Goal: Task Accomplishment & Management: Manage account settings

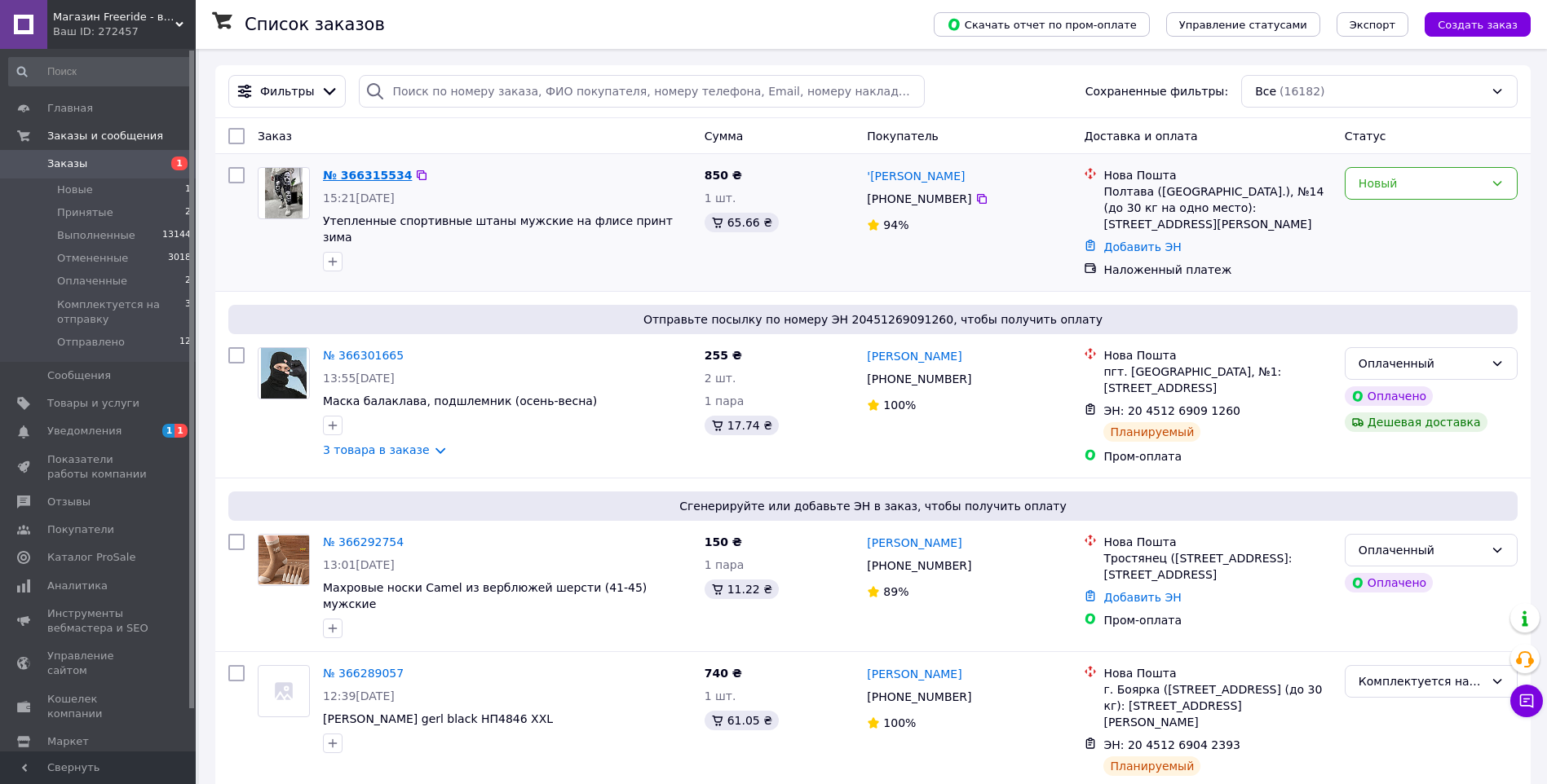
click at [358, 176] on link "№ 366315534" at bounding box center [367, 176] width 89 height 13
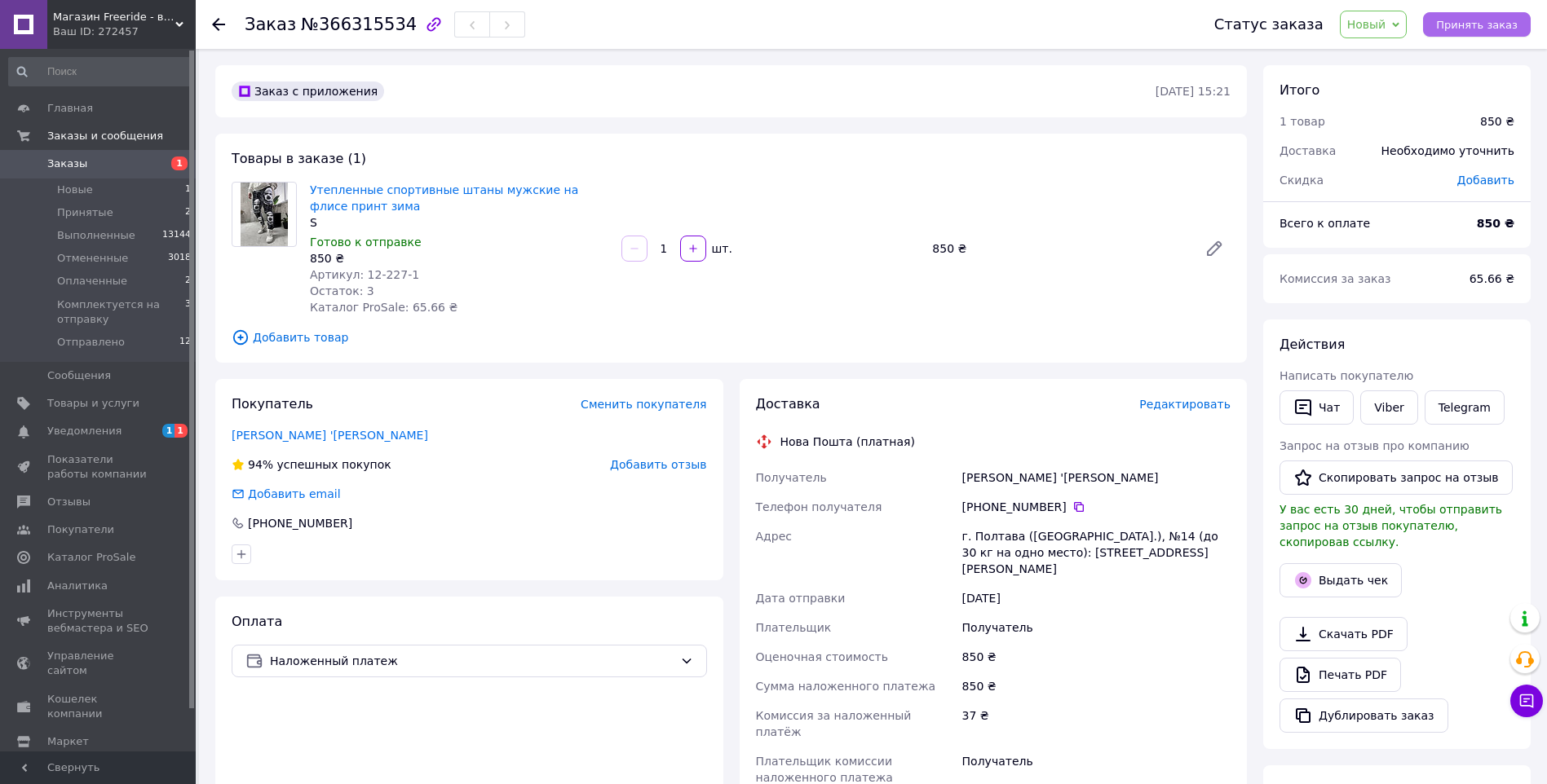
click at [1481, 26] on span "Принять заказ" at bounding box center [1477, 25] width 81 height 12
click at [221, 26] on icon at bounding box center [219, 25] width 13 height 13
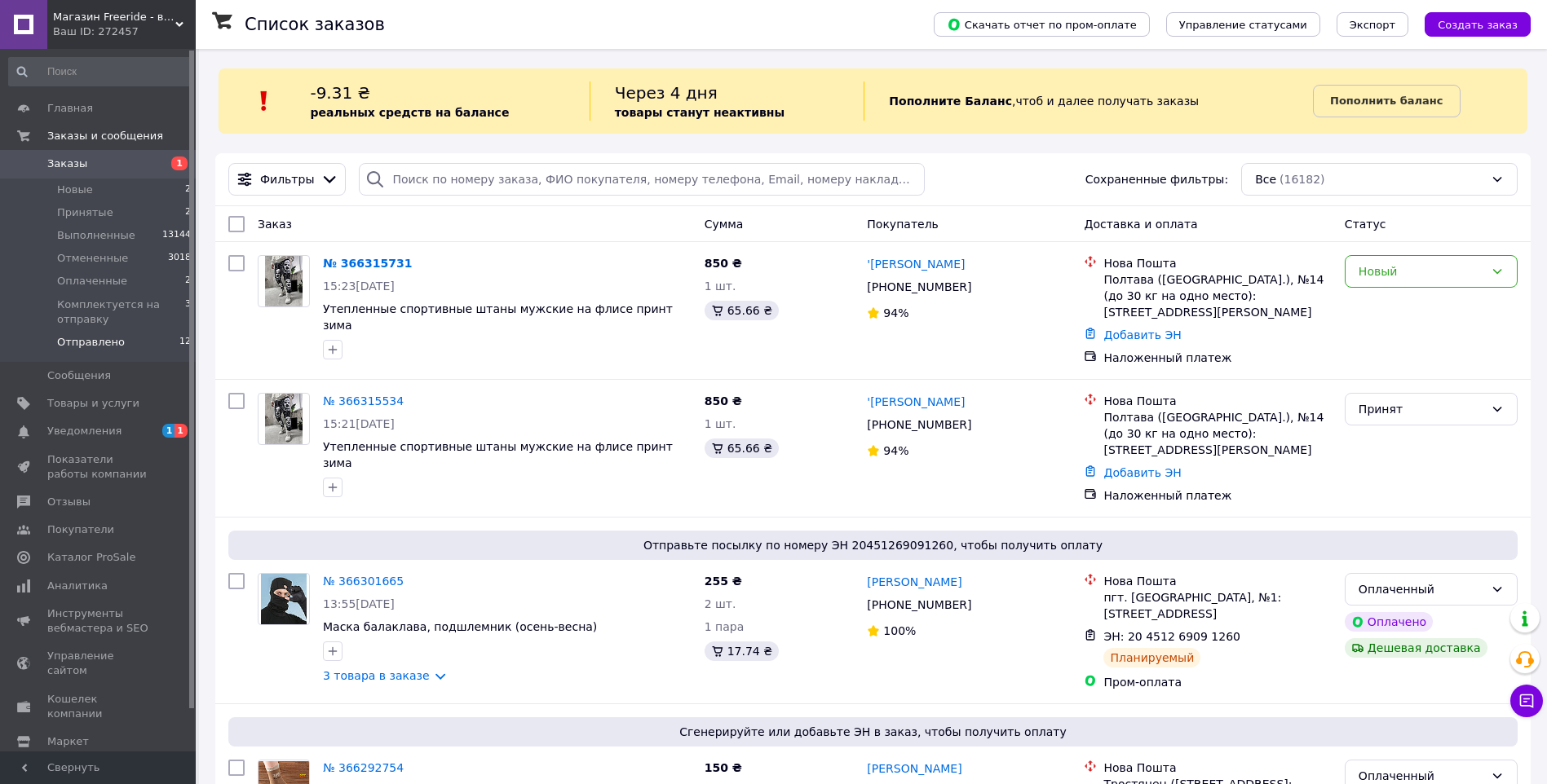
click at [113, 339] on span "Отправлено" at bounding box center [91, 343] width 68 height 15
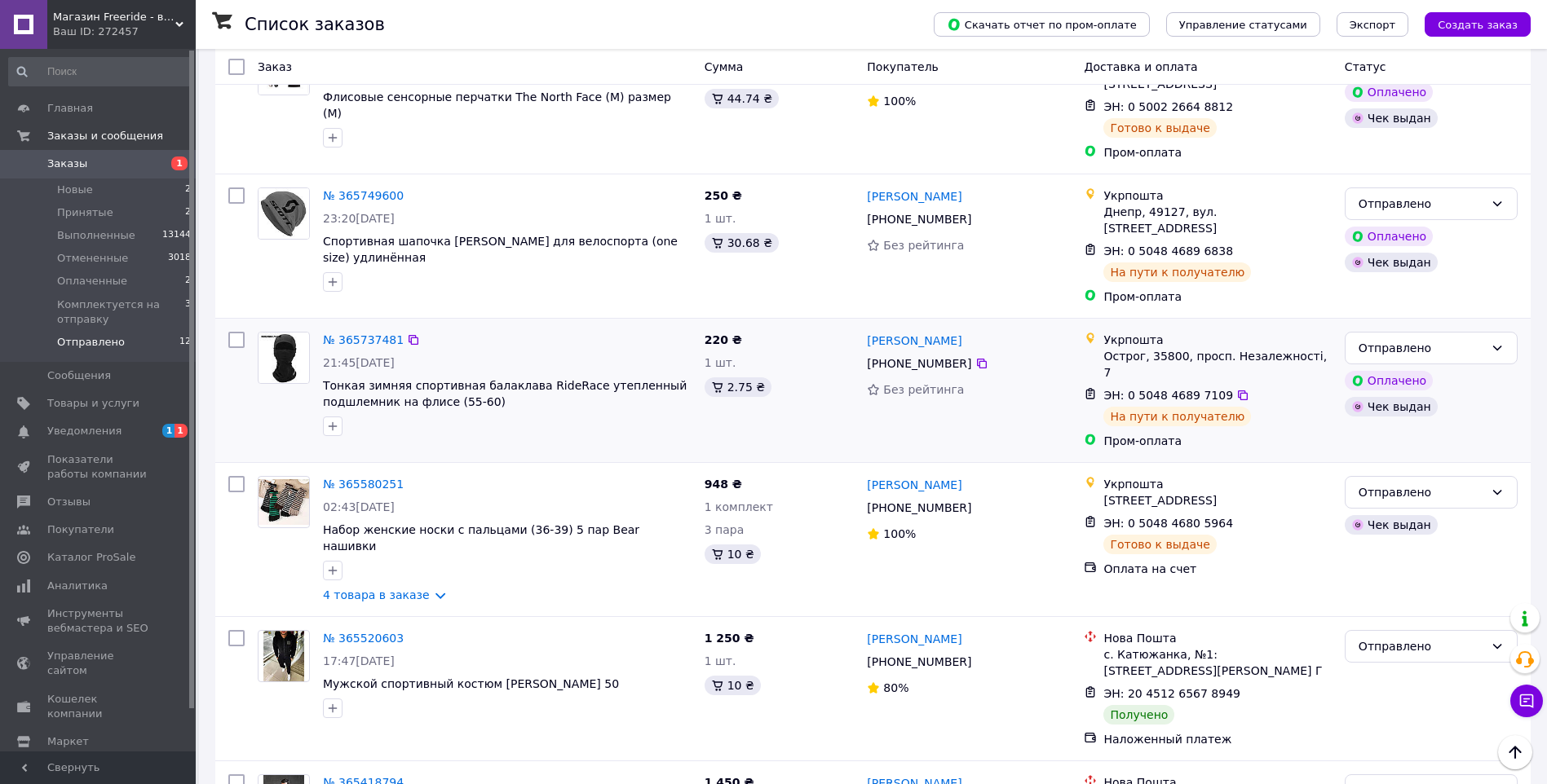
scroll to position [1196, 0]
click at [346, 775] on link "№ 365418794" at bounding box center [363, 782] width 80 height 13
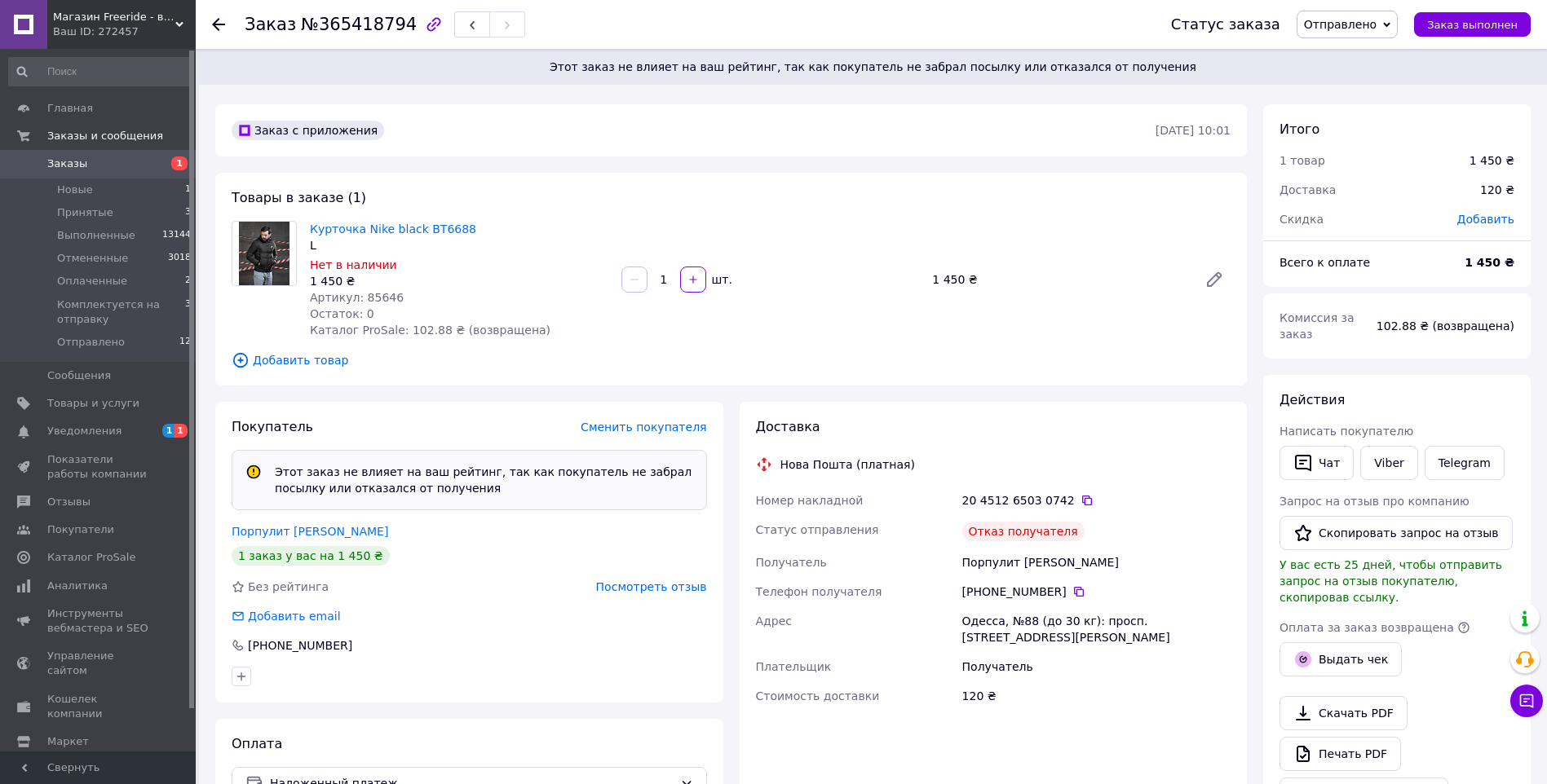
click at [1339, 23] on span "Отправлено" at bounding box center [1340, 25] width 73 height 13
click at [1352, 99] on li "Отменен" at bounding box center [1384, 106] width 175 height 25
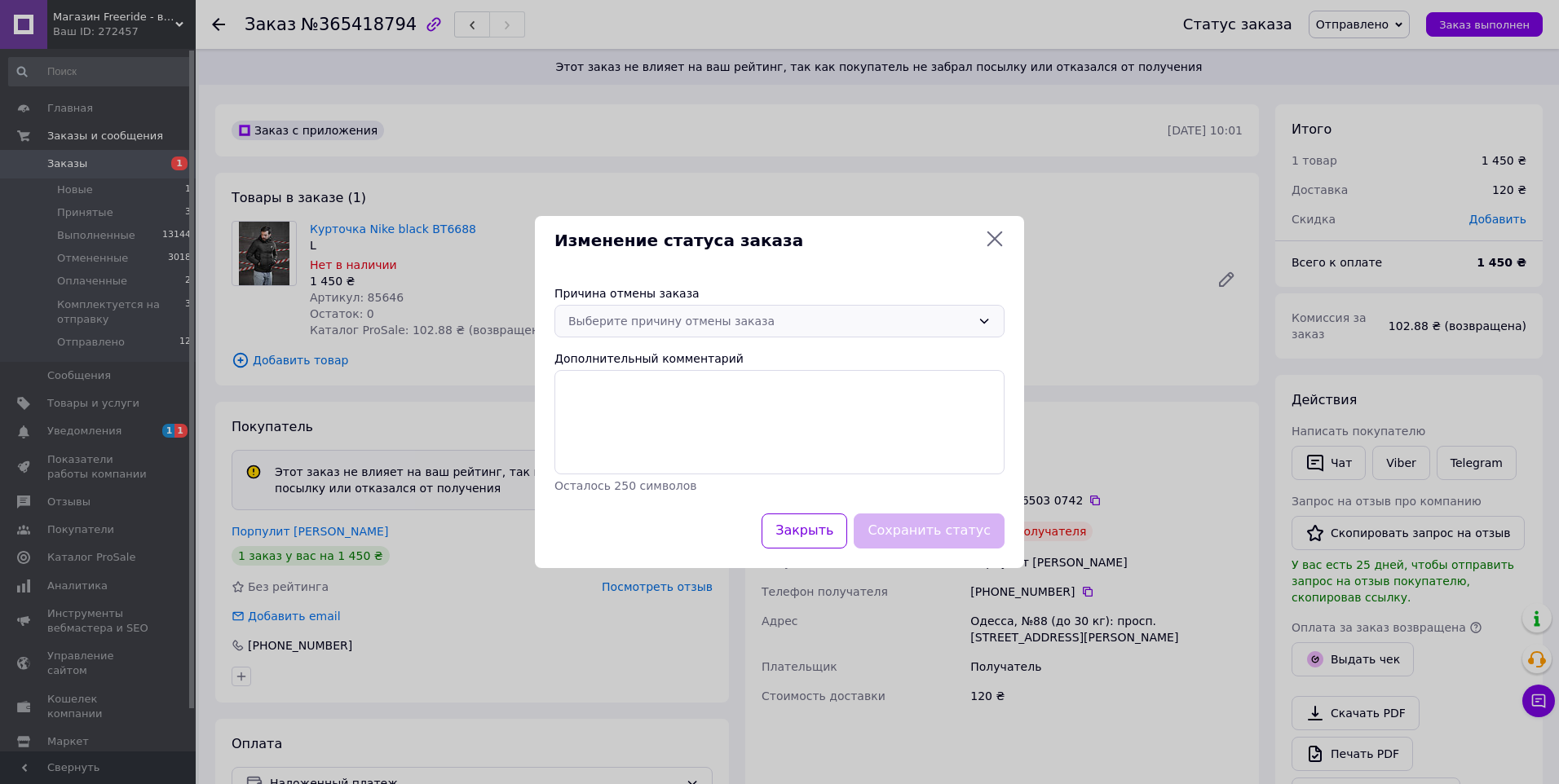
click at [670, 327] on div "Выберите причину отмены заказа" at bounding box center [770, 321] width 403 height 18
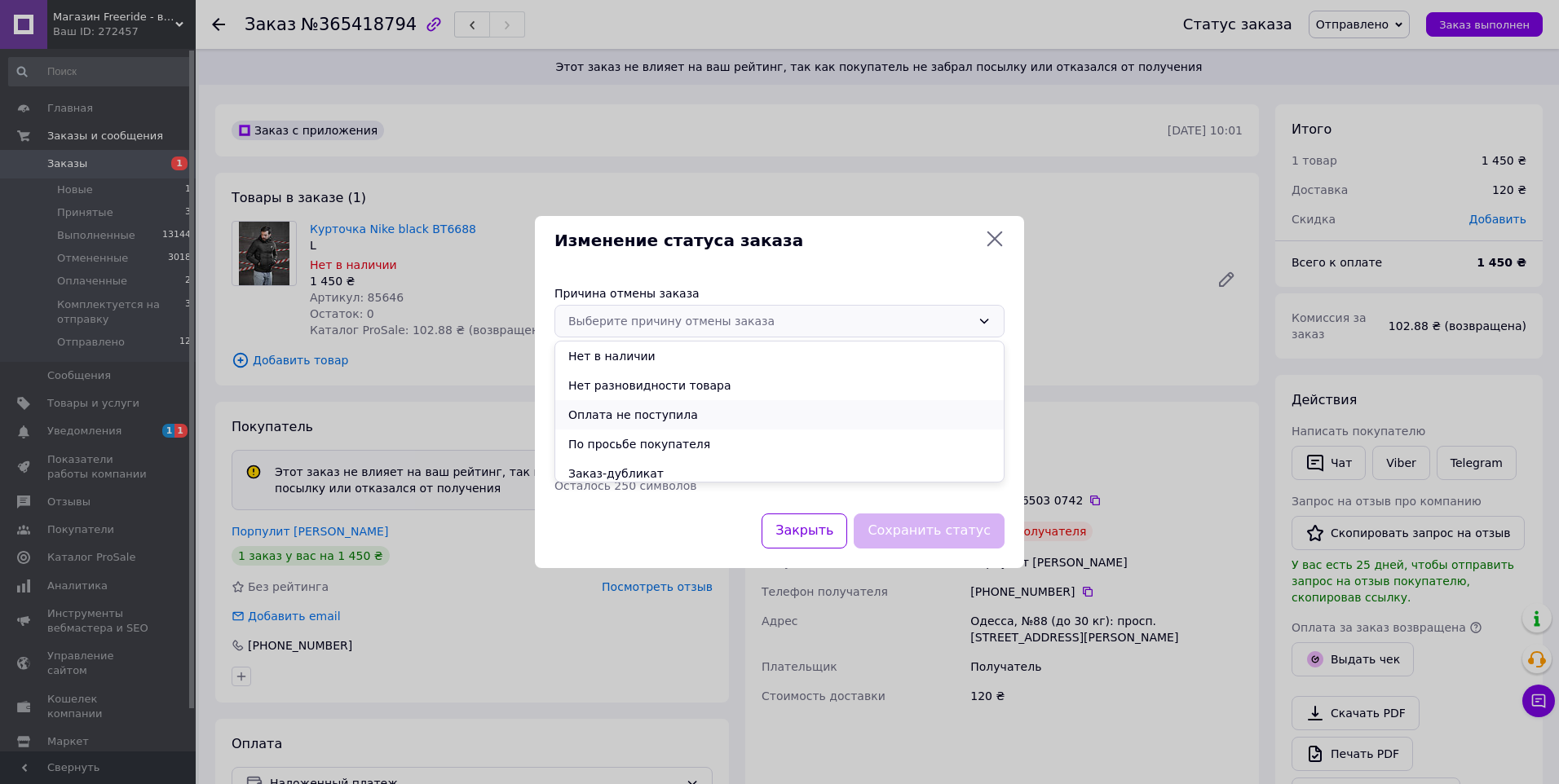
click at [644, 414] on li "Оплата не поступила" at bounding box center [780, 414] width 449 height 29
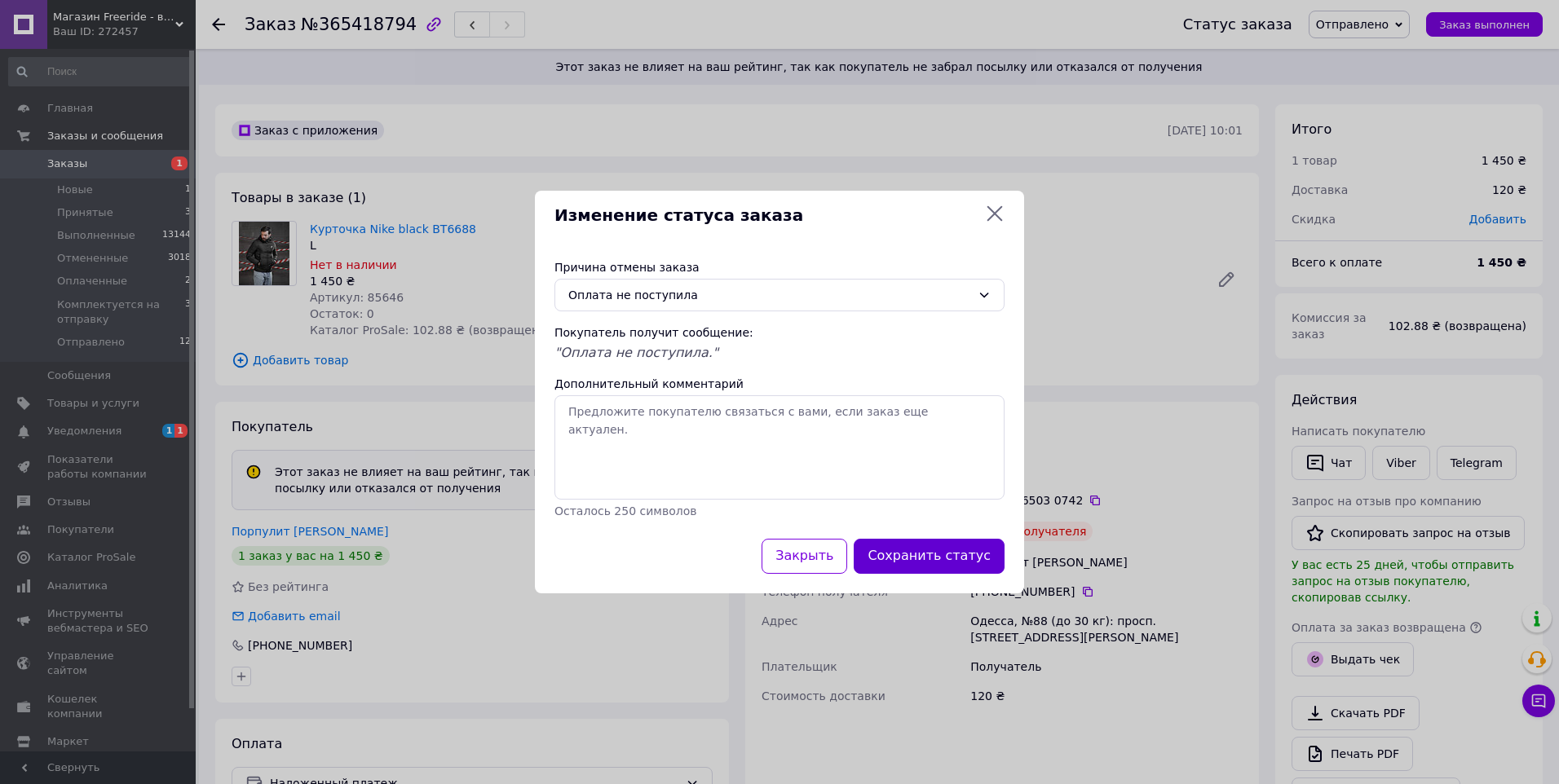
click at [929, 558] on button "Сохранить статус" at bounding box center [929, 556] width 151 height 35
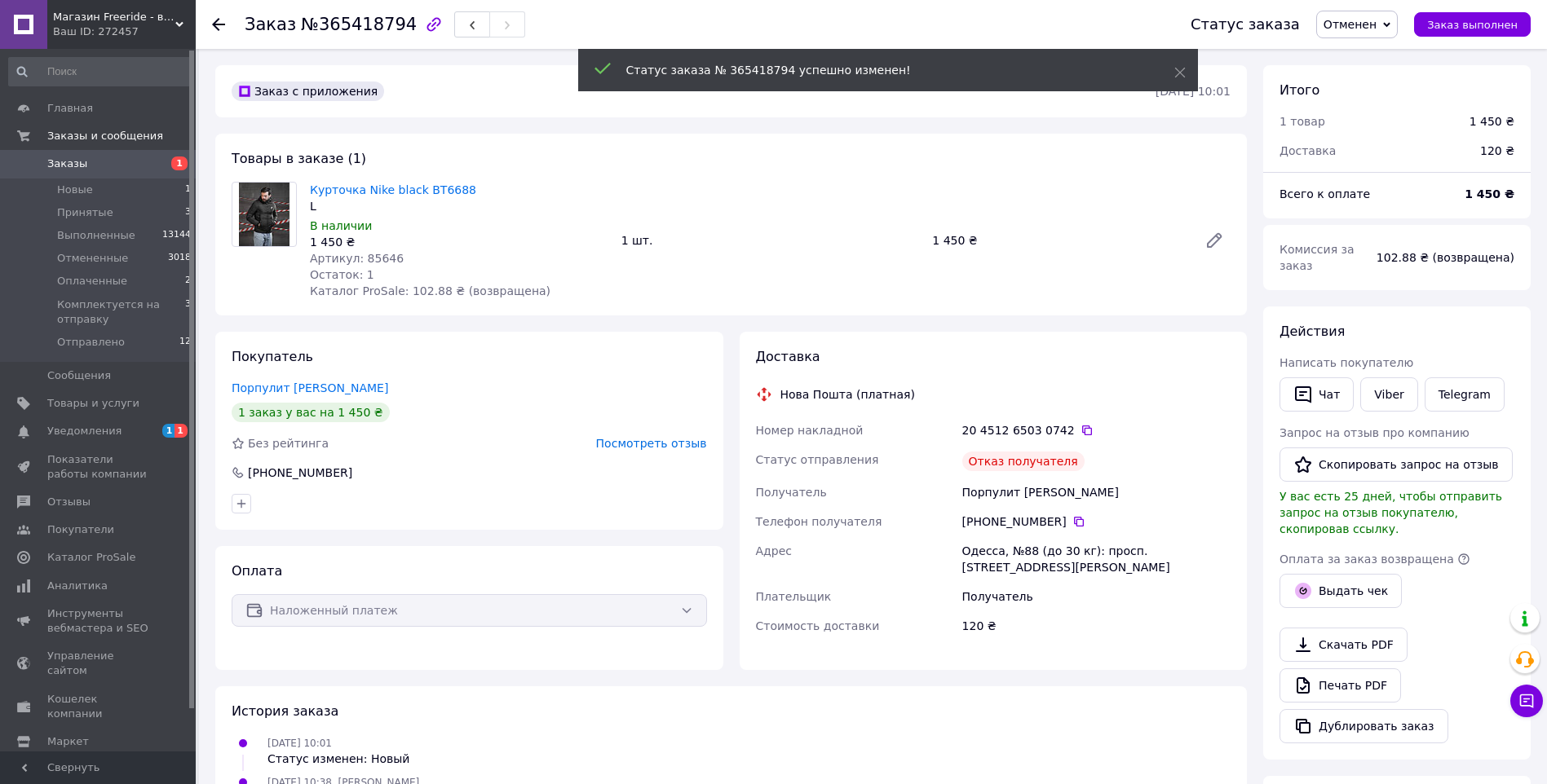
click at [653, 442] on span "Посмотреть отзыв" at bounding box center [652, 444] width 111 height 13
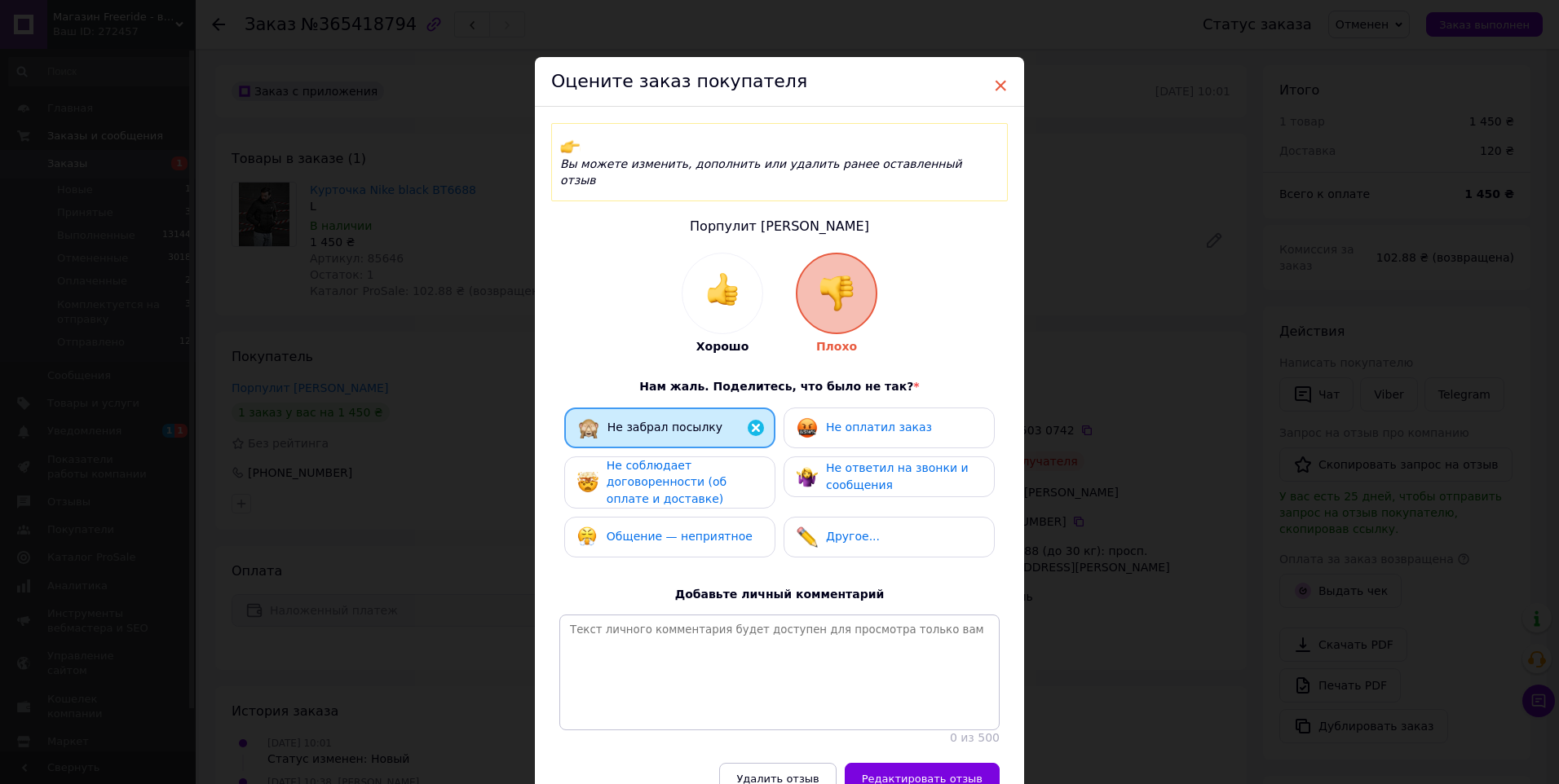
click at [1003, 83] on span "×" at bounding box center [1001, 85] width 15 height 27
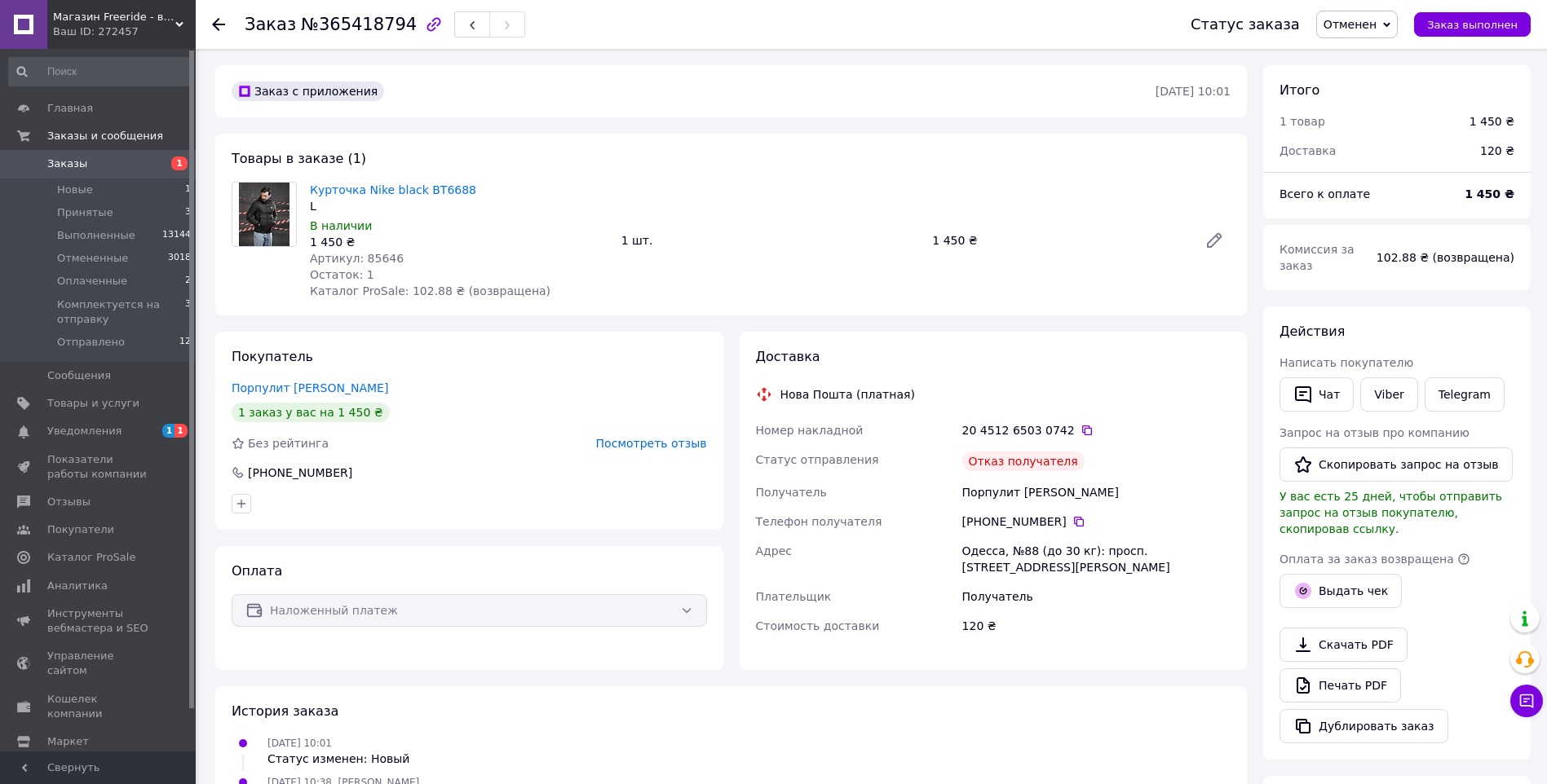
click at [218, 20] on use at bounding box center [219, 25] width 13 height 13
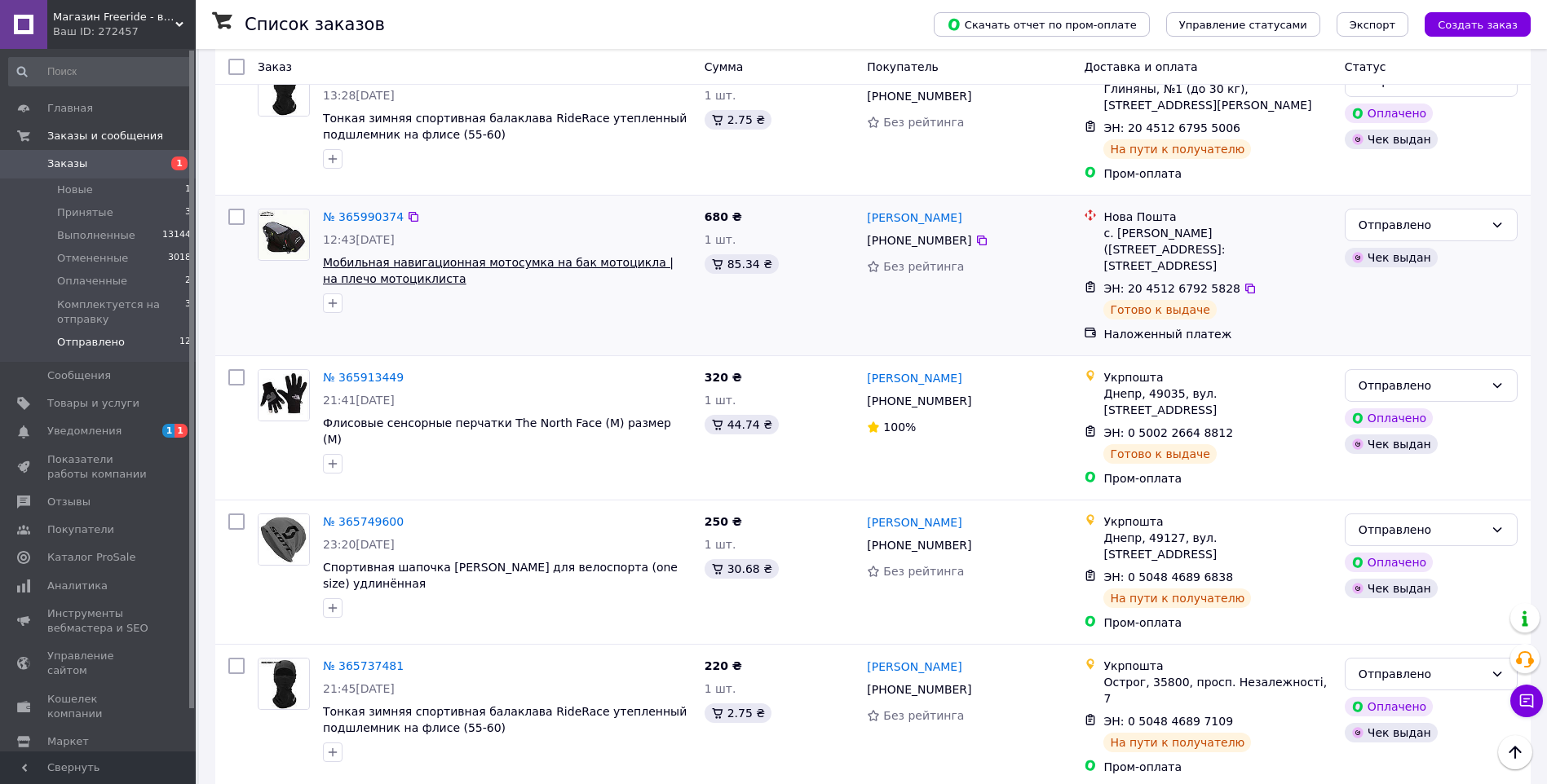
scroll to position [1052, 0]
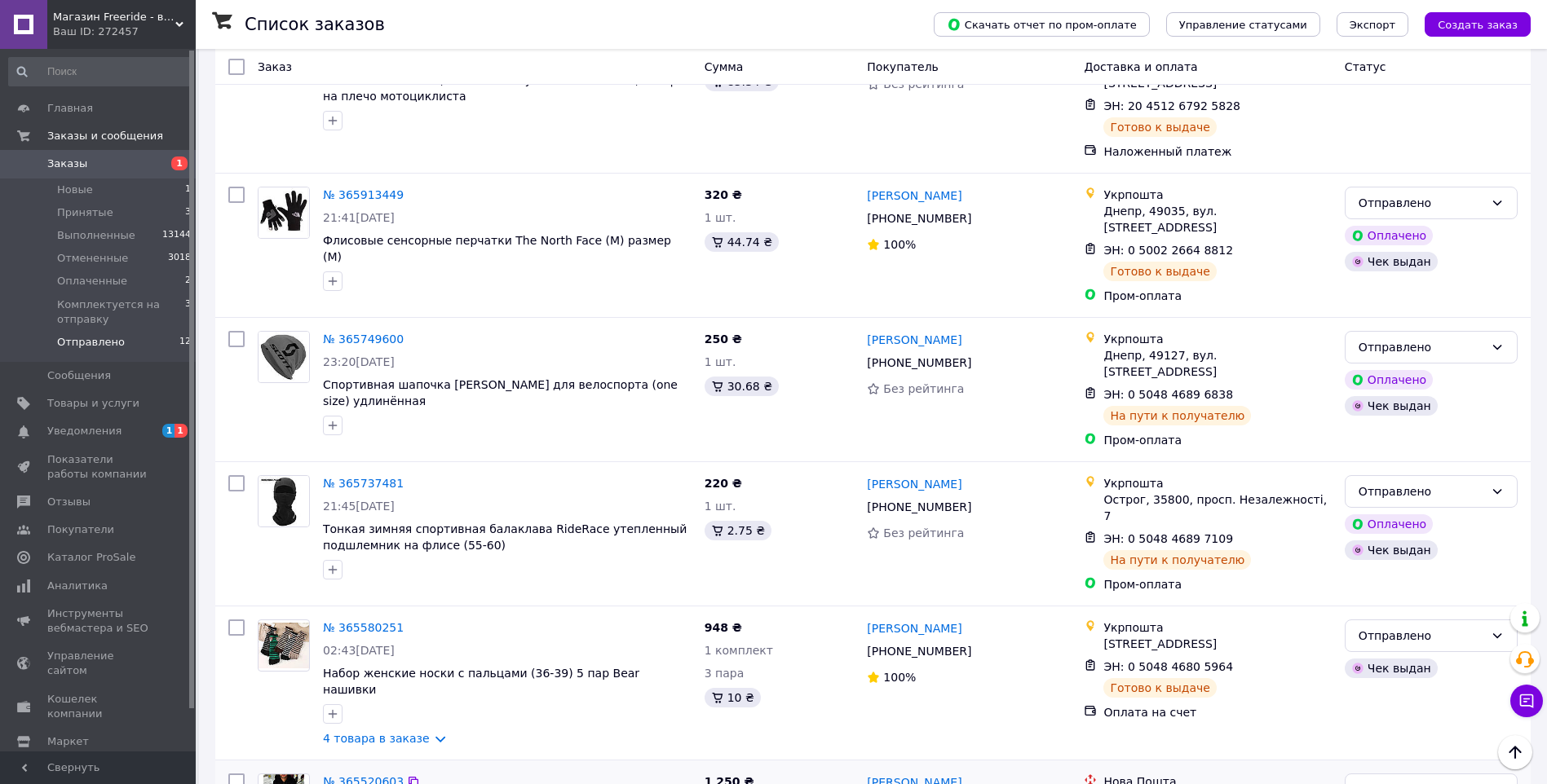
click at [371, 775] on link "№ 365520603" at bounding box center [363, 782] width 80 height 13
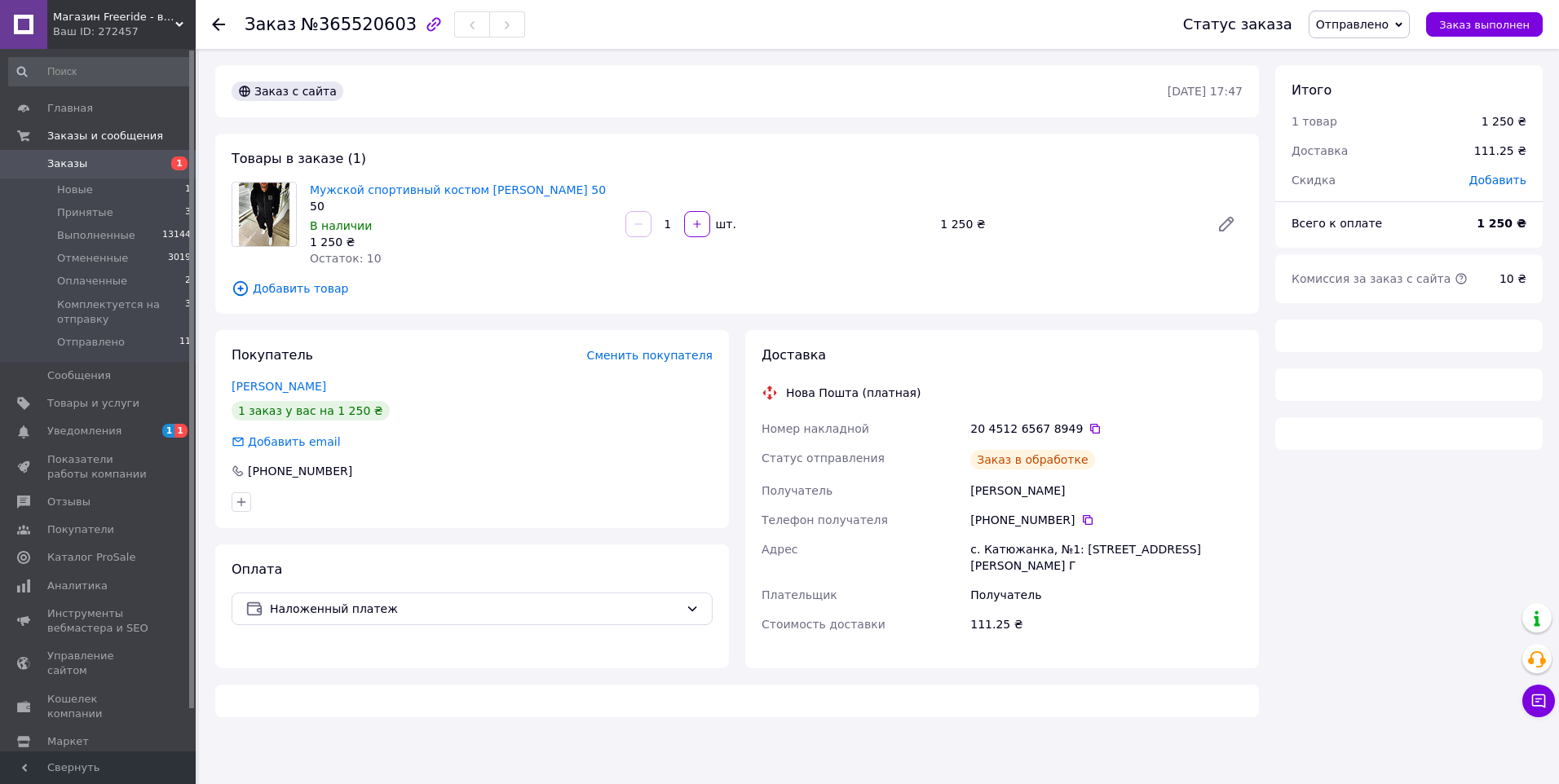
click at [1351, 27] on span "Отправлено" at bounding box center [1353, 25] width 73 height 13
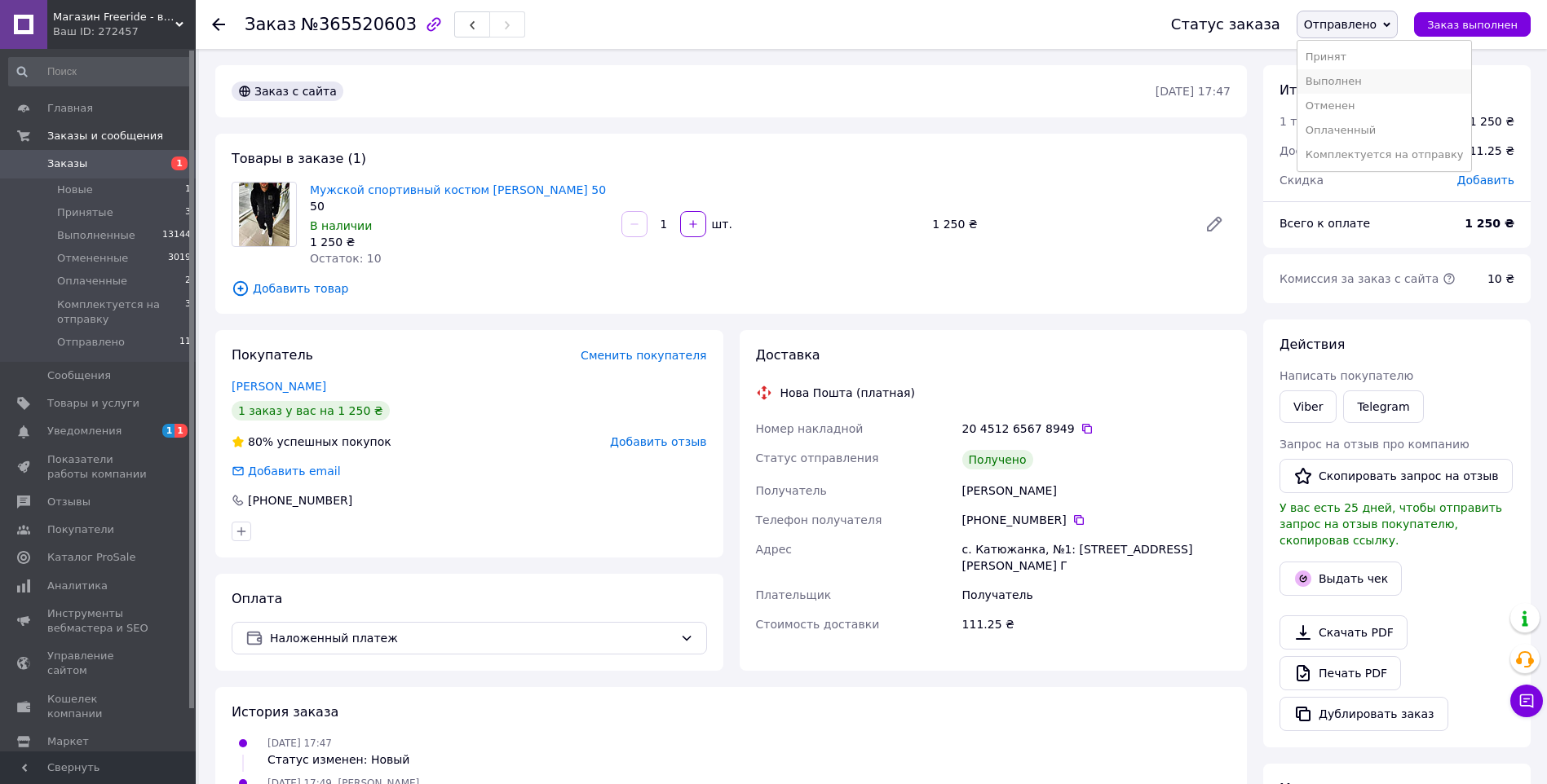
click at [1353, 76] on li "Выполнен" at bounding box center [1384, 82] width 175 height 25
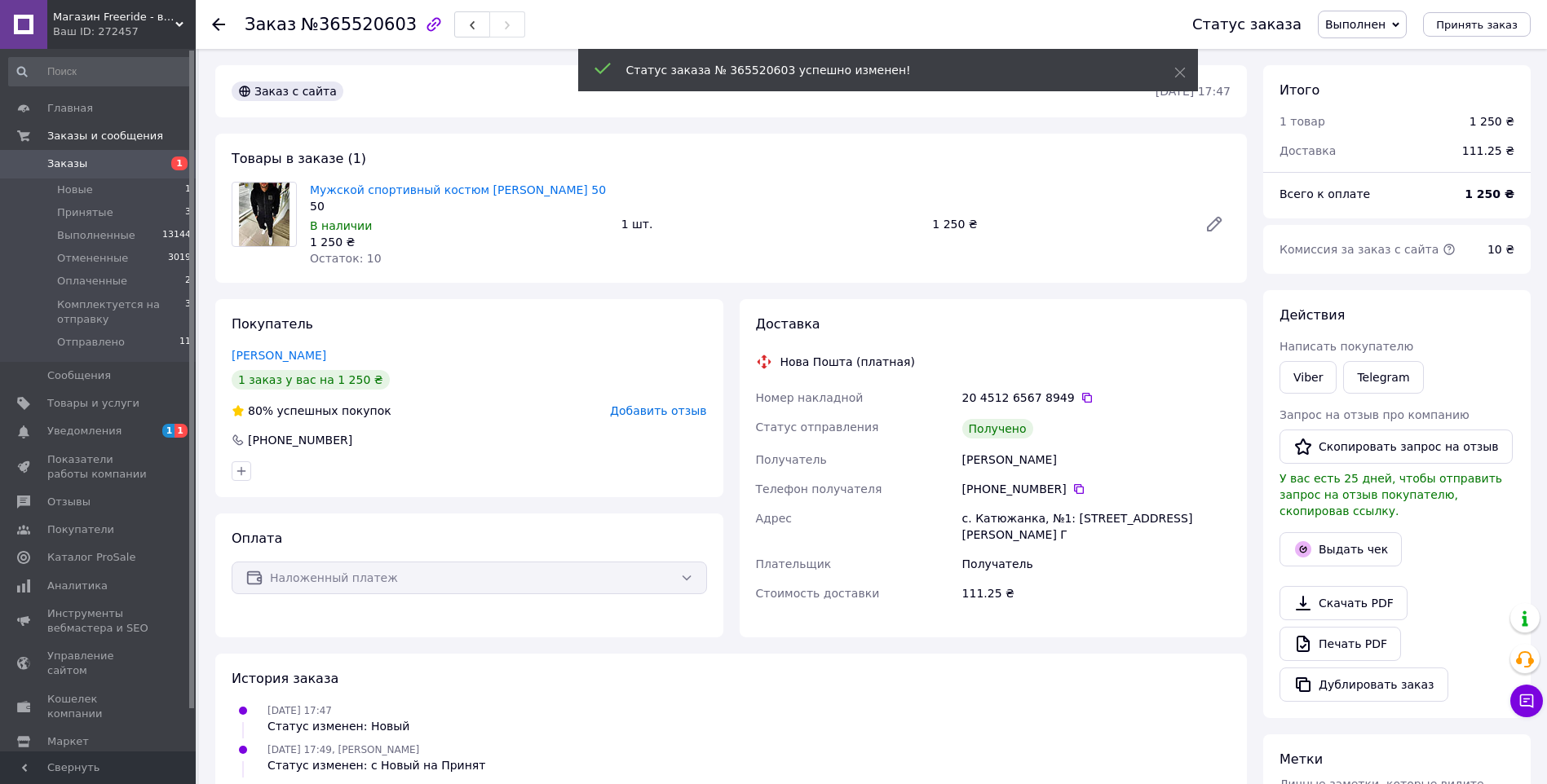
click at [653, 415] on span "Добавить отзыв" at bounding box center [658, 411] width 96 height 13
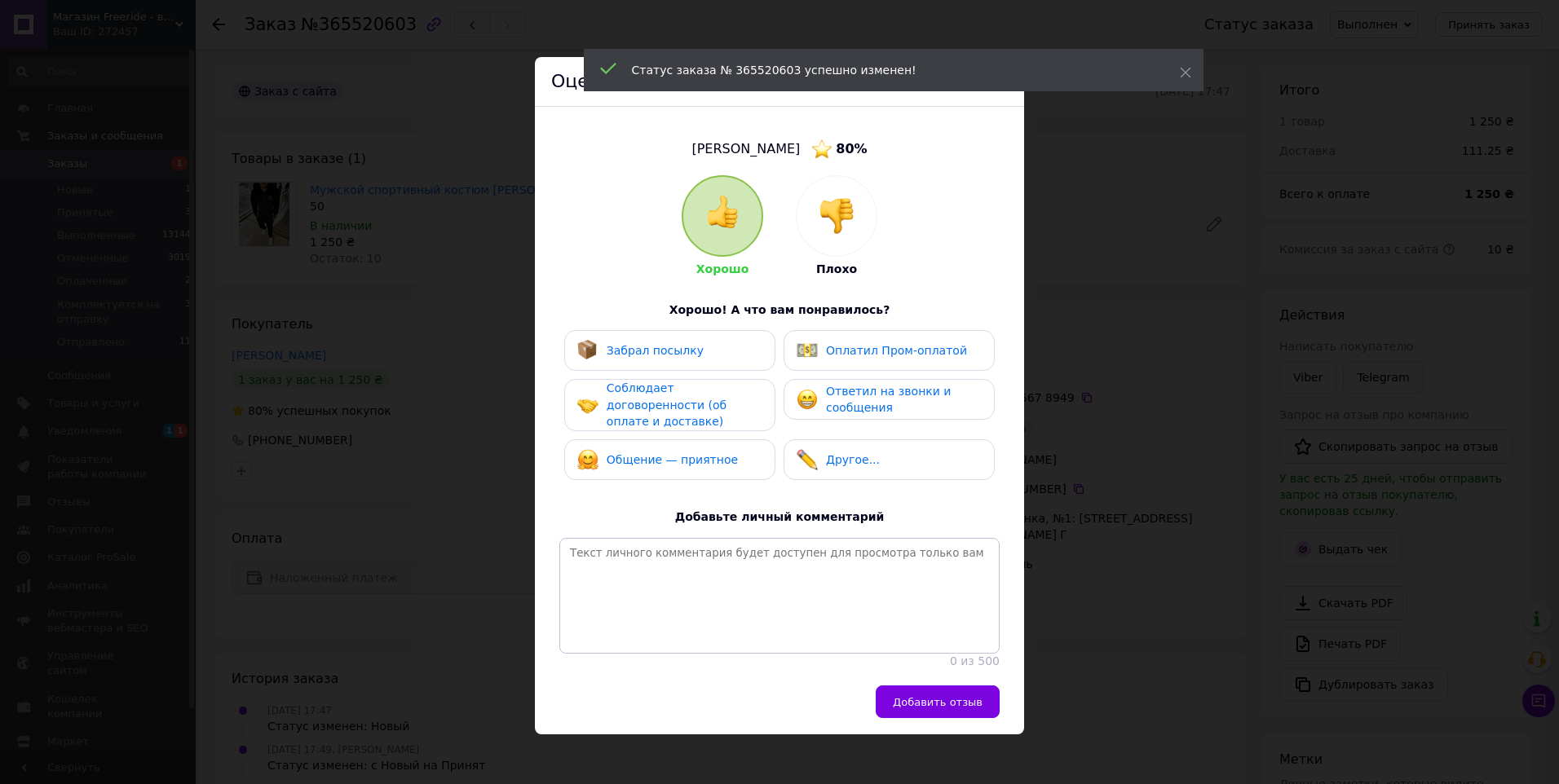
click at [668, 344] on span "Забрал посылку" at bounding box center [655, 350] width 97 height 13
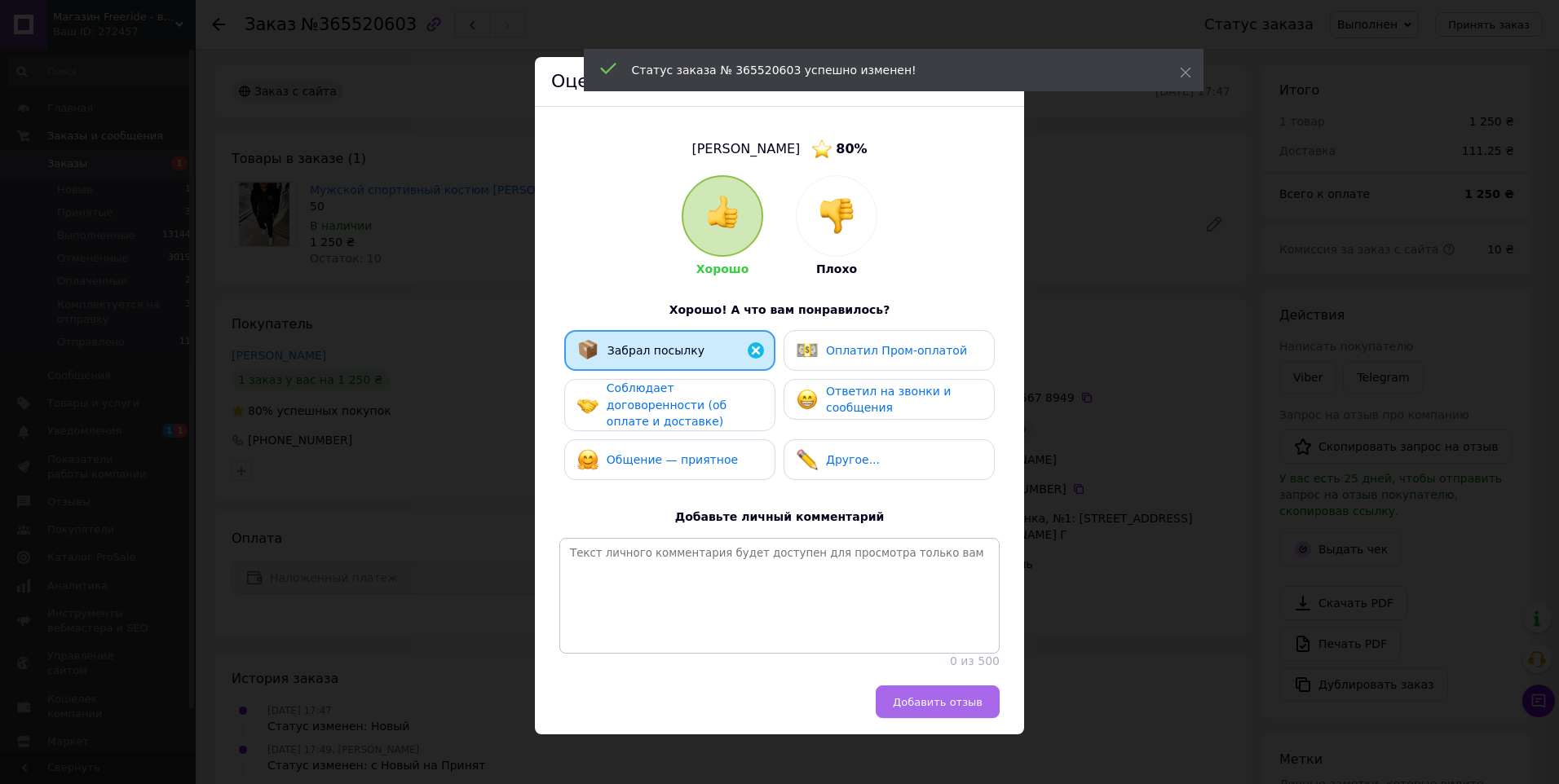
click at [933, 703] on span "Добавить отзыв" at bounding box center [938, 702] width 89 height 12
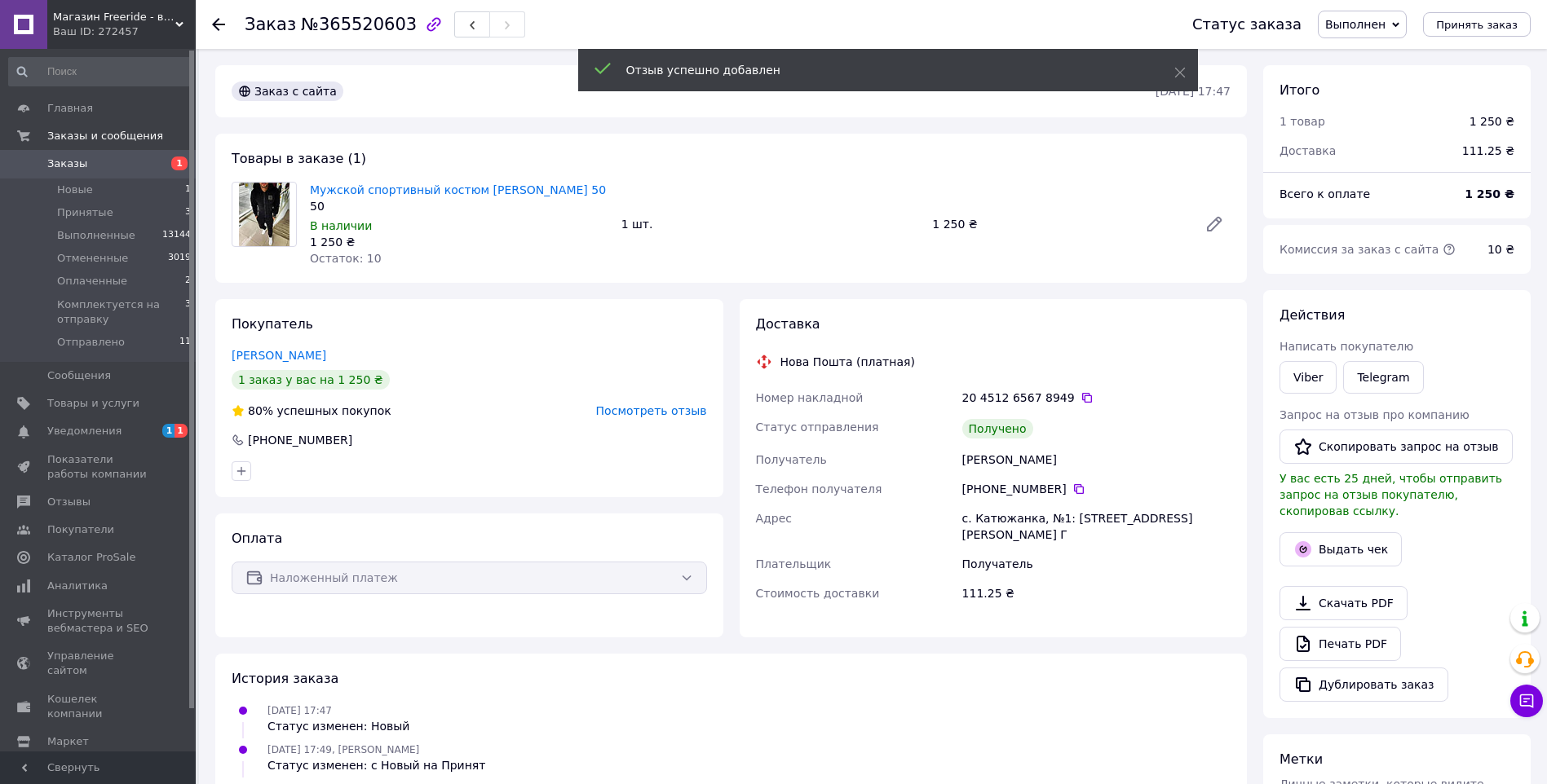
click at [217, 26] on use at bounding box center [219, 25] width 13 height 13
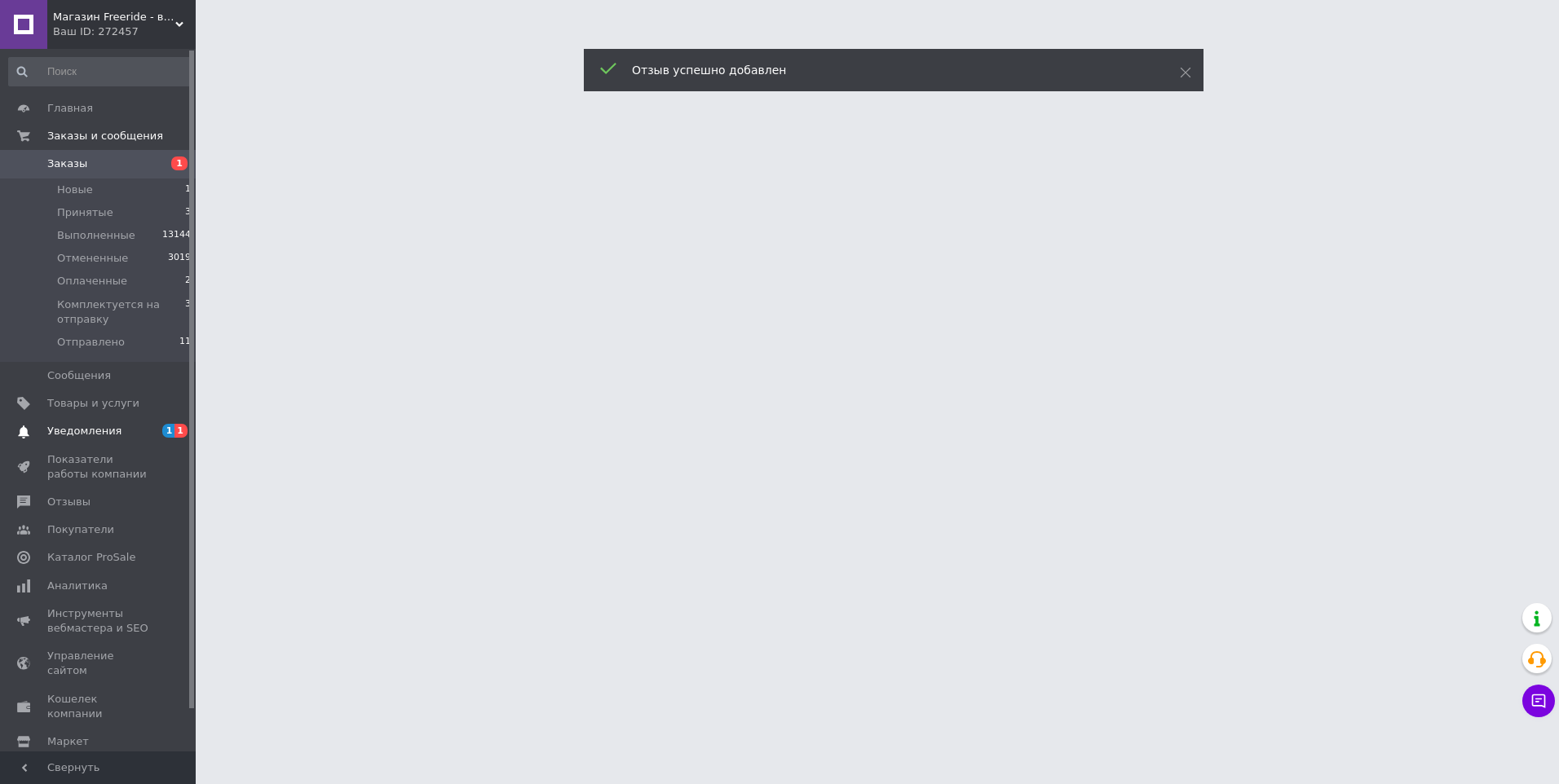
click at [97, 430] on span "Уведомления" at bounding box center [84, 431] width 75 height 15
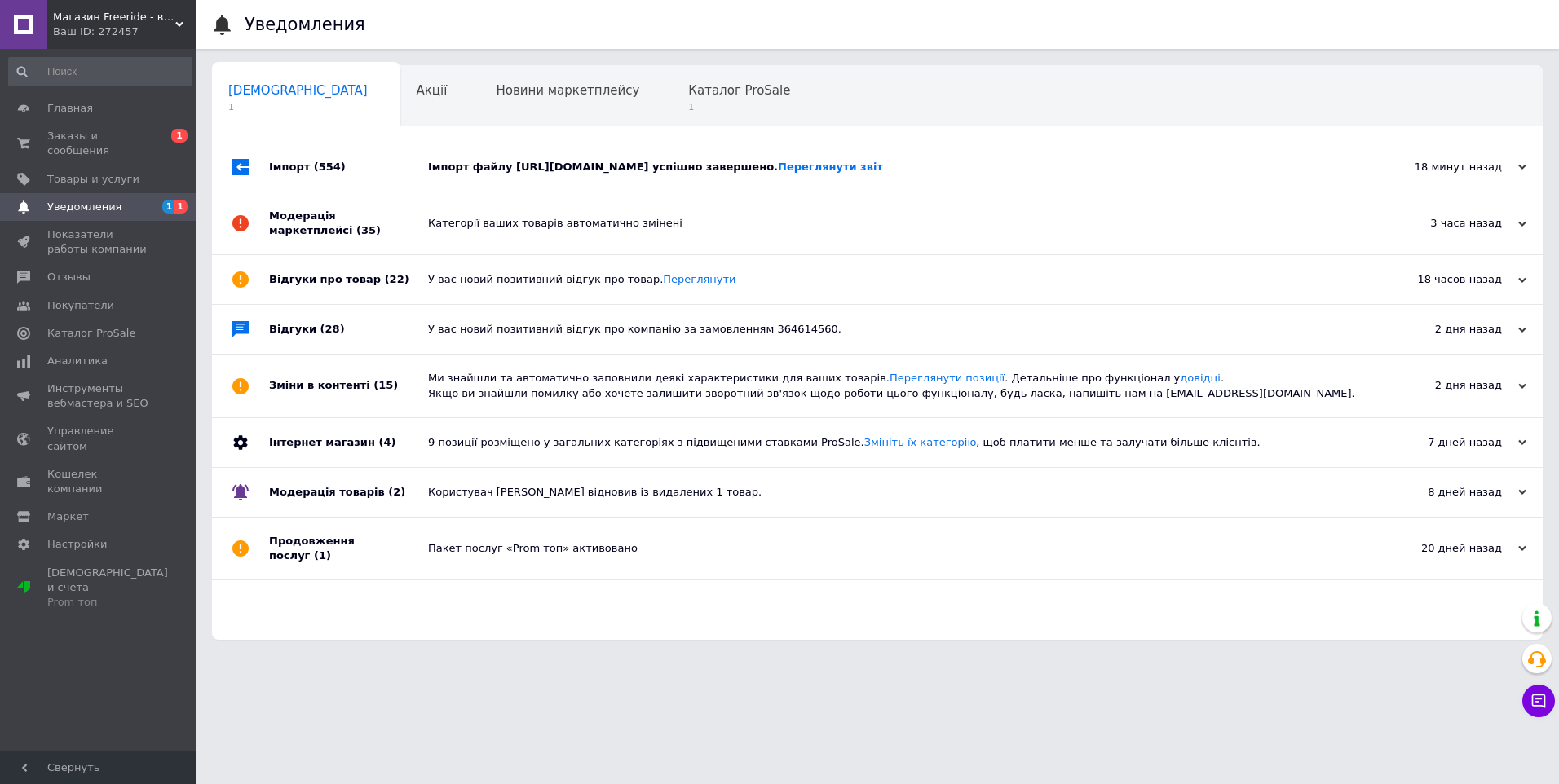
click at [394, 154] on div "Імпорт (554)" at bounding box center [349, 166] width 159 height 49
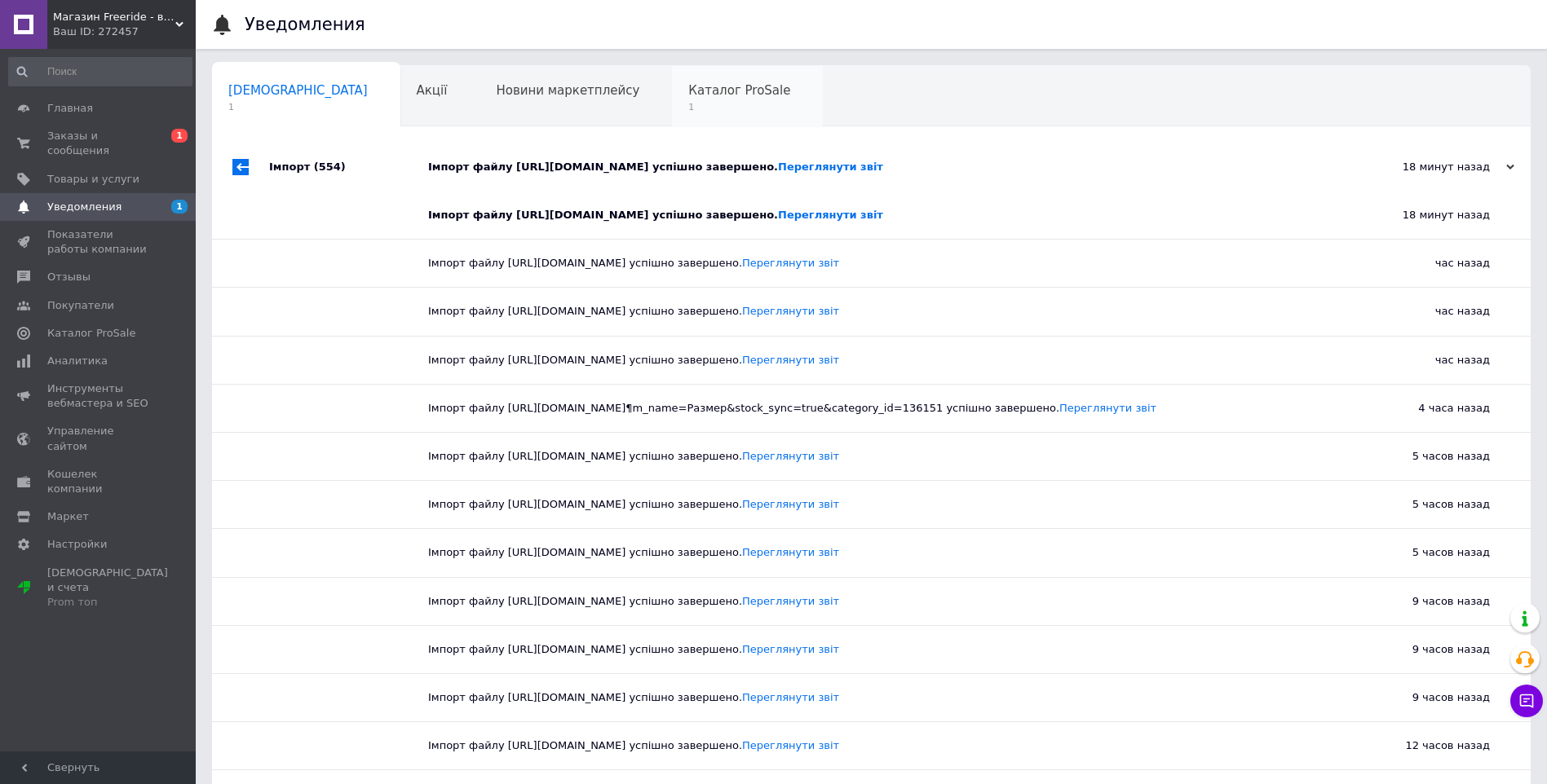
click at [688, 95] on span "Каталог ProSale" at bounding box center [739, 90] width 102 height 15
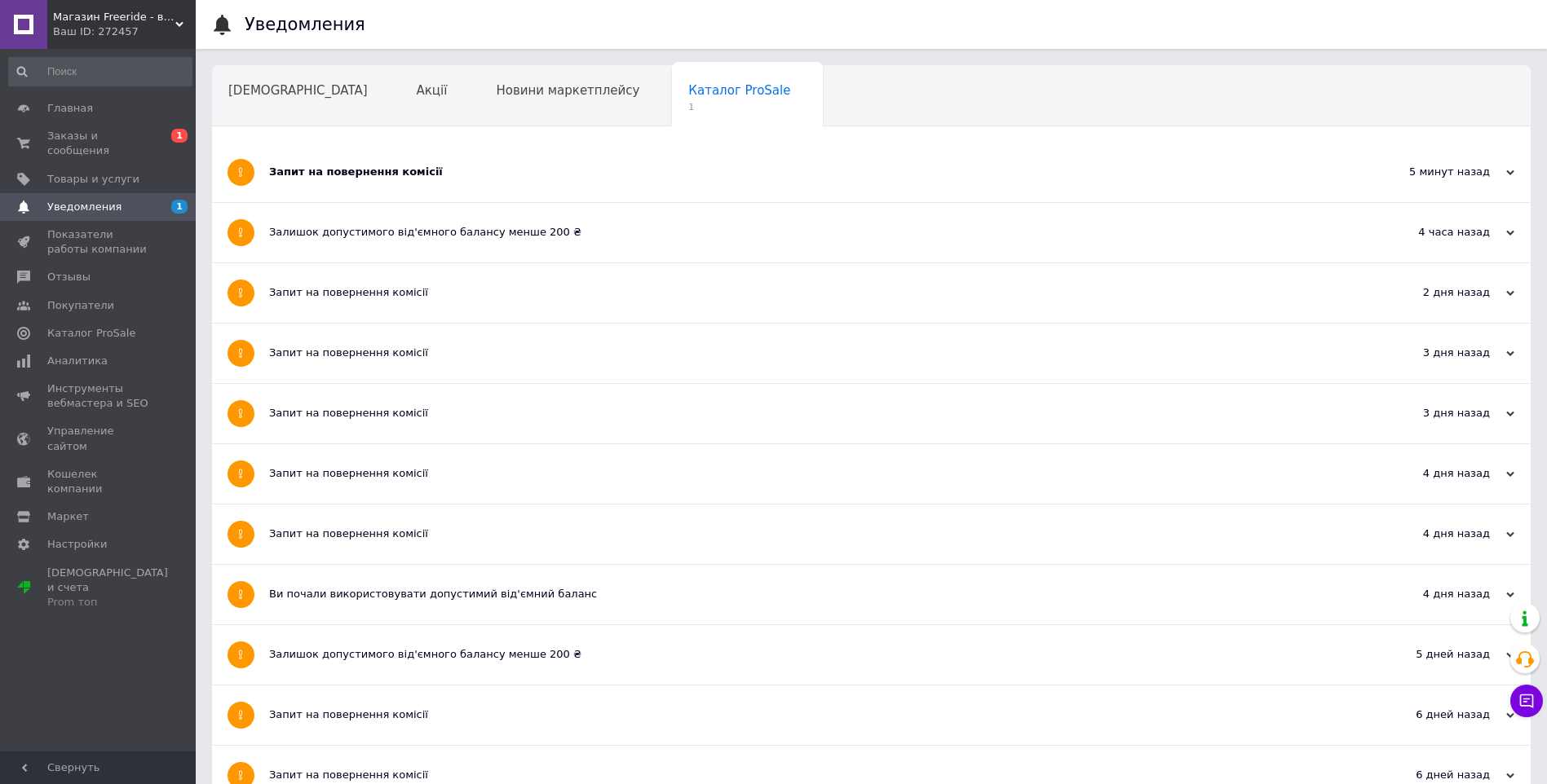
click at [400, 195] on div "Запит на повернення комісії" at bounding box center [810, 172] width 1082 height 60
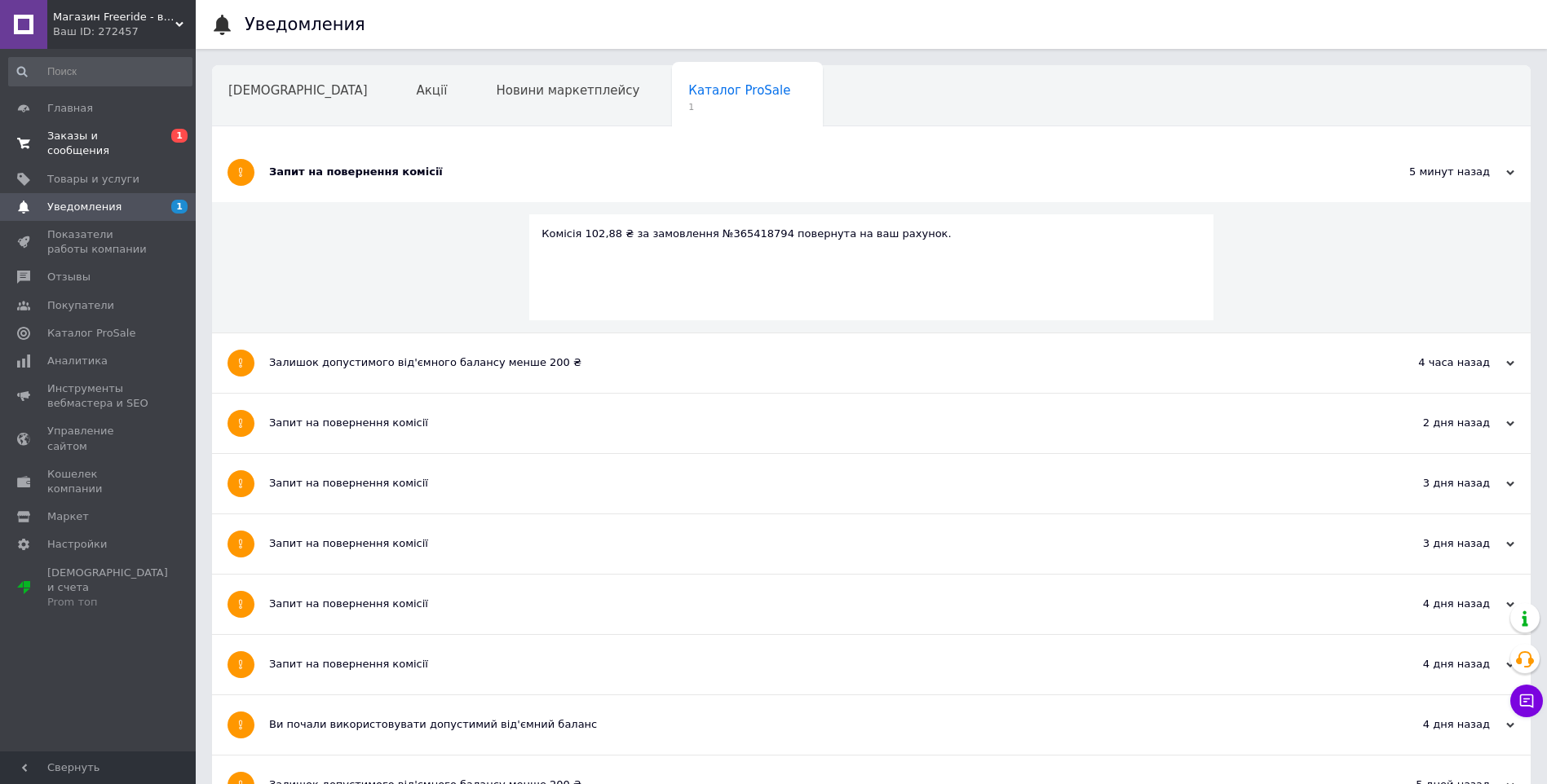
click at [104, 137] on span "Заказы и сообщения" at bounding box center [99, 143] width 104 height 29
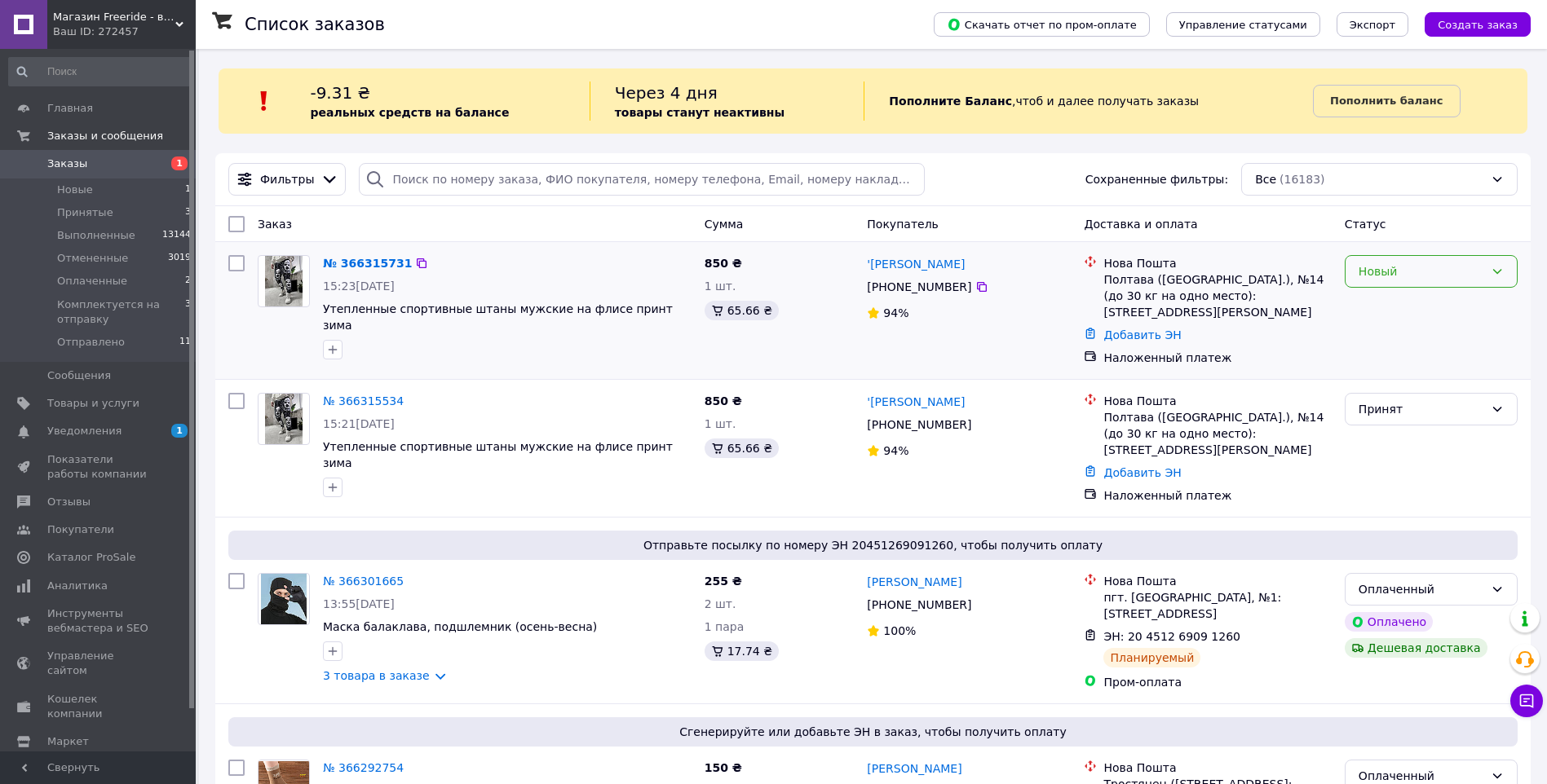
click at [1379, 266] on div "Новый" at bounding box center [1421, 272] width 126 height 18
click at [1378, 356] on li "Отменен" at bounding box center [1431, 365] width 171 height 29
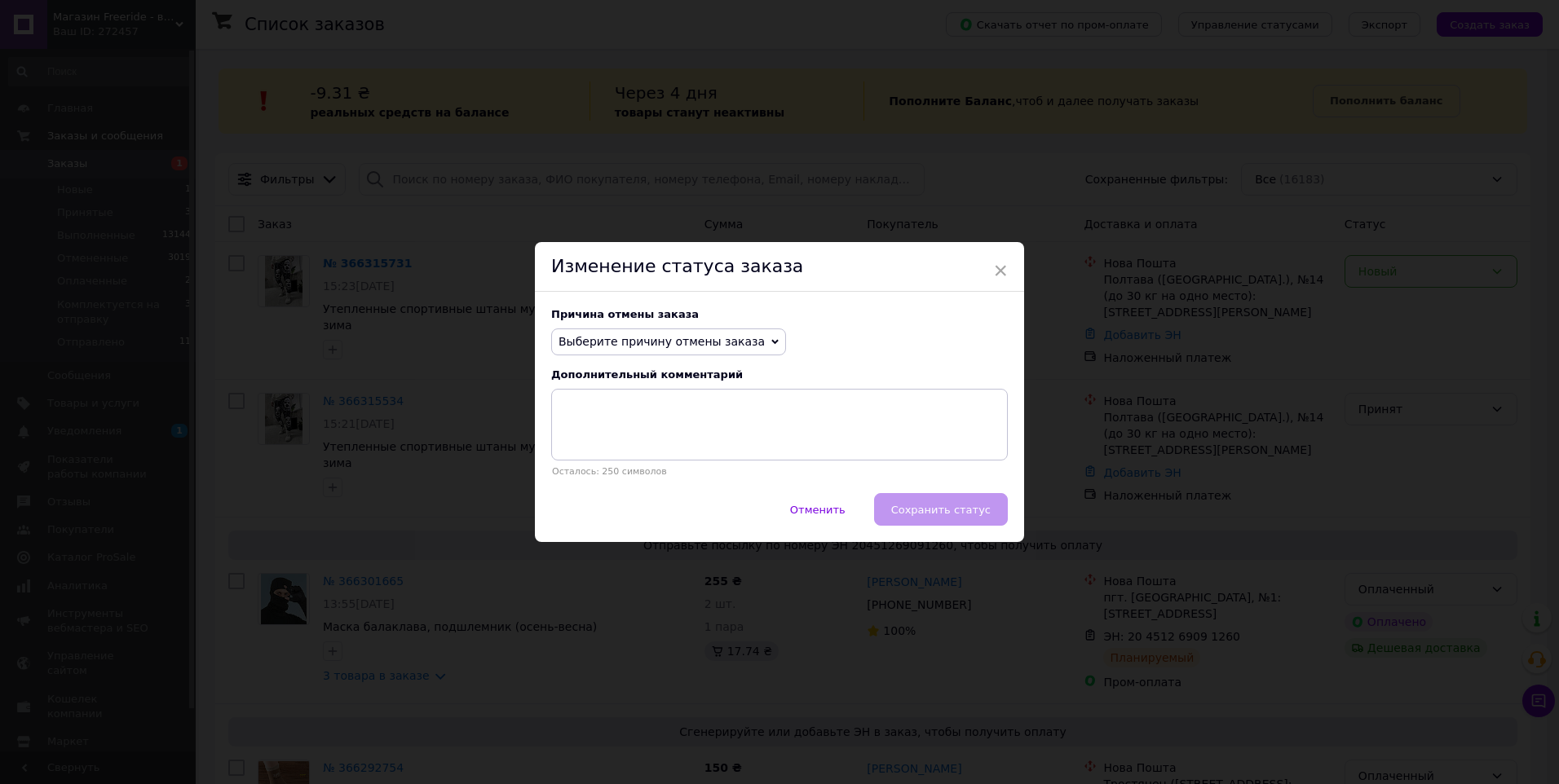
click at [632, 335] on span "Выберите причину отмены заказа" at bounding box center [661, 342] width 206 height 13
click at [625, 460] on li "Заказ-дубликат" at bounding box center [669, 465] width 234 height 23
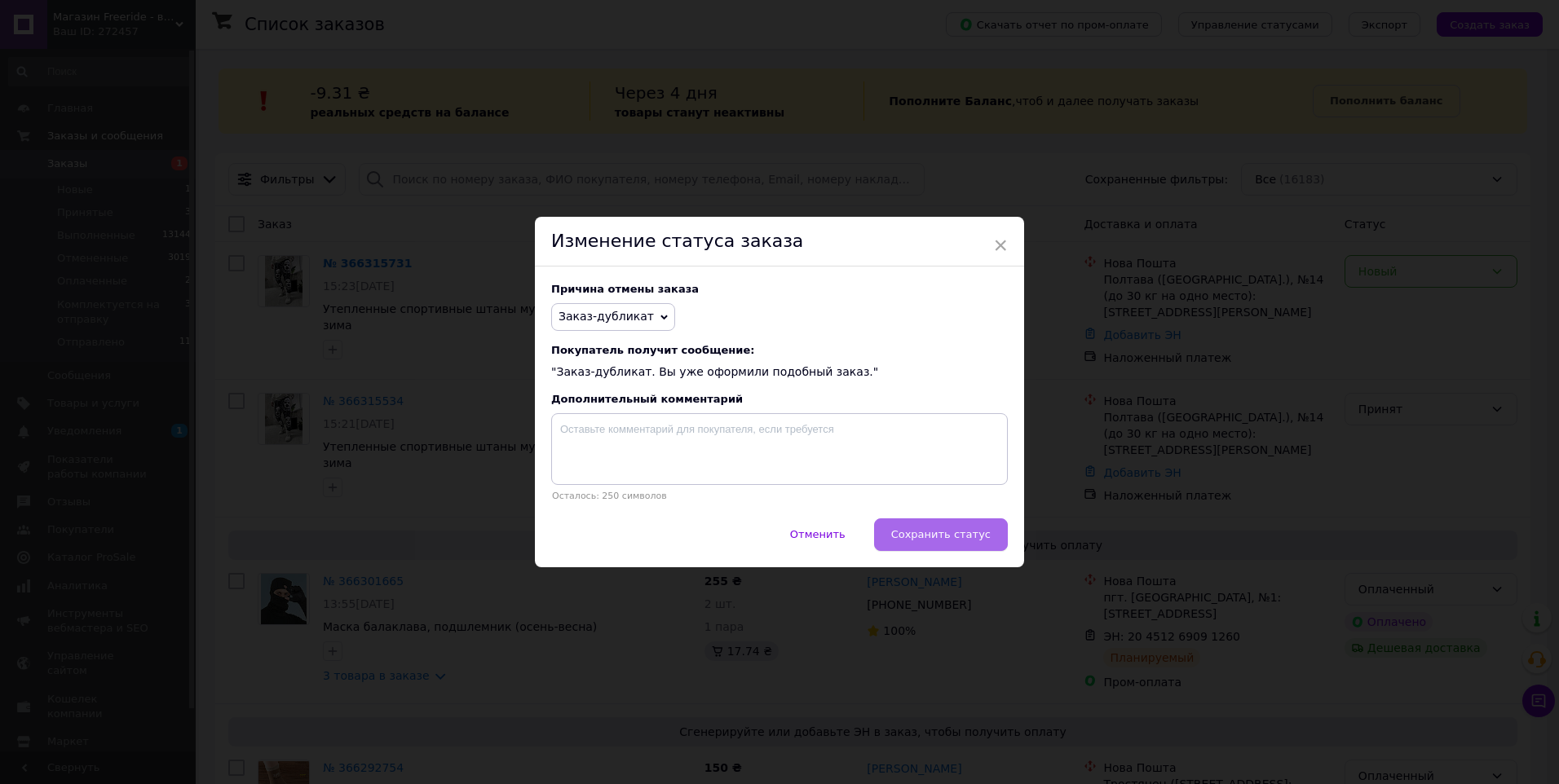
click at [956, 526] on button "Сохранить статус" at bounding box center [940, 534] width 133 height 32
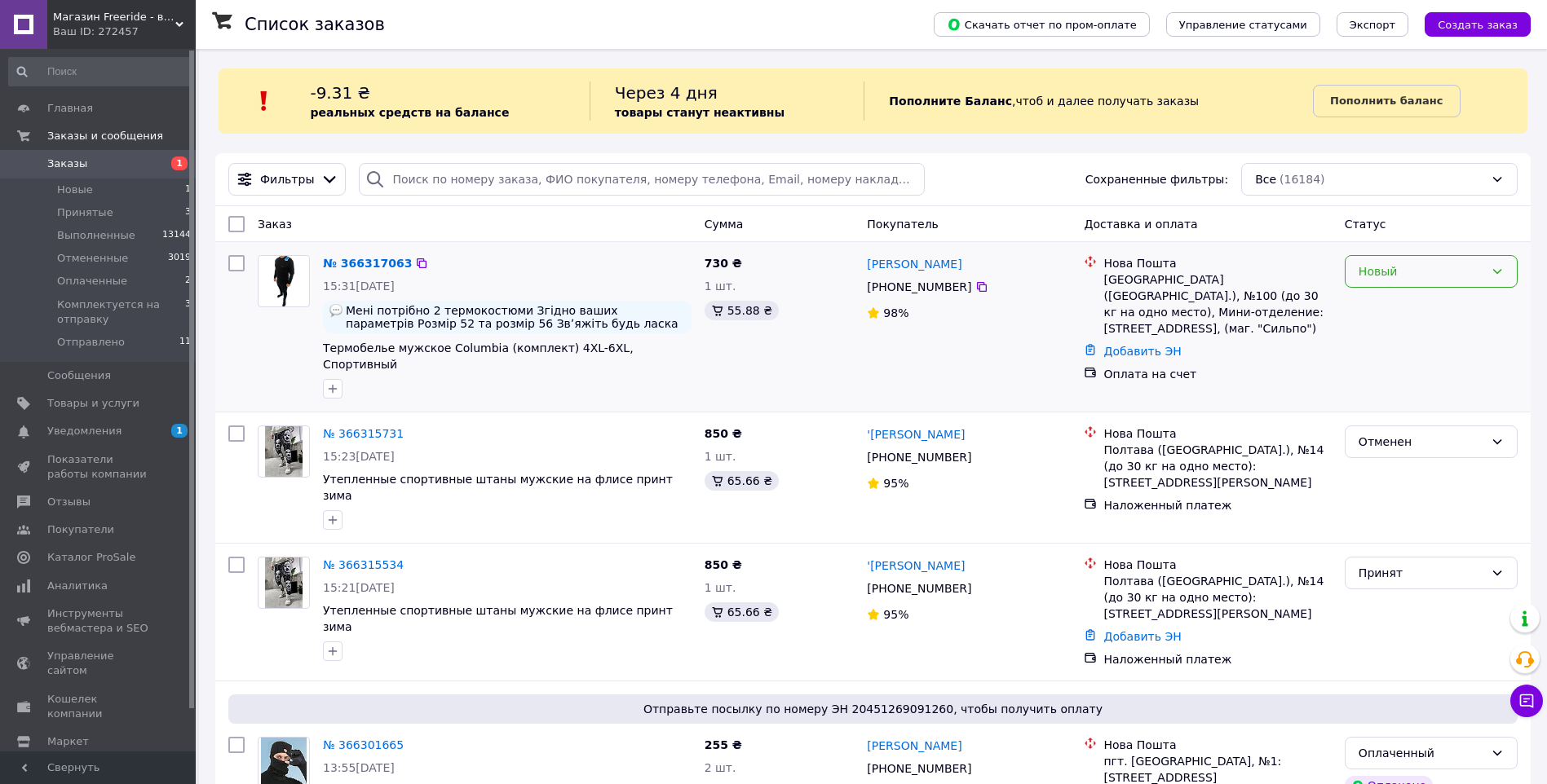
click at [1368, 277] on div "Новый" at bounding box center [1421, 272] width 126 height 18
click at [1383, 309] on li "Принят" at bounding box center [1431, 306] width 171 height 29
click at [1395, 564] on div "Принят" at bounding box center [1421, 573] width 126 height 18
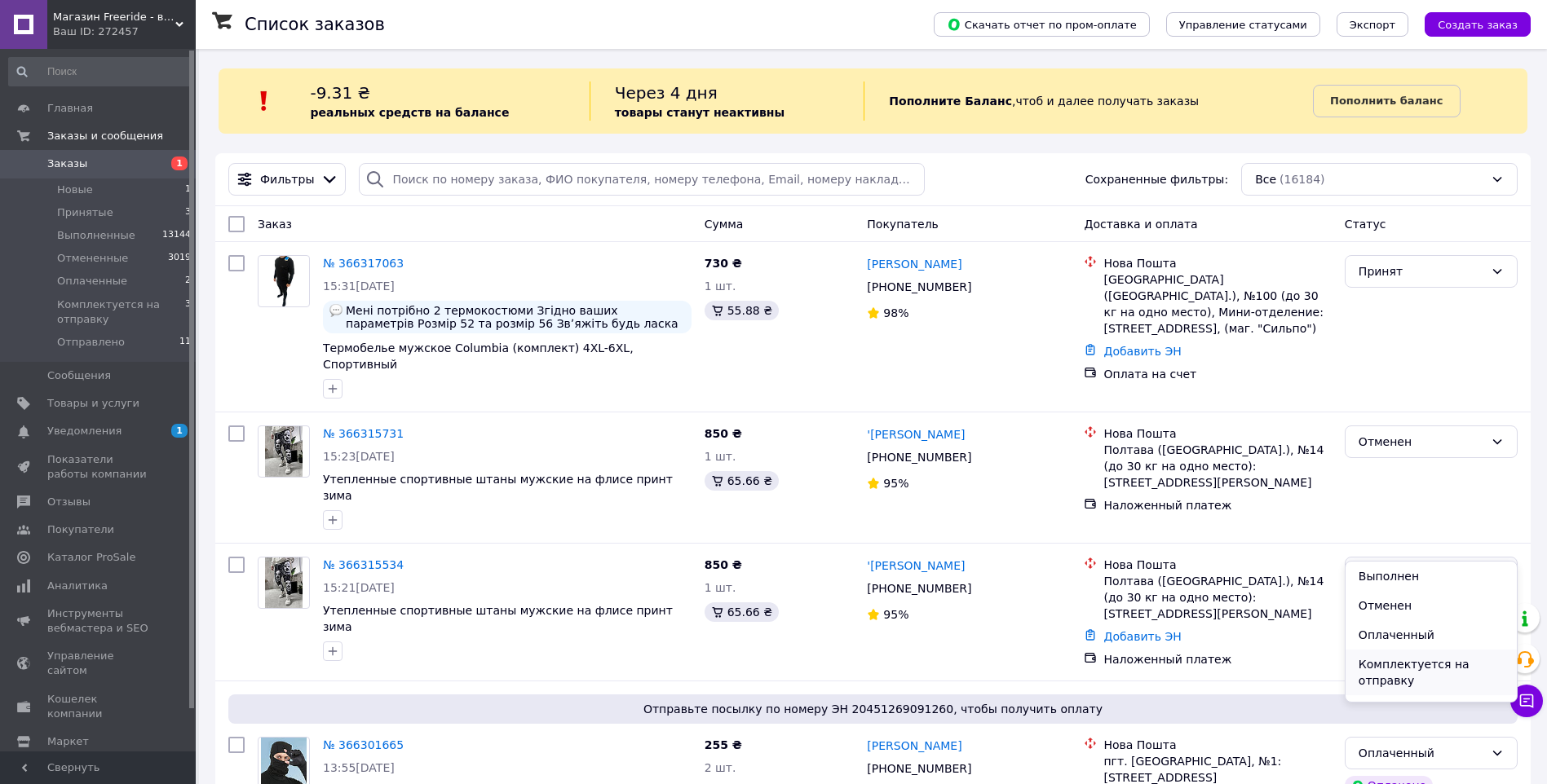
click at [1413, 669] on li "Комплектуется на отправку" at bounding box center [1431, 672] width 171 height 46
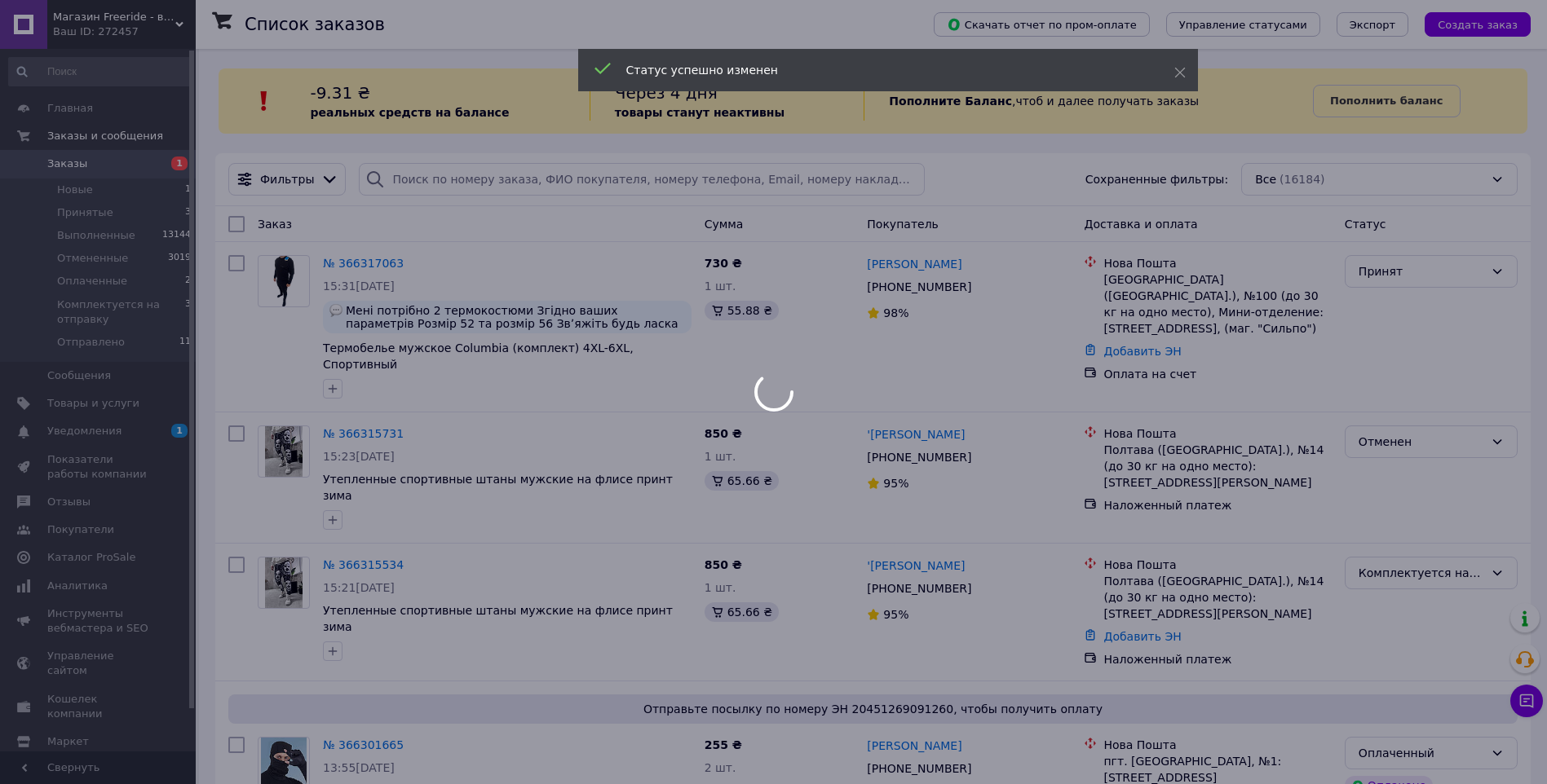
click at [356, 531] on div at bounding box center [774, 392] width 1547 height 784
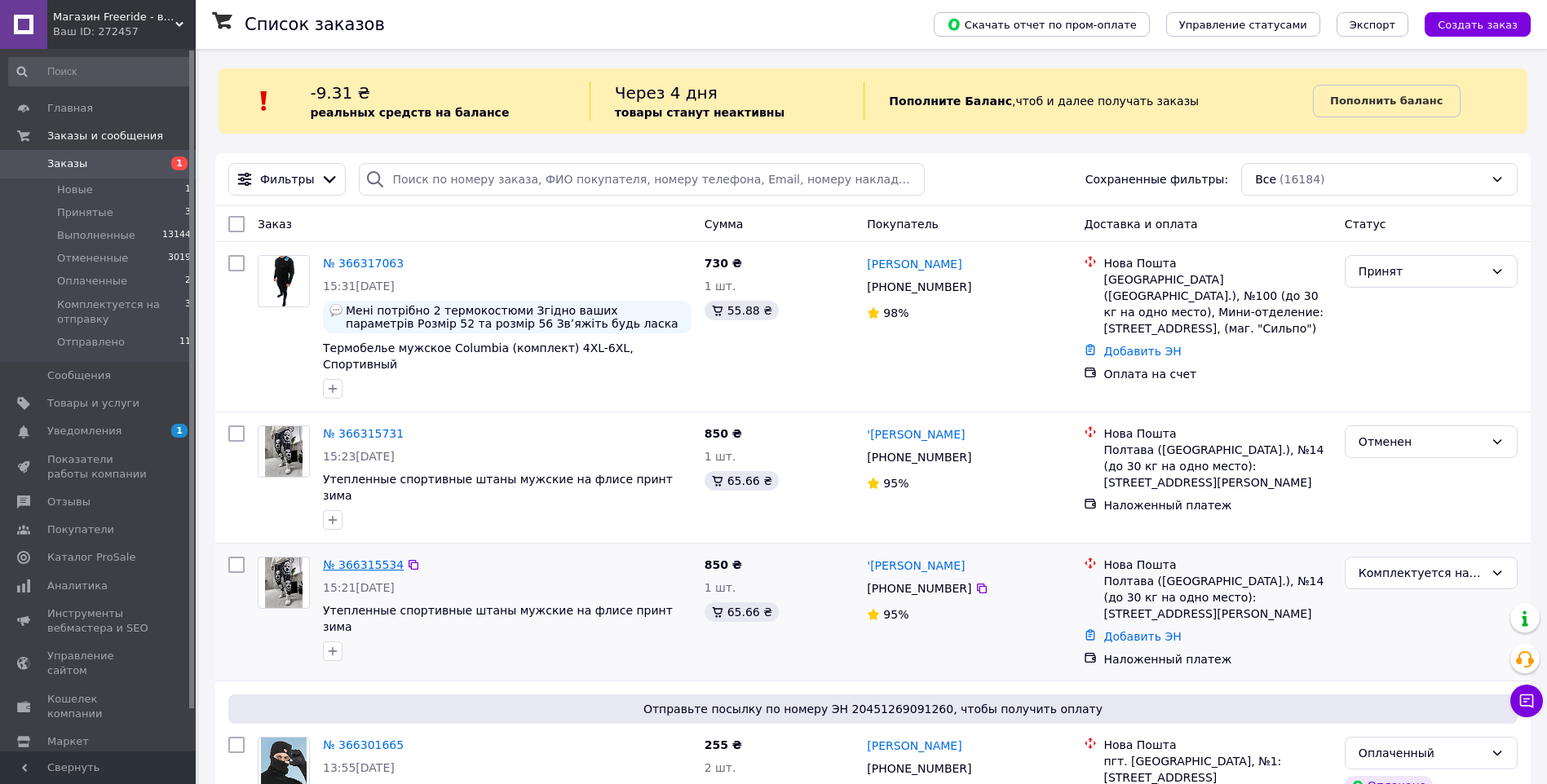
click at [355, 558] on link "№ 366315534" at bounding box center [363, 565] width 80 height 13
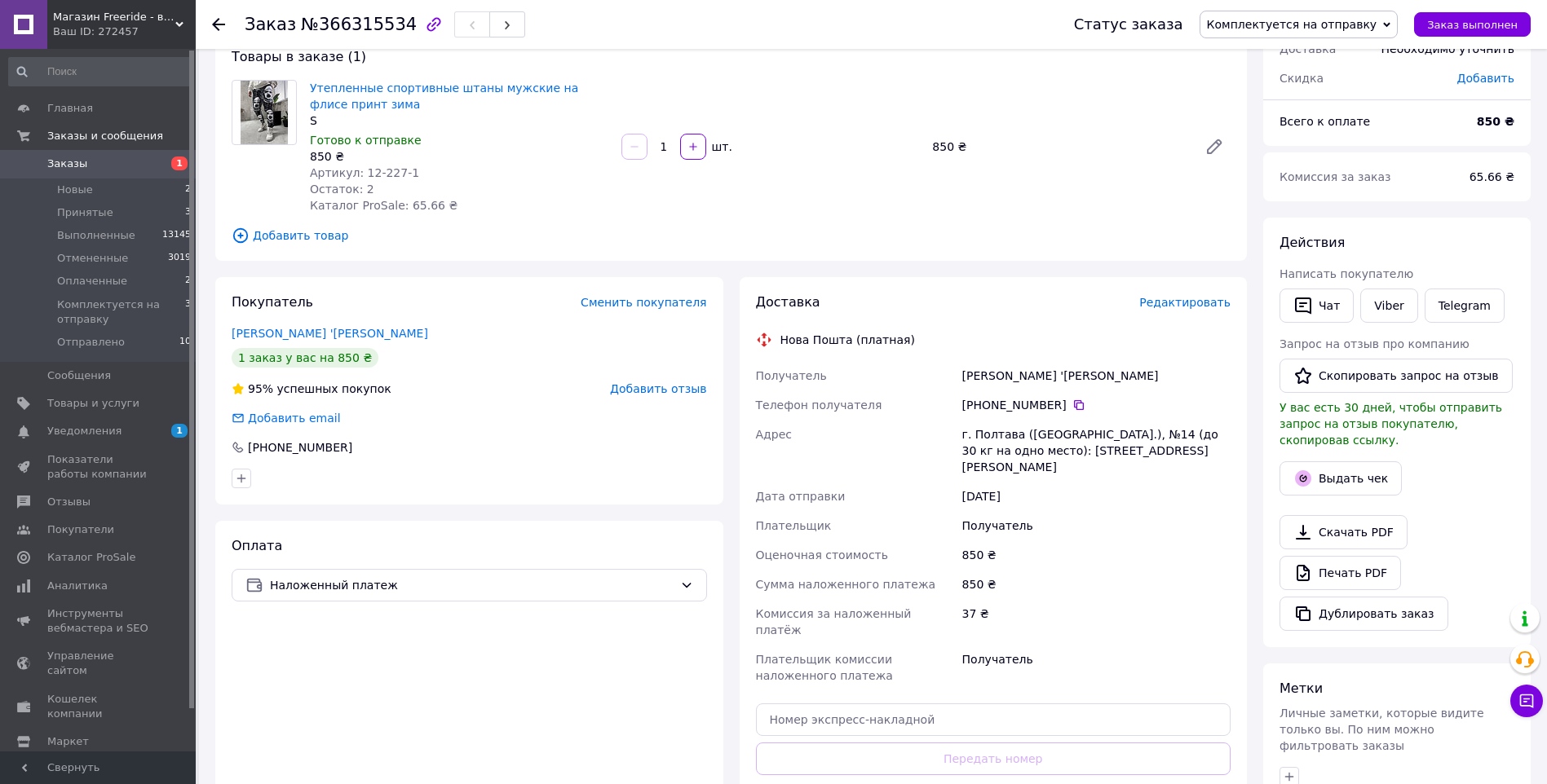
scroll to position [218, 0]
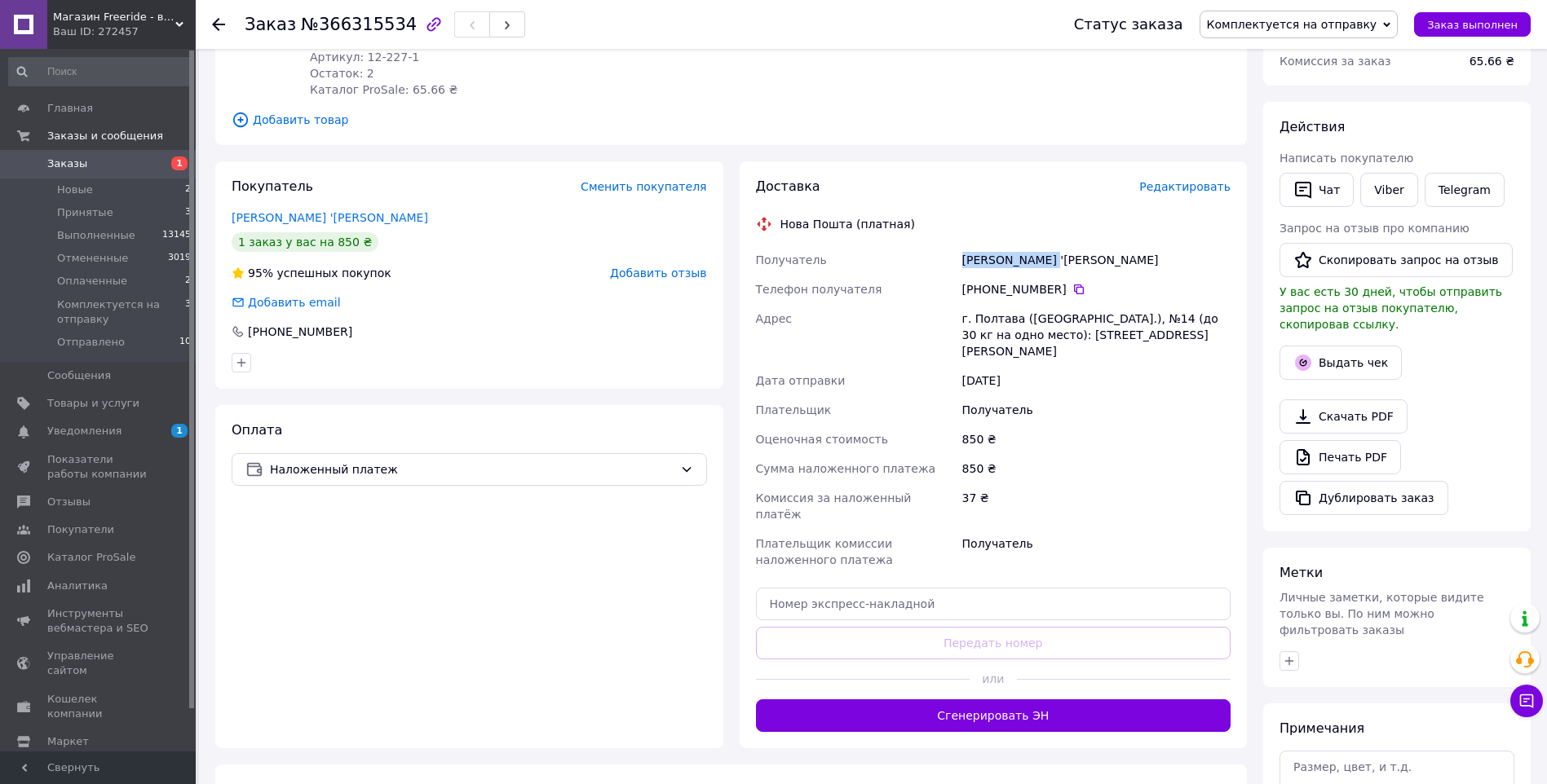
drag, startPoint x: 962, startPoint y: 255, endPoint x: 1035, endPoint y: 255, distance: 73.0
click at [1035, 255] on div "Касімова 'таня" at bounding box center [1096, 259] width 275 height 29
copy div "Касімова 'таня"
click at [1074, 289] on icon at bounding box center [1079, 290] width 10 height 10
click at [981, 316] on div "г. Полтава (Полтавская обл.), №14 (до 30 кг на одно место): ул. Симона Петлюры,…" at bounding box center [1096, 334] width 275 height 62
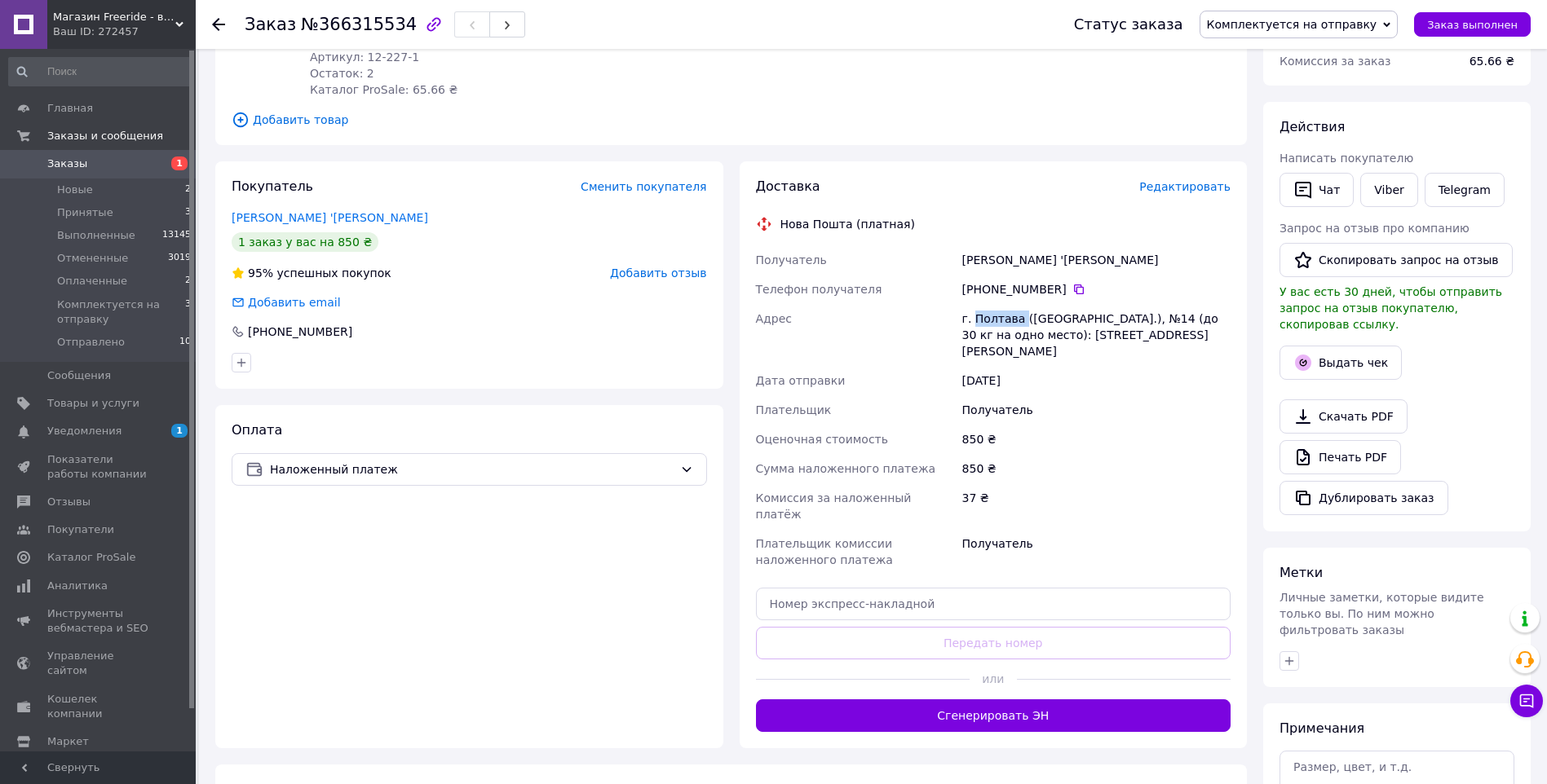
click at [981, 316] on div "г. Полтава (Полтавская обл.), №14 (до 30 кг на одно место): ул. Симона Петлюры,…" at bounding box center [1096, 334] width 275 height 62
copy div "Полтава"
click at [899, 334] on div "Адрес" at bounding box center [855, 334] width 206 height 62
click at [223, 22] on icon at bounding box center [219, 25] width 13 height 13
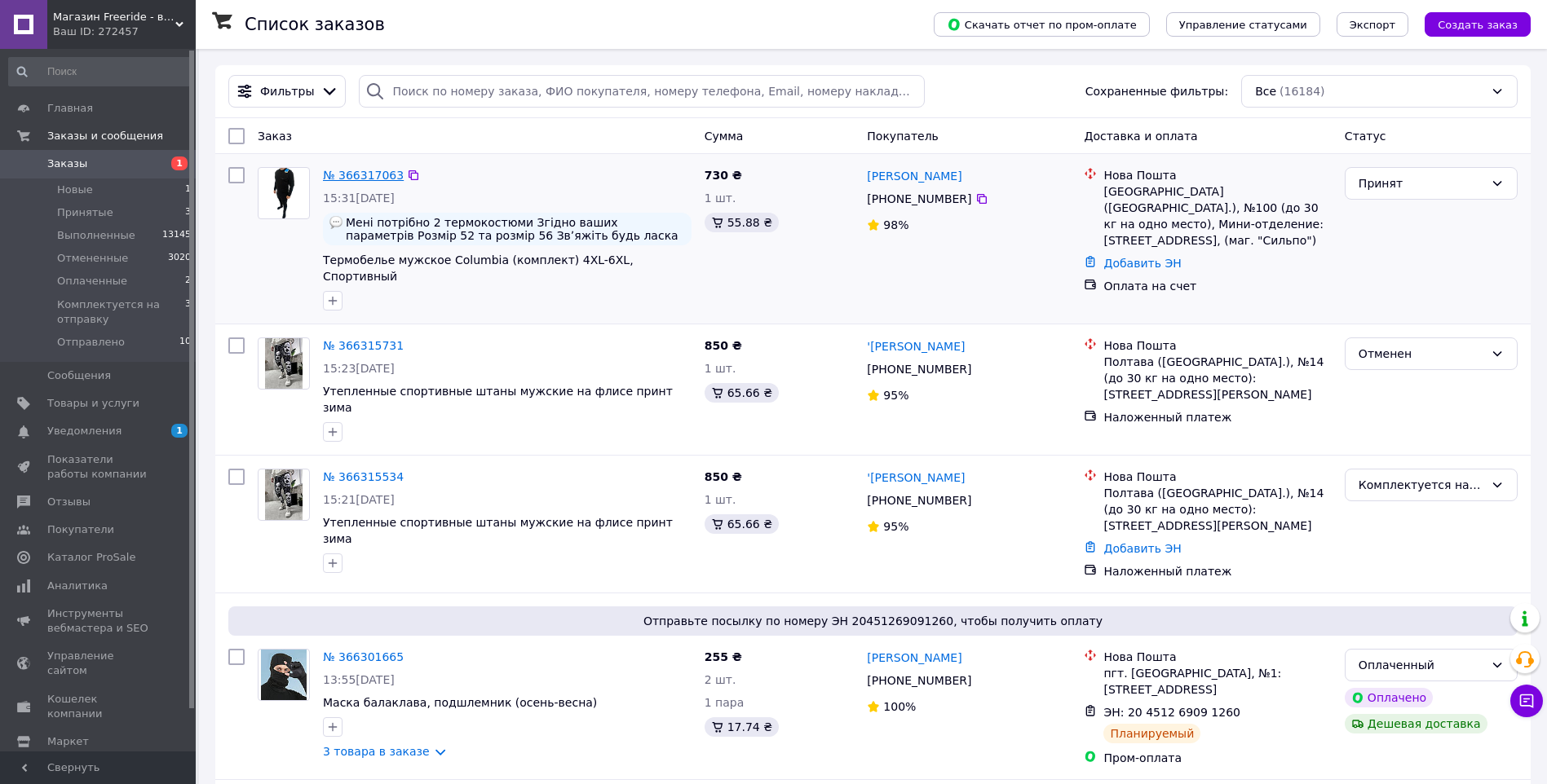
click at [349, 169] on link "№ 366317063" at bounding box center [363, 176] width 80 height 13
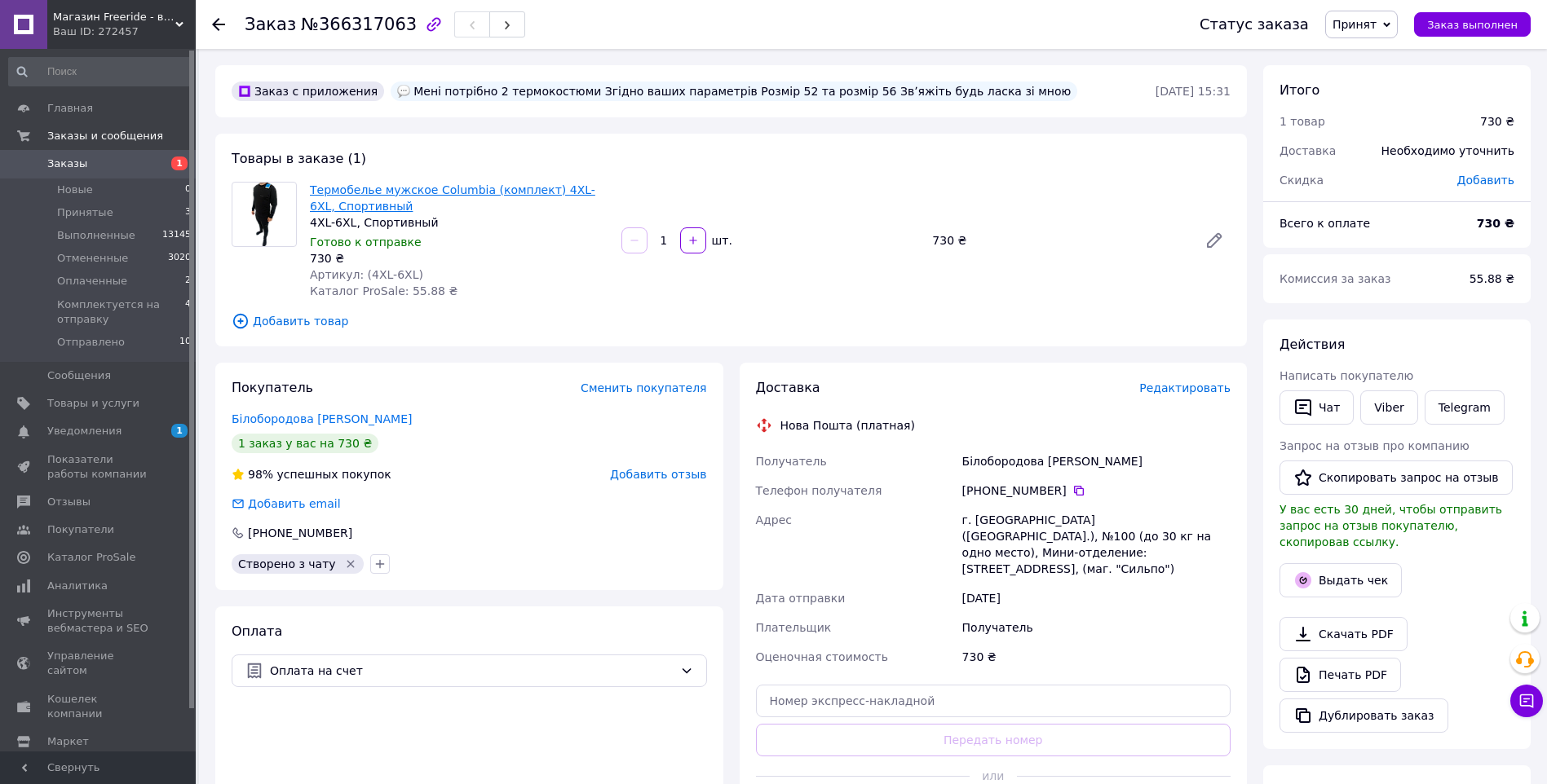
click at [407, 188] on link "Термобелье мужское Columbia (комплект) 4XL-6XL, Спортивный" at bounding box center [452, 198] width 286 height 29
click at [571, 312] on span "Добавить товар" at bounding box center [731, 321] width 999 height 18
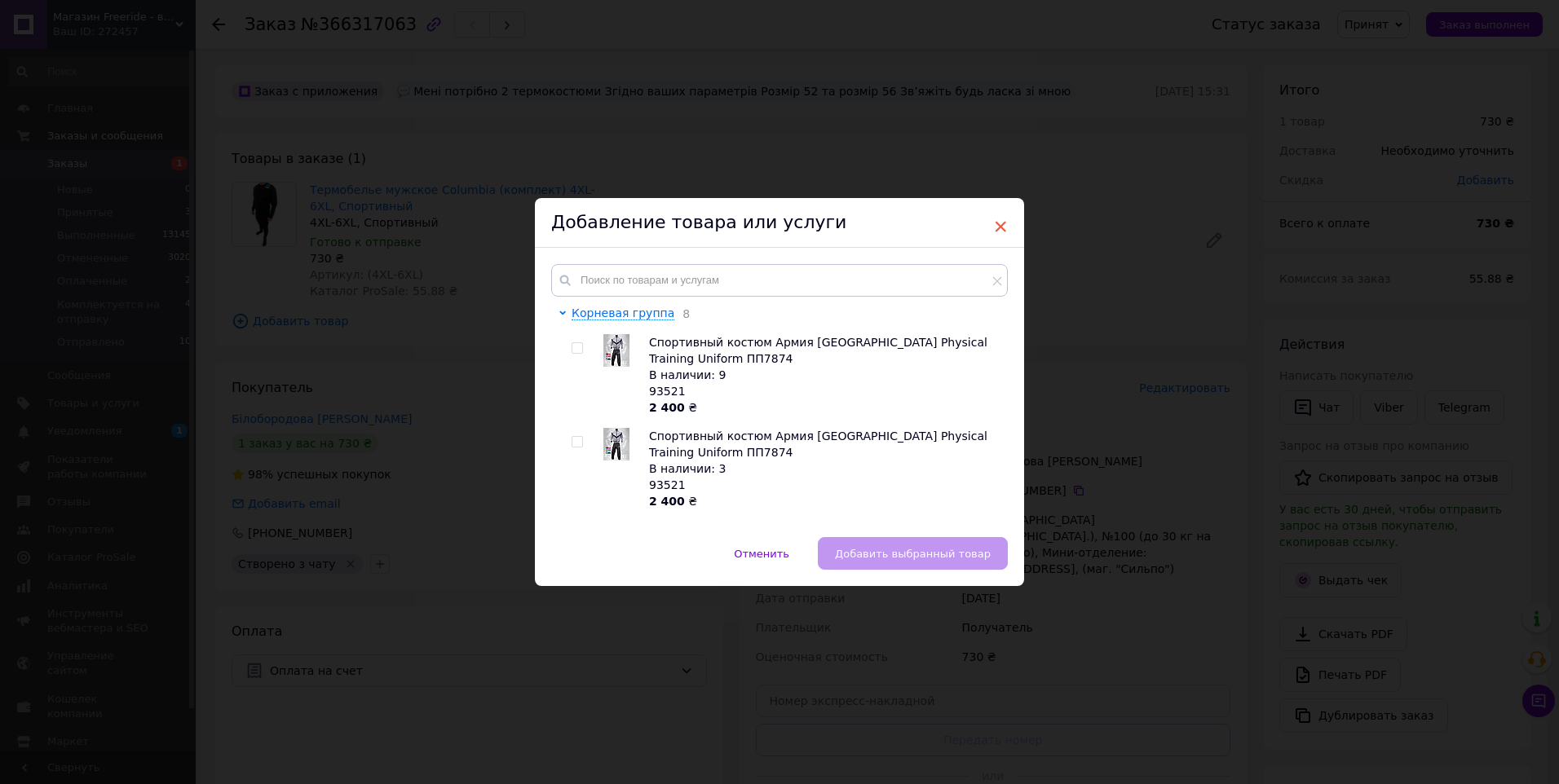
click at [999, 230] on span "×" at bounding box center [1001, 226] width 15 height 27
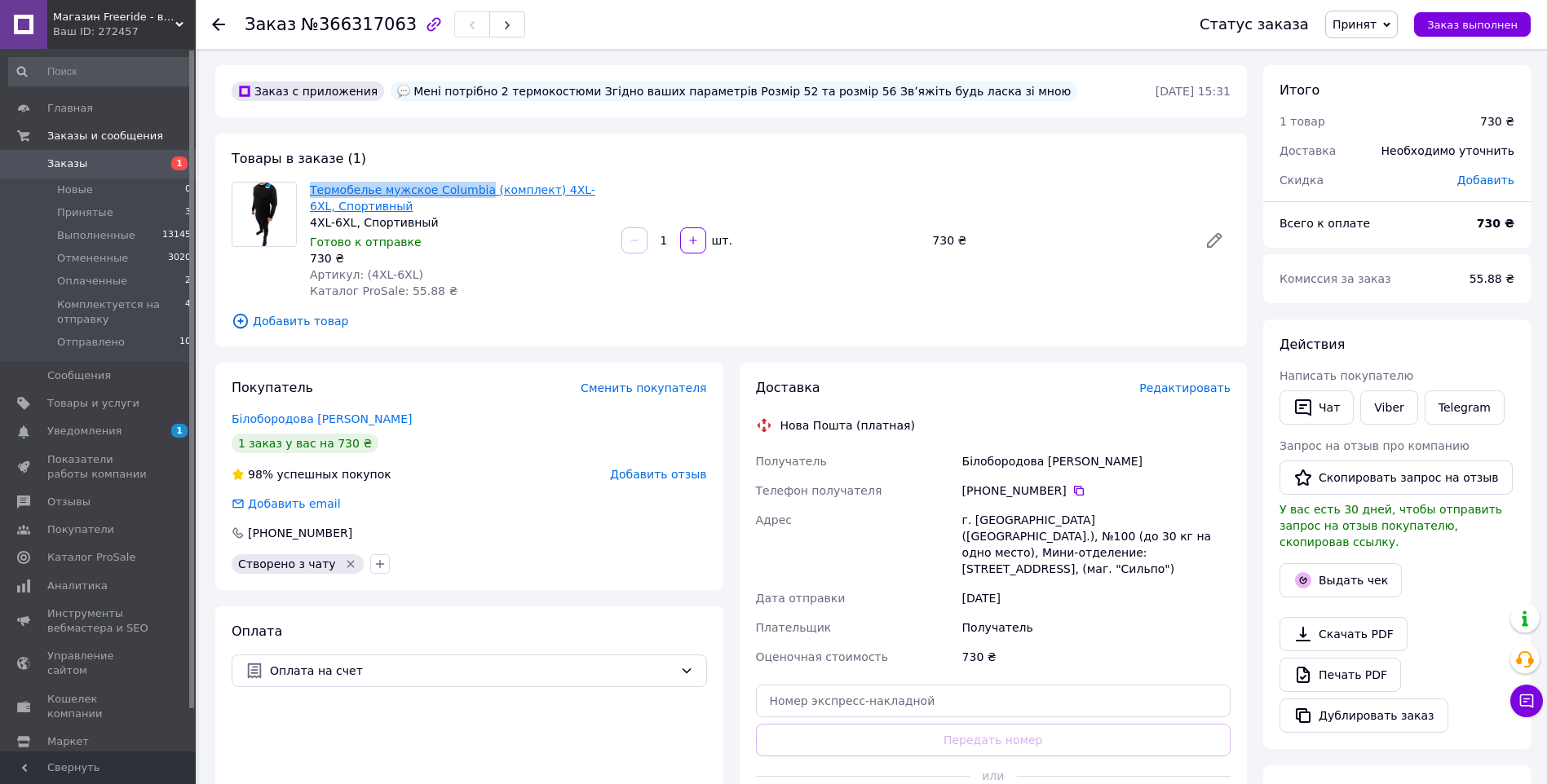
drag, startPoint x: 307, startPoint y: 177, endPoint x: 474, endPoint y: 183, distance: 167.1
click at [474, 183] on div "Товары в заказе (1) Термобелье мужское Columbia (комплект) 4XL-6XL, Спортивный …" at bounding box center [730, 239] width 1031 height 213
copy link "Термобелье мужское Columbia"
click at [577, 285] on div "Термобелье мужское Columbia (комплект) 4XL-6XL, Спортивный 4XL-6XL, Спортивный …" at bounding box center [459, 241] width 311 height 124
drag, startPoint x: 975, startPoint y: 515, endPoint x: 1115, endPoint y: 521, distance: 140.1
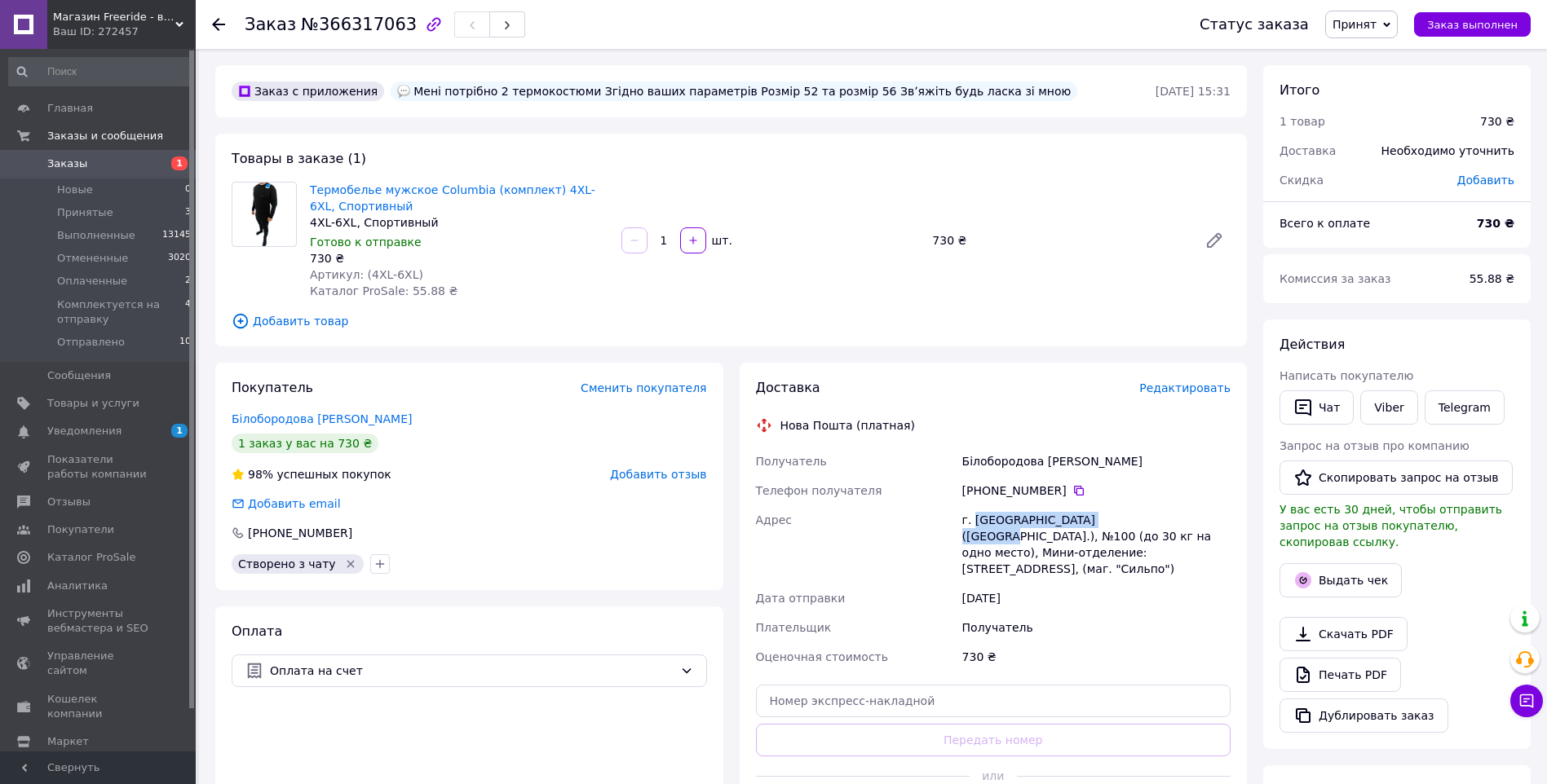
click at [1115, 521] on div "г. Киев (Киевская обл.), №100 (до 30 кг на одно место), Мини-отделение: ул. Инж…" at bounding box center [1096, 544] width 275 height 79
copy div "Киев (Киевская обл.), №100"
drag, startPoint x: 1014, startPoint y: 584, endPoint x: 995, endPoint y: 540, distance: 47.9
click at [1012, 584] on div "[DATE]" at bounding box center [1096, 598] width 275 height 29
drag, startPoint x: 963, startPoint y: 463, endPoint x: 1106, endPoint y: 463, distance: 143.0
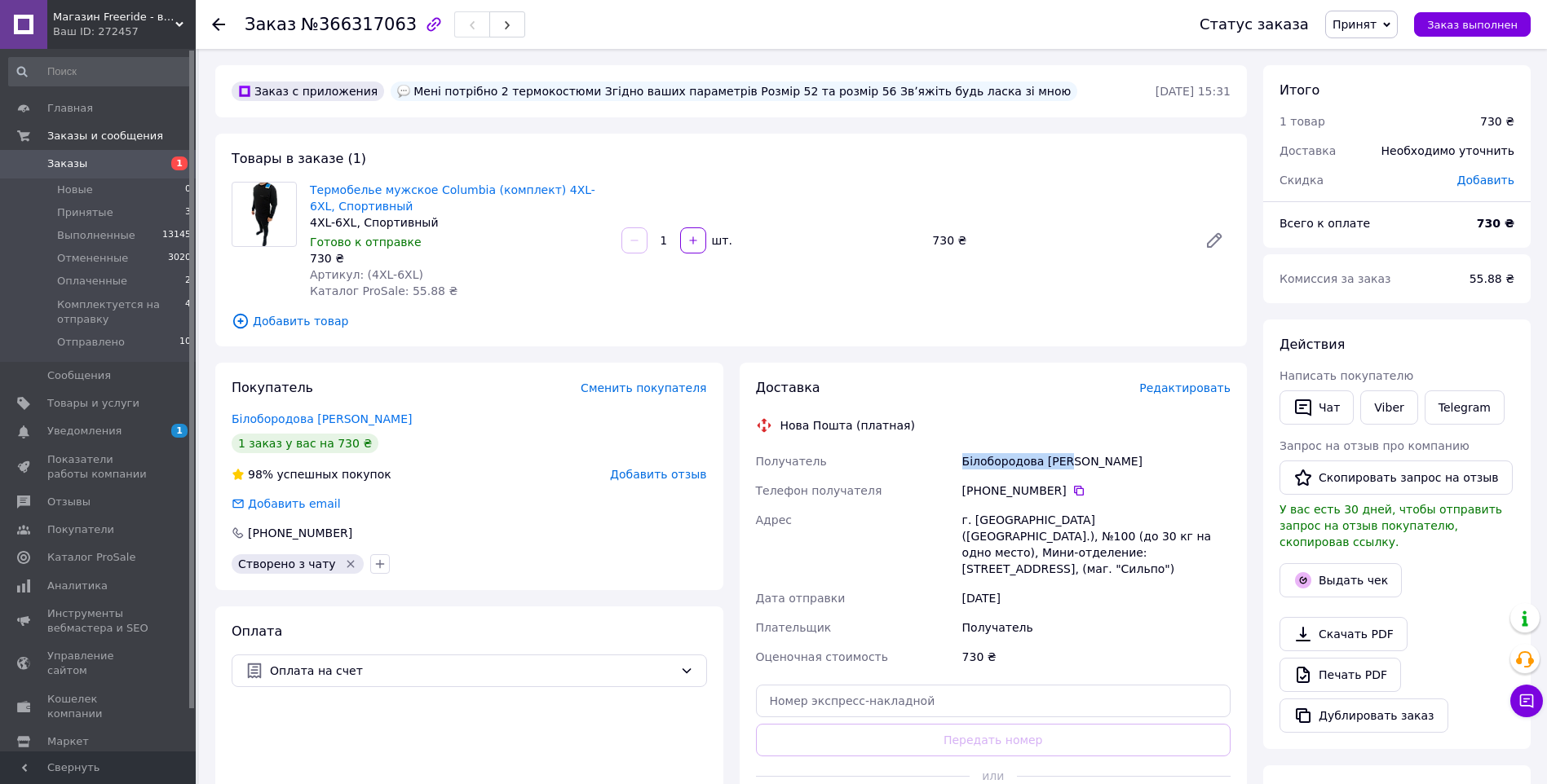
click at [1106, 463] on div "Білобородова Юлія" at bounding box center [1096, 461] width 275 height 29
copy div "Білобородова Юлія"
drag, startPoint x: 984, startPoint y: 487, endPoint x: 1054, endPoint y: 492, distance: 70.2
click at [1054, 492] on div "[PHONE_NUMBER]" at bounding box center [1096, 491] width 268 height 17
copy div "0 97 419 89 45"
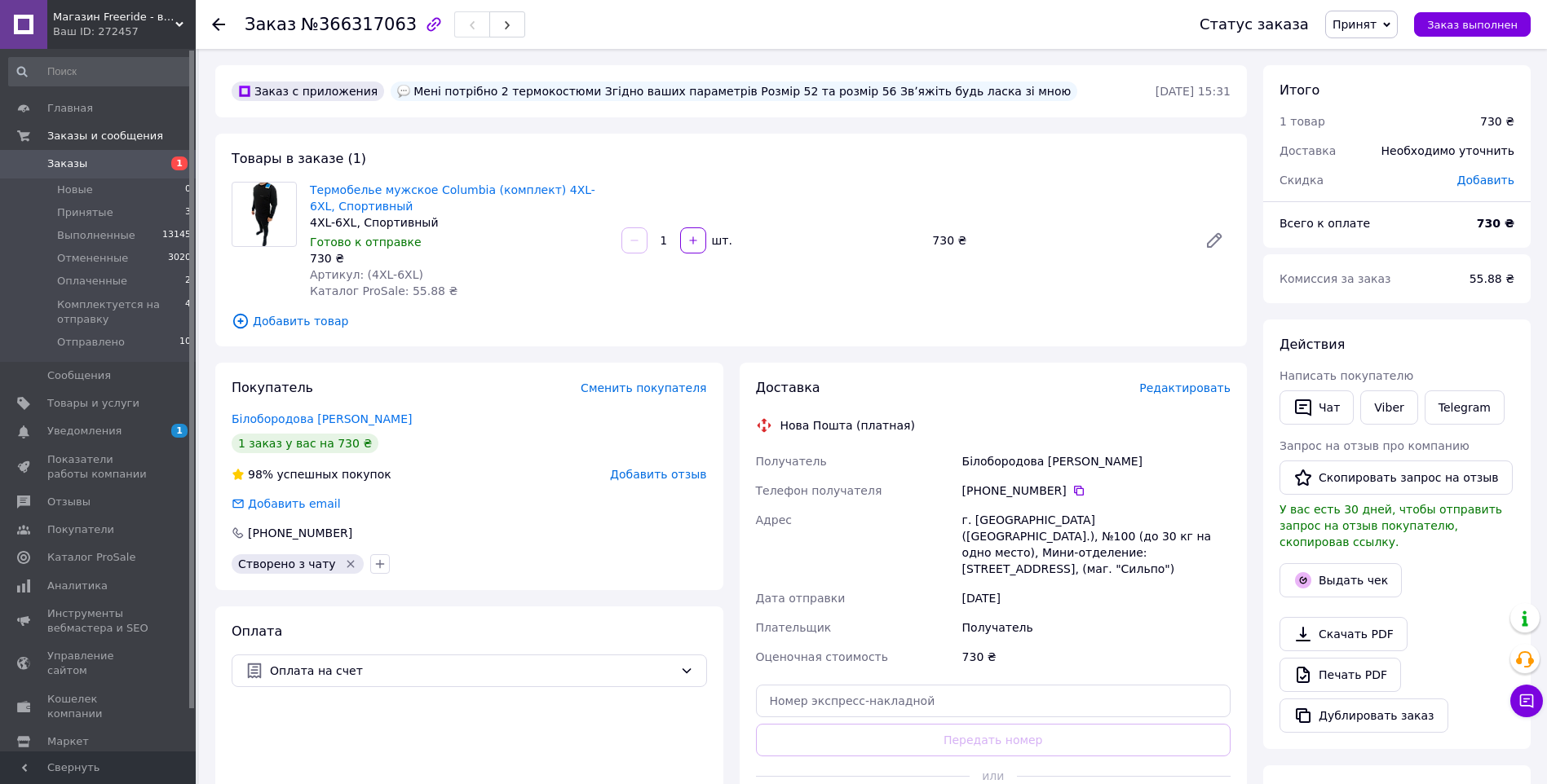
click at [610, 533] on div "[PHONE_NUMBER]" at bounding box center [470, 533] width 475 height 17
click at [928, 313] on span "Добавить товар" at bounding box center [731, 321] width 999 height 18
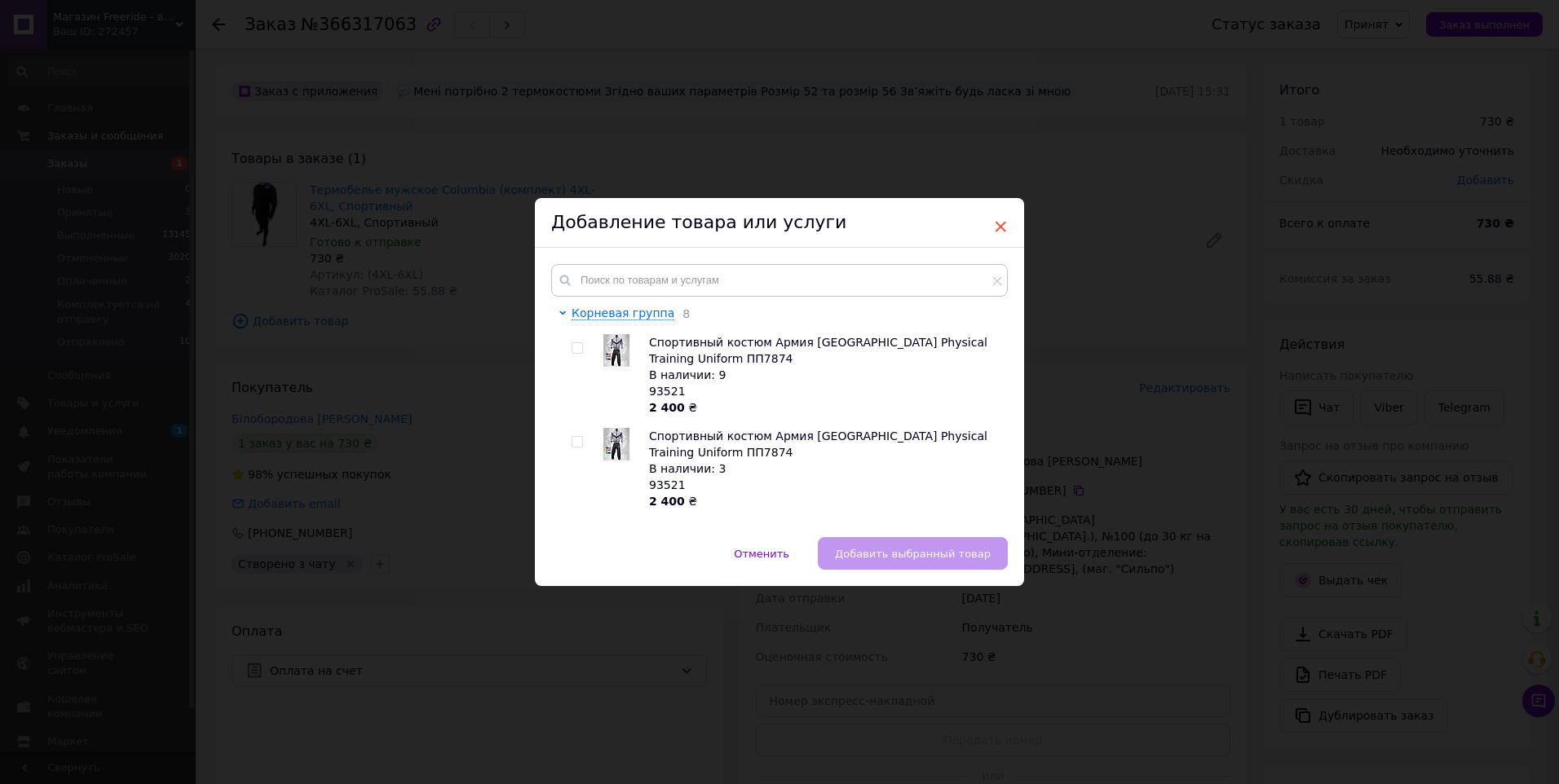
click at [997, 222] on span "×" at bounding box center [1001, 226] width 15 height 27
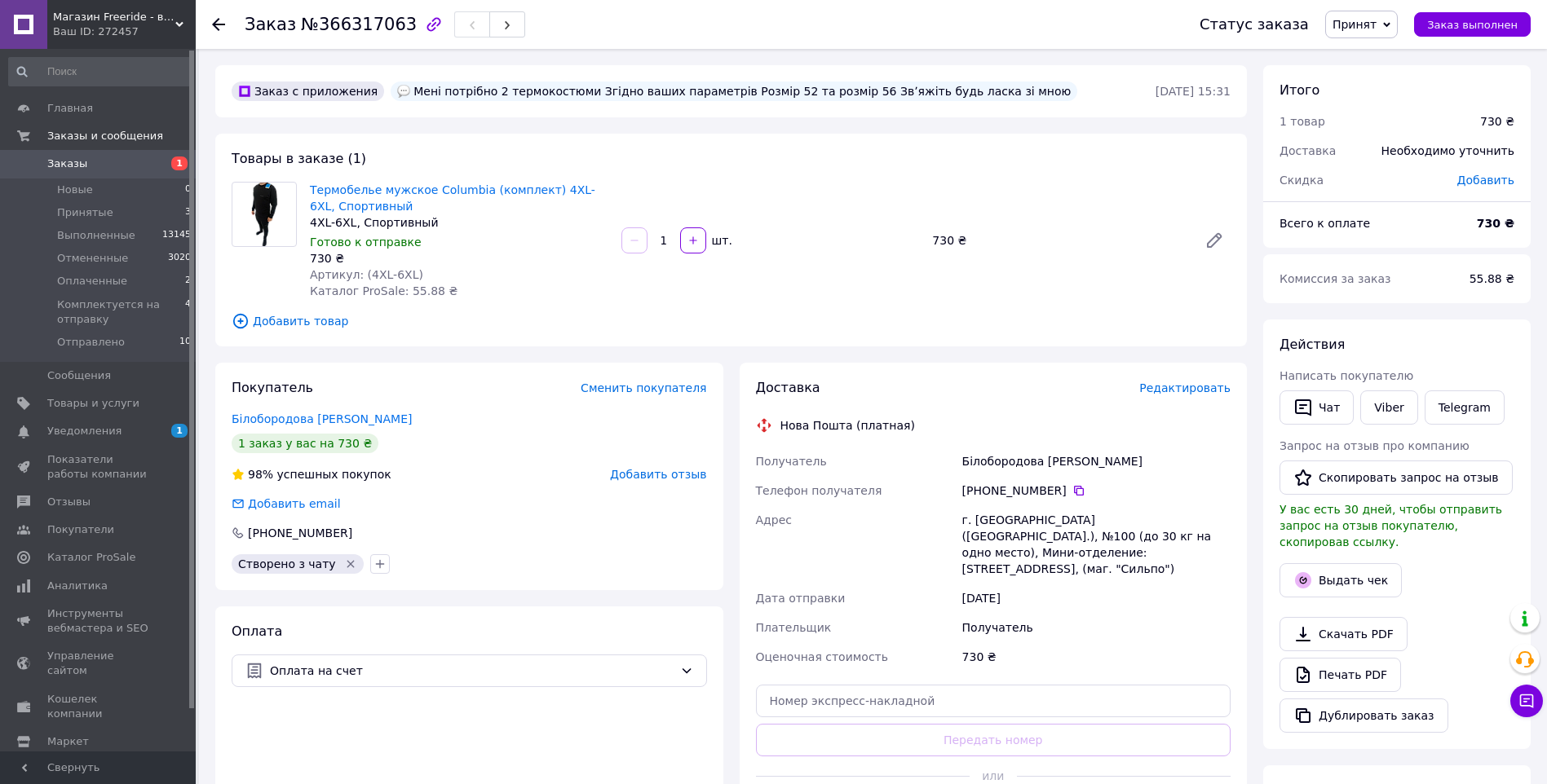
click at [219, 23] on icon at bounding box center [219, 25] width 13 height 13
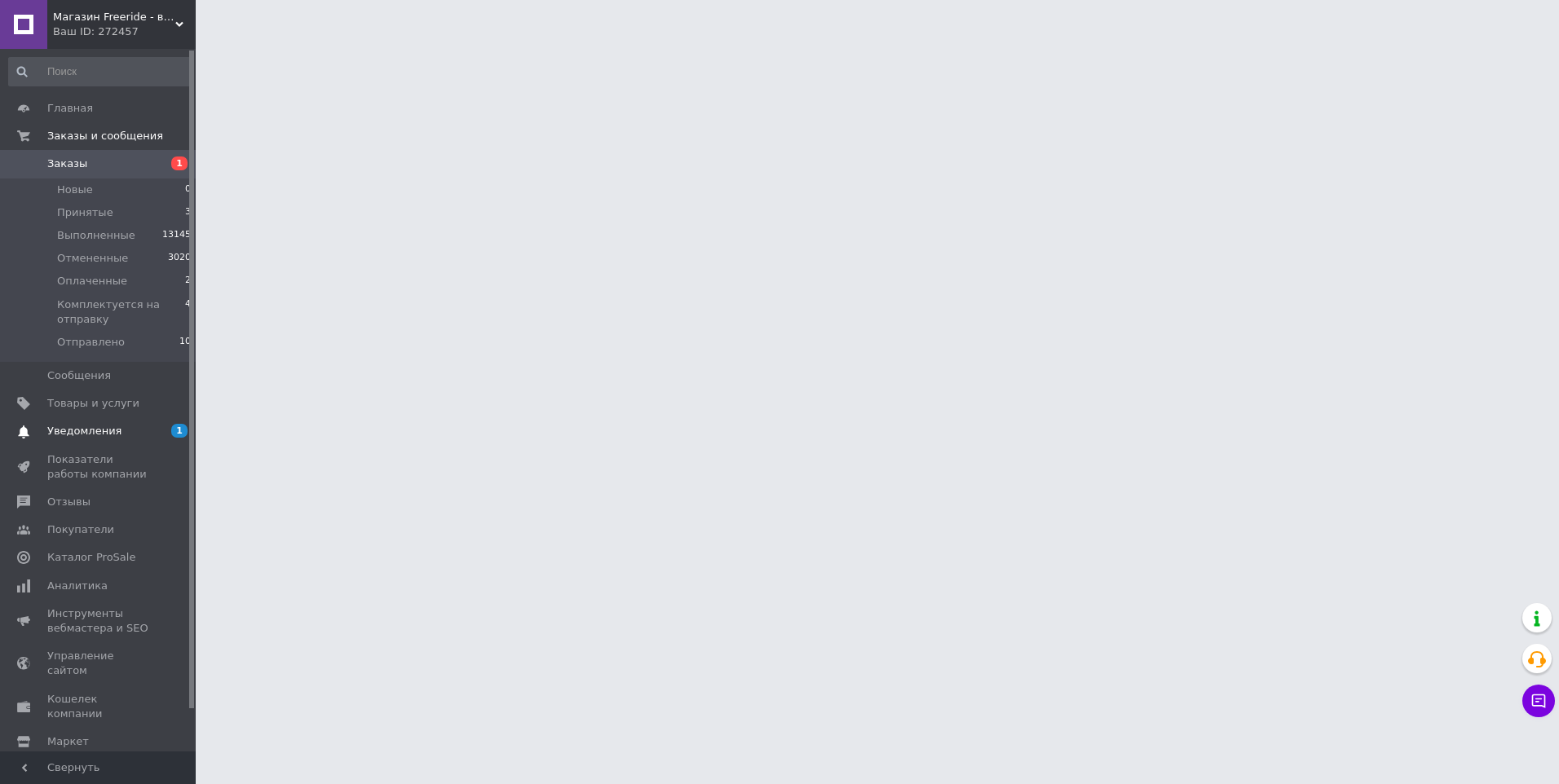
click at [71, 433] on span "Уведомления" at bounding box center [84, 431] width 75 height 15
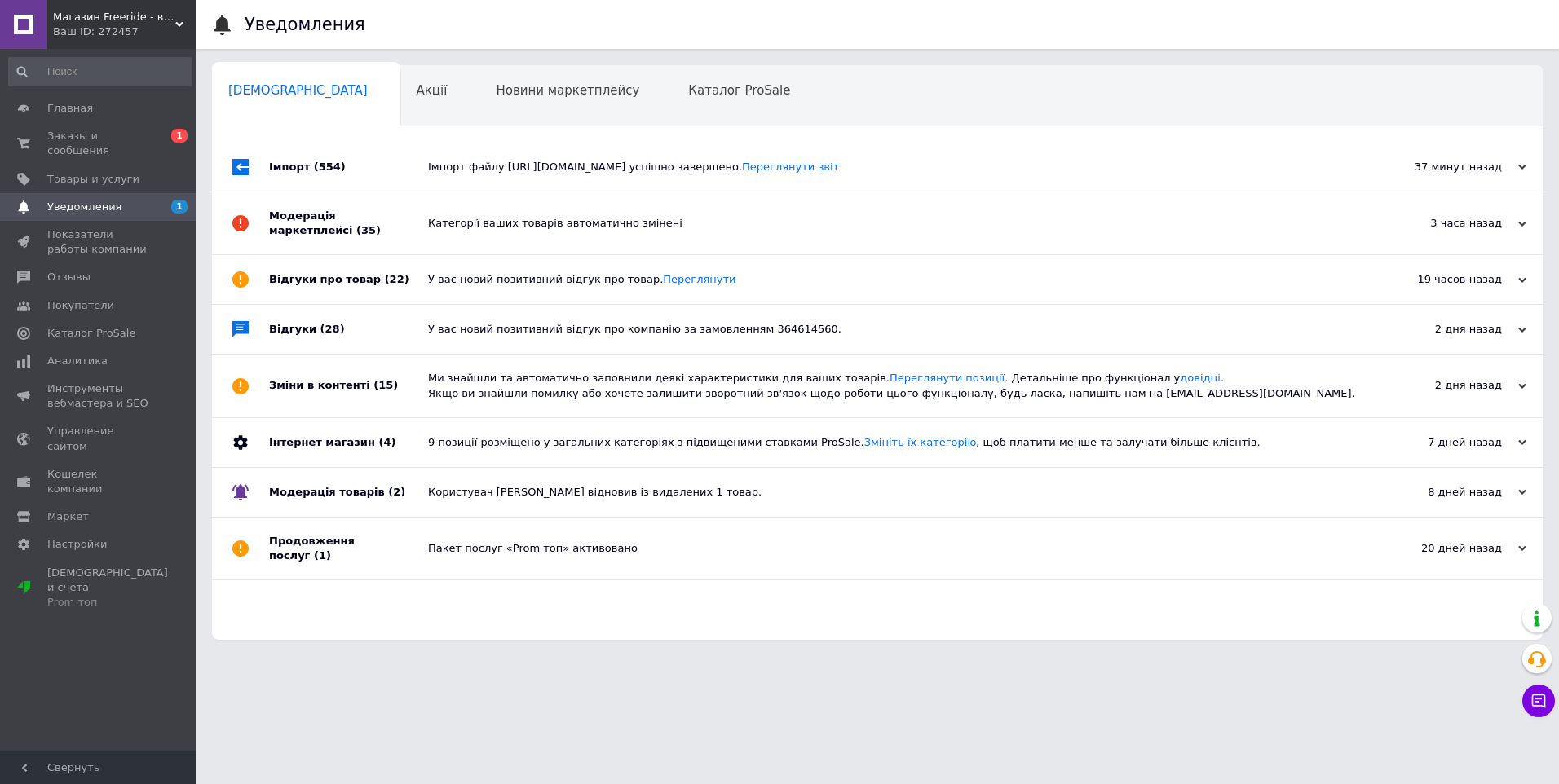
click at [407, 209] on div "Модерація маркетплейсі (35)" at bounding box center [349, 223] width 159 height 62
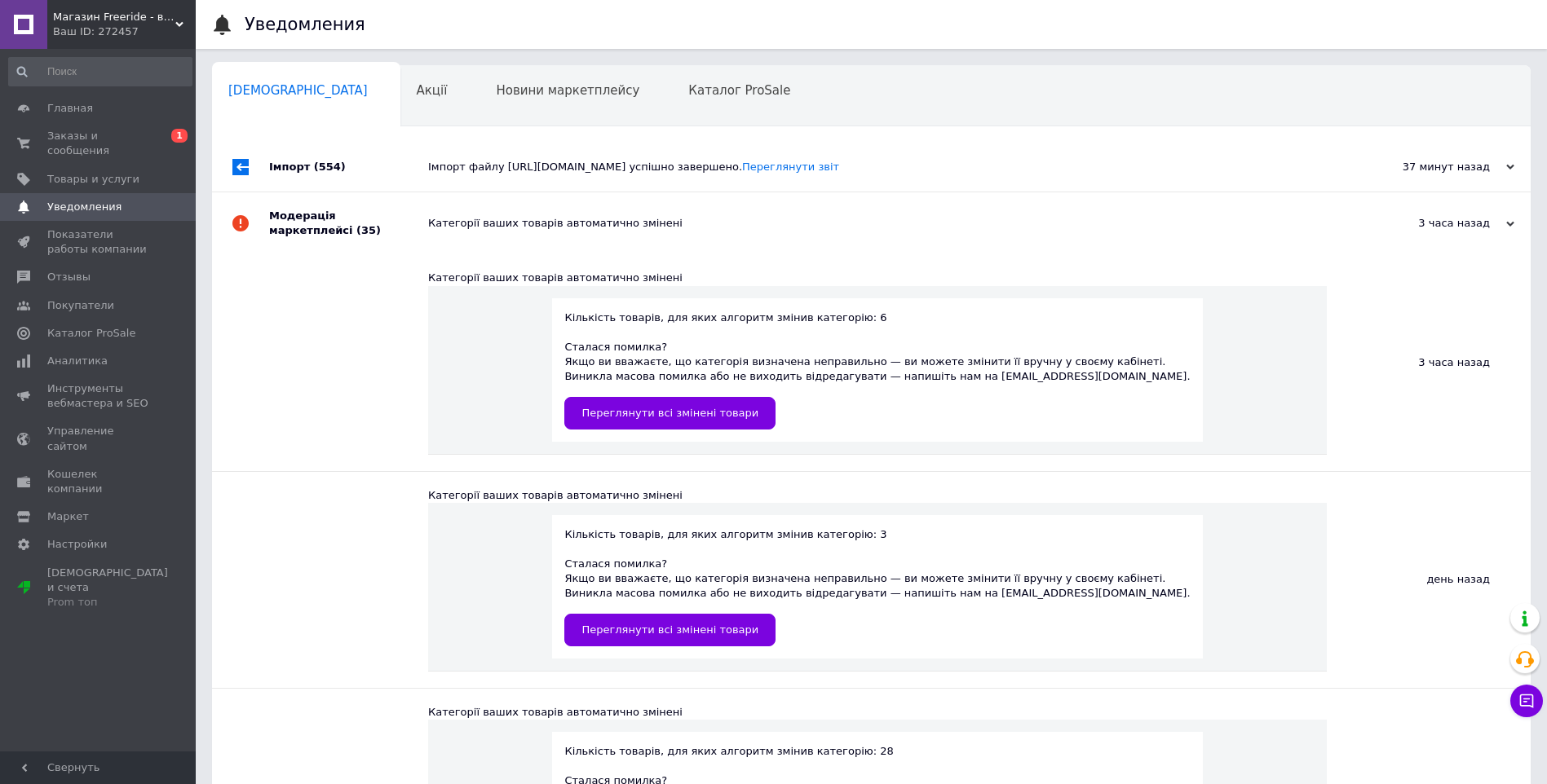
click at [419, 160] on div "Імпорт (554)" at bounding box center [349, 166] width 159 height 49
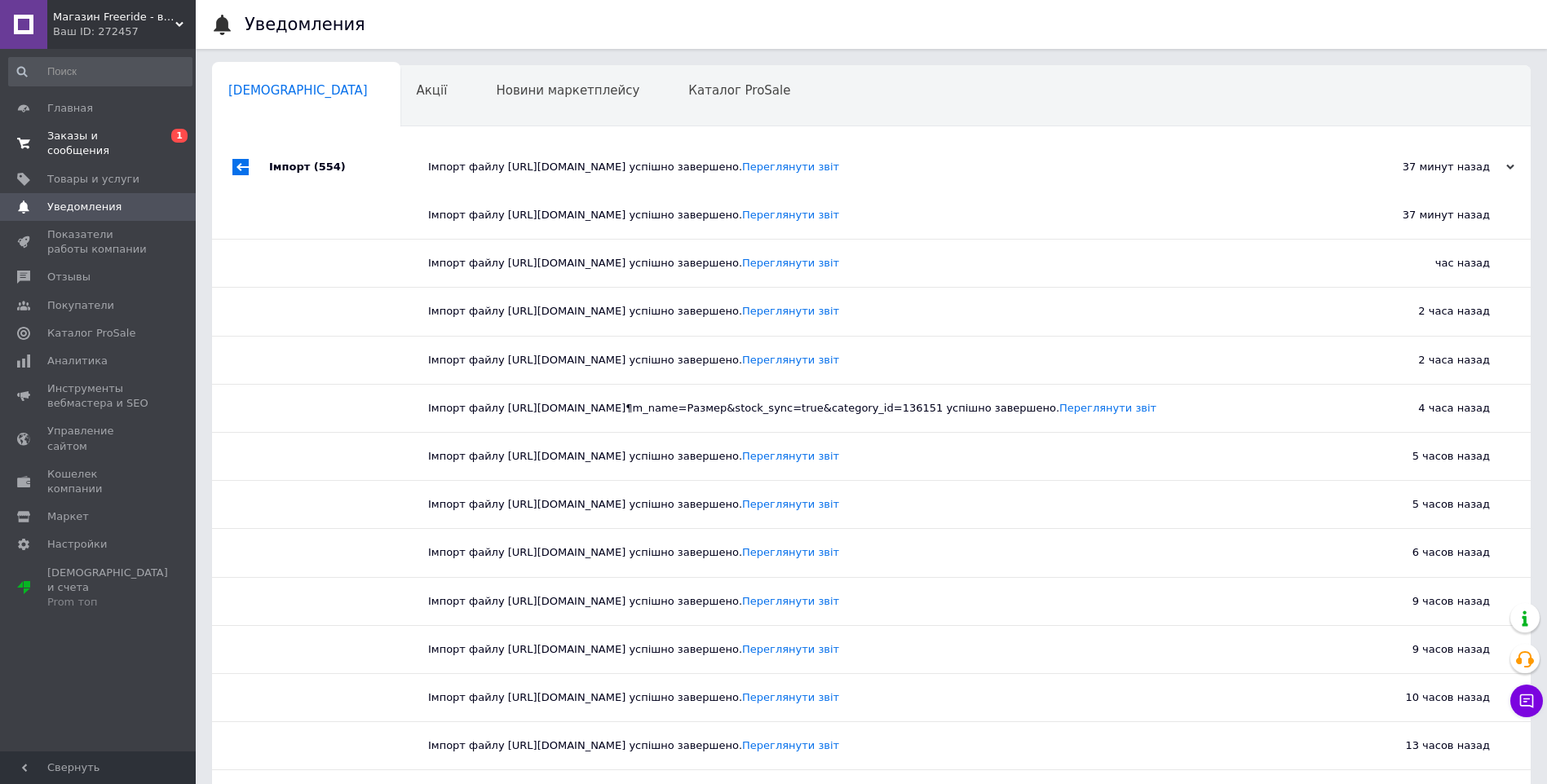
click at [124, 128] on link "Заказы и сообщения 0 1" at bounding box center [100, 143] width 200 height 42
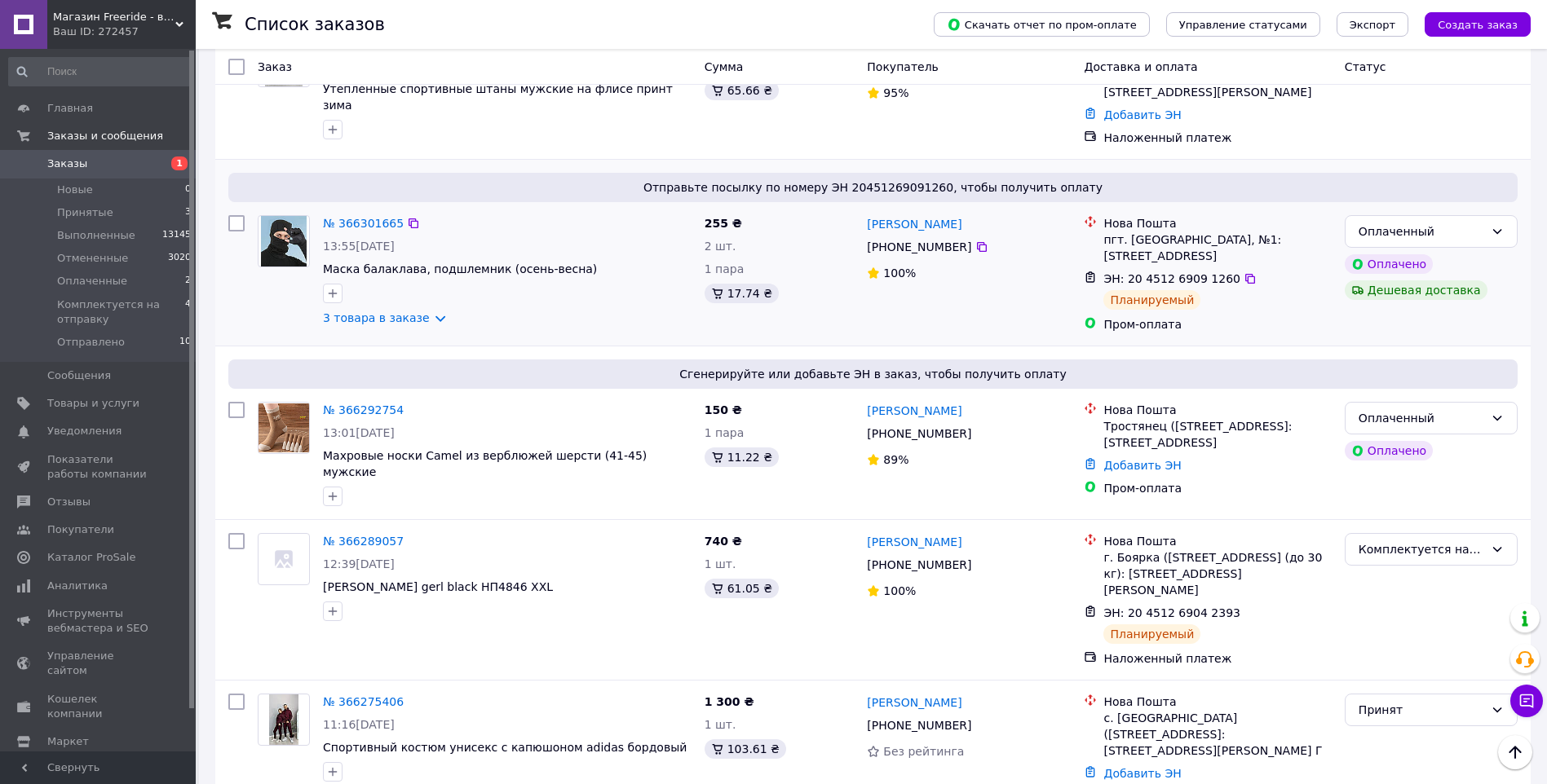
scroll to position [435, 0]
click at [358, 402] on link "№ 366292754" at bounding box center [363, 409] width 80 height 13
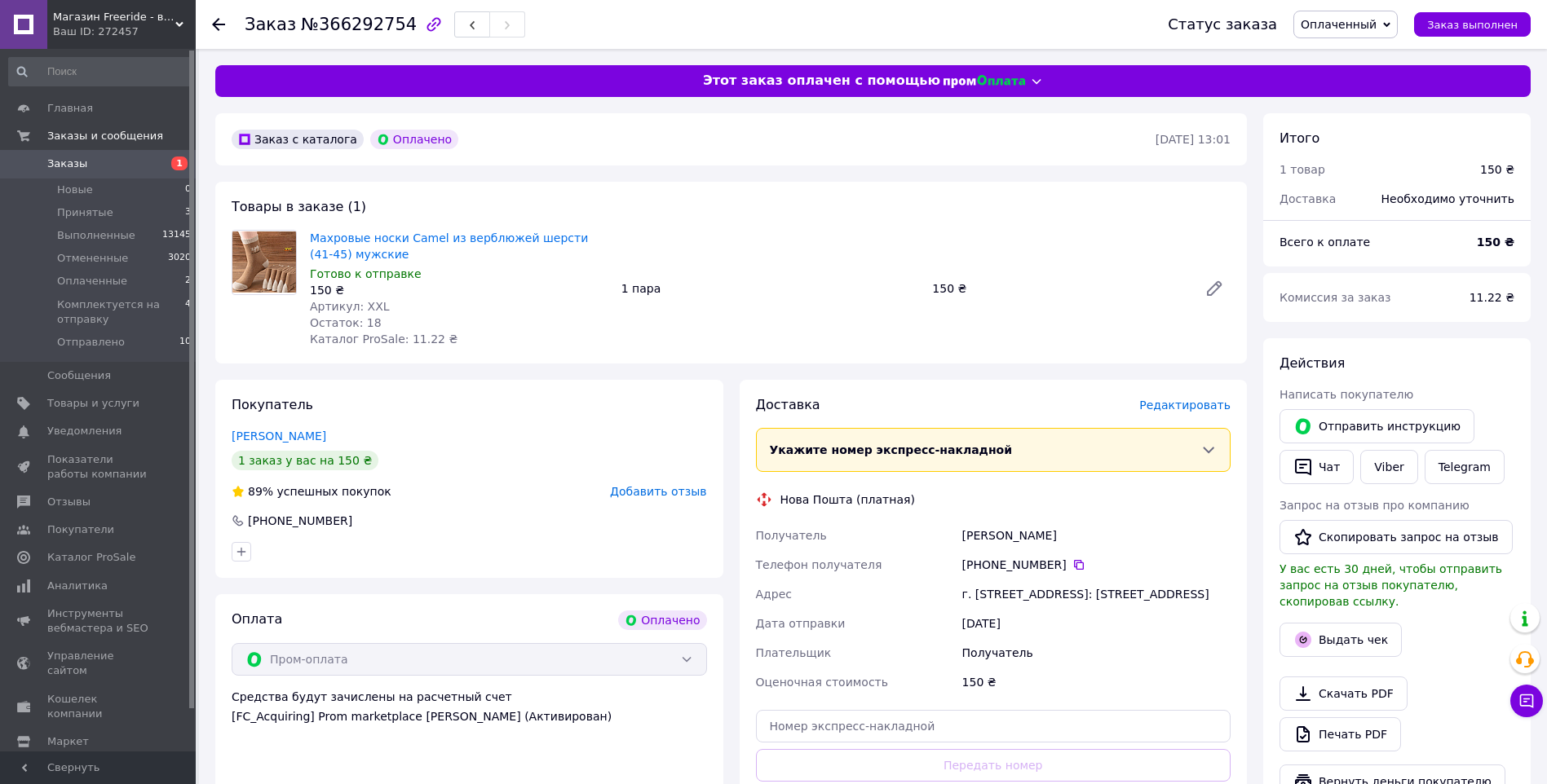
click at [1205, 403] on span "Редактировать" at bounding box center [1184, 405] width 91 height 13
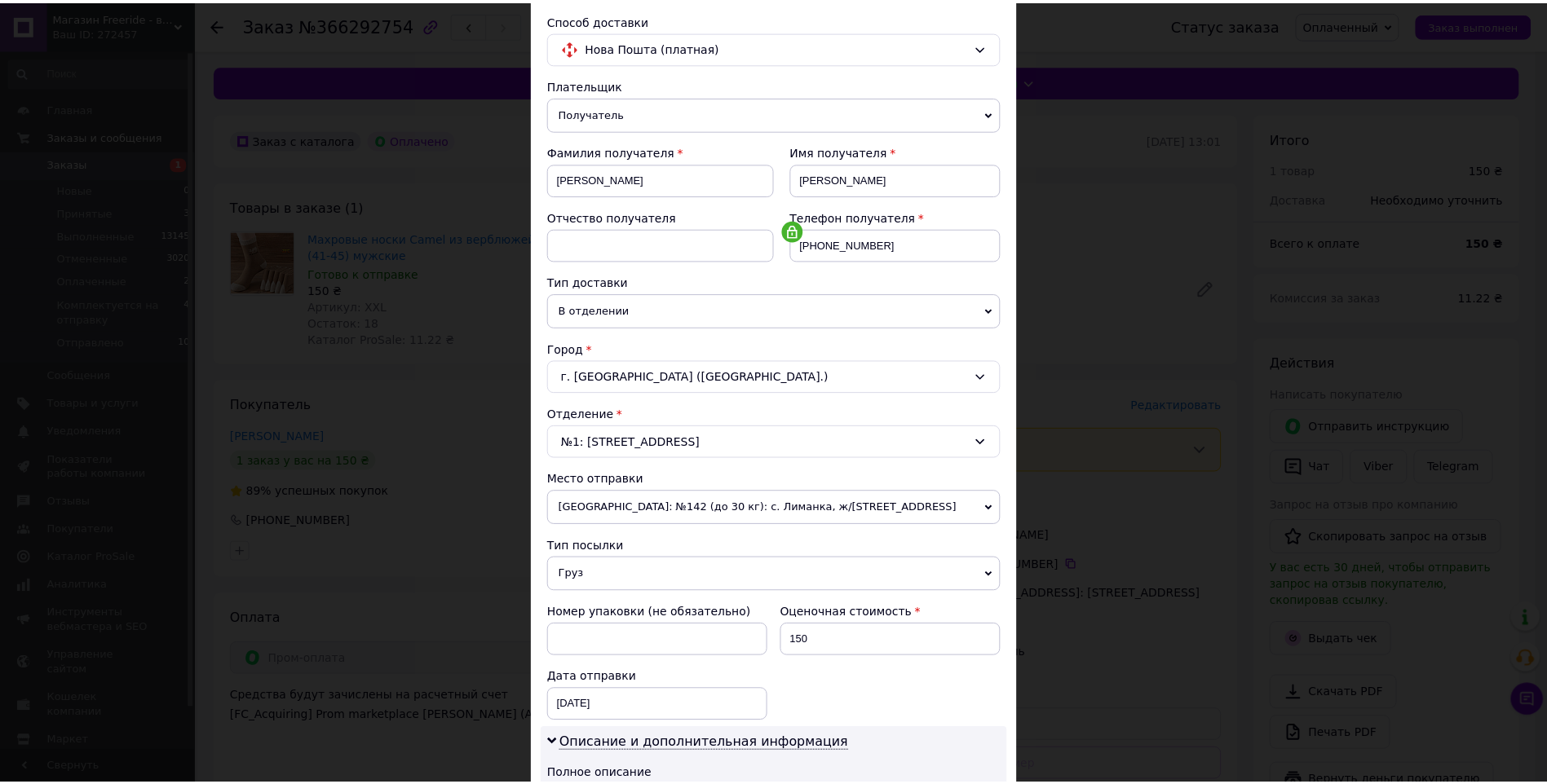
scroll to position [481, 0]
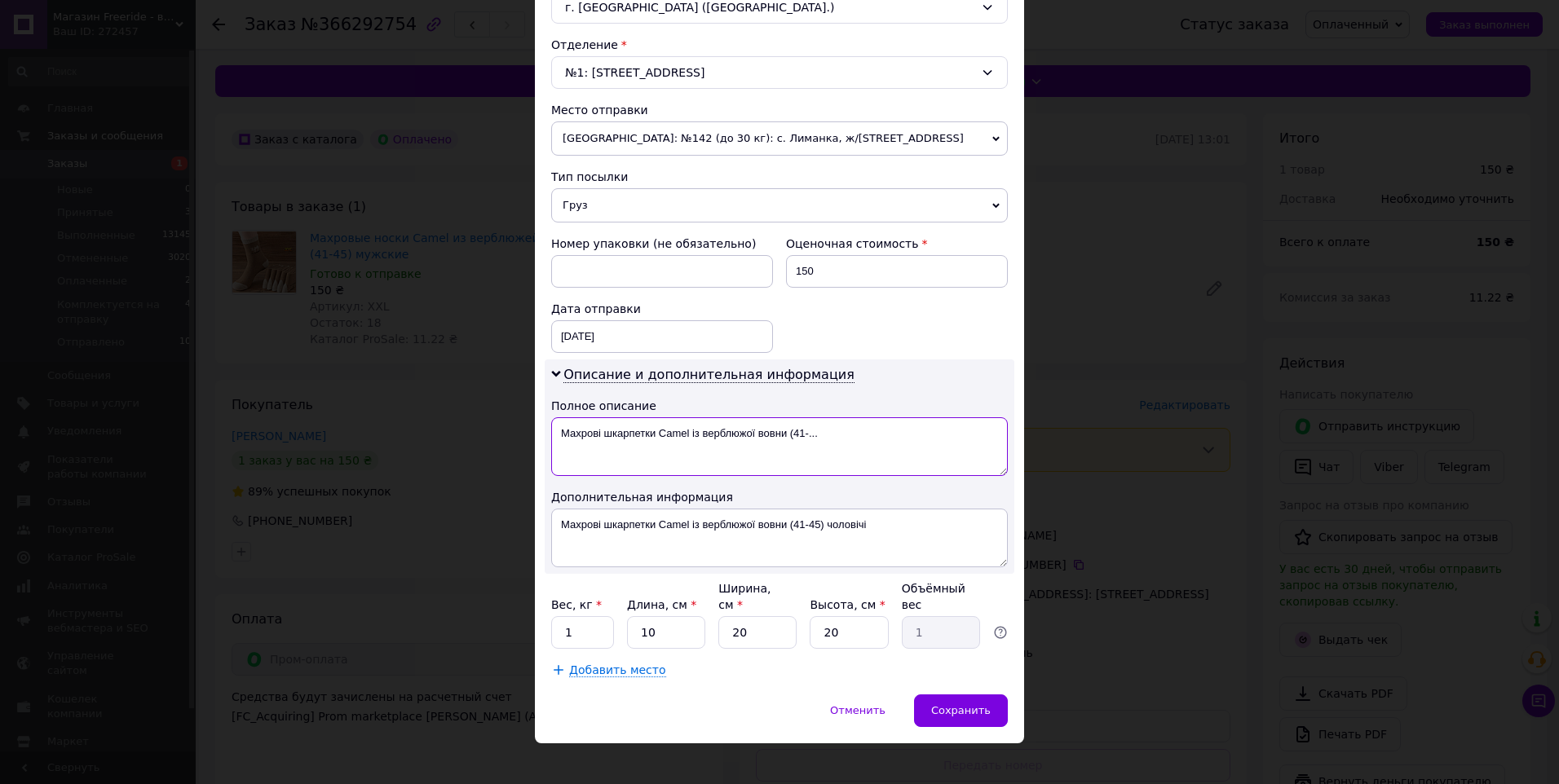
click at [583, 430] on textarea "Махрові шкарпетки Camel із верблюжої вовни (41-..." at bounding box center [780, 446] width 456 height 59
drag, startPoint x: 611, startPoint y: 430, endPoint x: 816, endPoint y: 430, distance: 205.0
click at [816, 430] on textarea "шкарпетки Camel із верблюжої вовни (41-..." at bounding box center [780, 446] width 456 height 59
type textarea "шкарпетки"
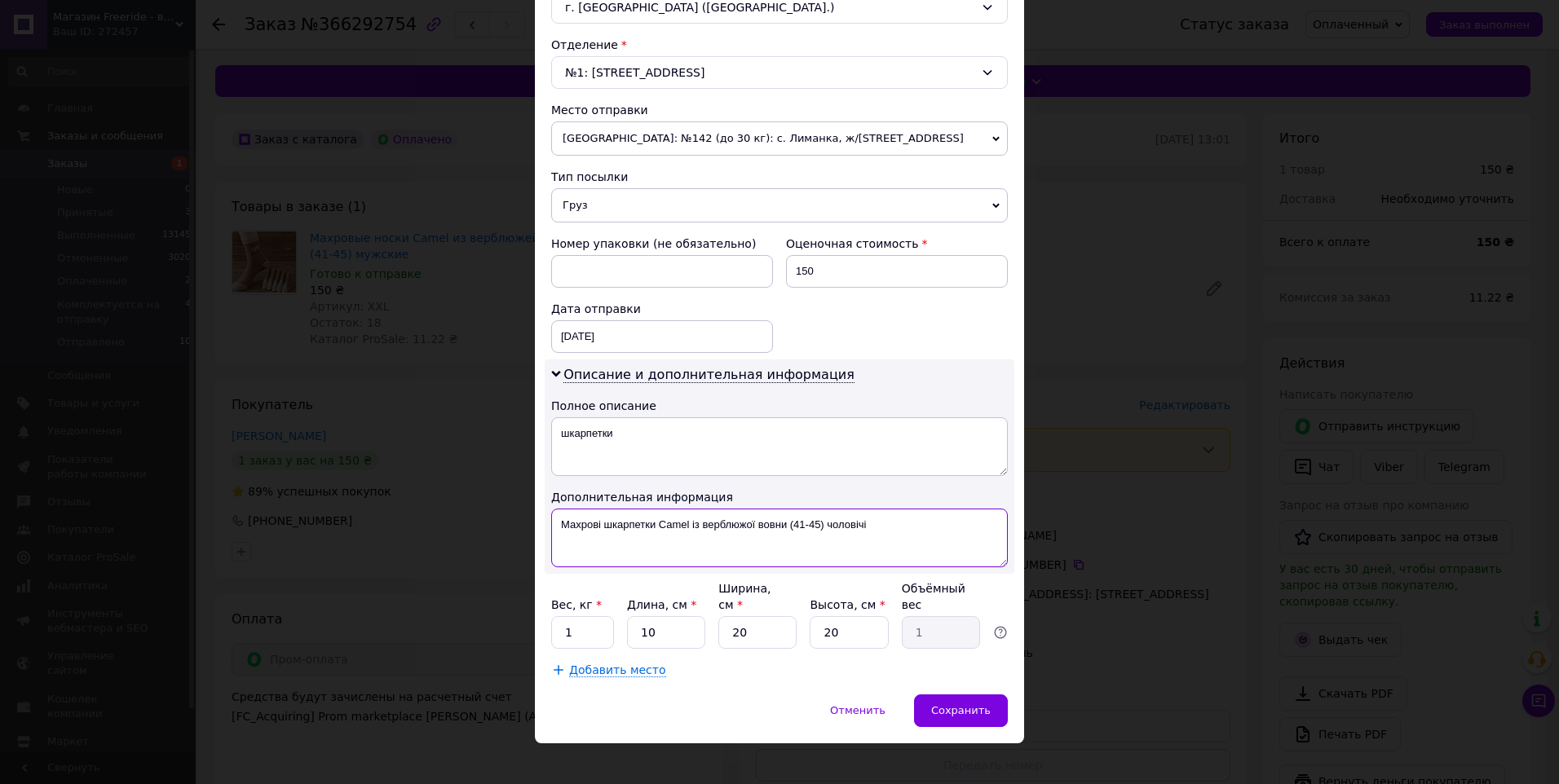
click at [586, 521] on textarea "Махрові шкарпетки Camel із верблюжої вовни (41-45) чоловічі" at bounding box center [780, 537] width 456 height 59
drag, startPoint x: 644, startPoint y: 522, endPoint x: 732, endPoint y: 523, distance: 88.0
click at [732, 523] on textarea "шкарпетки Camel із верблюжої вовни (41-45) чоловічі" at bounding box center [780, 537] width 456 height 59
click at [713, 526] on textarea "шкарпетки Camel (41-45) чоловічі" at bounding box center [780, 537] width 456 height 59
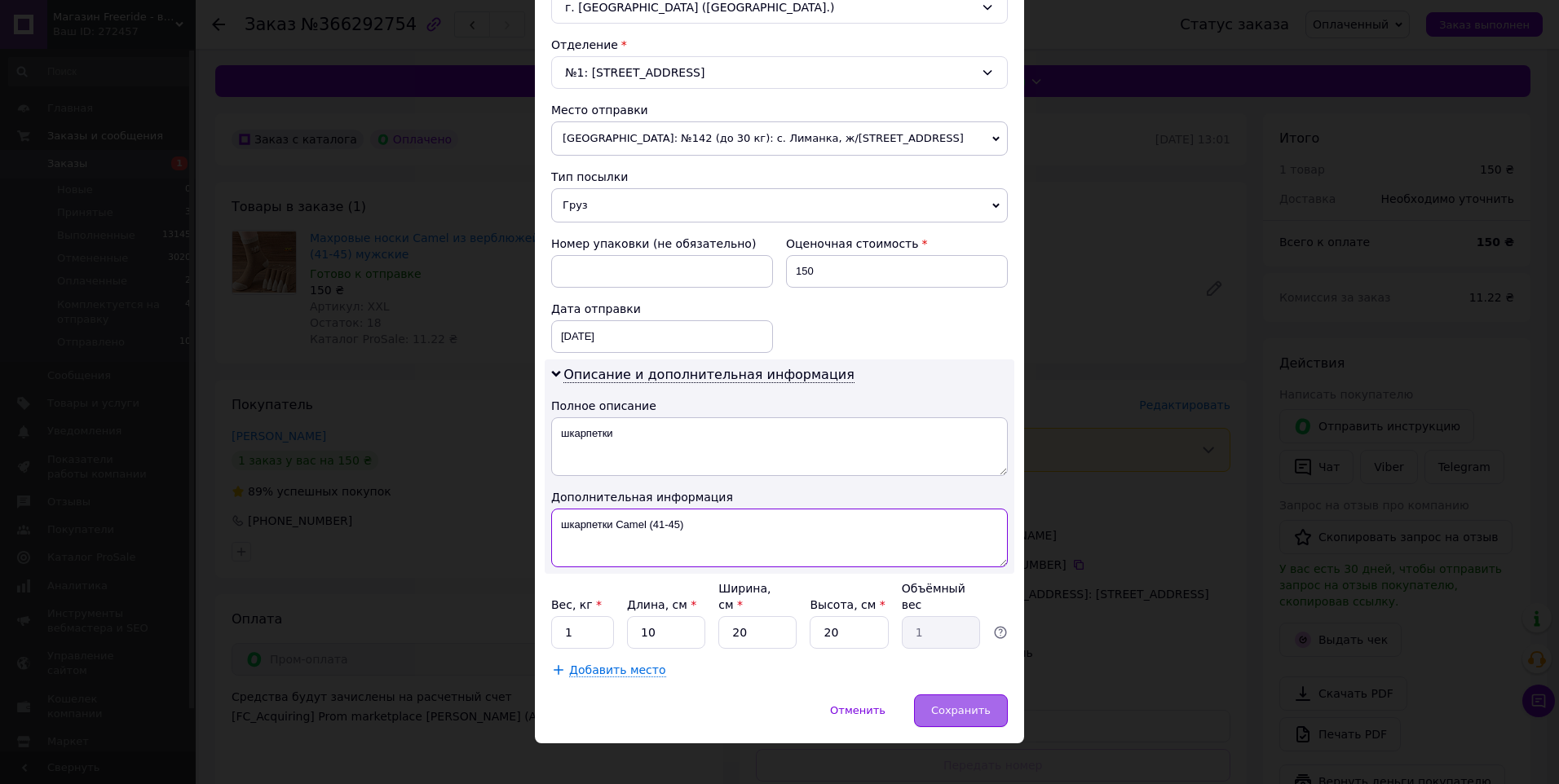
type textarea "шкарпетки Camel (41-45)"
click at [958, 695] on div "Сохранить" at bounding box center [961, 710] width 94 height 32
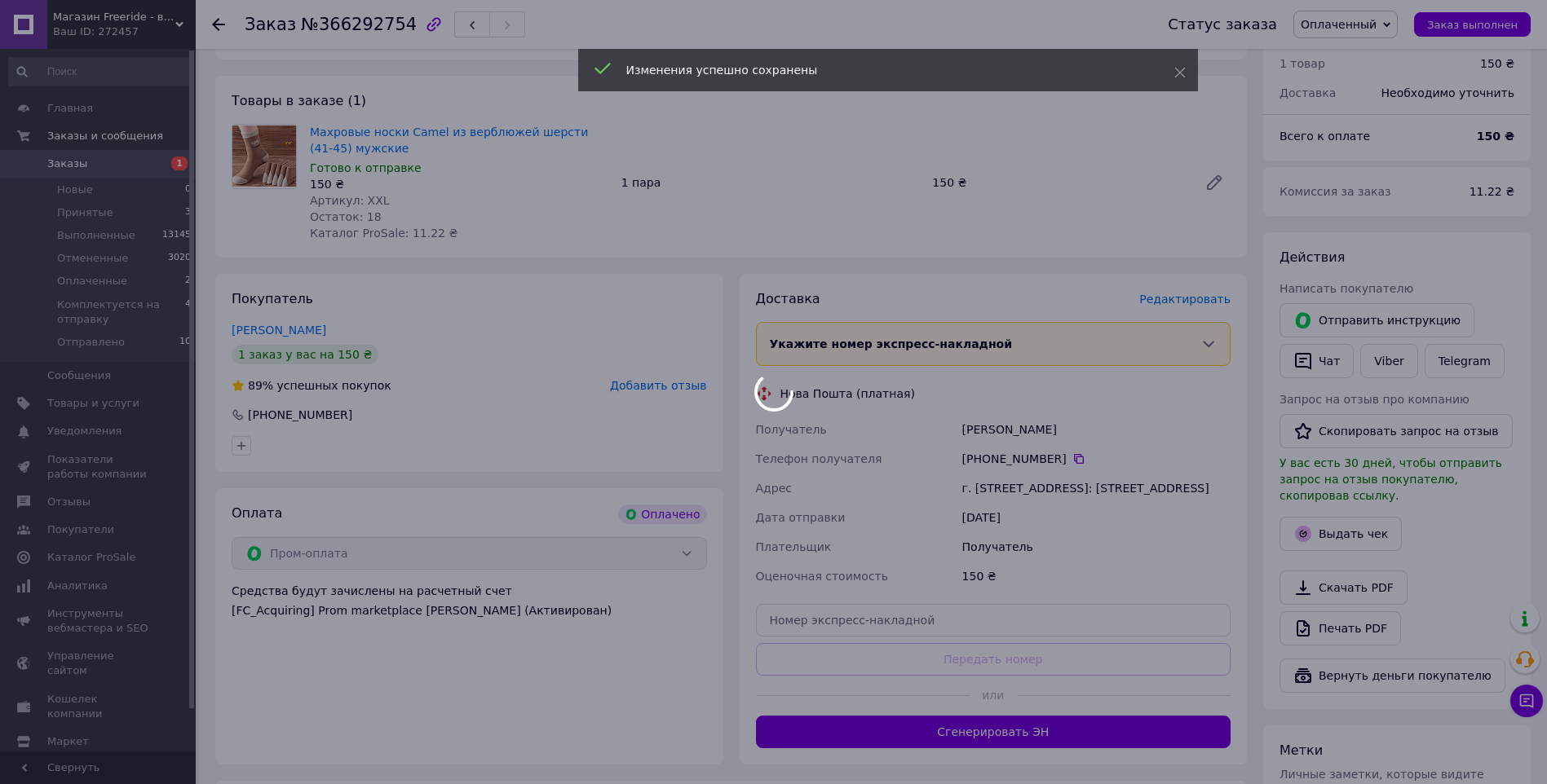
scroll to position [326, 0]
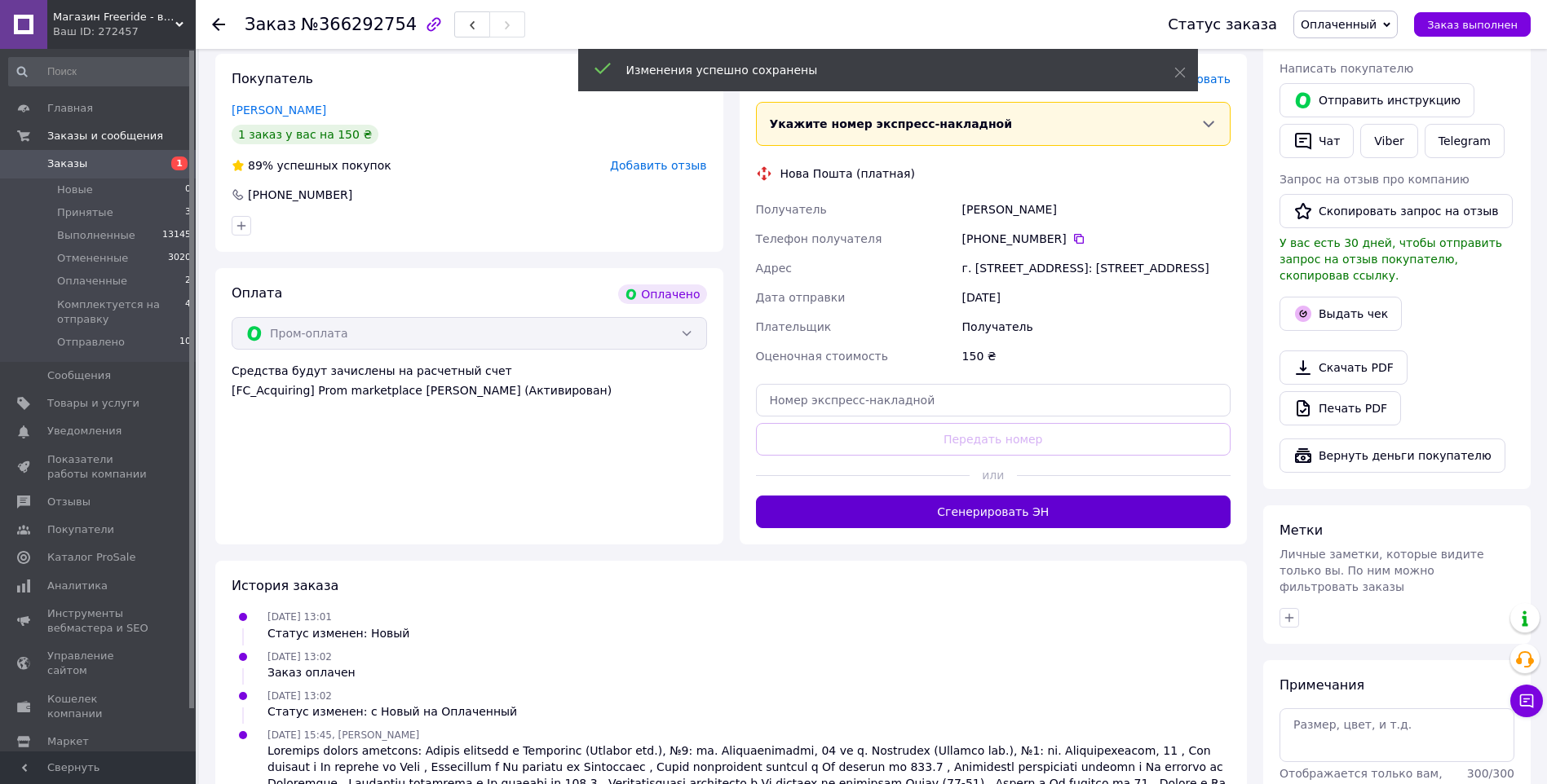
click at [1034, 528] on button "Сгенерировать ЭН" at bounding box center [994, 512] width 475 height 32
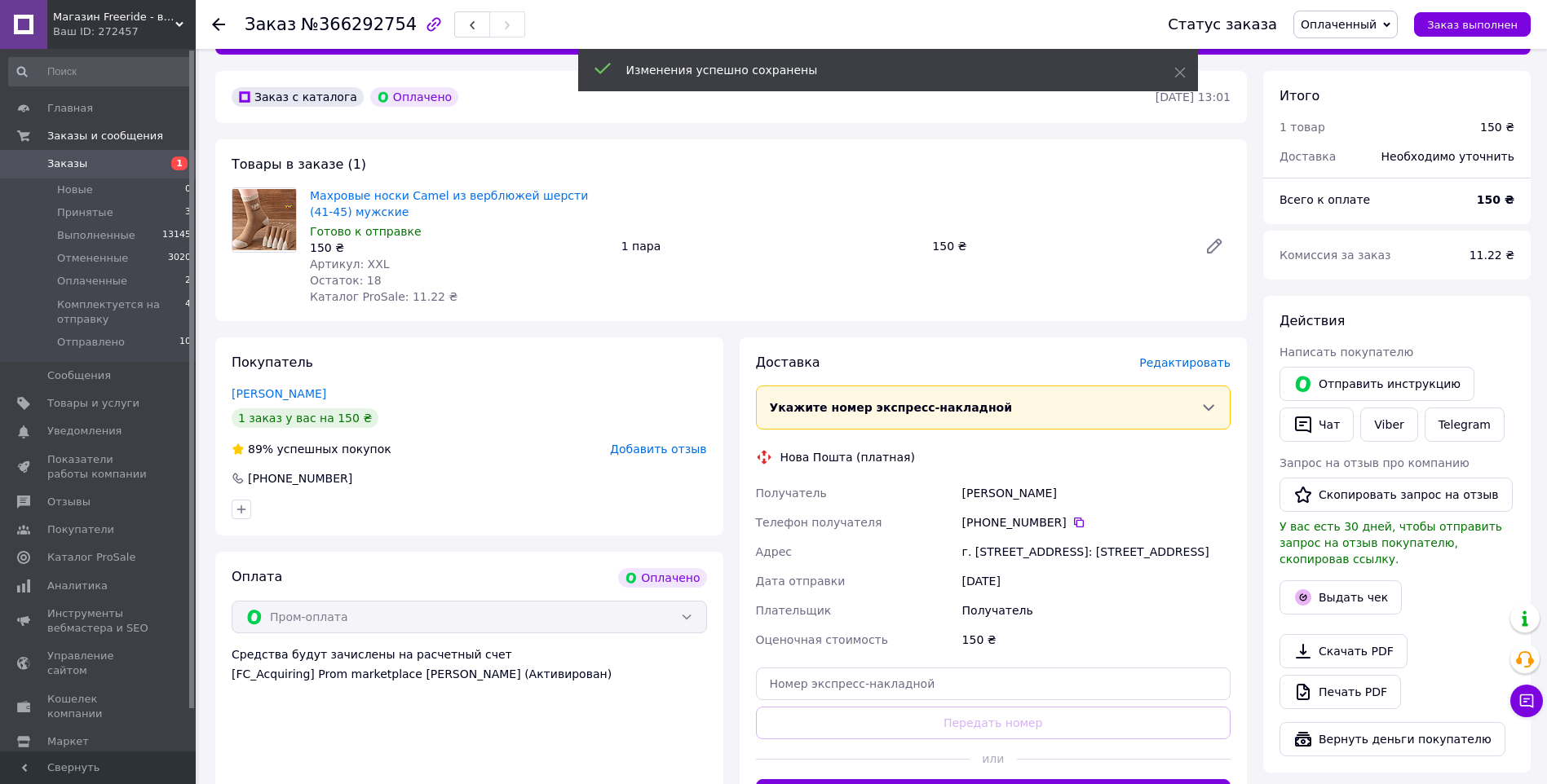
scroll to position [0, 0]
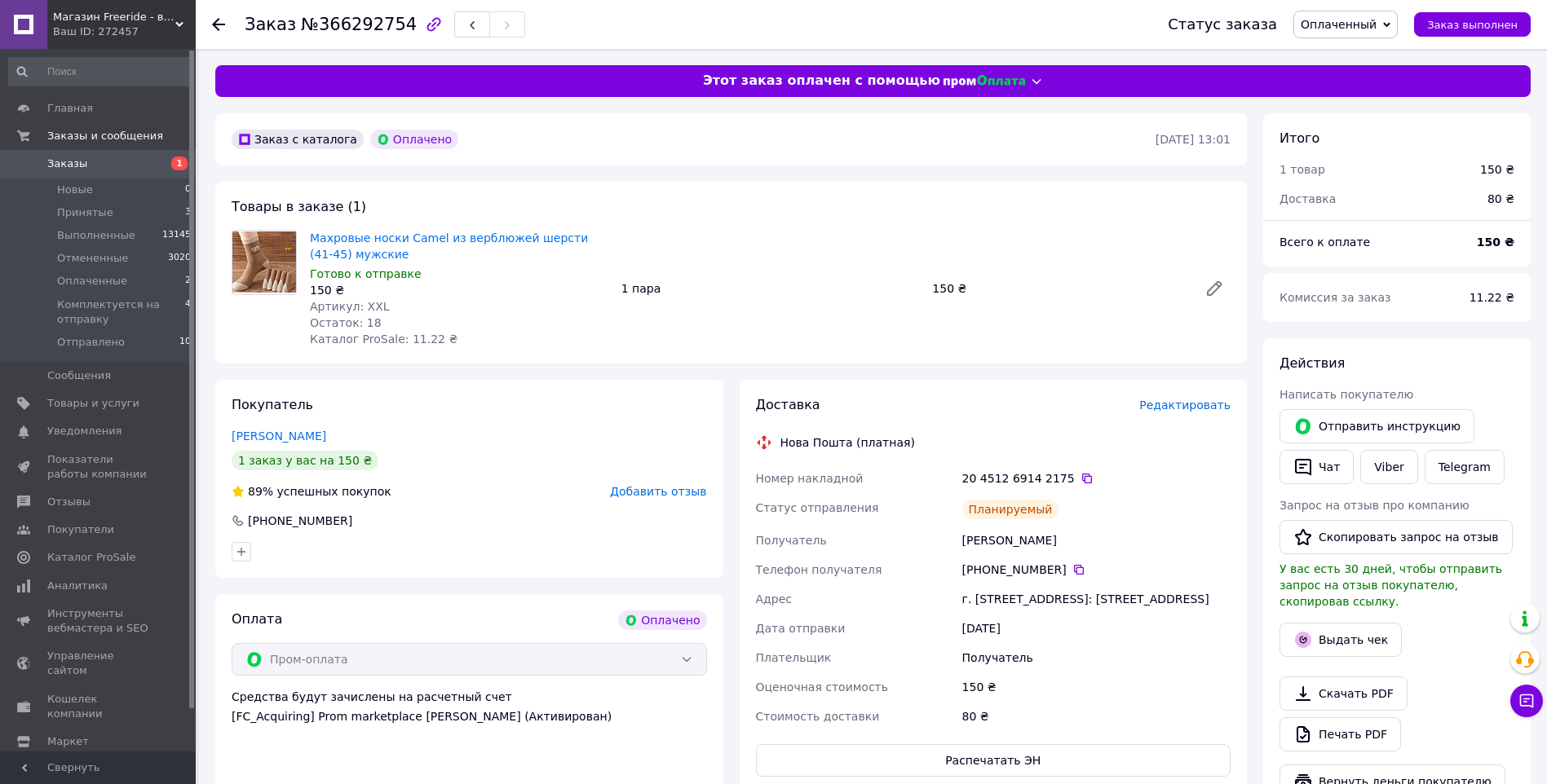
click at [221, 19] on icon at bounding box center [219, 25] width 13 height 13
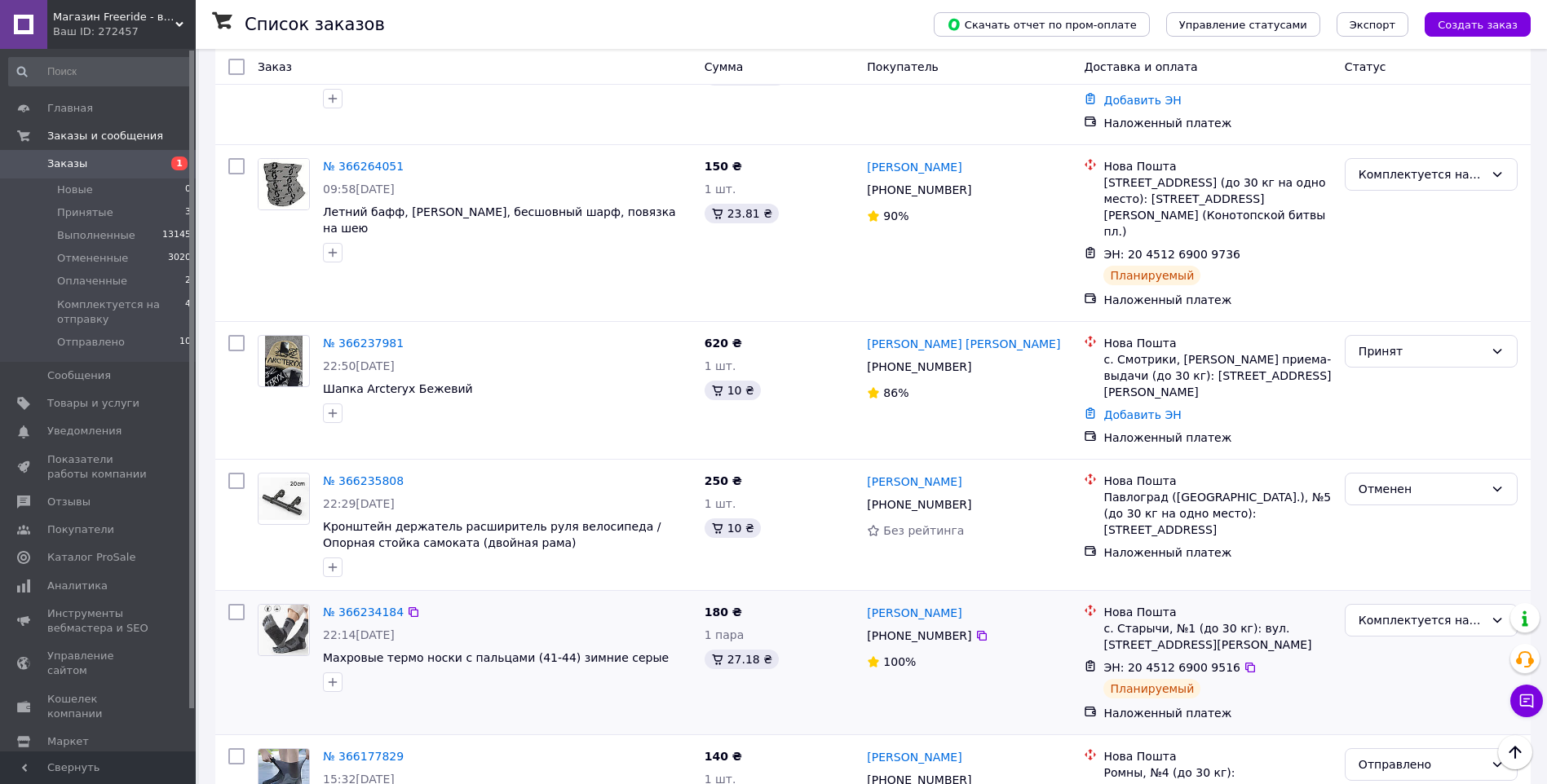
scroll to position [1086, 0]
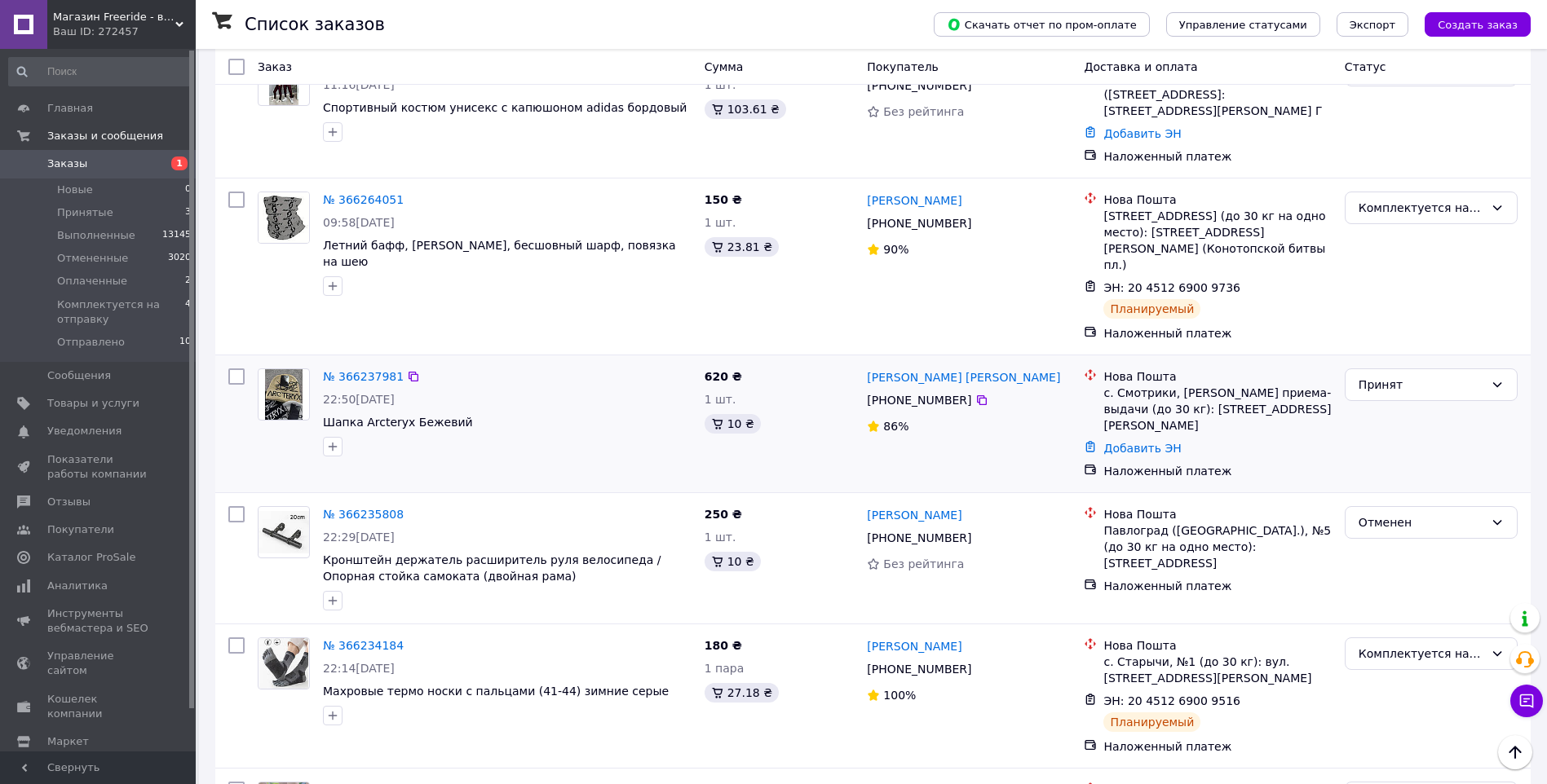
click at [356, 362] on div "№ 366237981 22:50, 11.10.2025 Шапка Arcteryx Бежевий" at bounding box center [507, 412] width 382 height 101
click at [354, 370] on link "№ 366237981" at bounding box center [363, 377] width 80 height 13
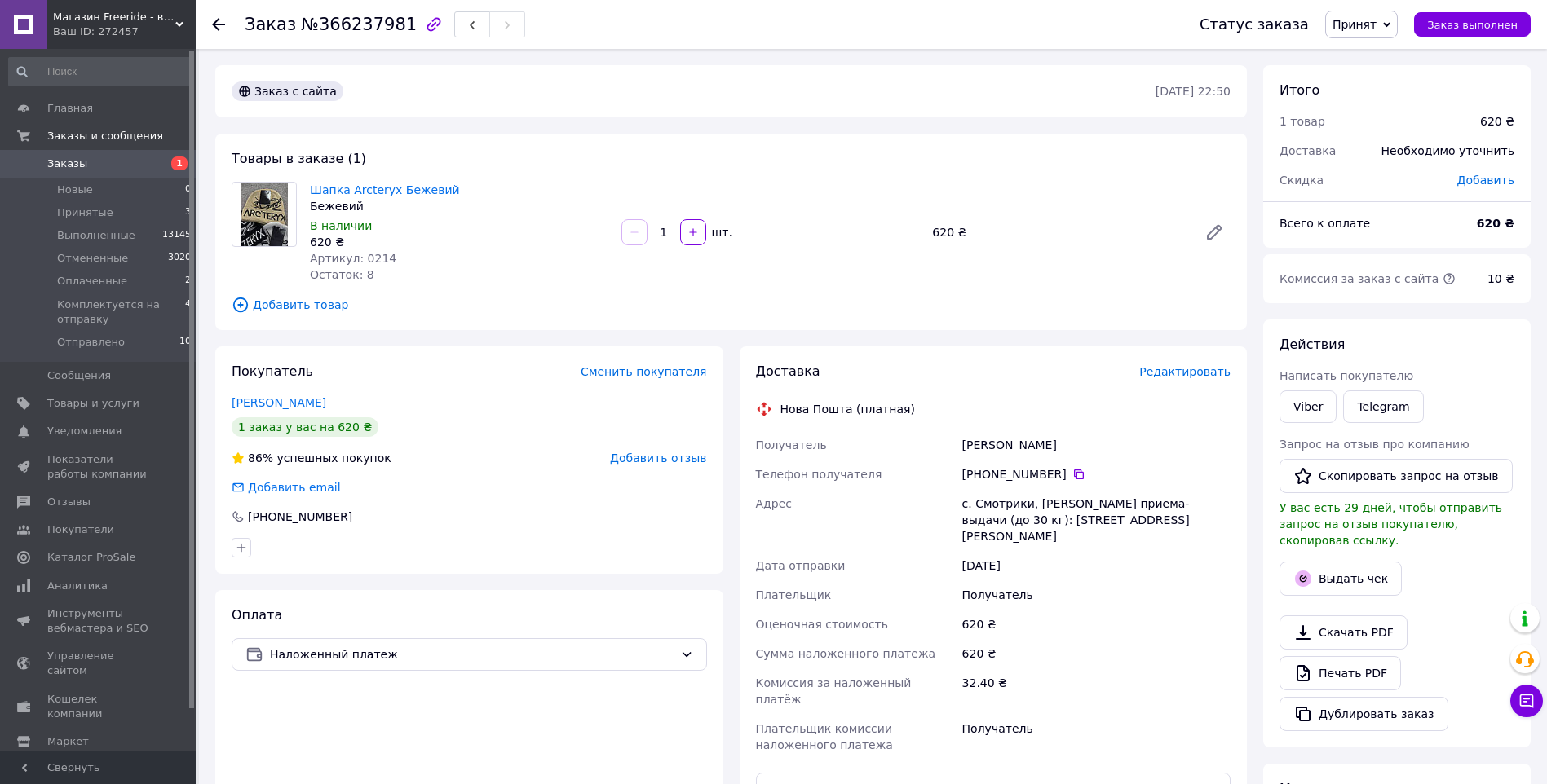
drag, startPoint x: 964, startPoint y: 445, endPoint x: 1051, endPoint y: 444, distance: 87.0
click at [1051, 444] on div "Алєксєєв Дмитро Миколайович" at bounding box center [1096, 445] width 275 height 29
copy div "Алєксєєв Дмитро"
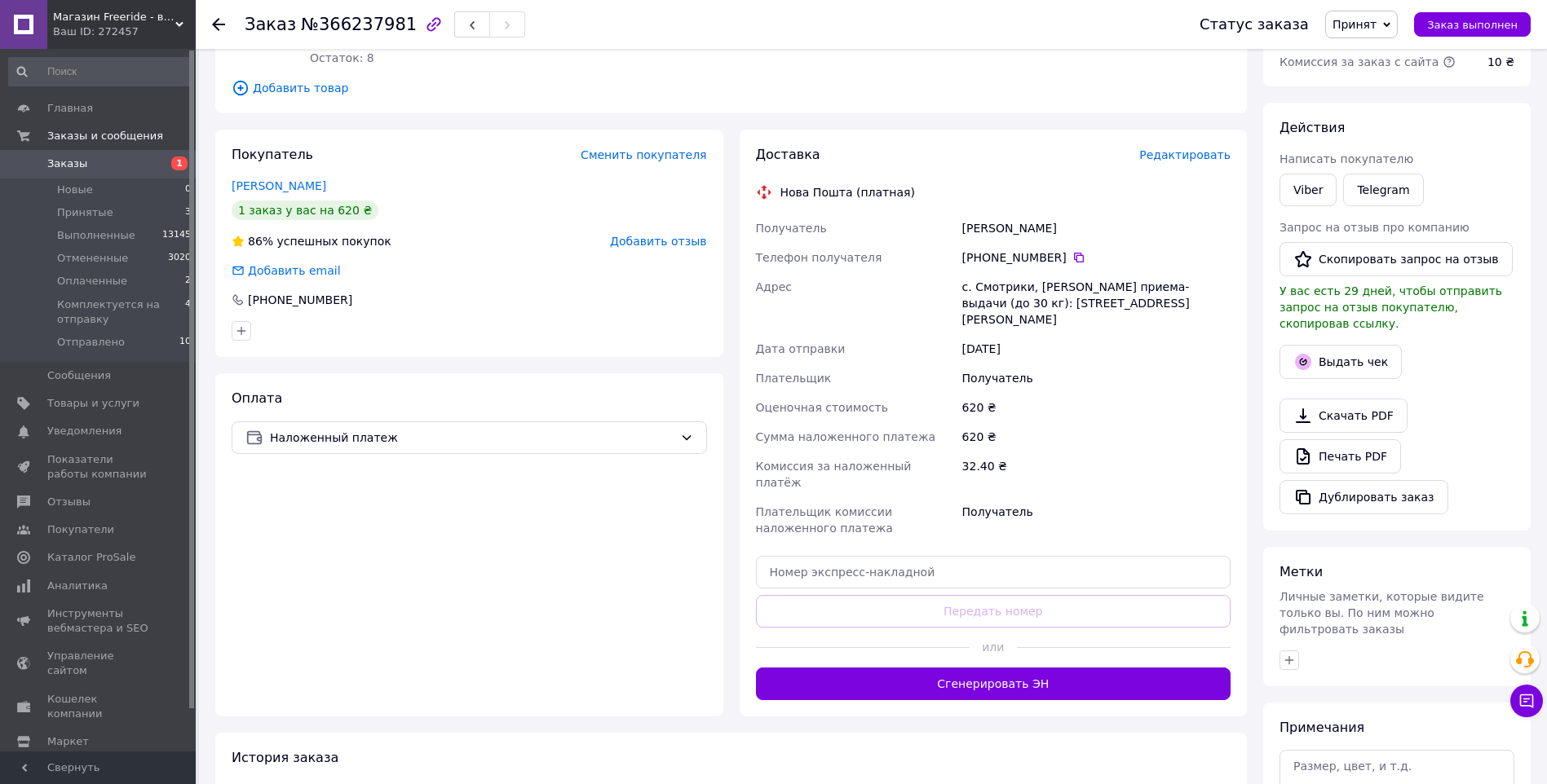
scroll to position [218, 0]
click at [1074, 255] on icon at bounding box center [1079, 257] width 10 height 10
drag, startPoint x: 974, startPoint y: 282, endPoint x: 1026, endPoint y: 282, distance: 52.0
click at [1026, 282] on div "с. Смотрики, [PERSON_NAME] приема-выдачи (до 30 кг): [STREET_ADDRESS][PERSON_NA…" at bounding box center [1096, 302] width 275 height 62
copy div "Смотрики"
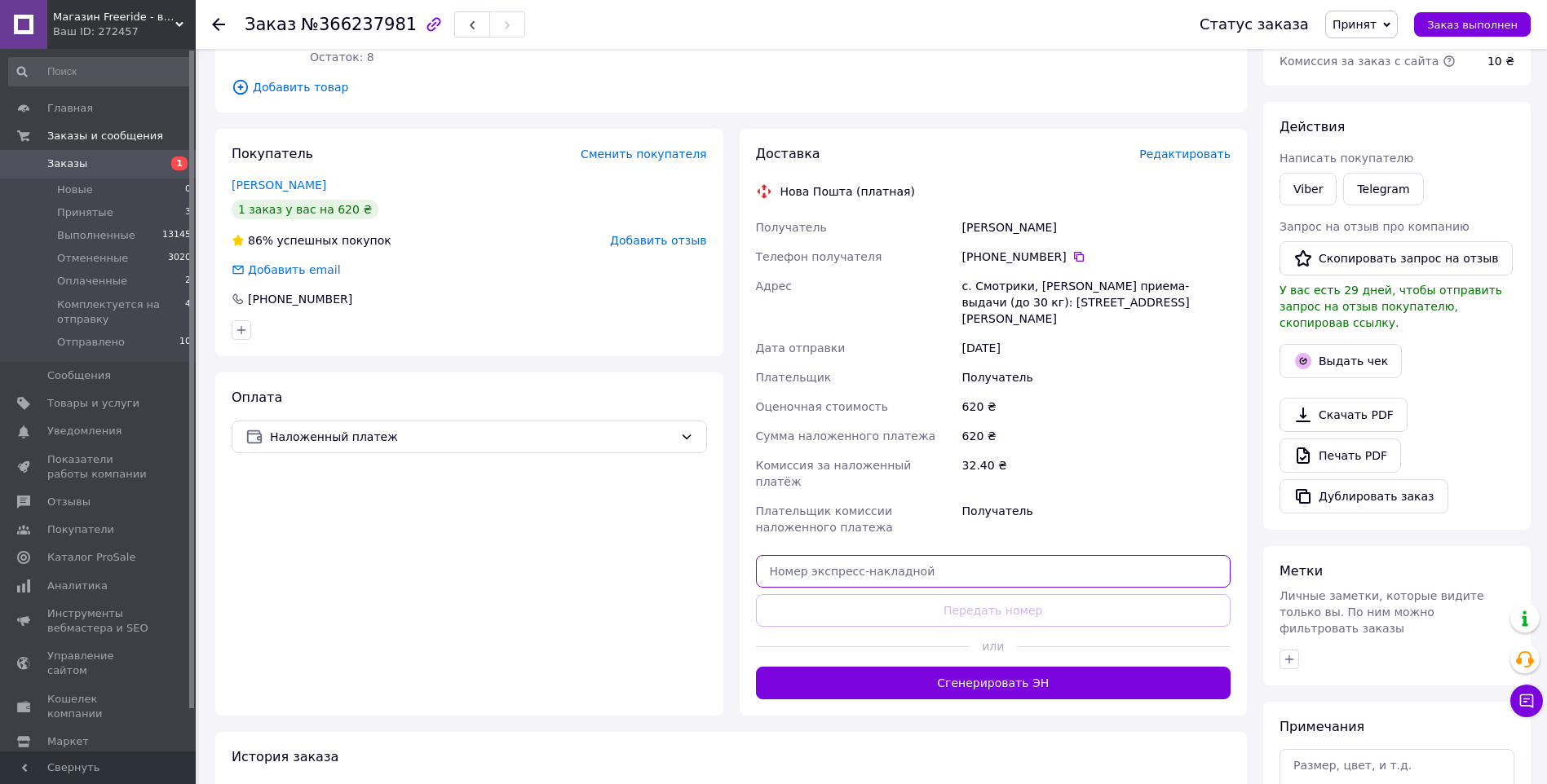
click at [846, 555] on input "text" at bounding box center [994, 570] width 475 height 32
paste input "20451269145341"
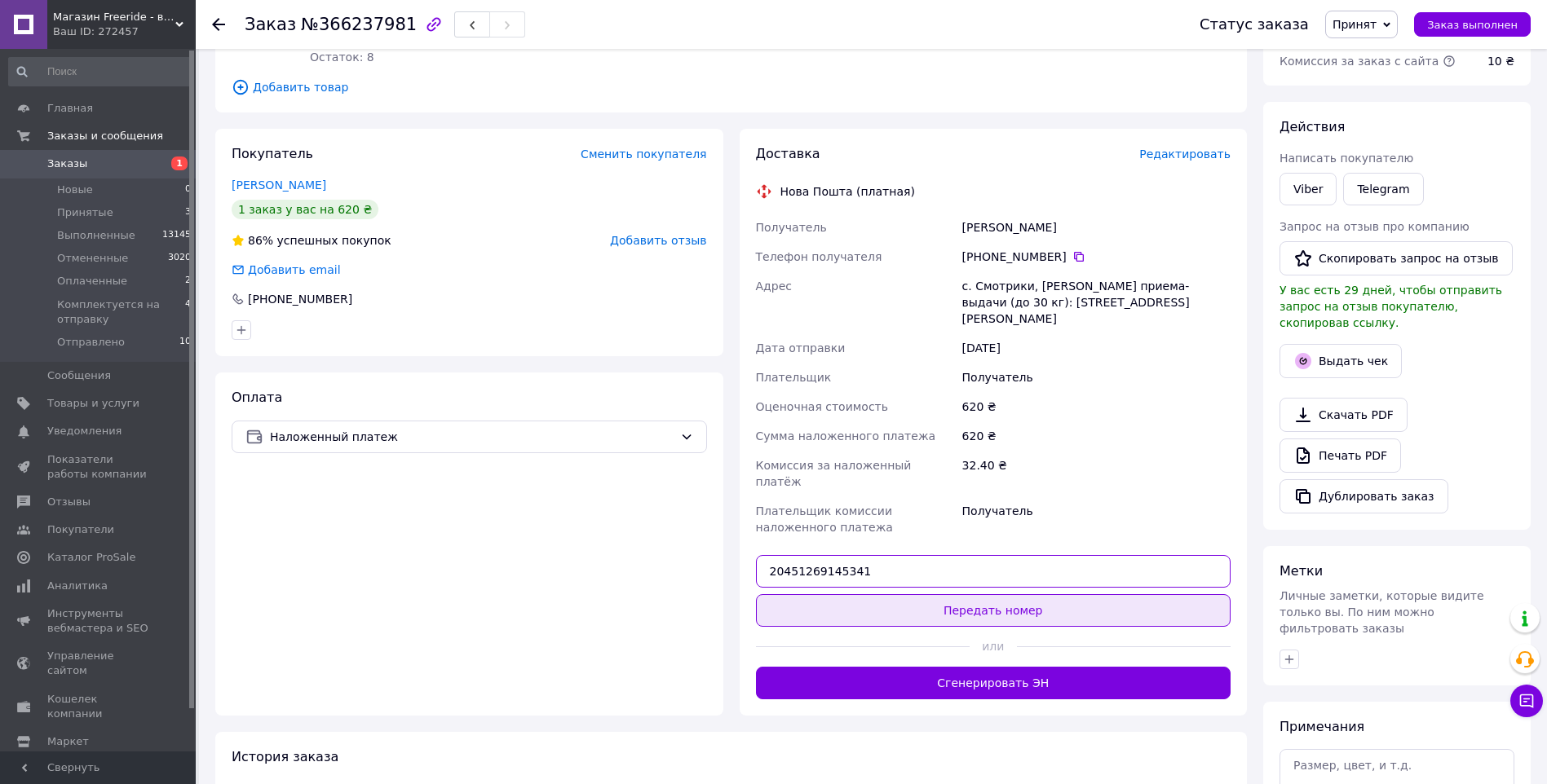
type input "20451269145341"
click at [985, 594] on button "Передать номер" at bounding box center [994, 610] width 475 height 32
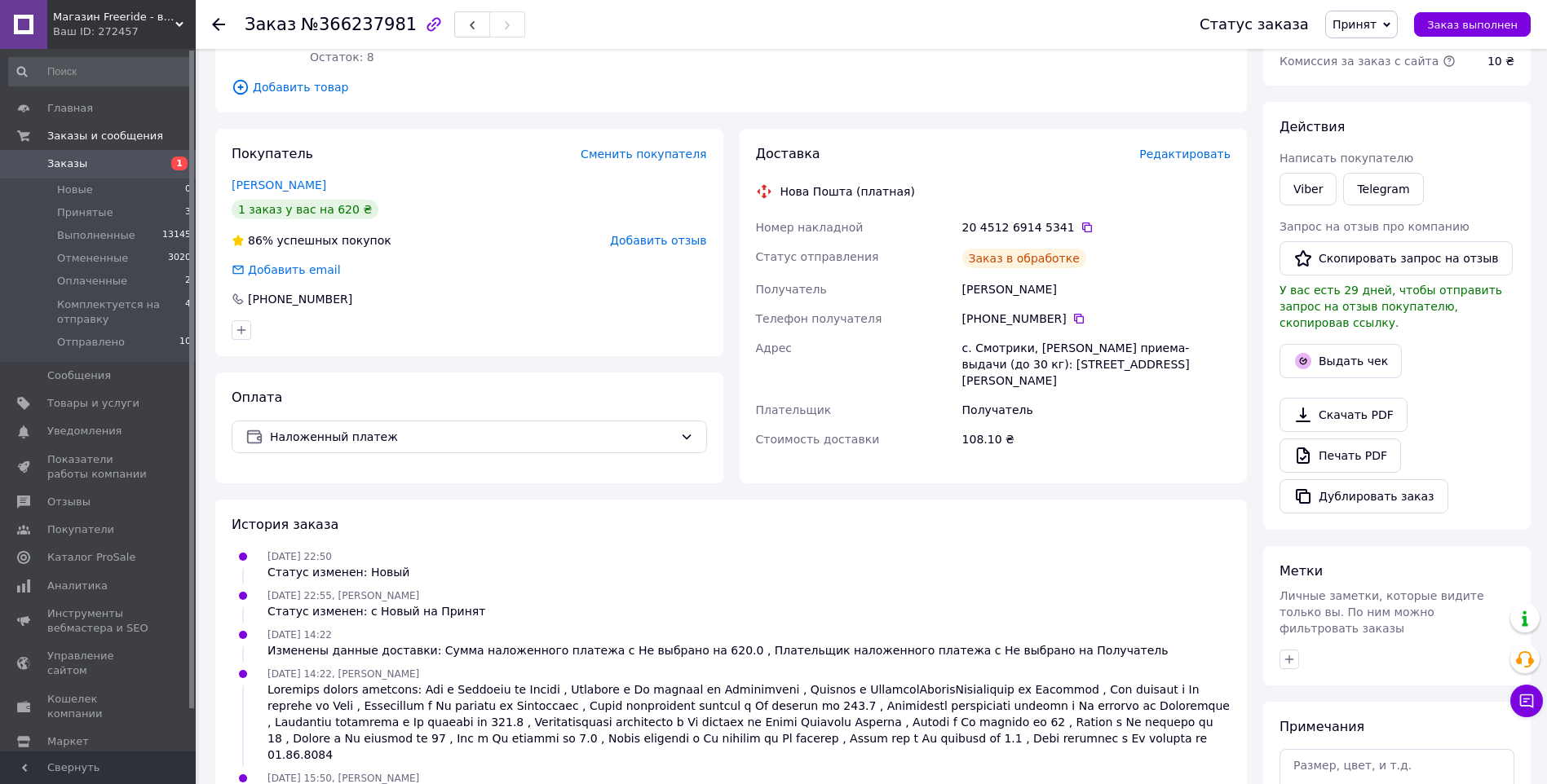
click at [1375, 14] on span "Принят" at bounding box center [1361, 24] width 73 height 27
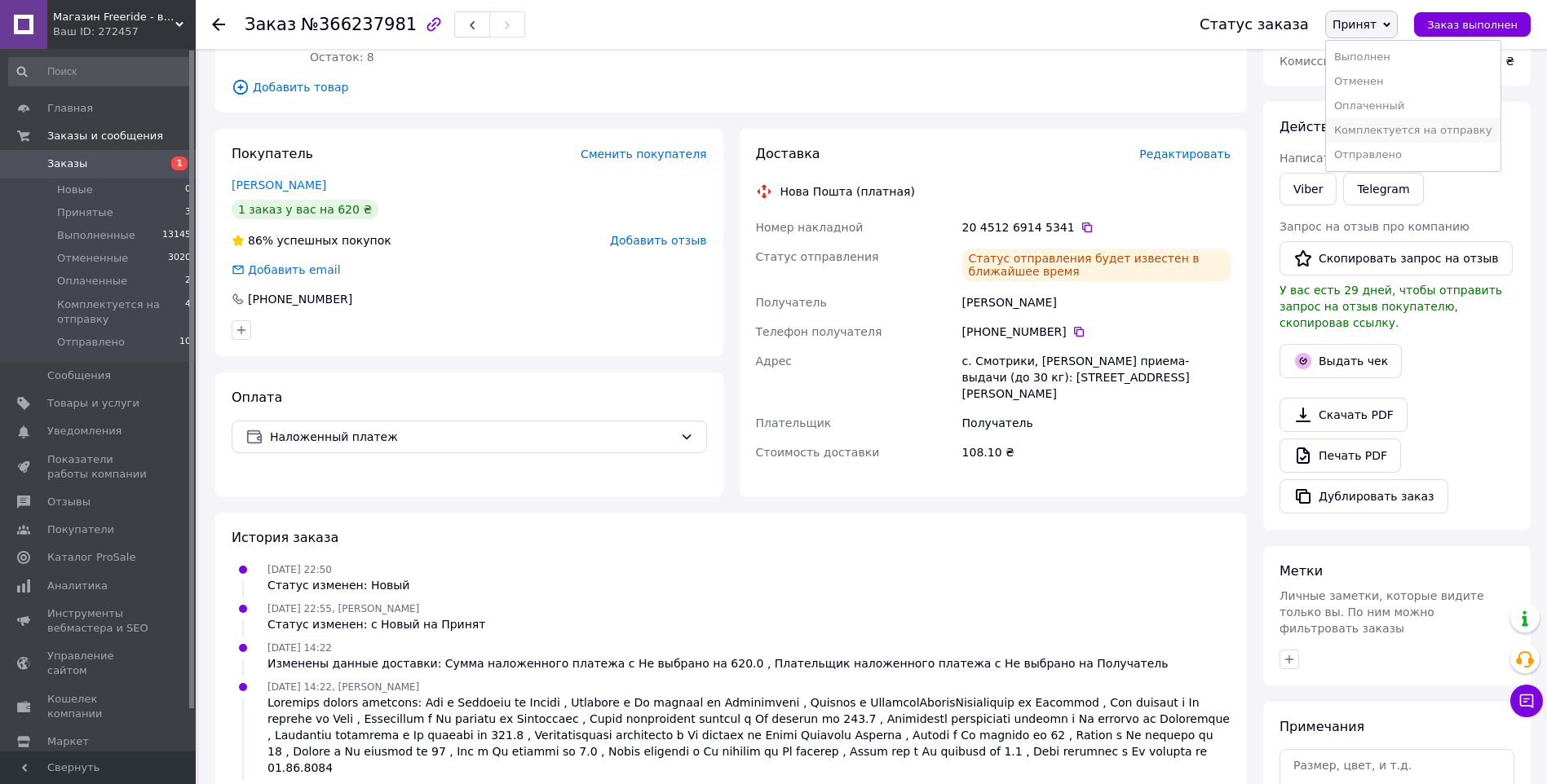
click at [1410, 130] on li "Комплектуется на отправку" at bounding box center [1413, 131] width 175 height 25
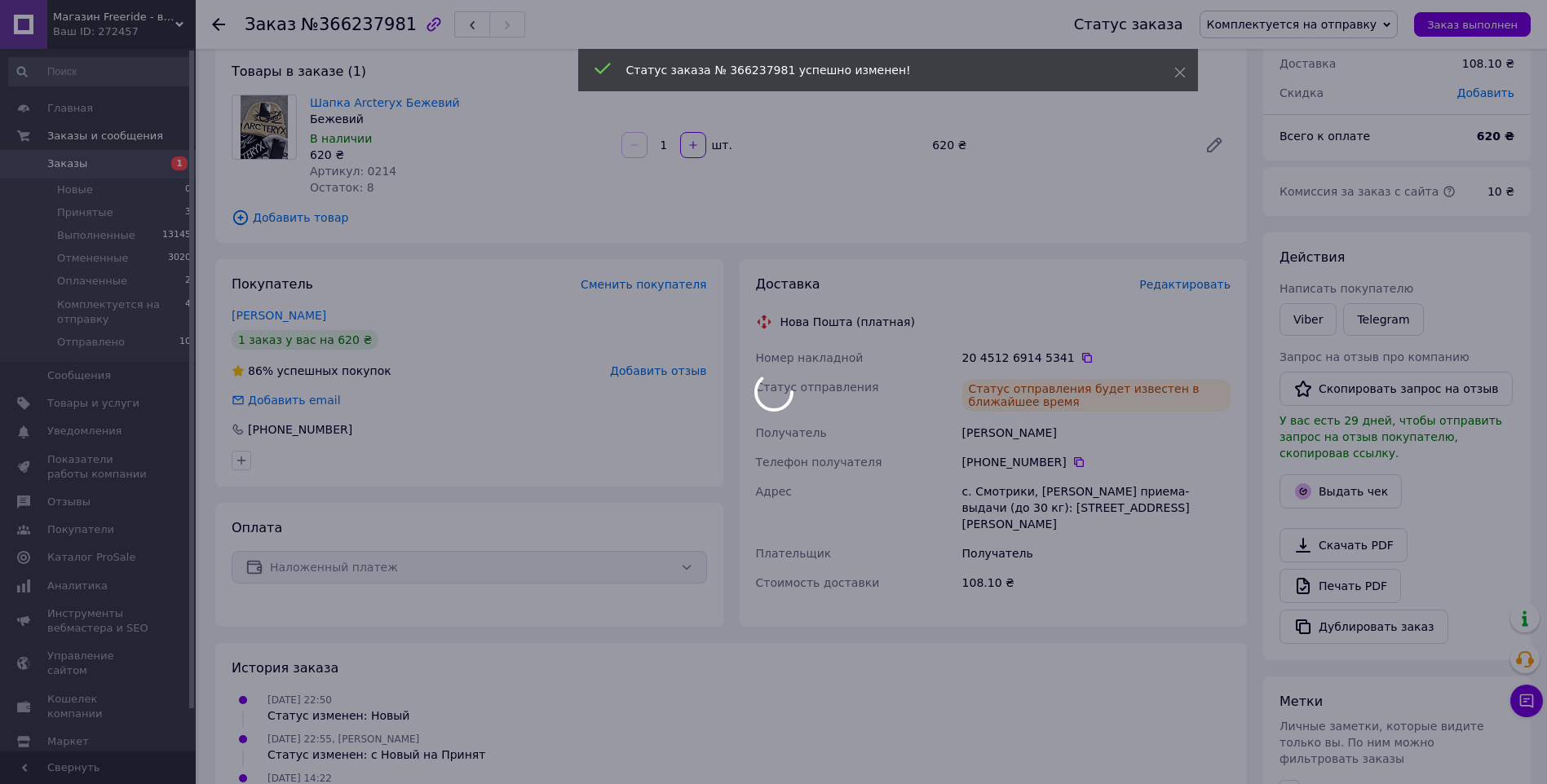
scroll to position [0, 0]
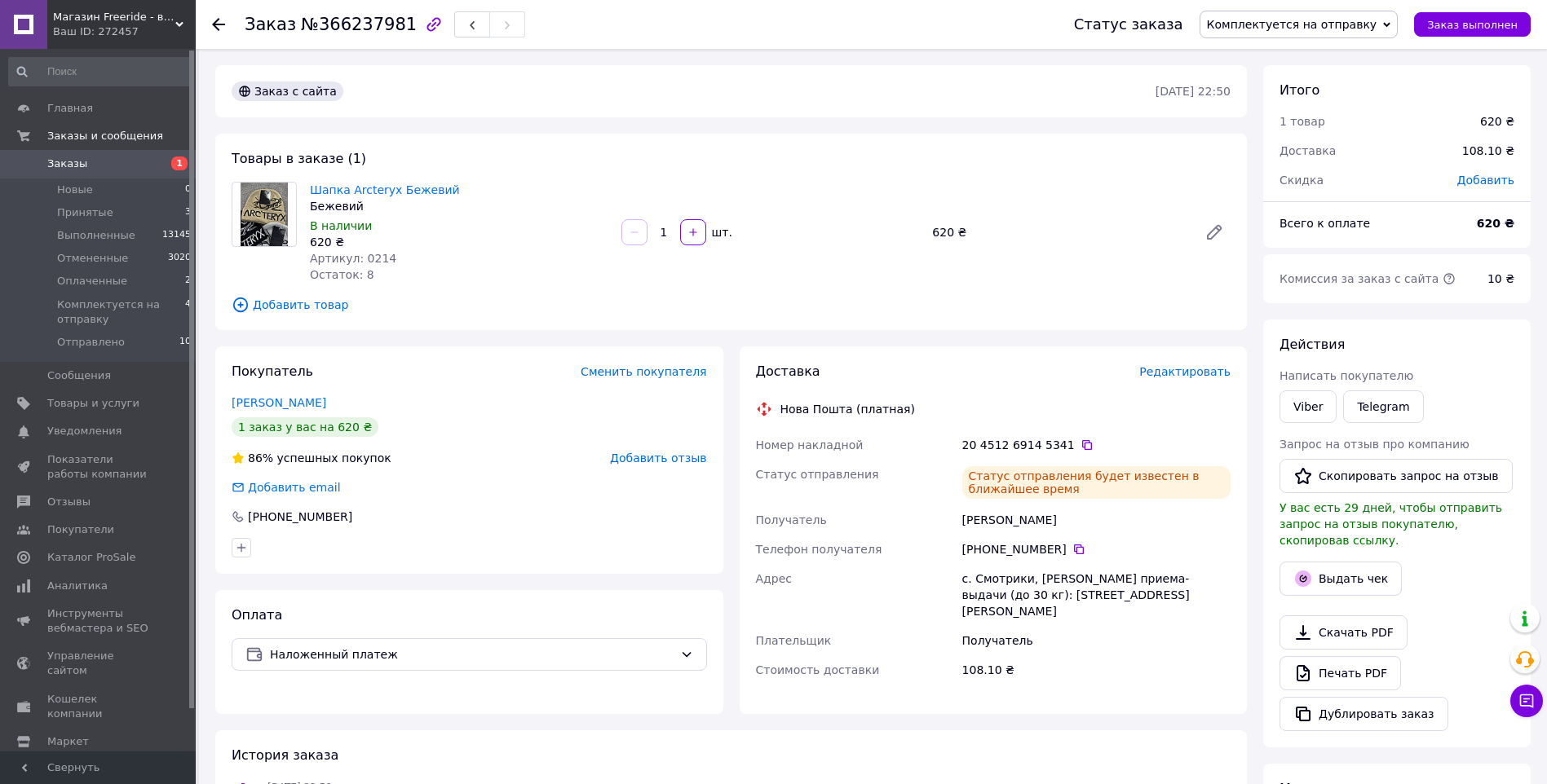
click at [217, 26] on use at bounding box center [219, 25] width 13 height 13
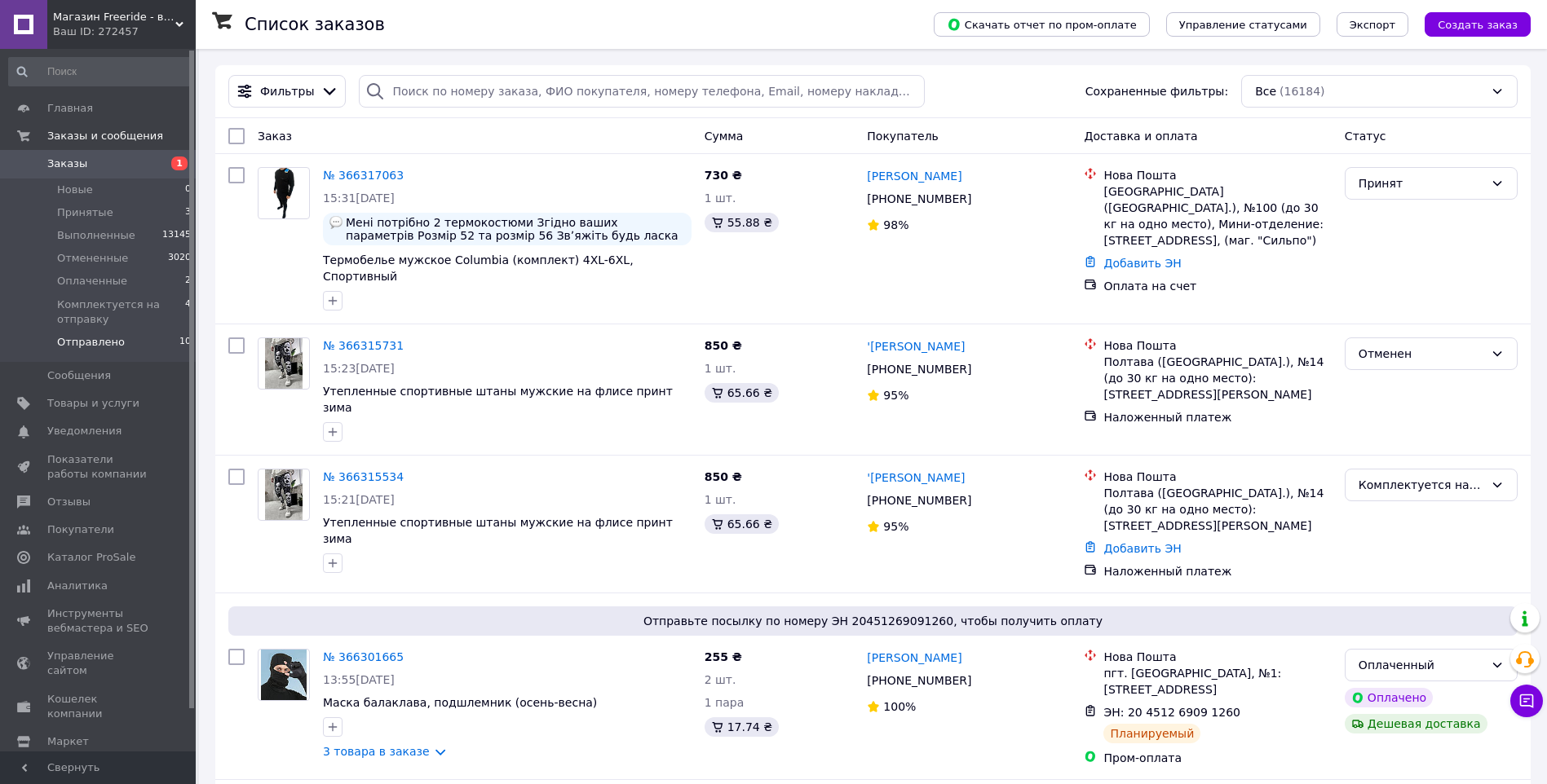
click at [98, 336] on span "Отправлено" at bounding box center [91, 343] width 68 height 15
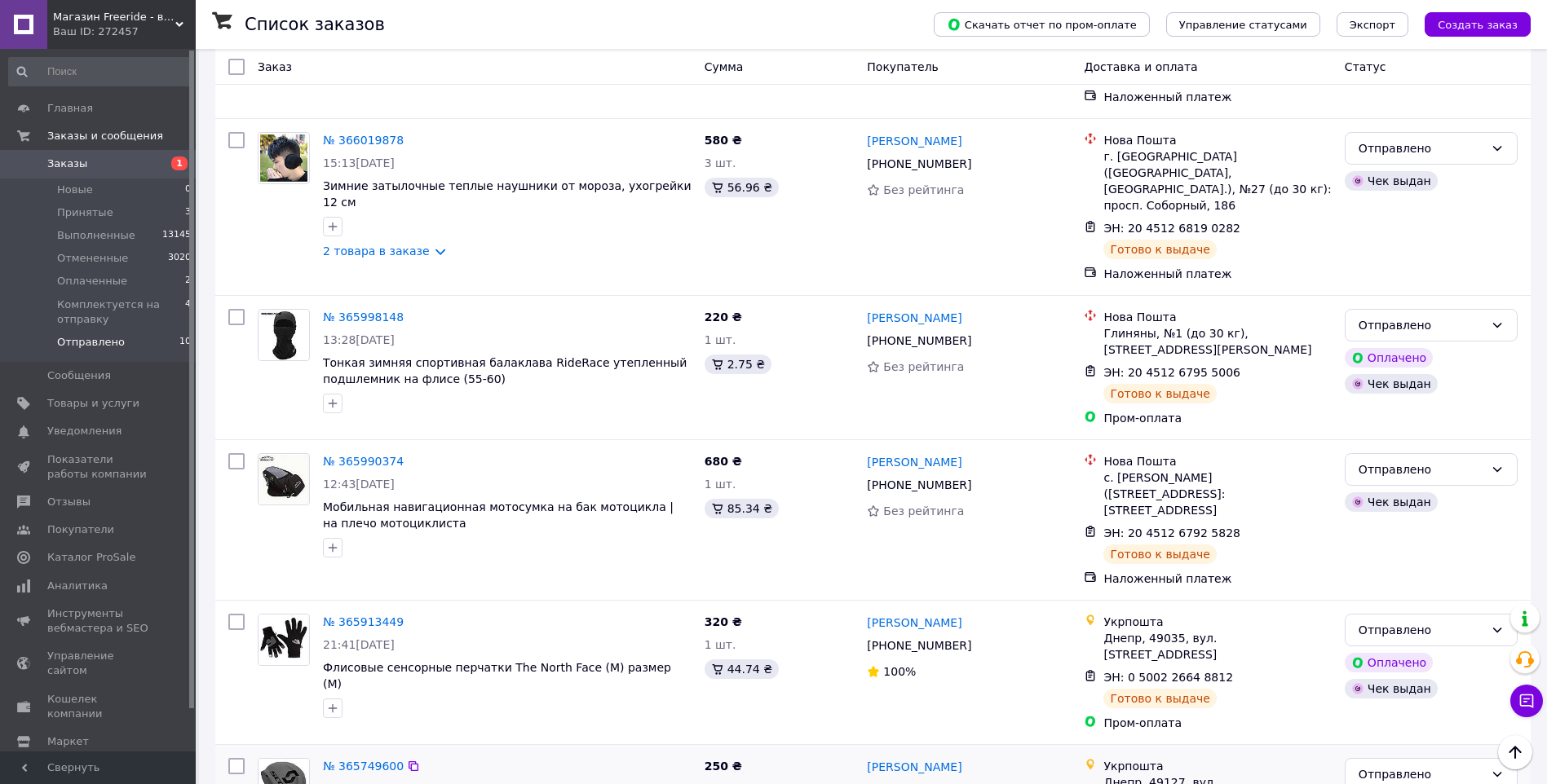
scroll to position [510, 0]
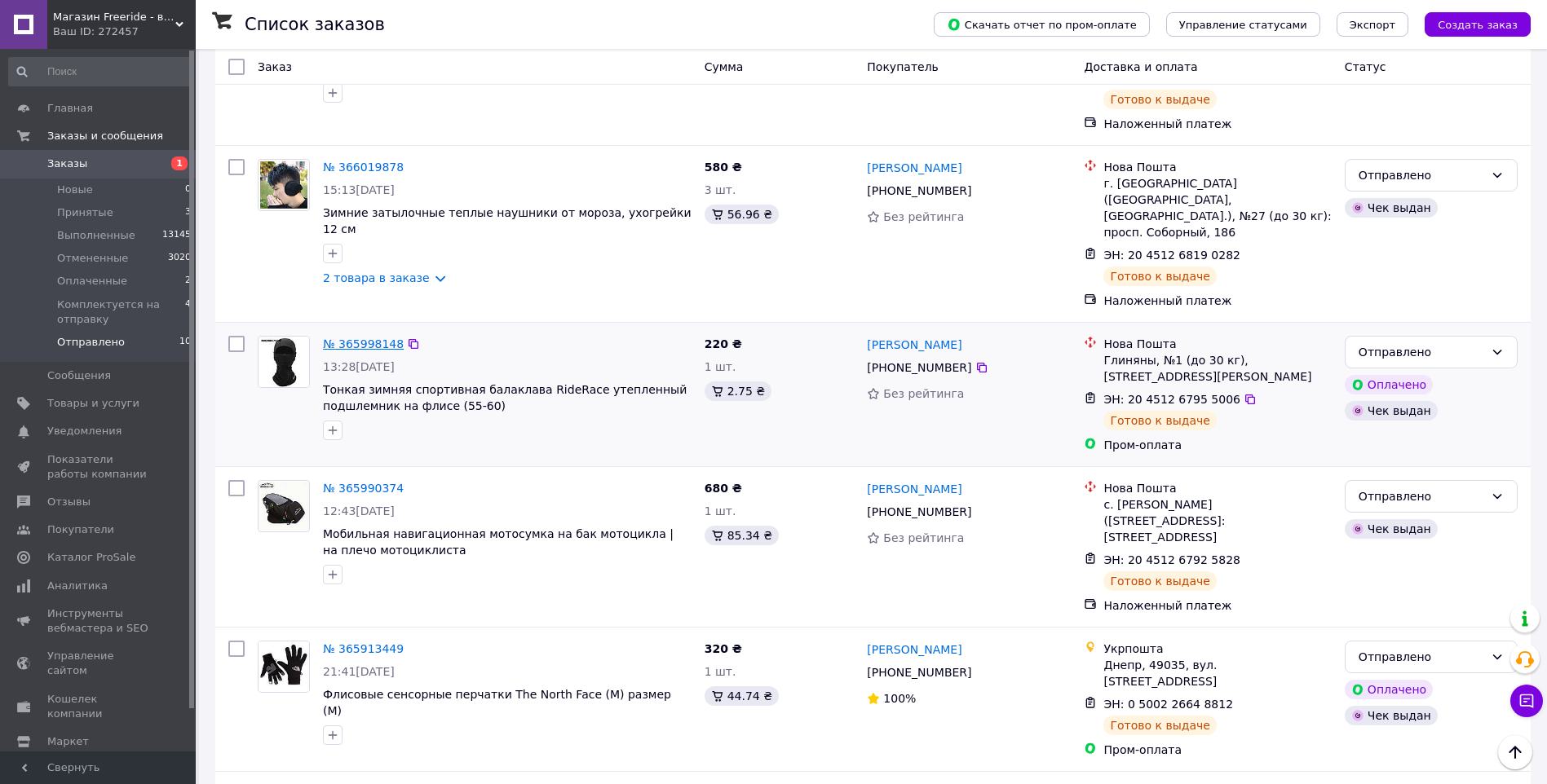
click at [370, 338] on link "№ 365998148" at bounding box center [363, 344] width 80 height 13
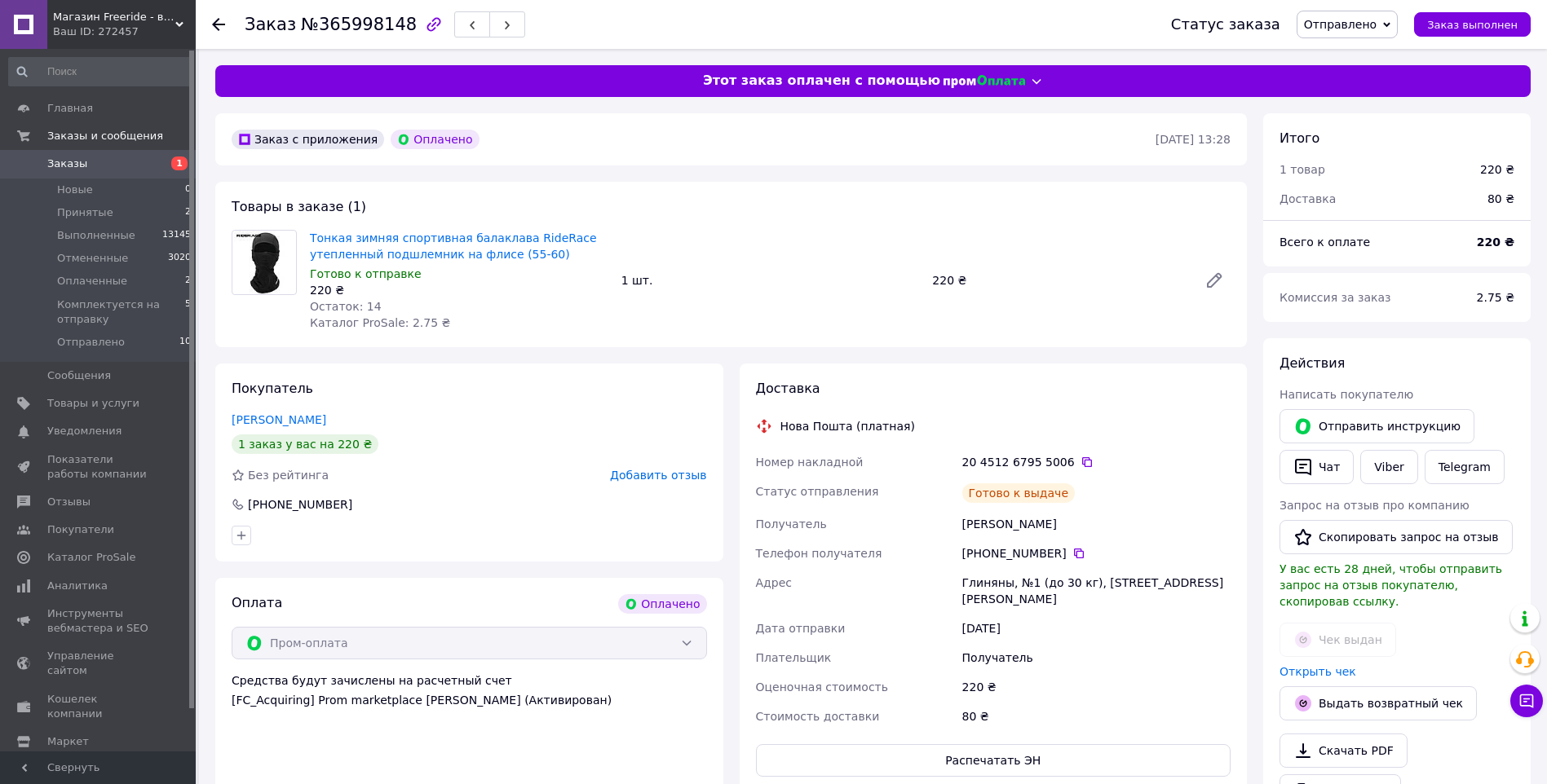
click at [1366, 21] on span "Отправлено" at bounding box center [1340, 25] width 73 height 13
click at [1361, 75] on li "Выполнен" at bounding box center [1384, 82] width 175 height 25
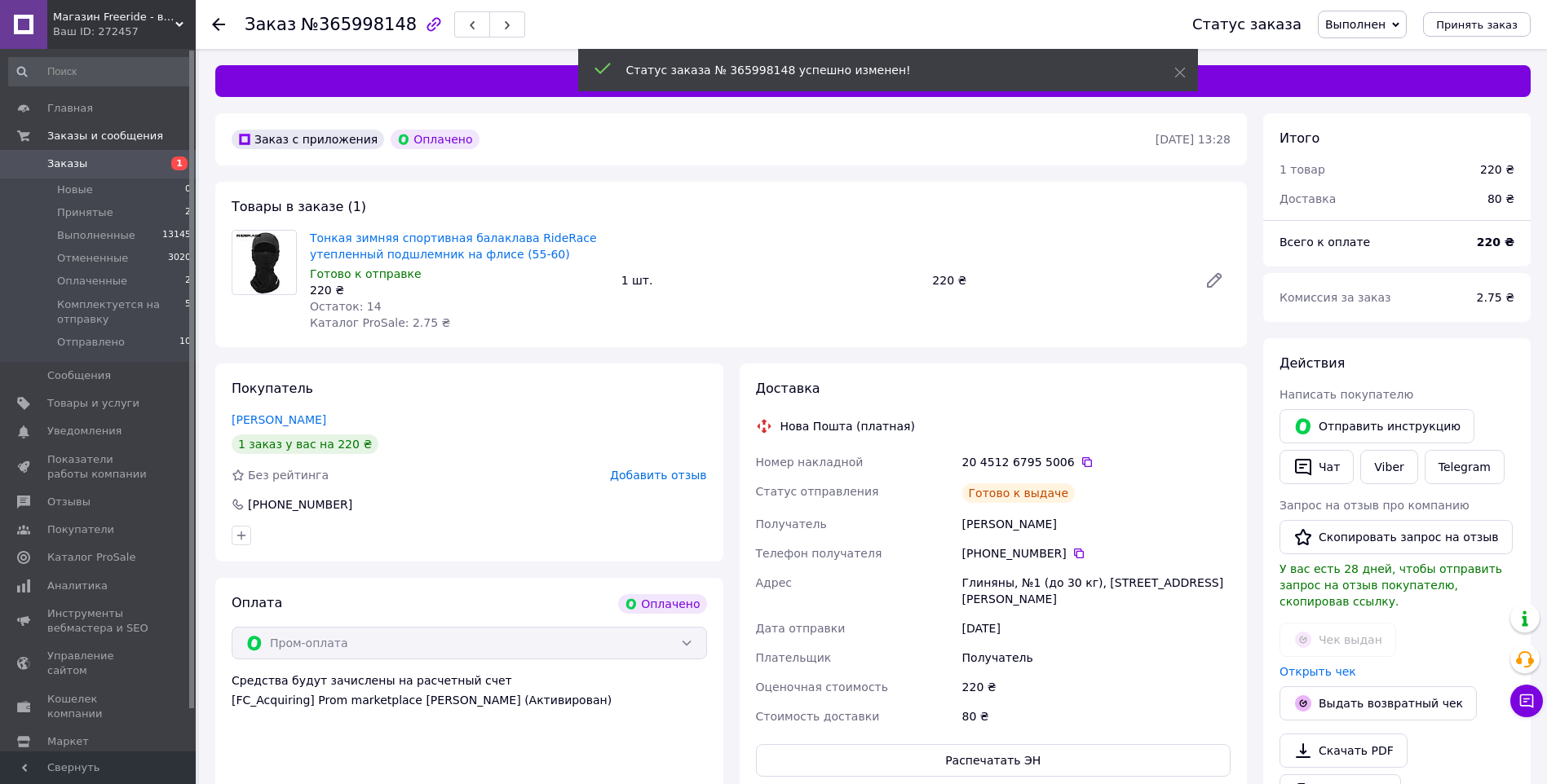
click at [643, 474] on span "Добавить отзыв" at bounding box center [658, 475] width 96 height 13
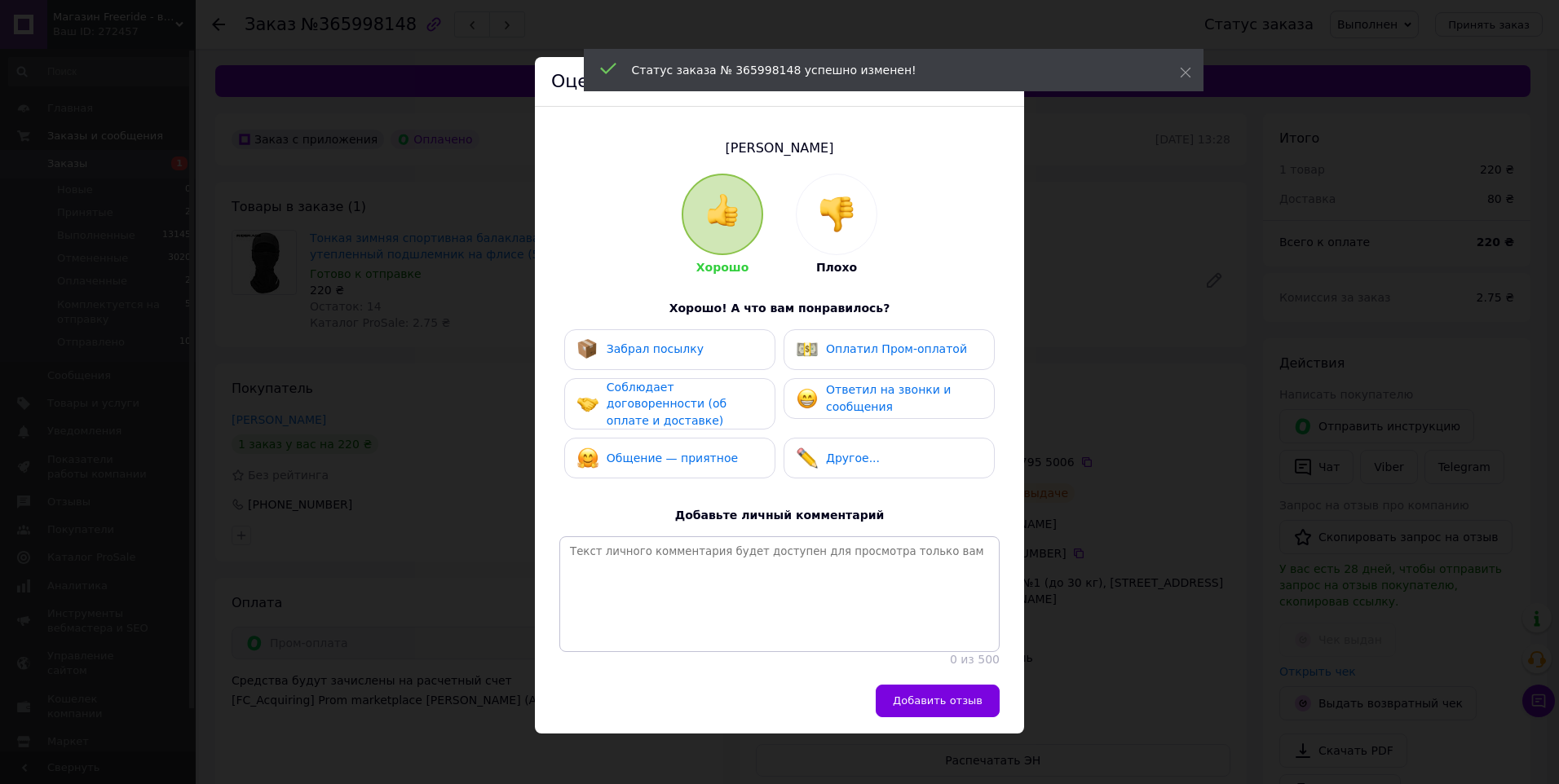
click at [683, 350] on span "Забрал посылку" at bounding box center [655, 349] width 97 height 13
click at [939, 701] on span "Добавить отзыв" at bounding box center [938, 700] width 89 height 12
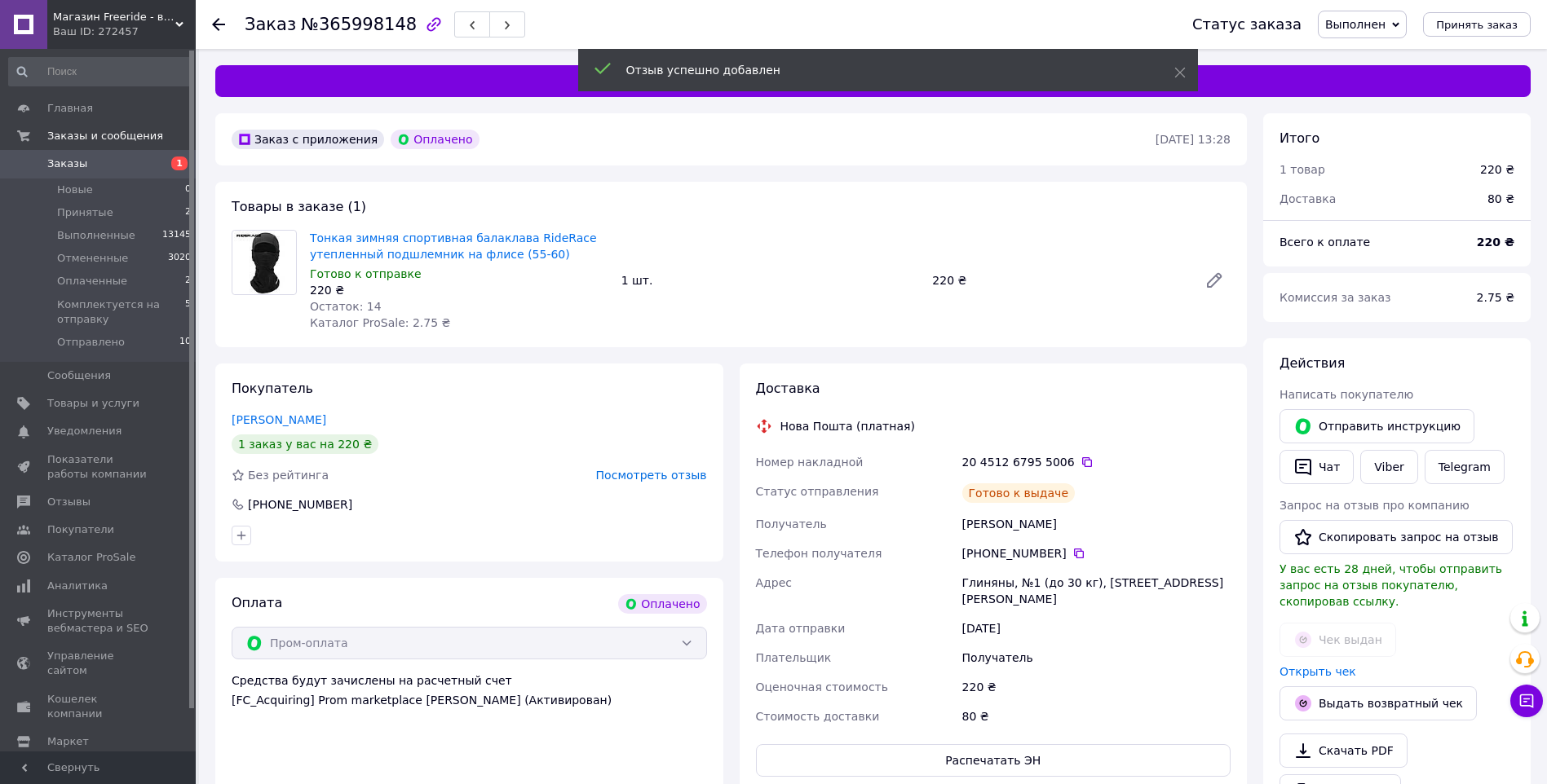
click at [220, 26] on icon at bounding box center [219, 25] width 13 height 13
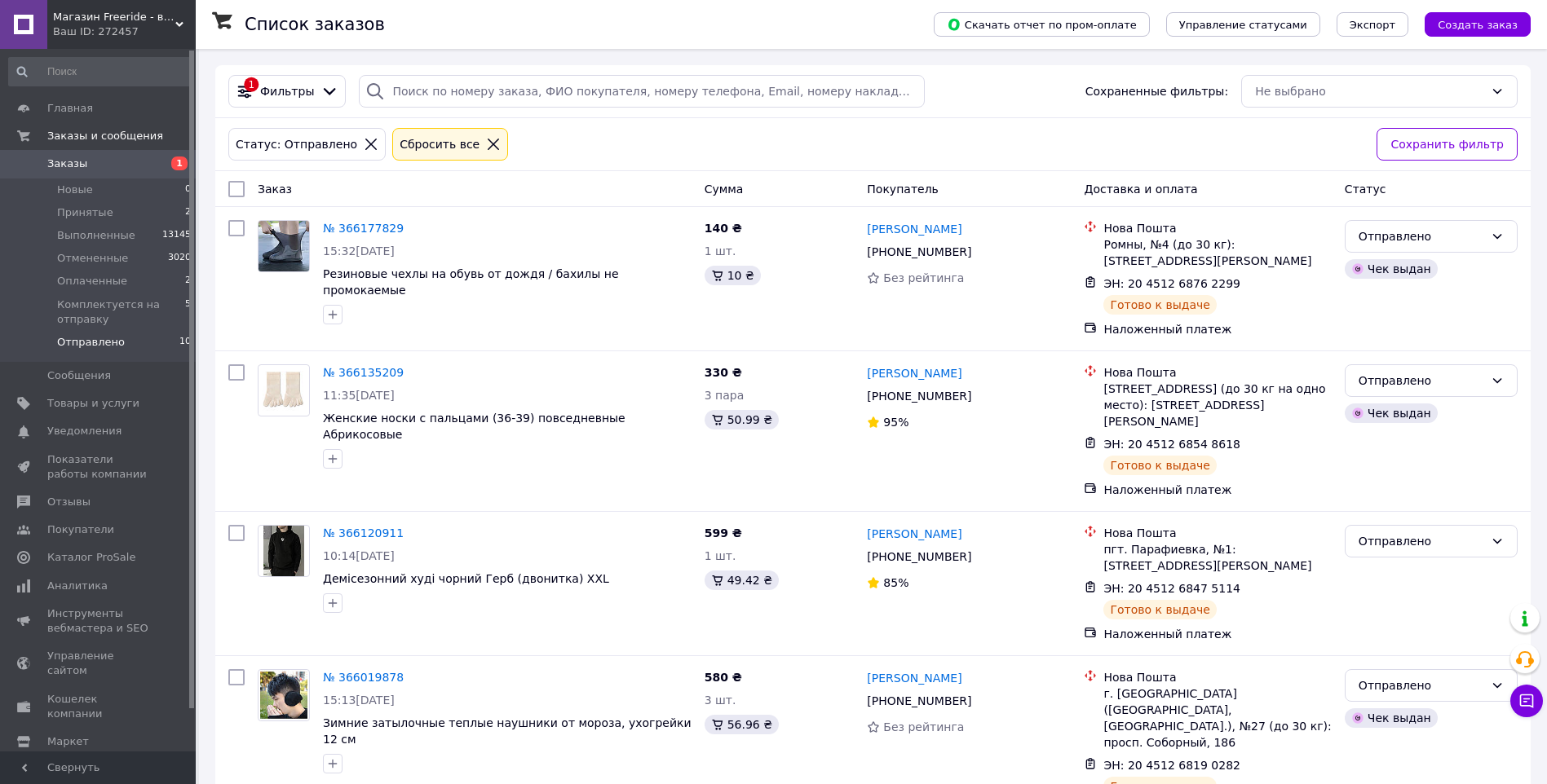
click at [465, 136] on div "Сбросить все" at bounding box center [450, 144] width 108 height 18
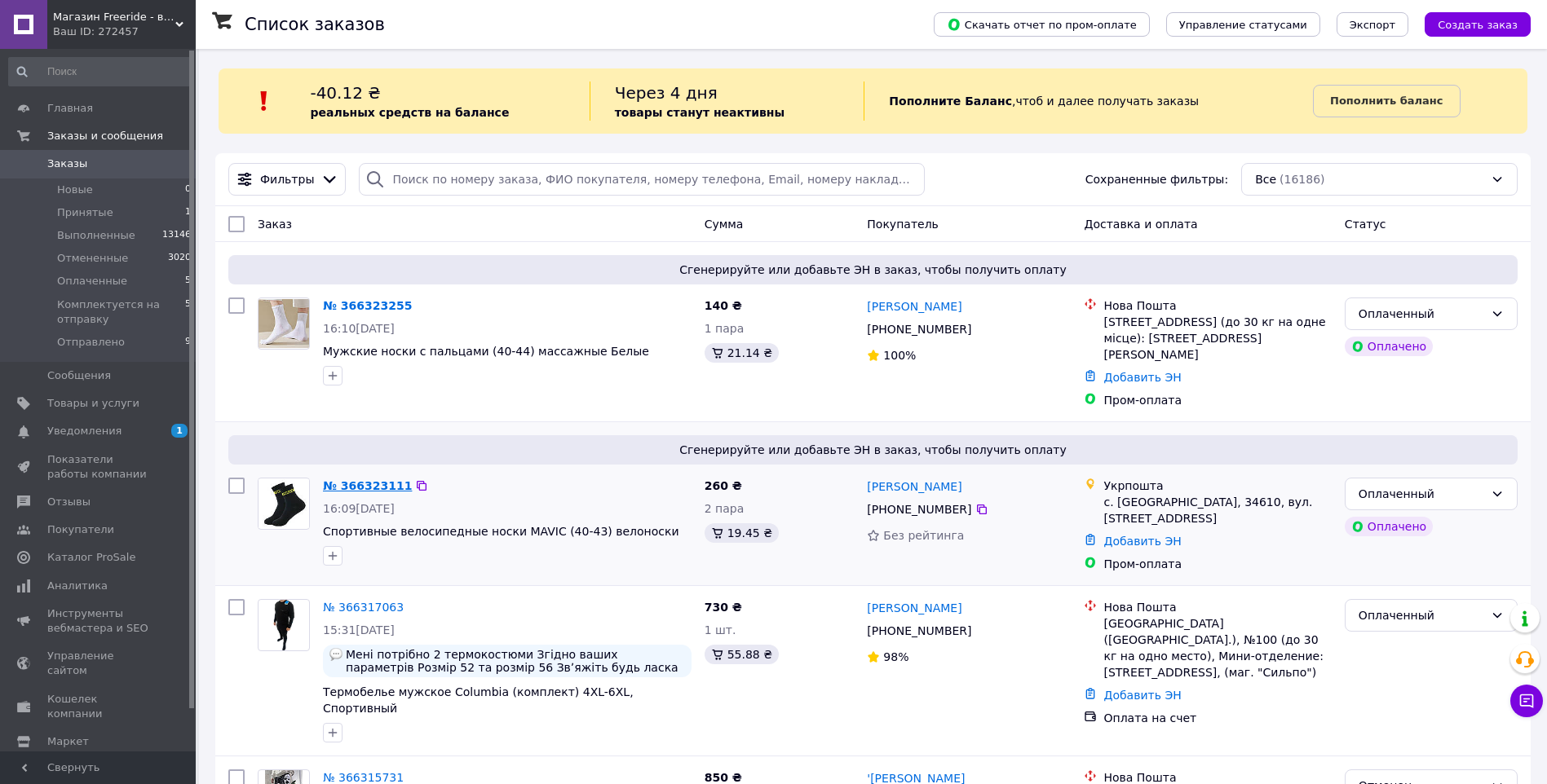
click at [356, 479] on link "№ 366323111" at bounding box center [367, 486] width 89 height 13
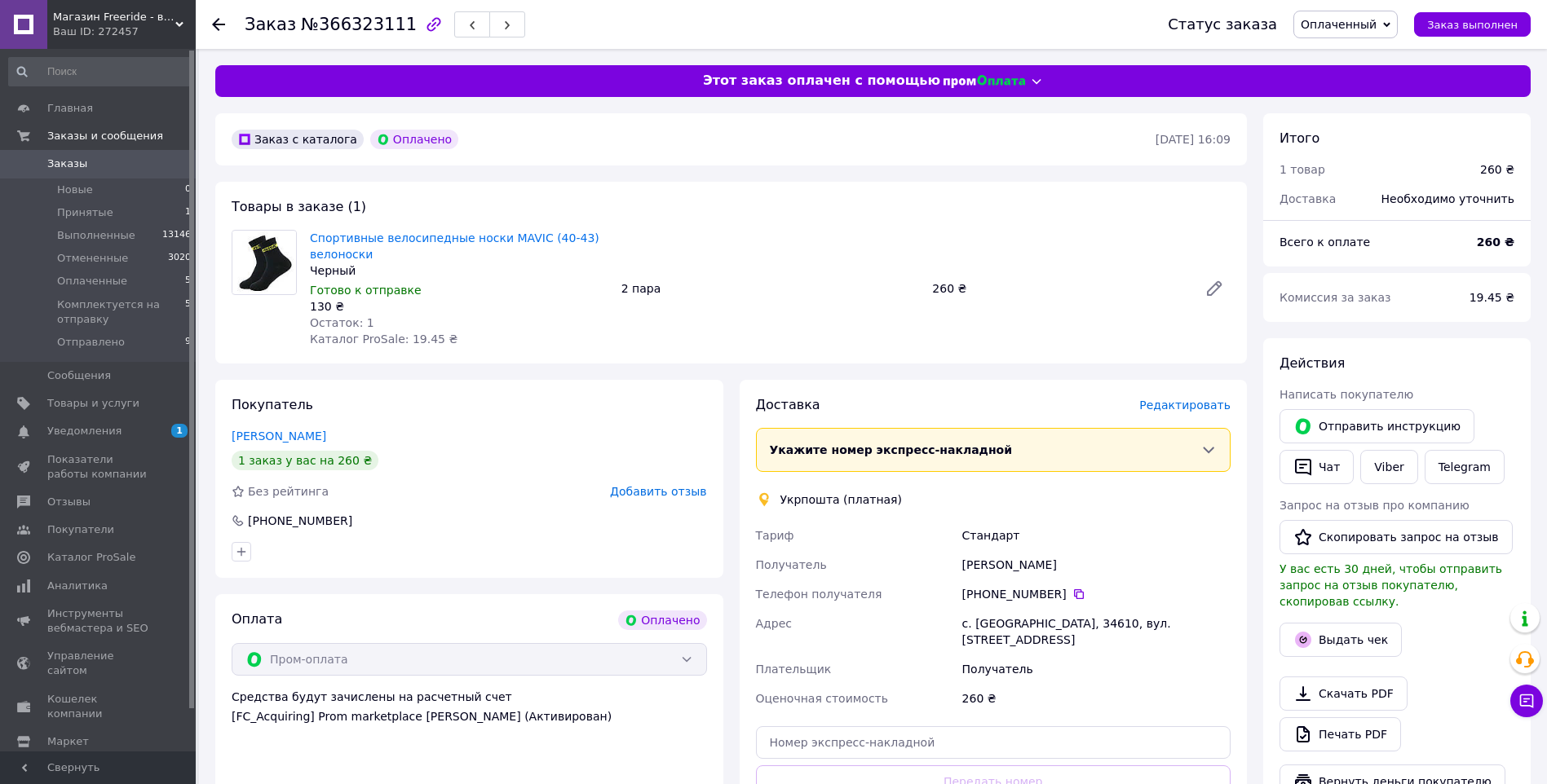
click at [1193, 402] on span "Редактировать" at bounding box center [1184, 405] width 91 height 13
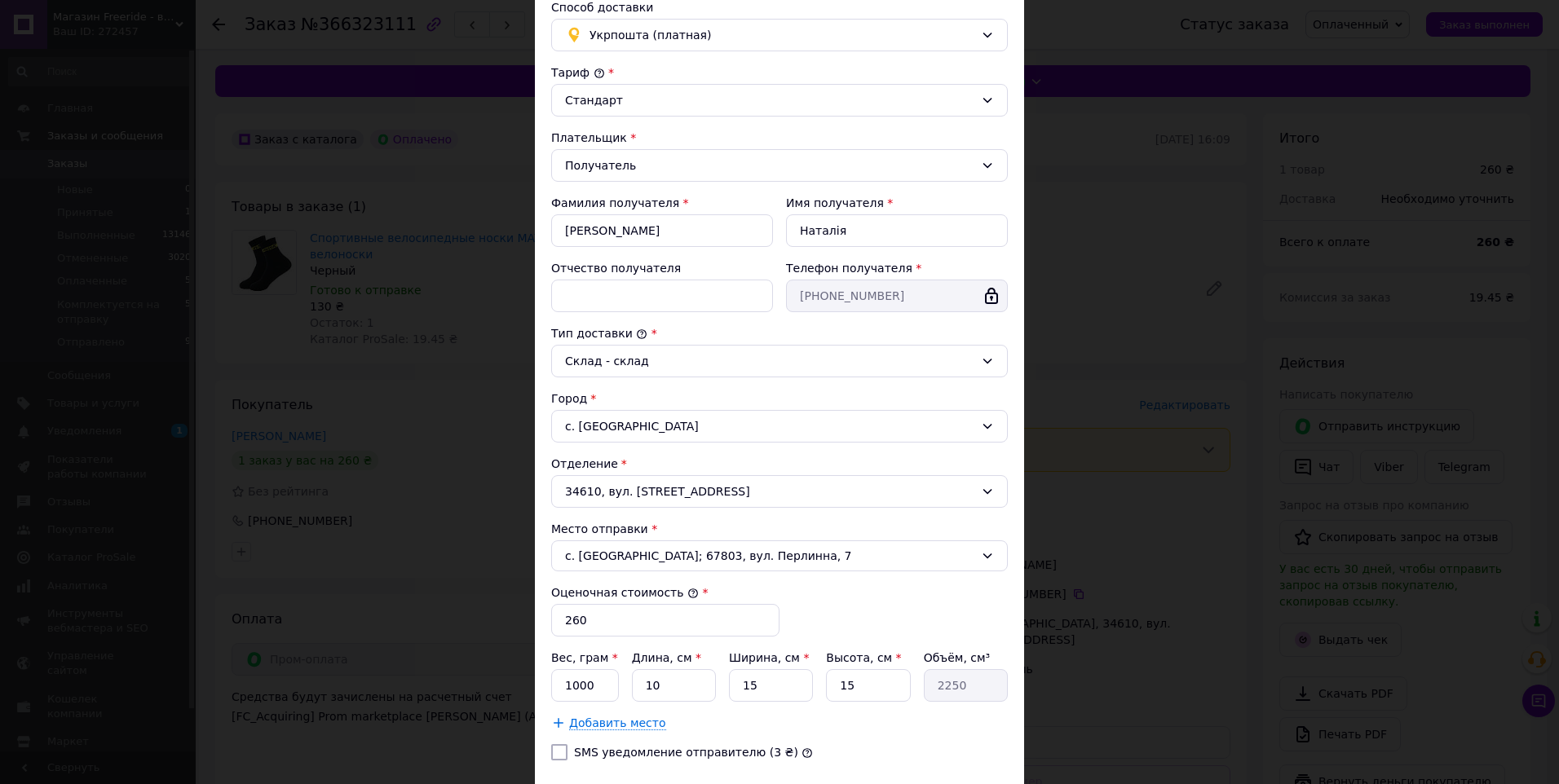
scroll to position [236, 0]
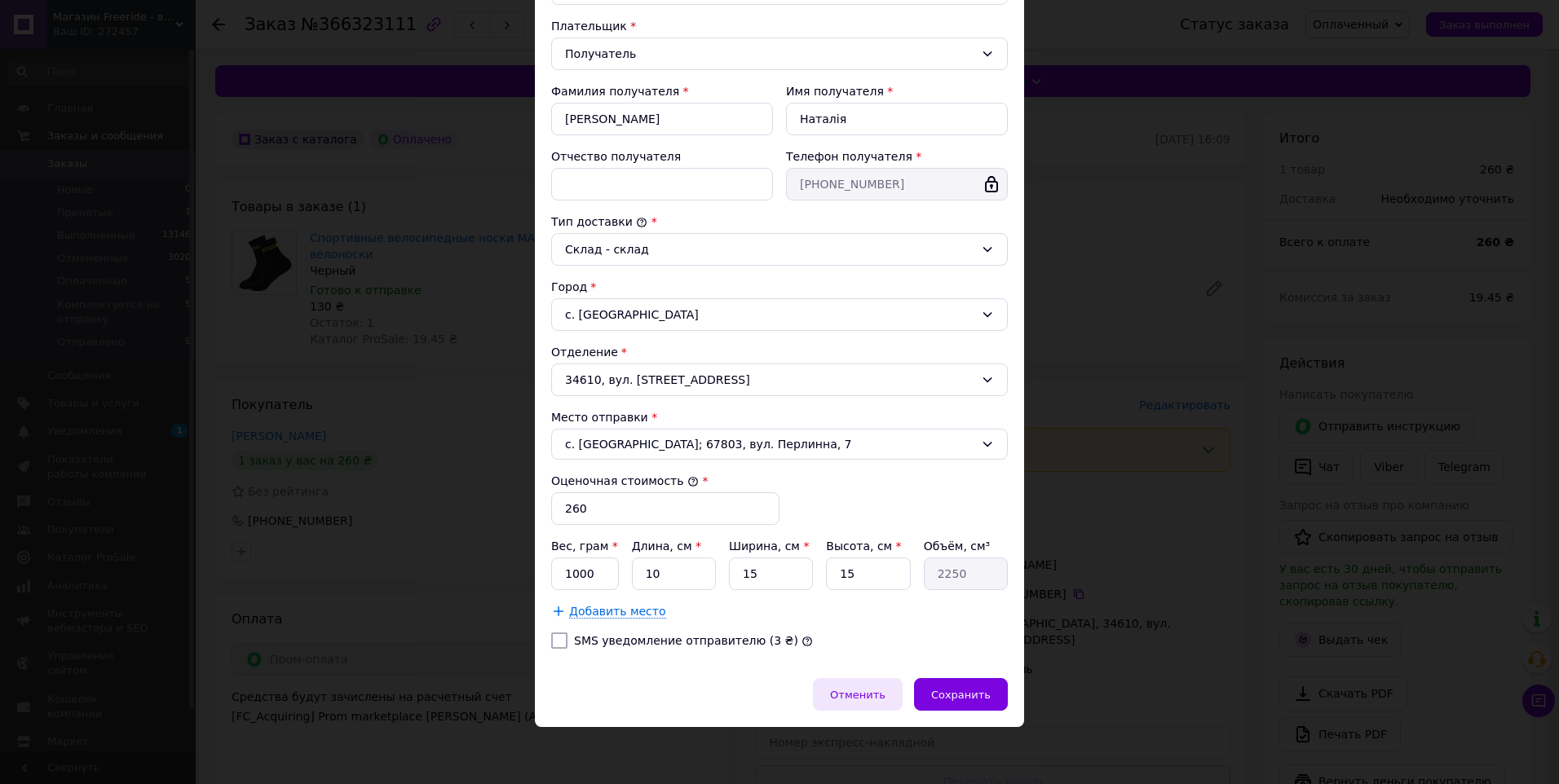
click at [871, 691] on span "Отменить" at bounding box center [857, 695] width 56 height 12
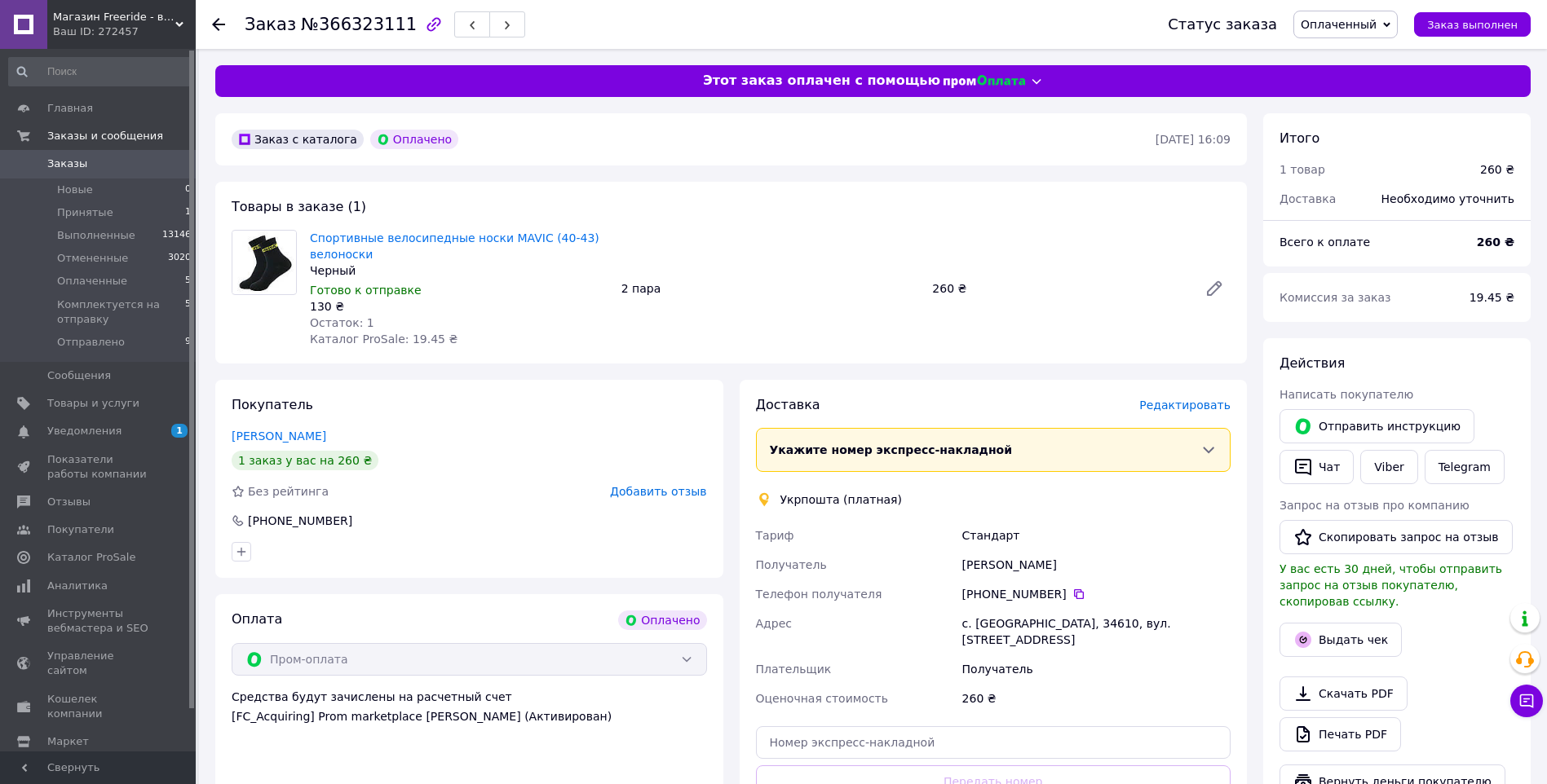
click at [1188, 406] on span "Редактировать" at bounding box center [1184, 405] width 91 height 13
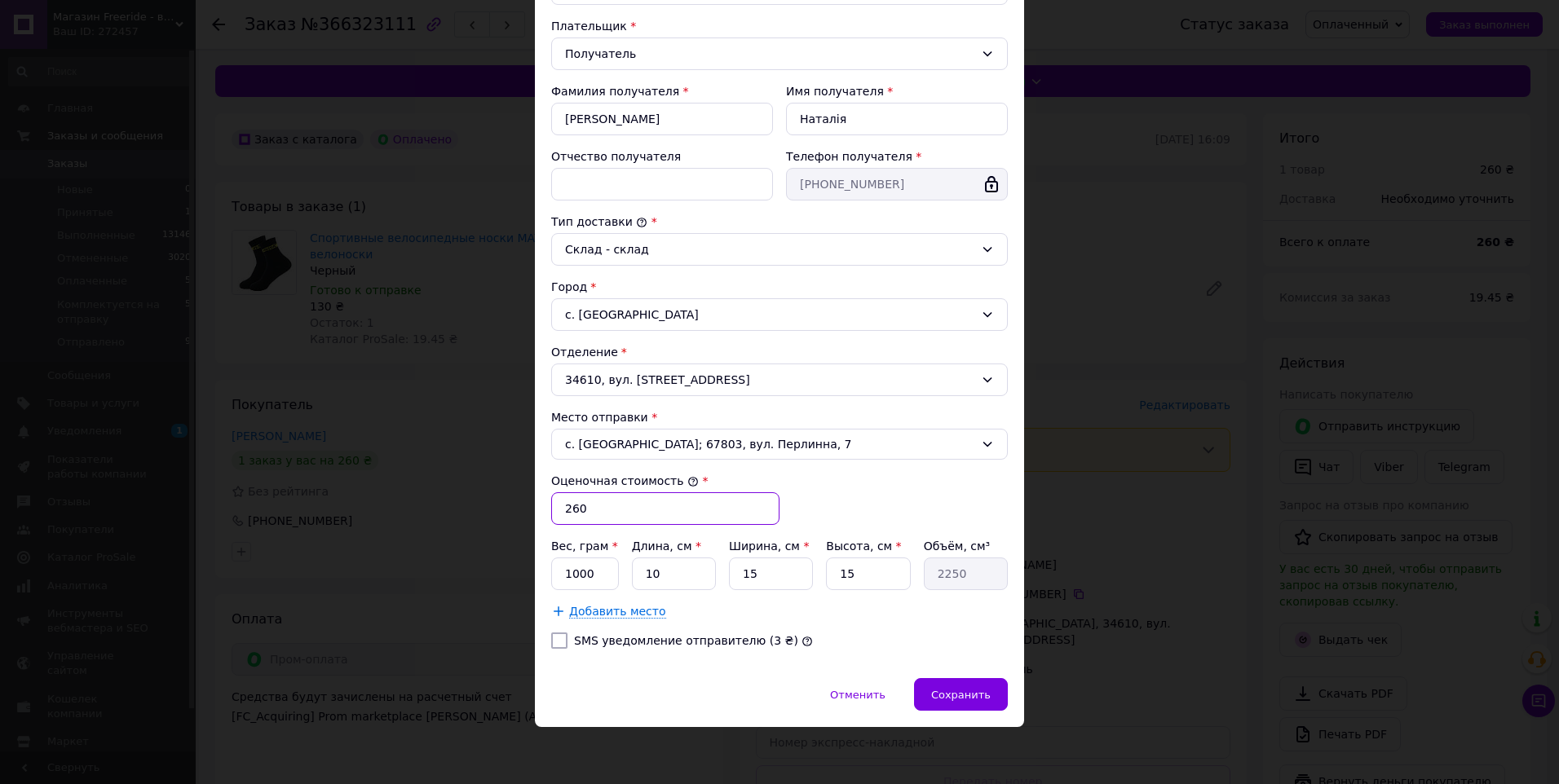
click at [607, 507] on input "260" at bounding box center [666, 508] width 229 height 32
drag, startPoint x: 581, startPoint y: 573, endPoint x: 556, endPoint y: 573, distance: 25.0
click at [556, 573] on input "1000" at bounding box center [586, 573] width 68 height 32
type input "0"
type input "89"
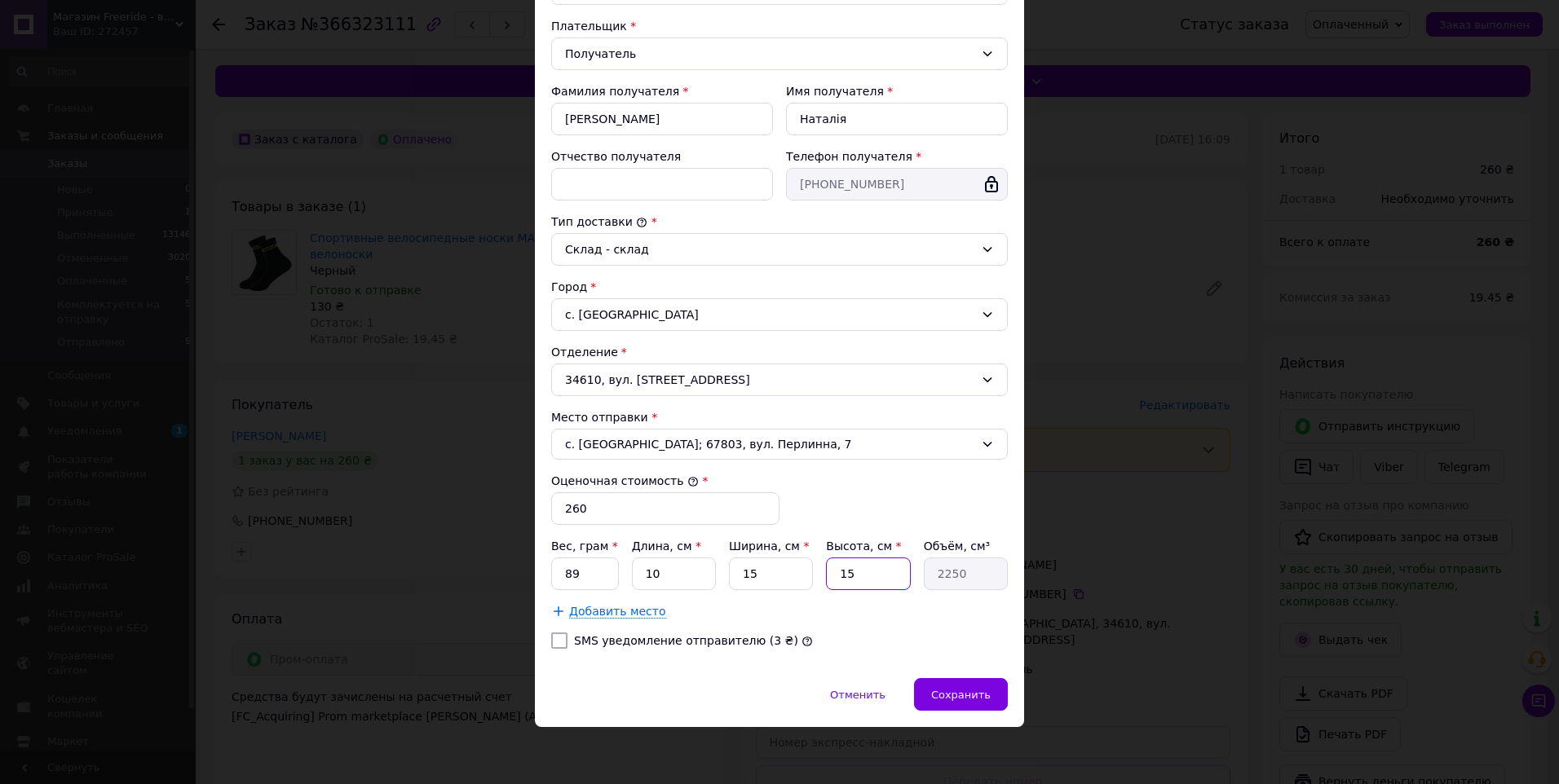
click at [842, 567] on input "15" at bounding box center [867, 573] width 84 height 32
type input "5"
type input "750"
type input "5"
click at [953, 691] on span "Сохранить" at bounding box center [961, 695] width 60 height 12
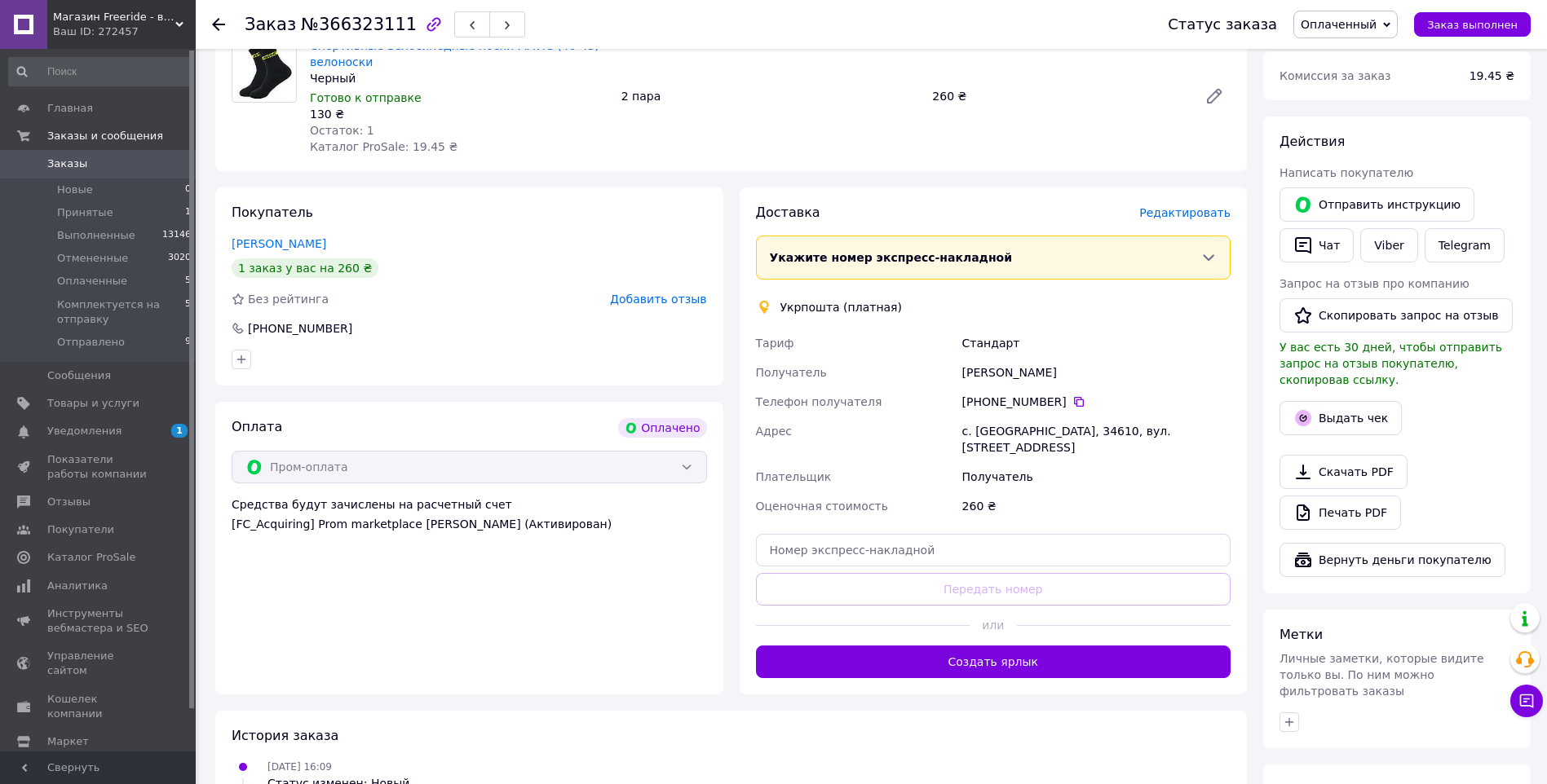
scroll to position [218, 0]
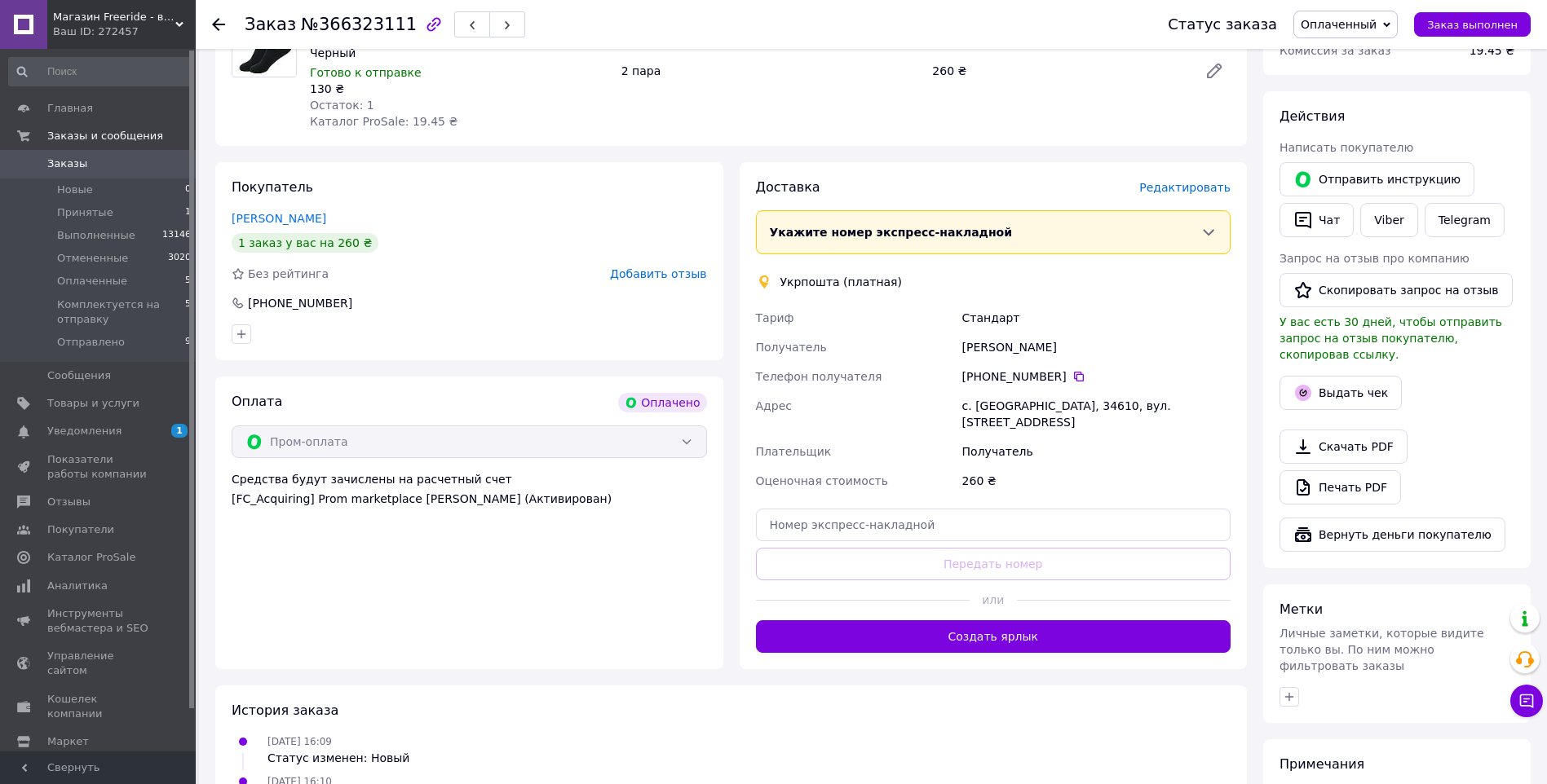
click at [952, 628] on button "Создать ярлык" at bounding box center [994, 636] width 475 height 32
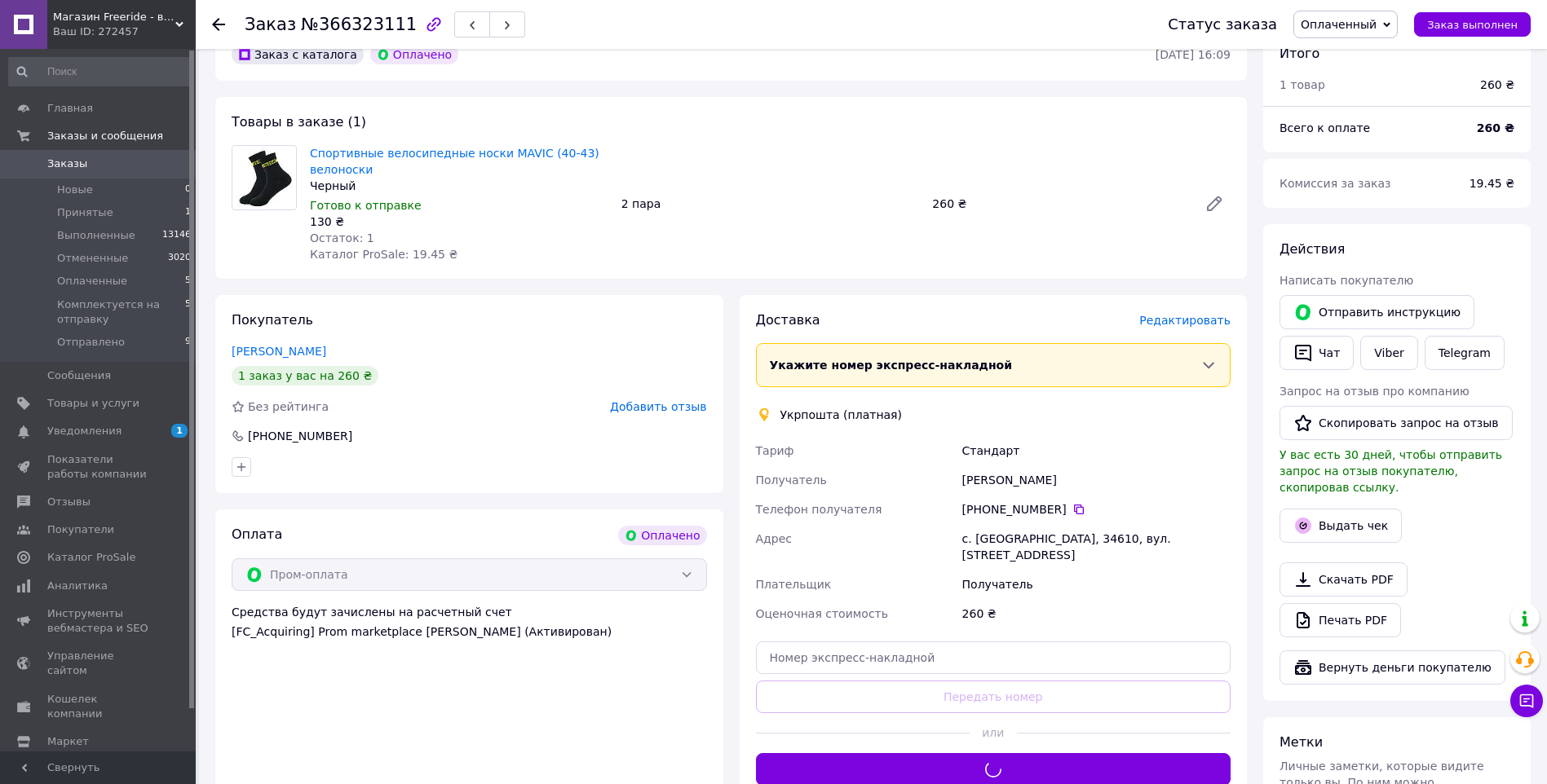
scroll to position [0, 0]
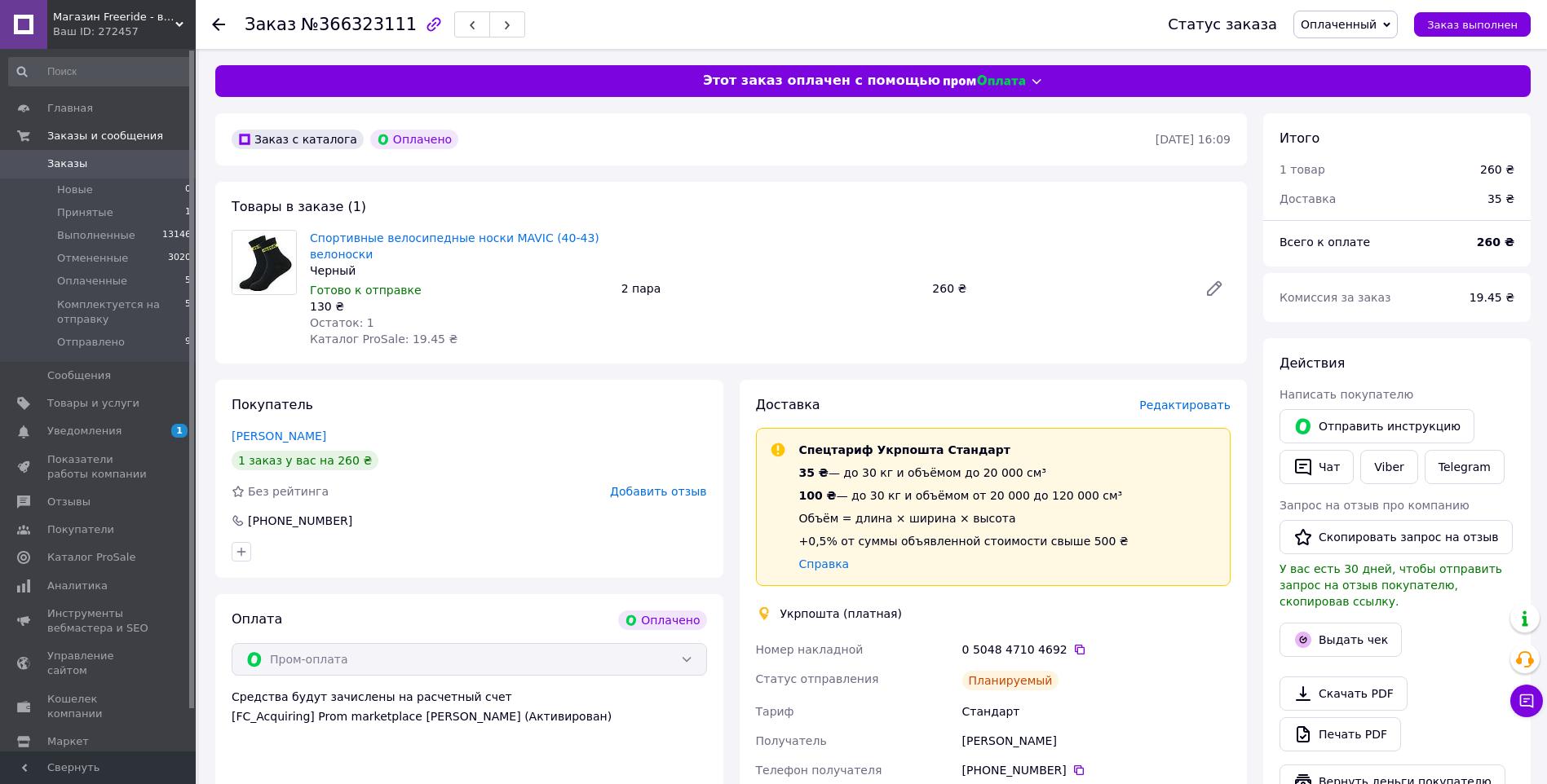
click at [219, 24] on use at bounding box center [219, 25] width 13 height 13
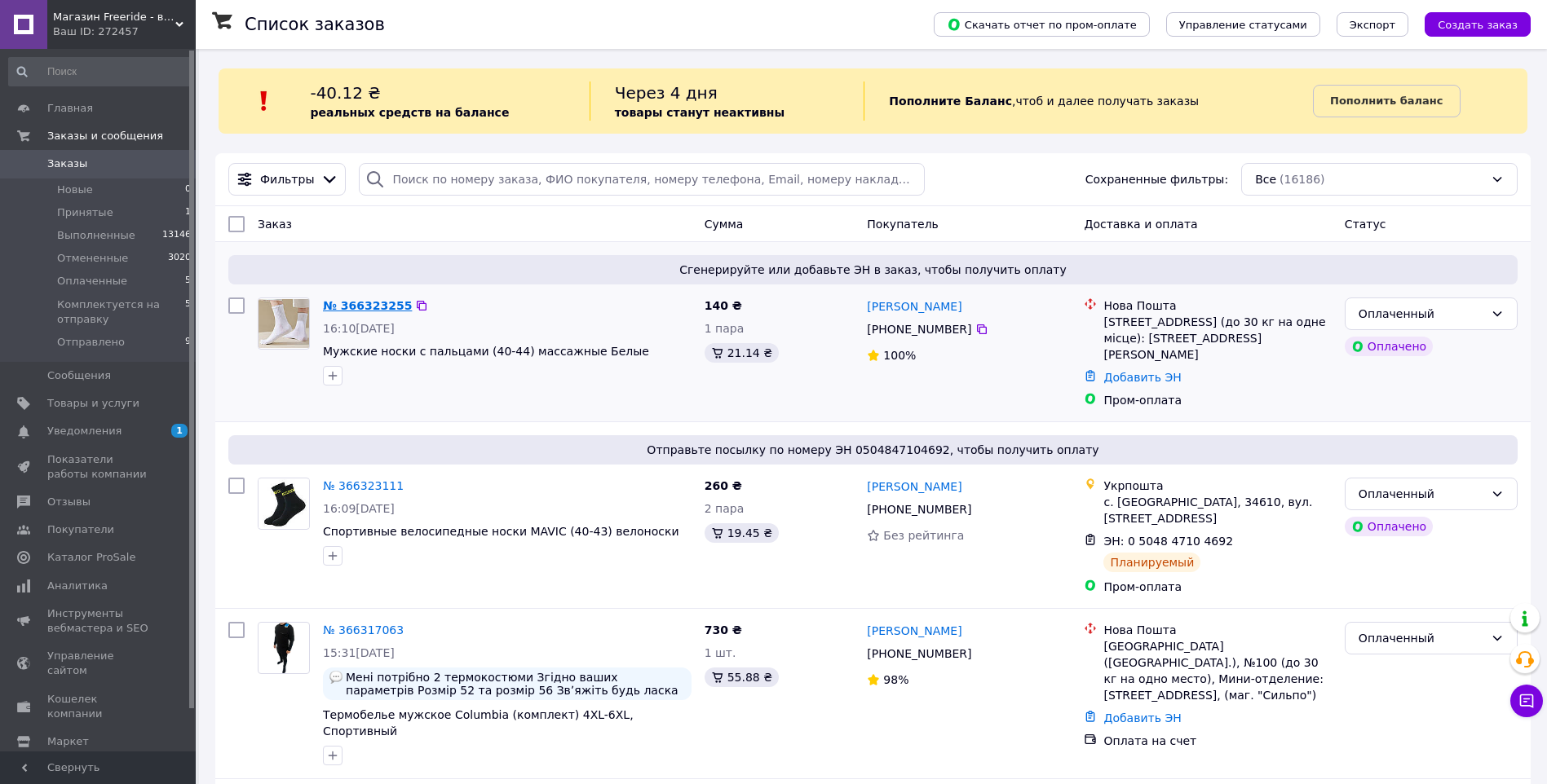
click at [355, 302] on link "№ 366323255" at bounding box center [367, 305] width 89 height 13
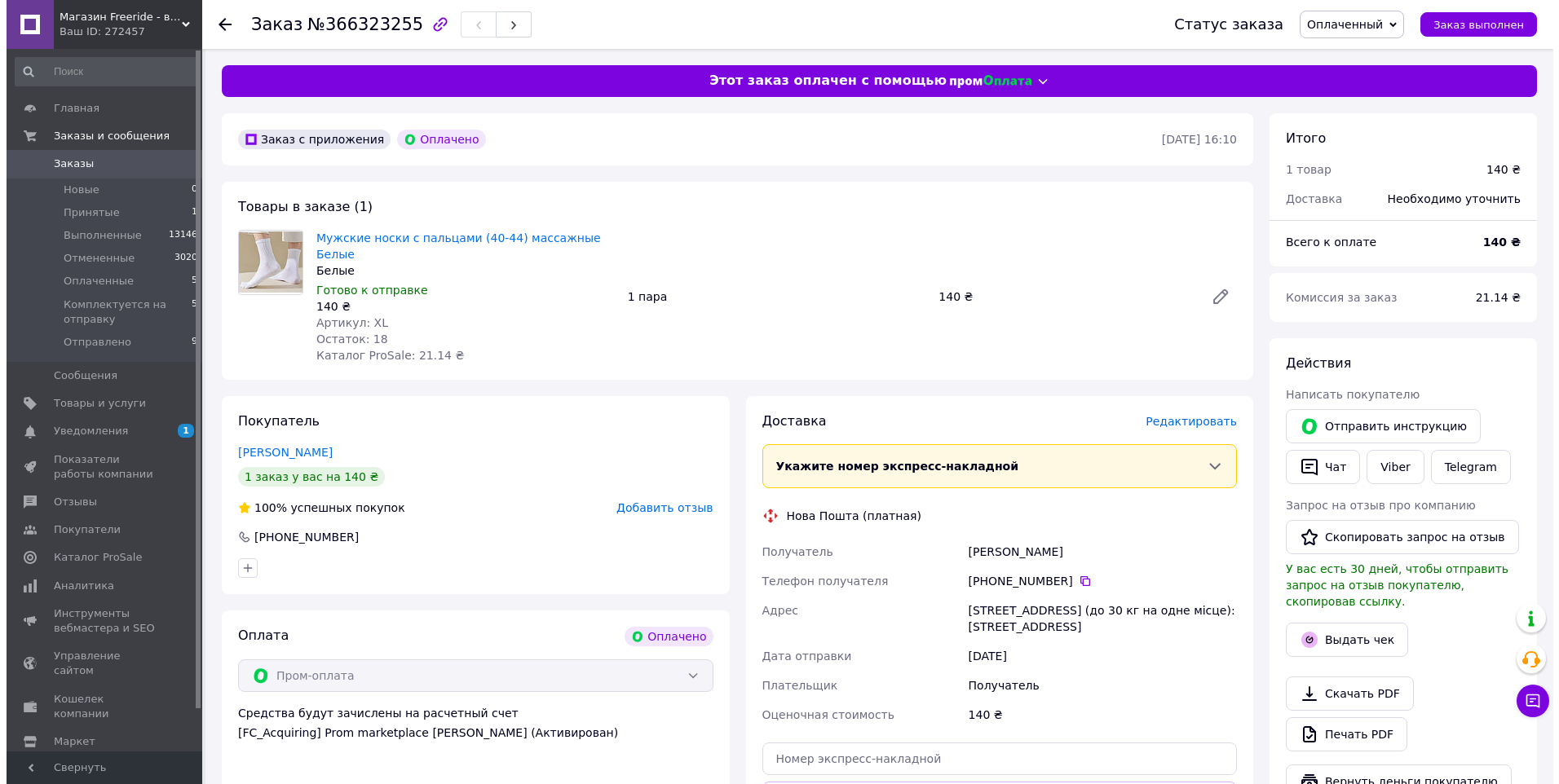
scroll to position [108, 0]
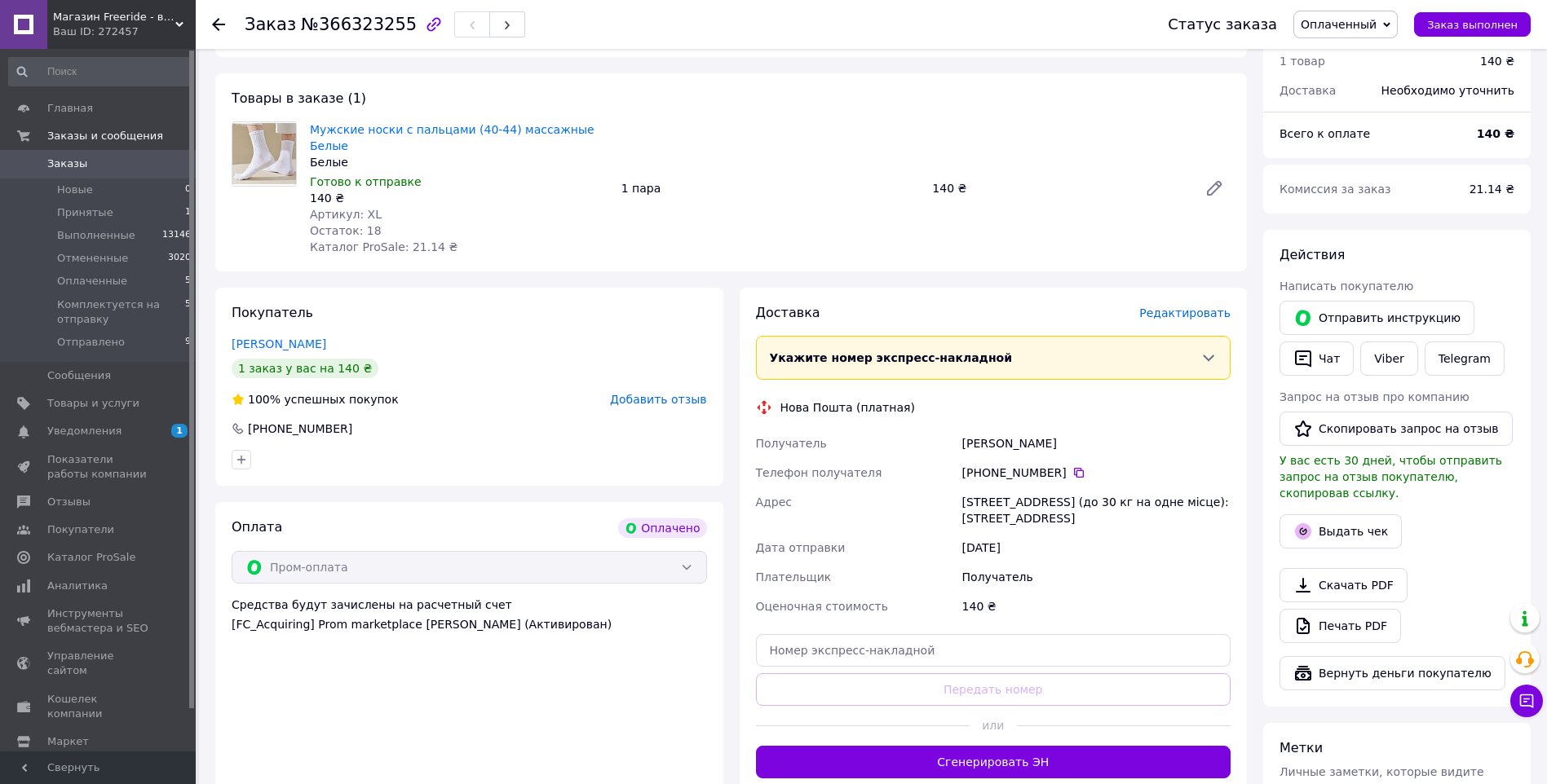
click at [1188, 306] on span "Редактировать" at bounding box center [1184, 313] width 91 height 13
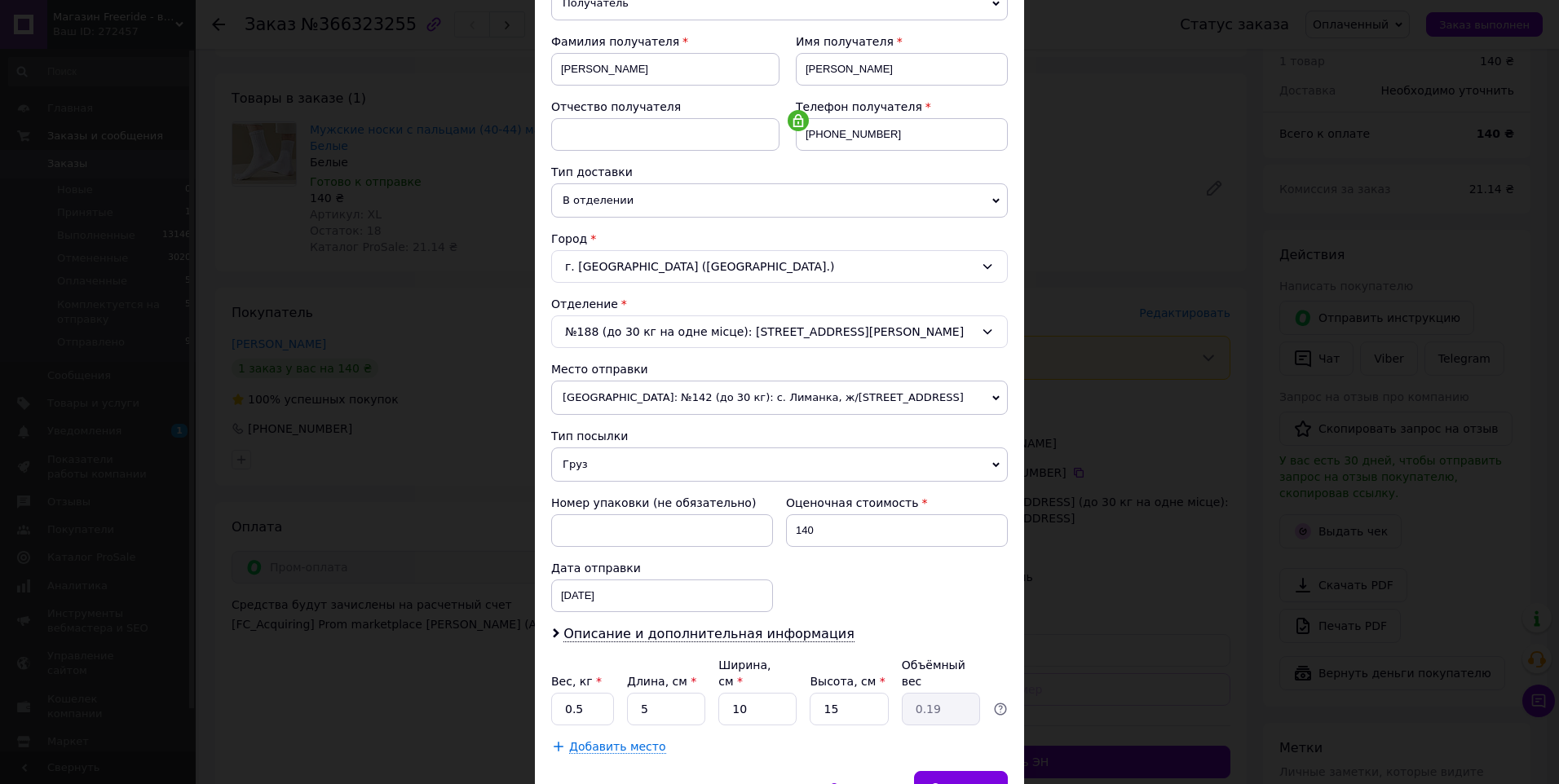
scroll to position [298, 0]
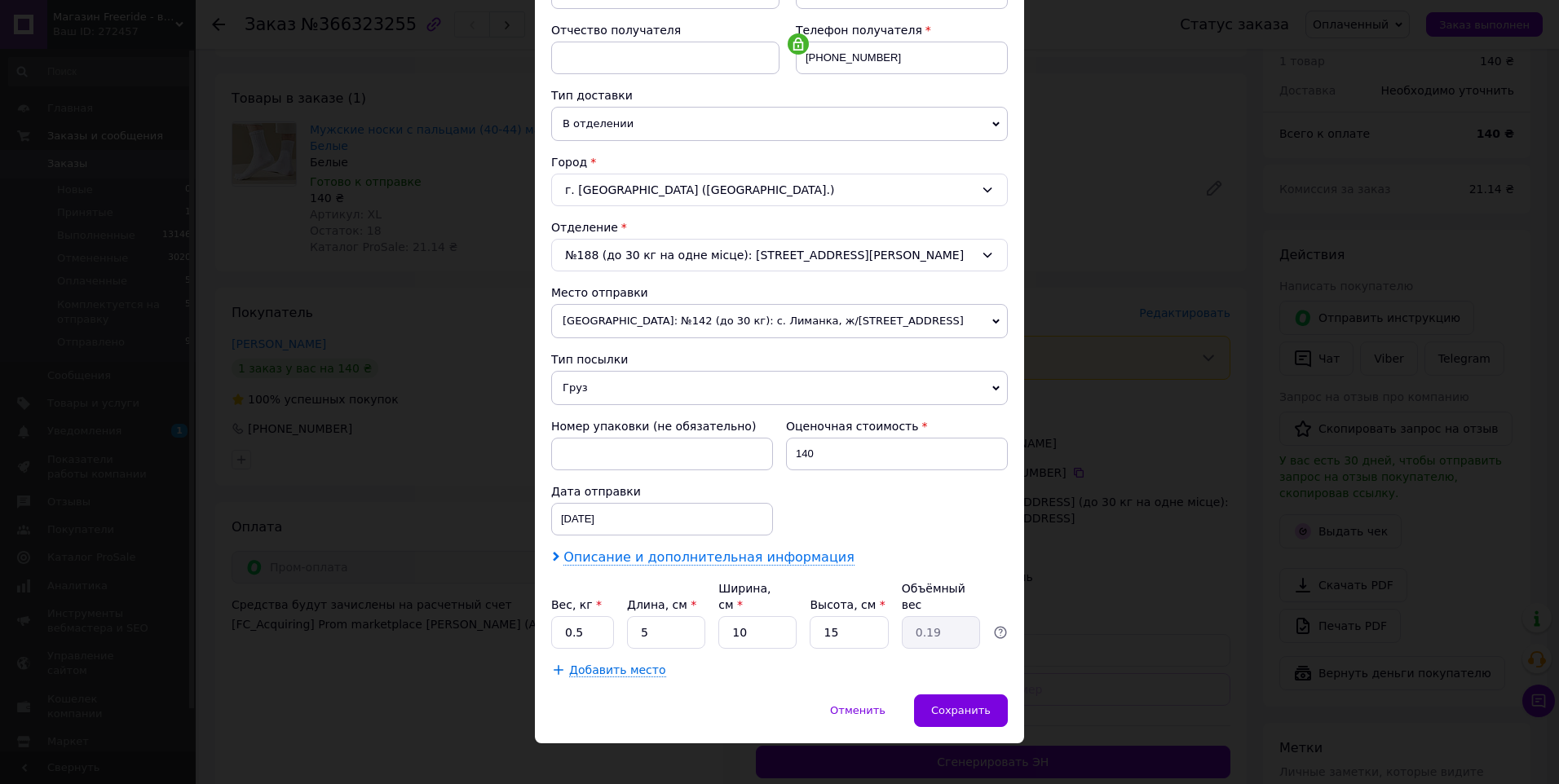
click at [659, 562] on span "Описание и дополнительная информация" at bounding box center [708, 558] width 291 height 17
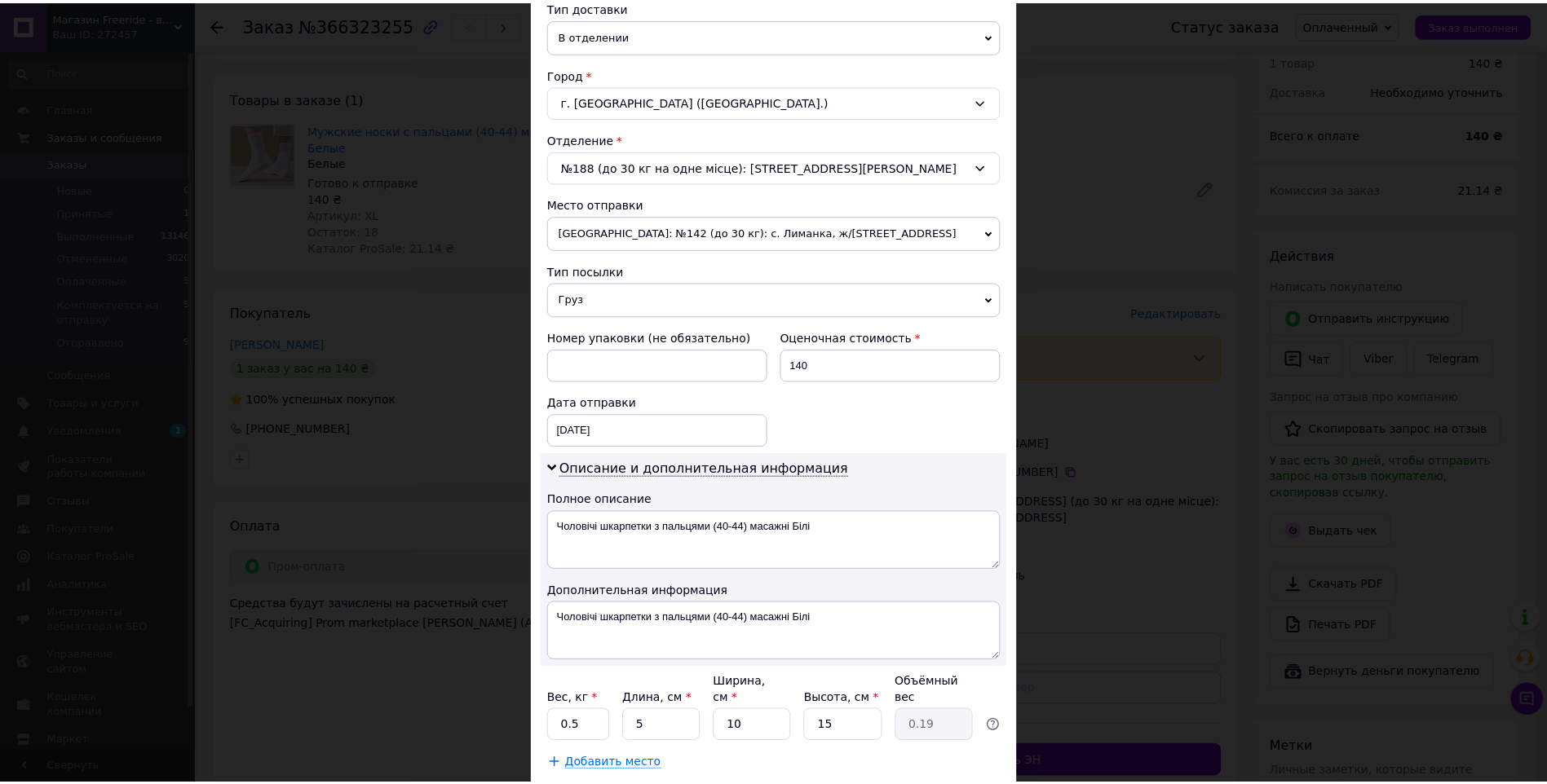
scroll to position [481, 0]
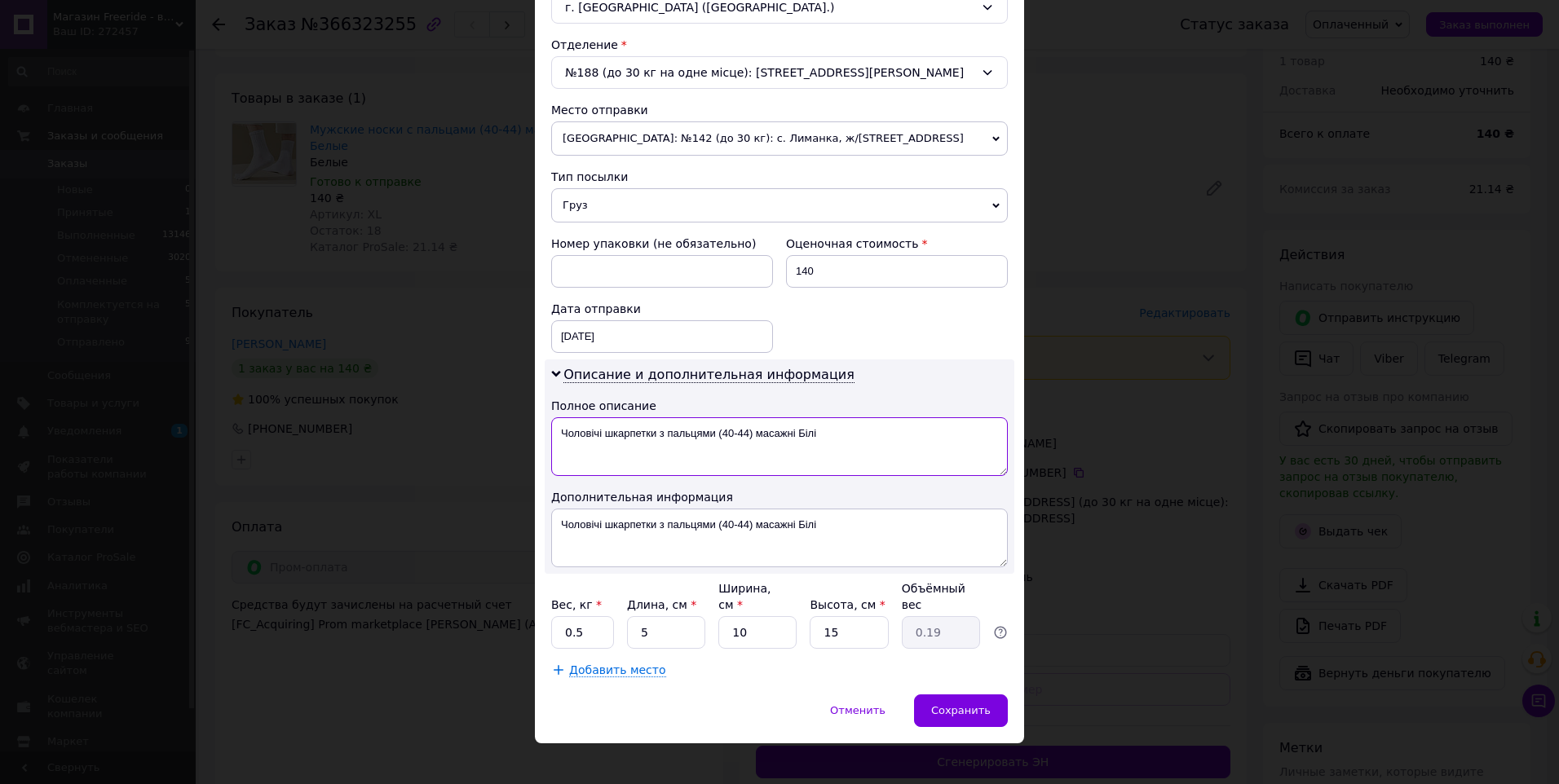
drag, startPoint x: 654, startPoint y: 433, endPoint x: 829, endPoint y: 430, distance: 175.0
click at [829, 430] on textarea "Чоловічі шкарпетки з пальцями (40-44) масажні Білі" at bounding box center [780, 446] width 456 height 59
click at [564, 437] on textarea "Чоловічі шкарпетки" at bounding box center [780, 446] width 456 height 59
type textarea "шкарпетки"
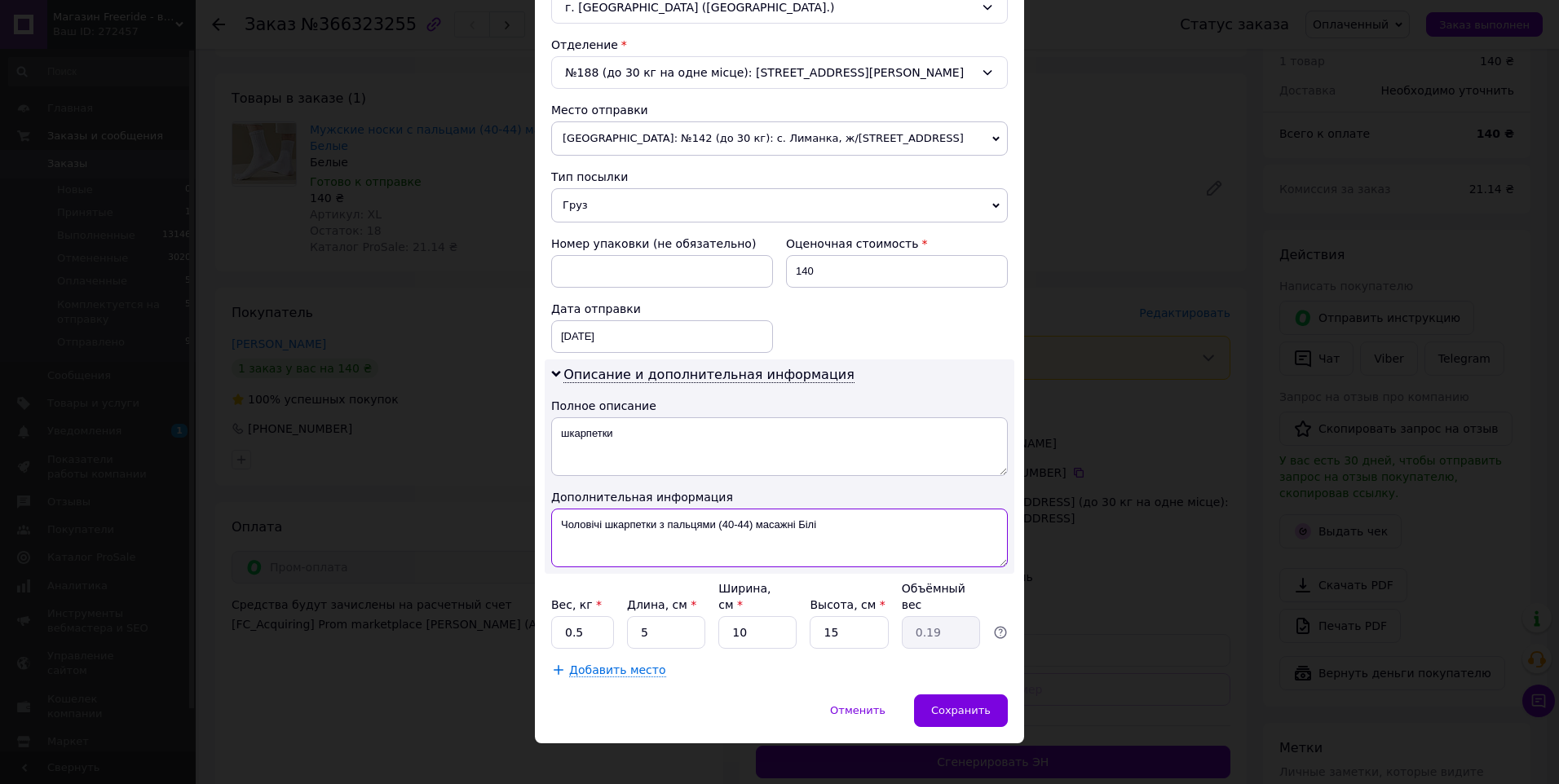
click at [580, 523] on textarea "Чоловічі шкарпетки з пальцями (40-44) масажні Білі" at bounding box center [780, 537] width 456 height 59
click at [718, 527] on textarea "шкарпетки з пальцями (40-44) масажні Білі" at bounding box center [780, 537] width 456 height 59
click at [844, 544] on textarea "шкарпетки з пальцями (40-44) масажні Білі" at bounding box center [780, 537] width 456 height 59
type textarea "шкарпетки з пальцями (40-44) масажні Білі"
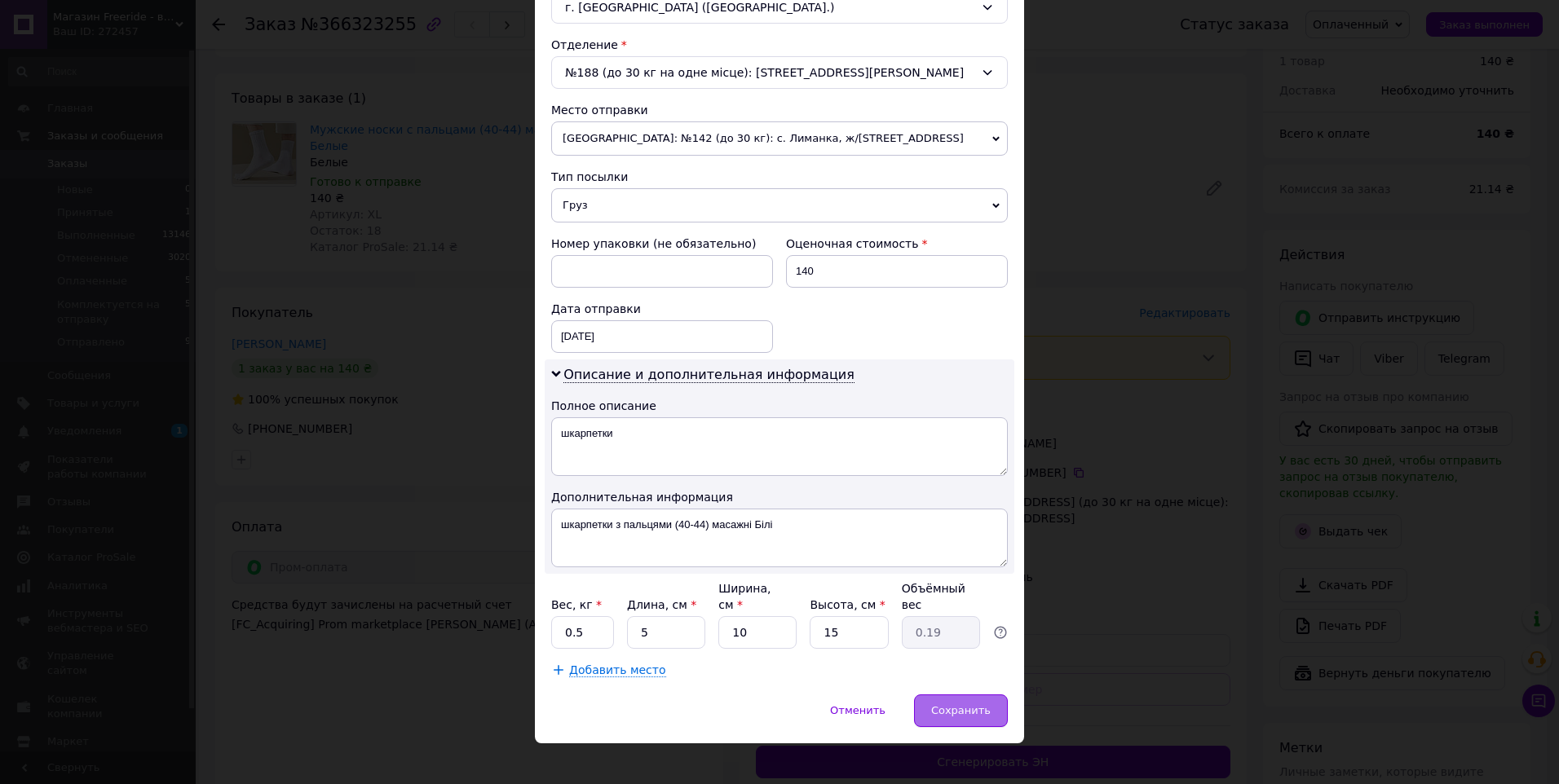
click at [961, 705] on span "Сохранить" at bounding box center [961, 710] width 60 height 12
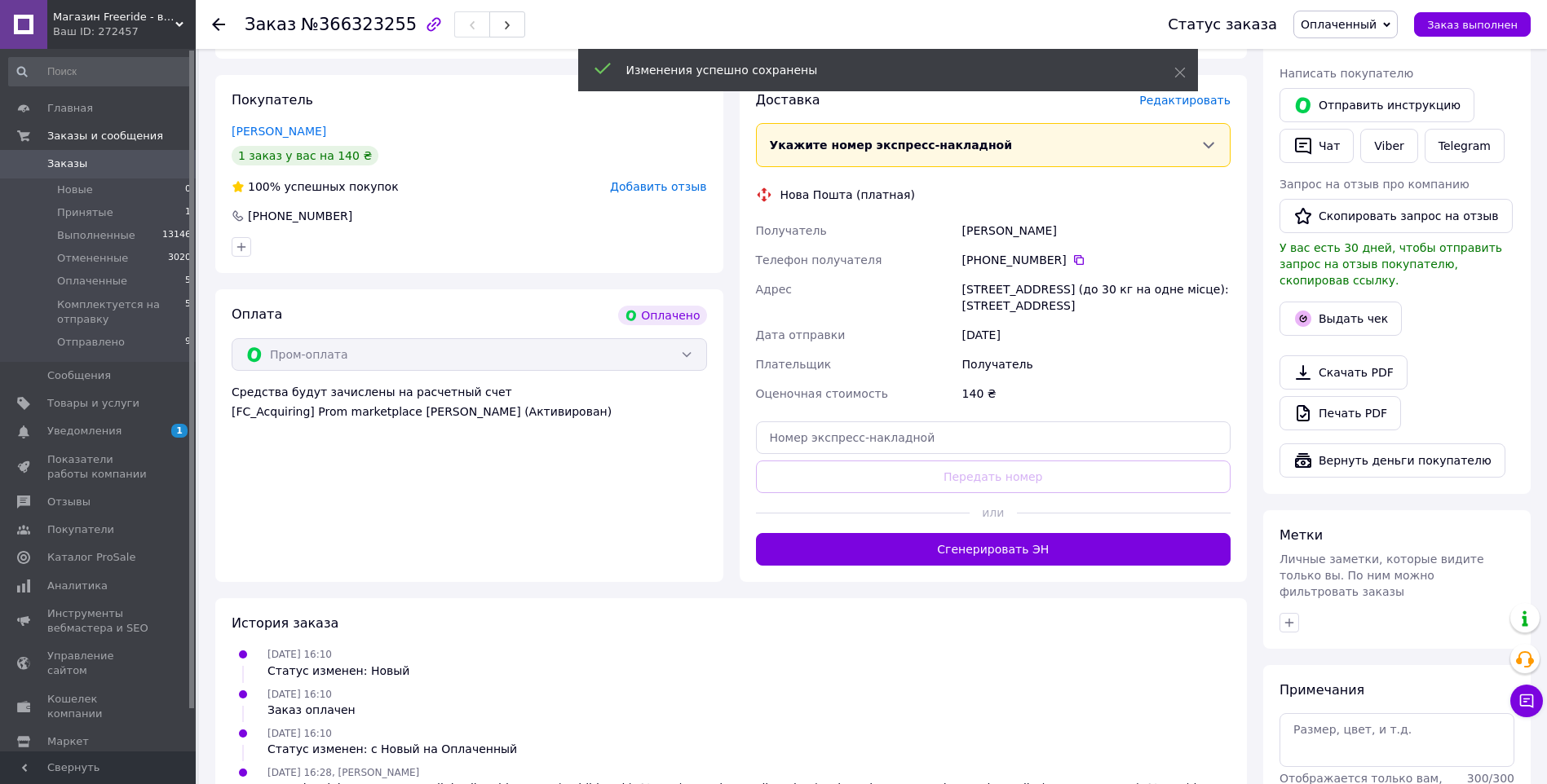
scroll to position [326, 0]
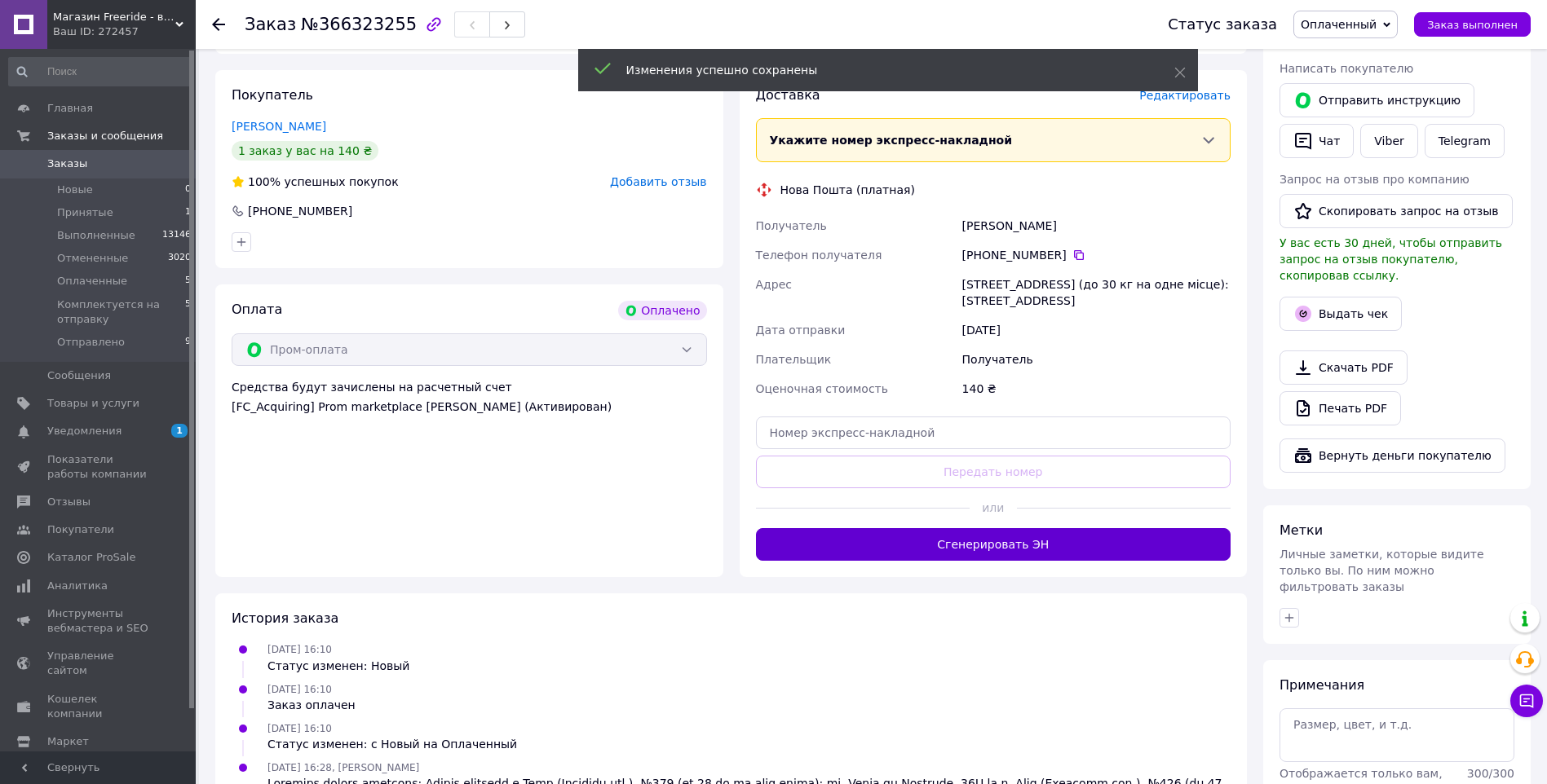
click at [1018, 536] on button "Сгенерировать ЭН" at bounding box center [994, 544] width 475 height 32
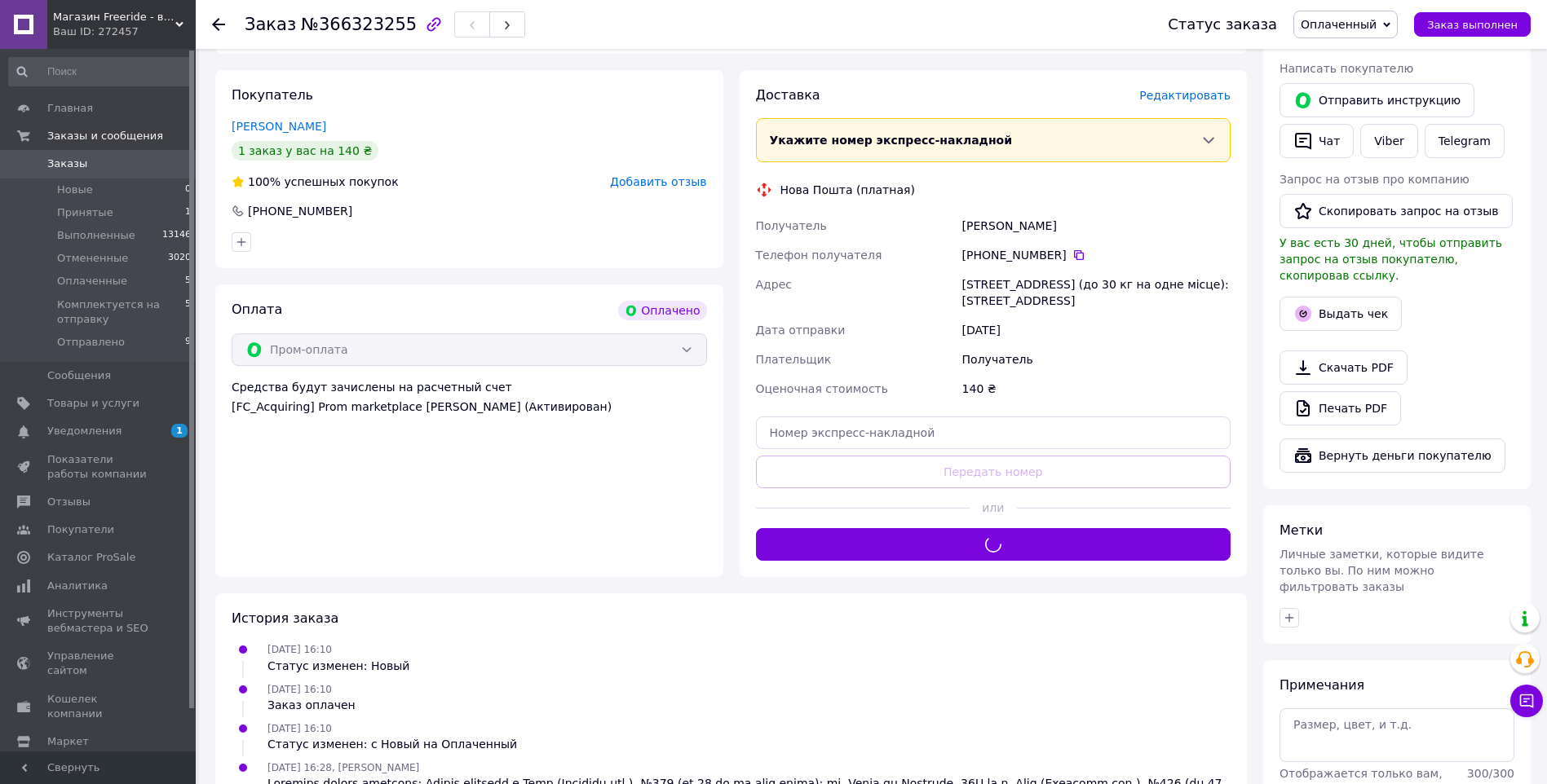
scroll to position [0, 0]
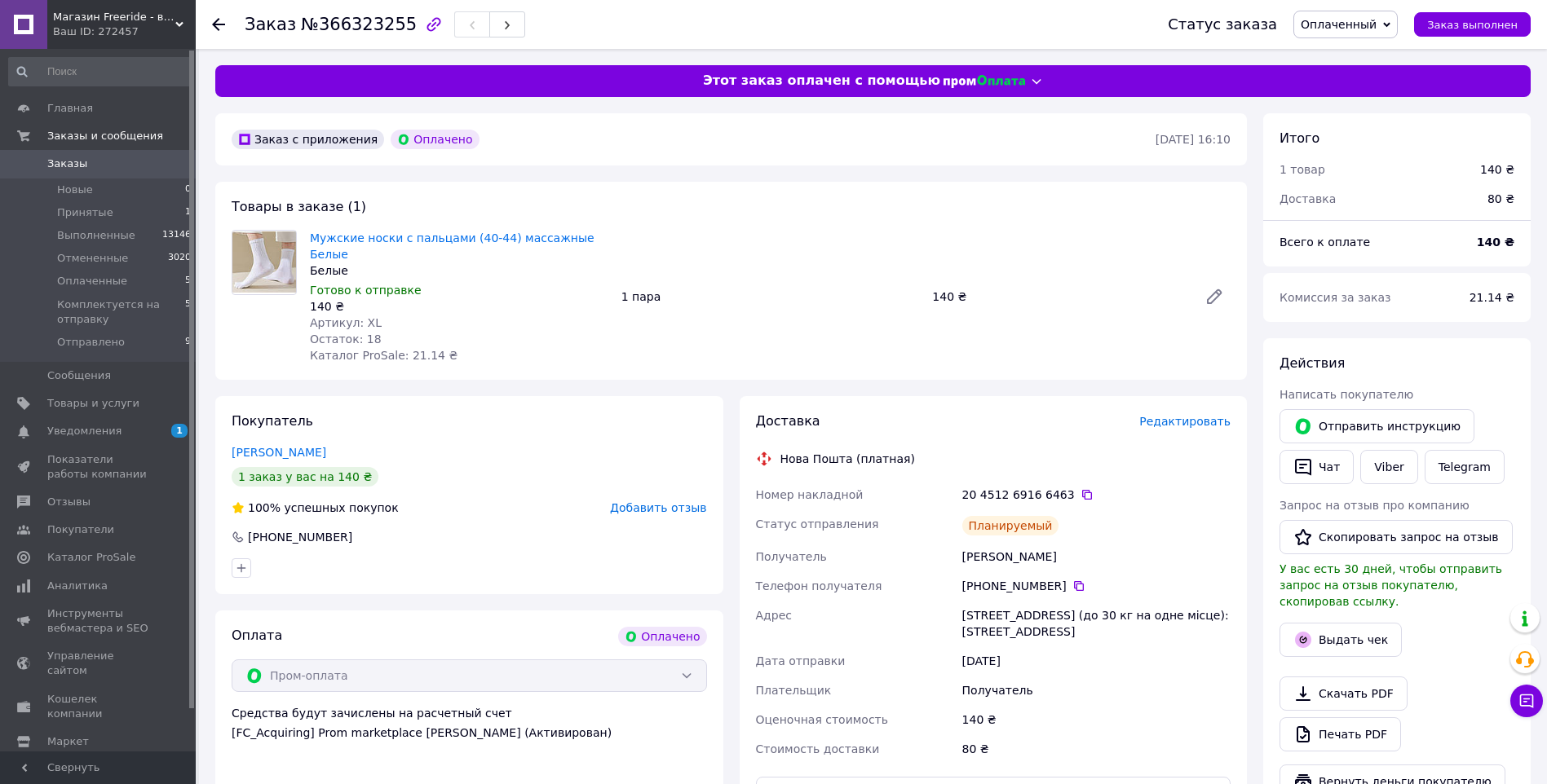
click at [219, 23] on icon at bounding box center [219, 25] width 13 height 13
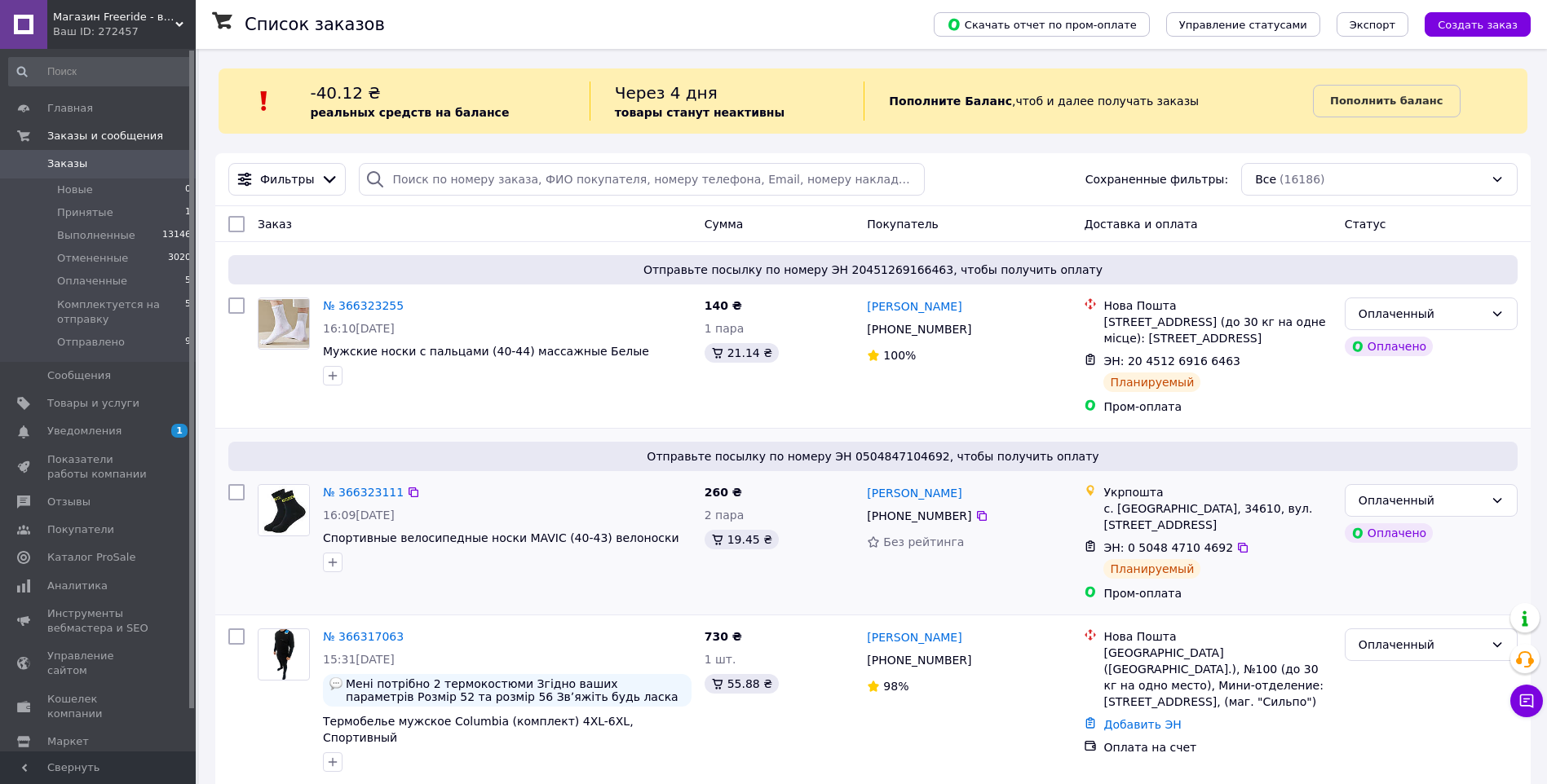
drag, startPoint x: 506, startPoint y: 522, endPoint x: 523, endPoint y: 526, distance: 17.5
click at [523, 526] on div "№ 366323111 16:09[DATE] Спортивные велосипедные носки MAVIC (40-43) велоноски" at bounding box center [507, 528] width 382 height 101
click at [557, 518] on div "16:09[DATE]" at bounding box center [507, 515] width 369 height 17
drag, startPoint x: 541, startPoint y: 529, endPoint x: 471, endPoint y: 529, distance: 70.0
click at [471, 529] on div "№ 366323111 16:09[DATE] Спортивные велосипедные носки MAVIC (40-43) велоноски" at bounding box center [507, 528] width 382 height 101
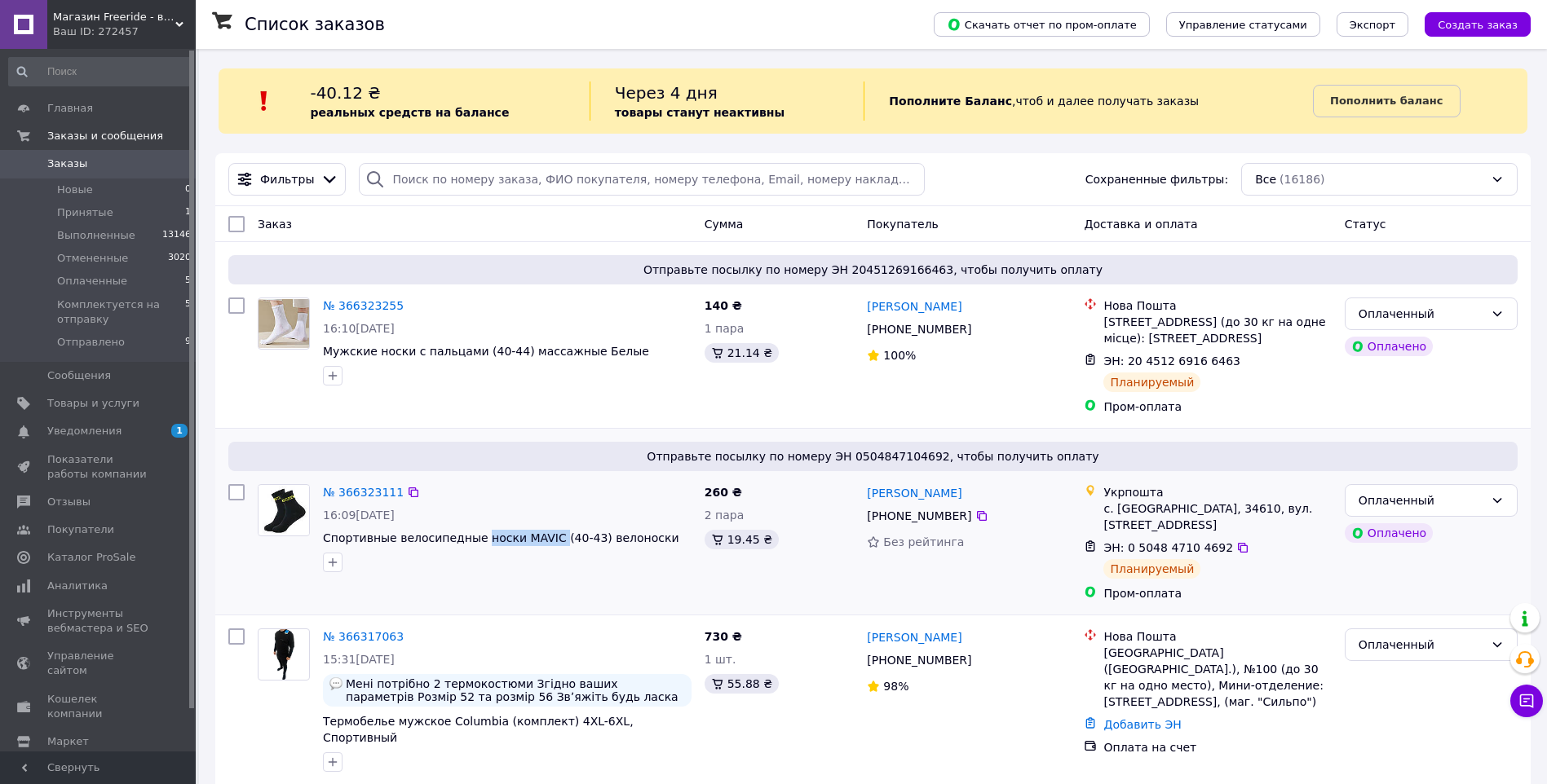
copy span "носки MAVIC"
click at [63, 404] on span "Товары и услуги" at bounding box center [93, 403] width 92 height 15
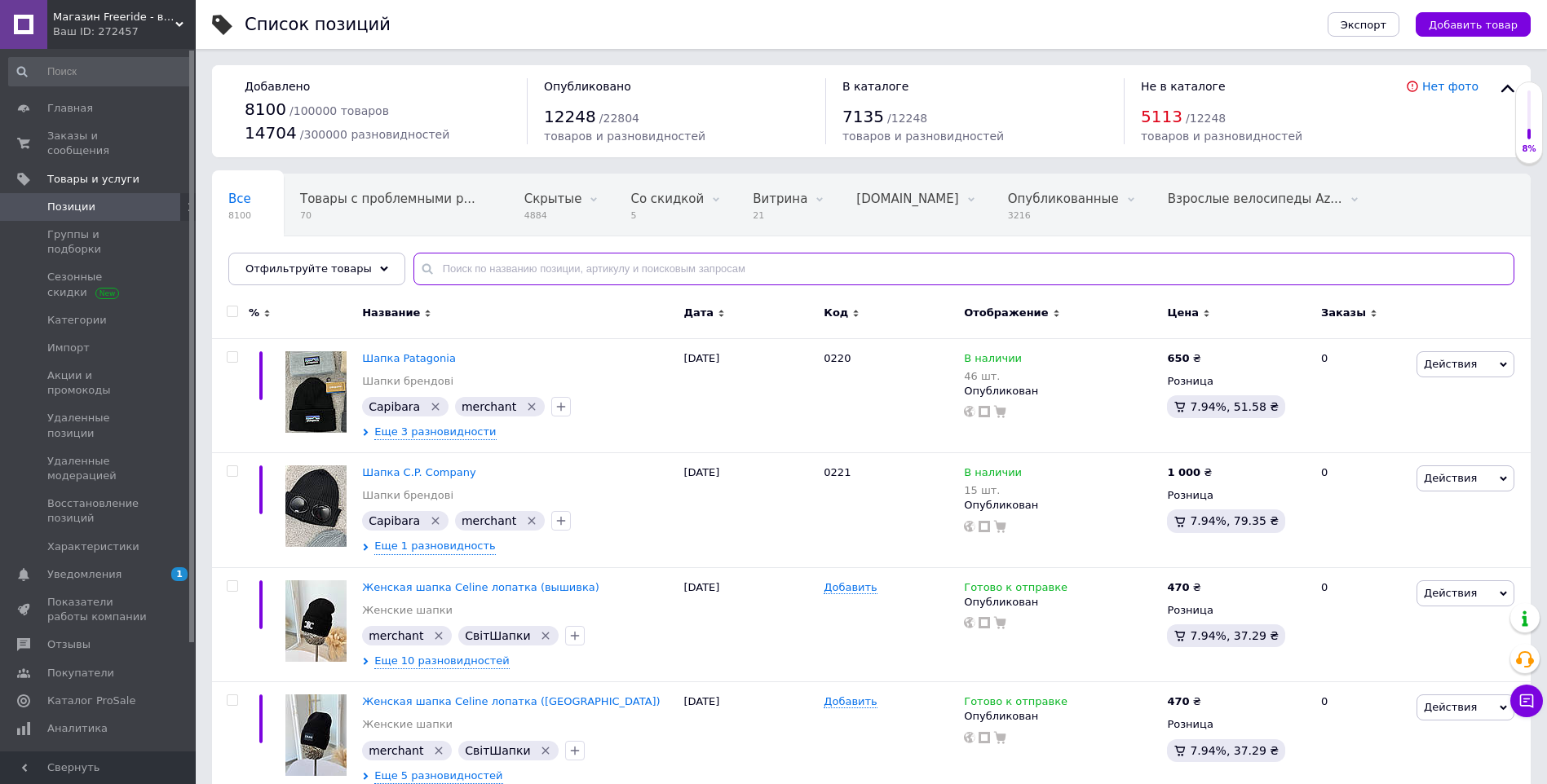
click at [426, 269] on input "text" at bounding box center [963, 268] width 1101 height 32
paste input "носки MAVIC"
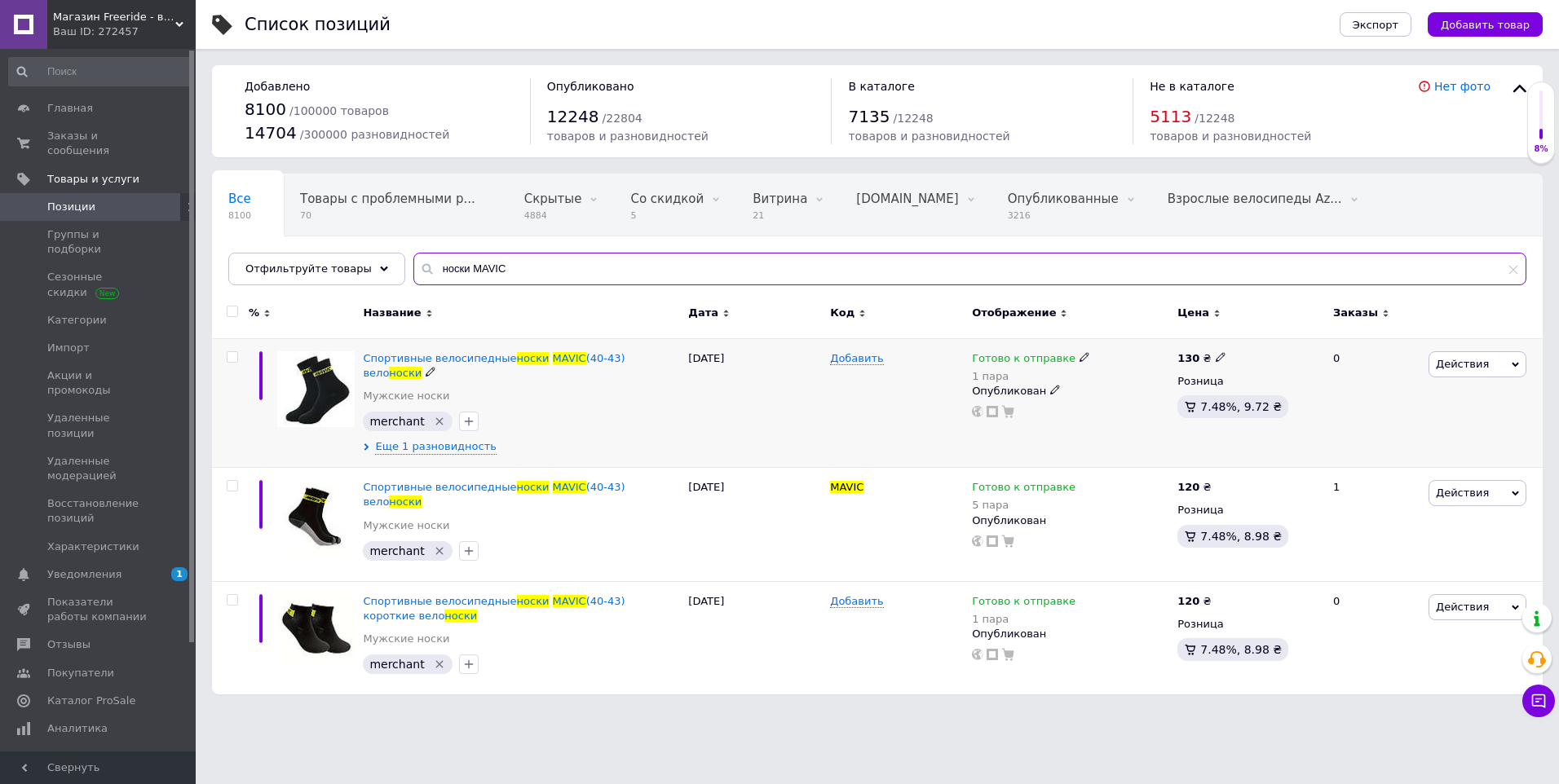
type input "носки MAVIC"
click at [1080, 354] on icon at bounding box center [1085, 357] width 10 height 10
click at [1138, 396] on li "Нет в наличии" at bounding box center [1169, 402] width 155 height 23
click at [1137, 396] on input "1" at bounding box center [1153, 408] width 124 height 32
click at [915, 397] on div "Добавить" at bounding box center [896, 403] width 142 height 130
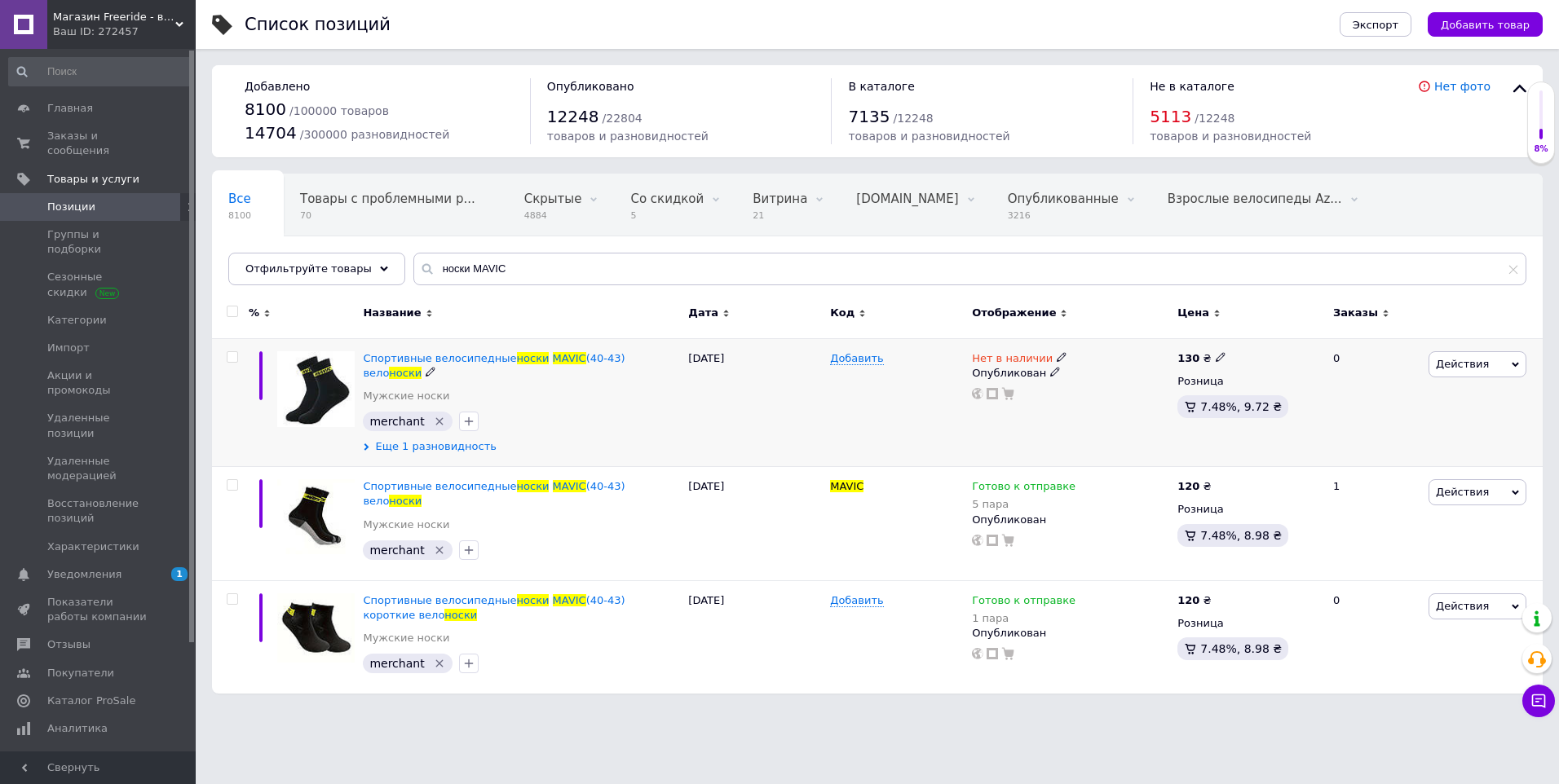
click at [427, 440] on span "Еще 1 разновидность" at bounding box center [436, 447] width 122 height 15
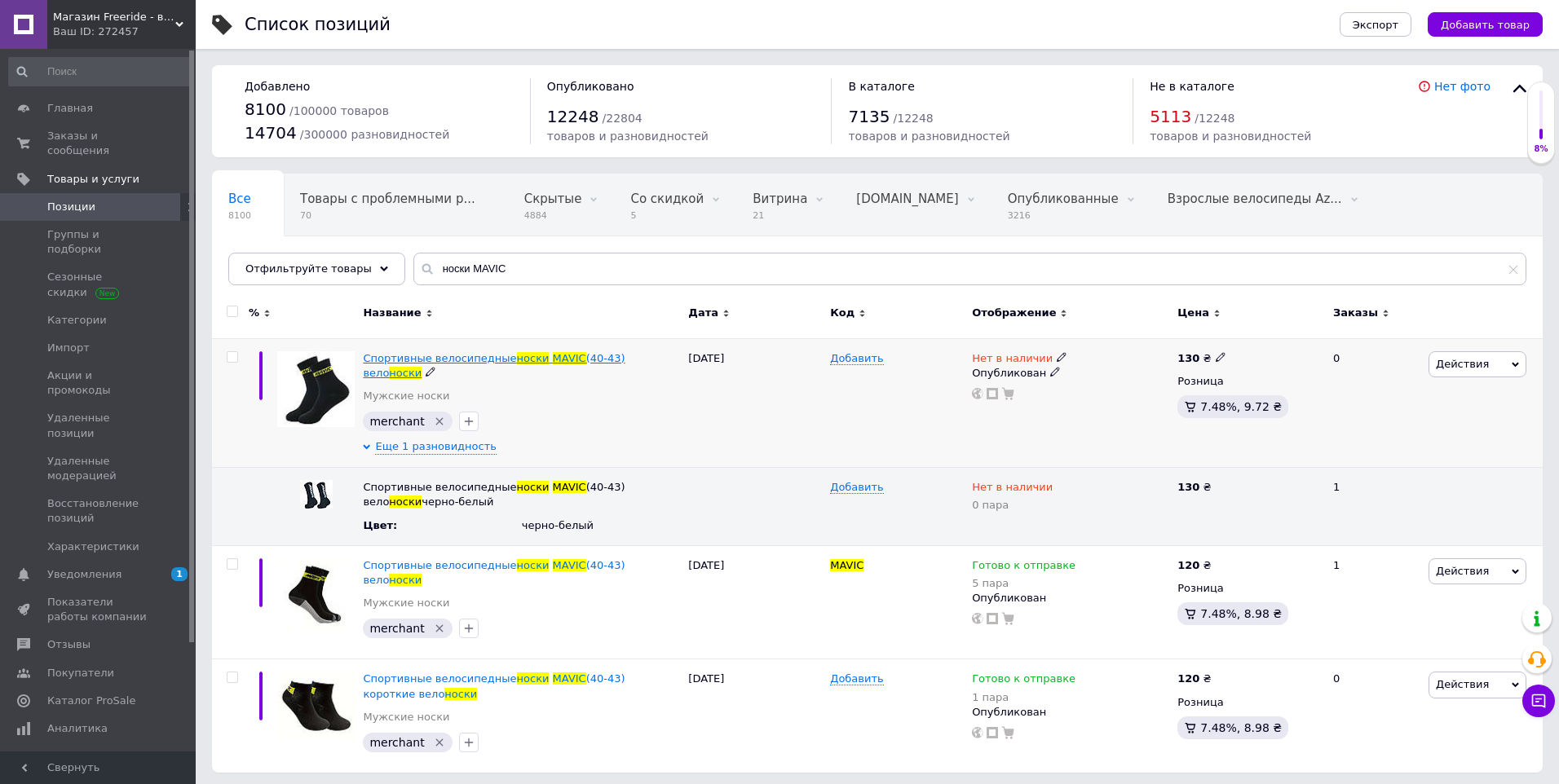
click at [416, 360] on span "Спортивные велосипедные" at bounding box center [439, 358] width 153 height 12
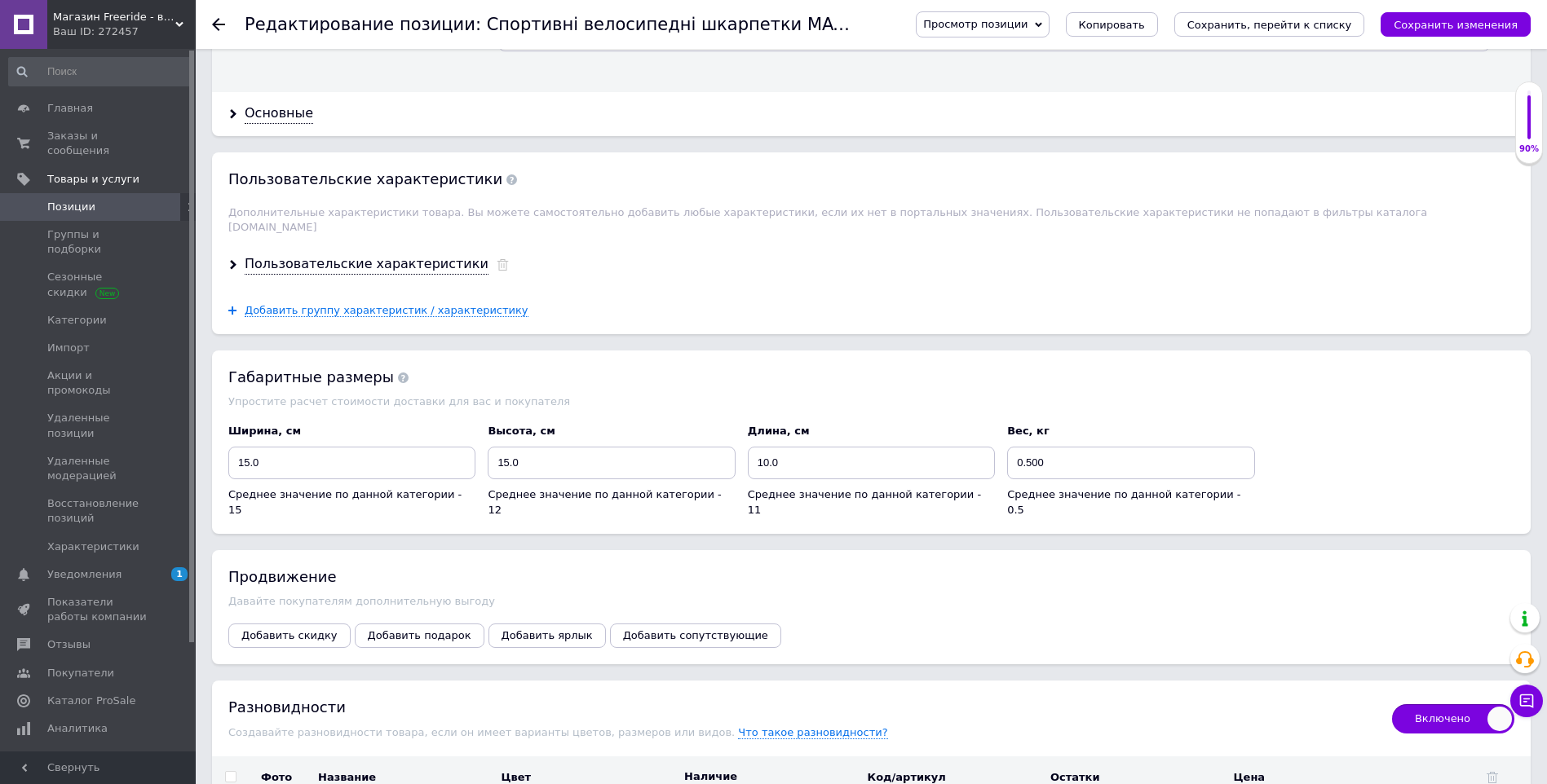
scroll to position [1848, 0]
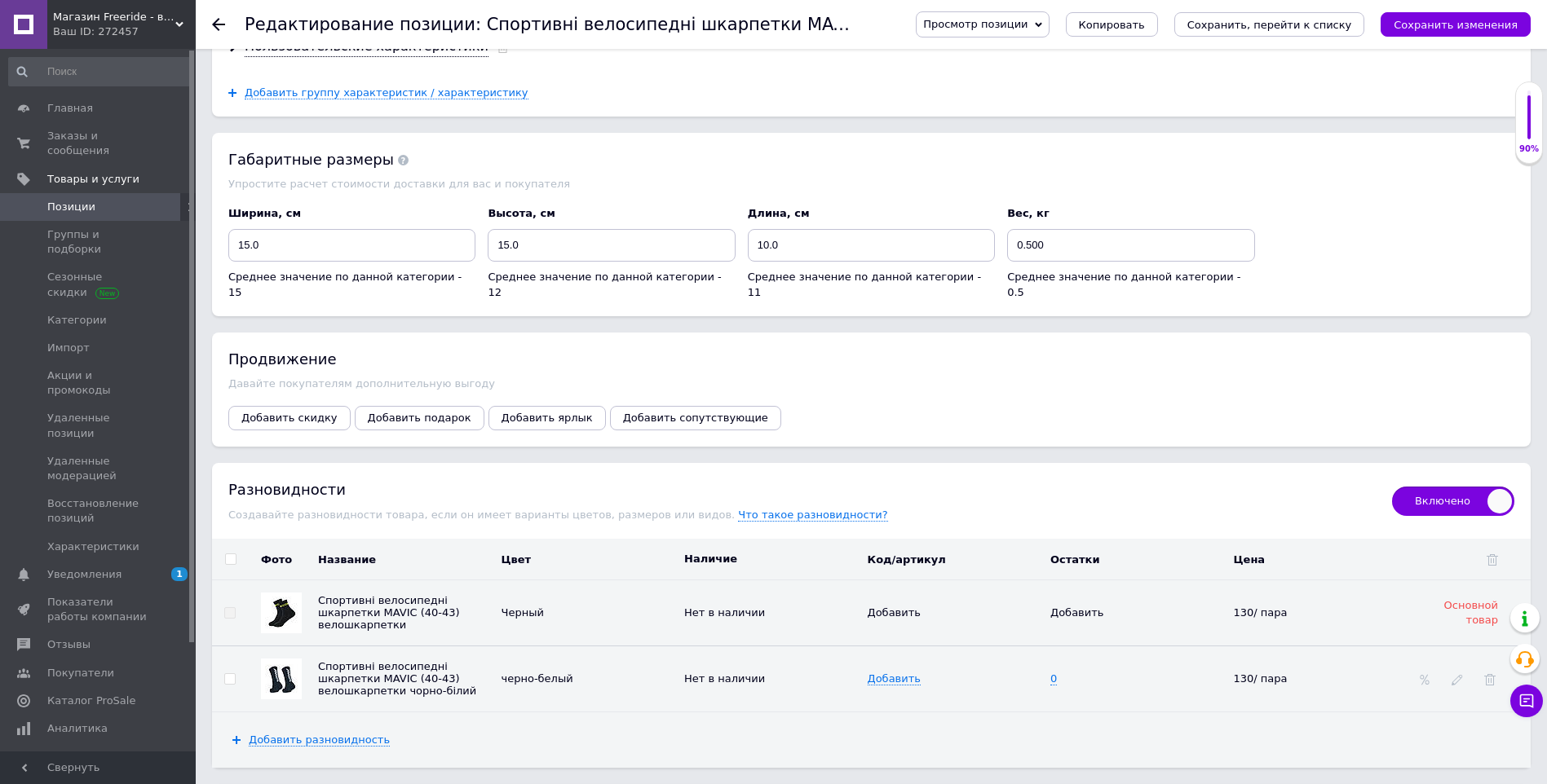
click at [1429, 487] on span "Включено" at bounding box center [1453, 501] width 123 height 29
click at [1392, 476] on input "Включено" at bounding box center [1386, 481] width 11 height 11
checkbox input "false"
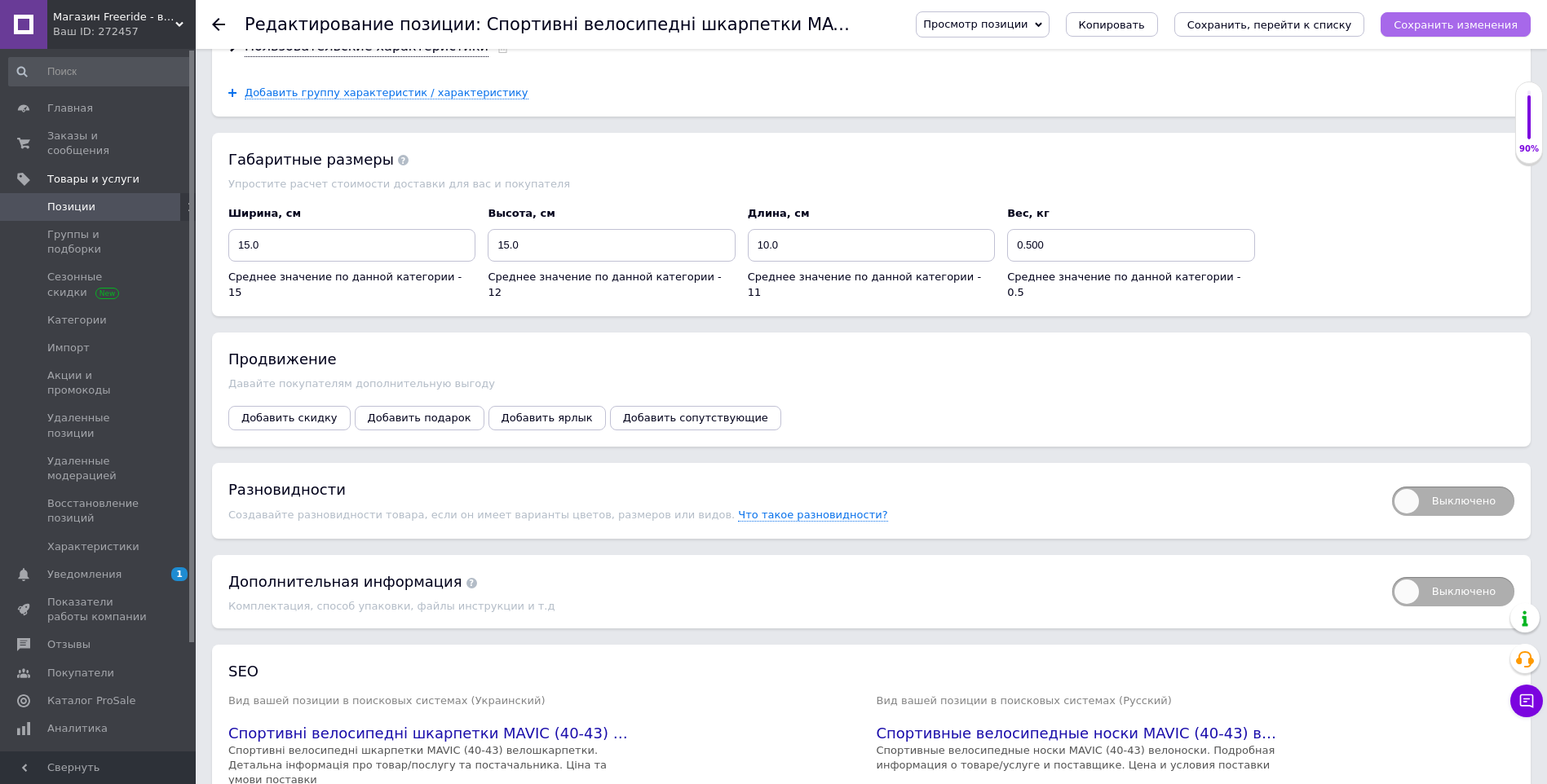
click at [1456, 27] on icon "Сохранить изменения" at bounding box center [1456, 25] width 124 height 12
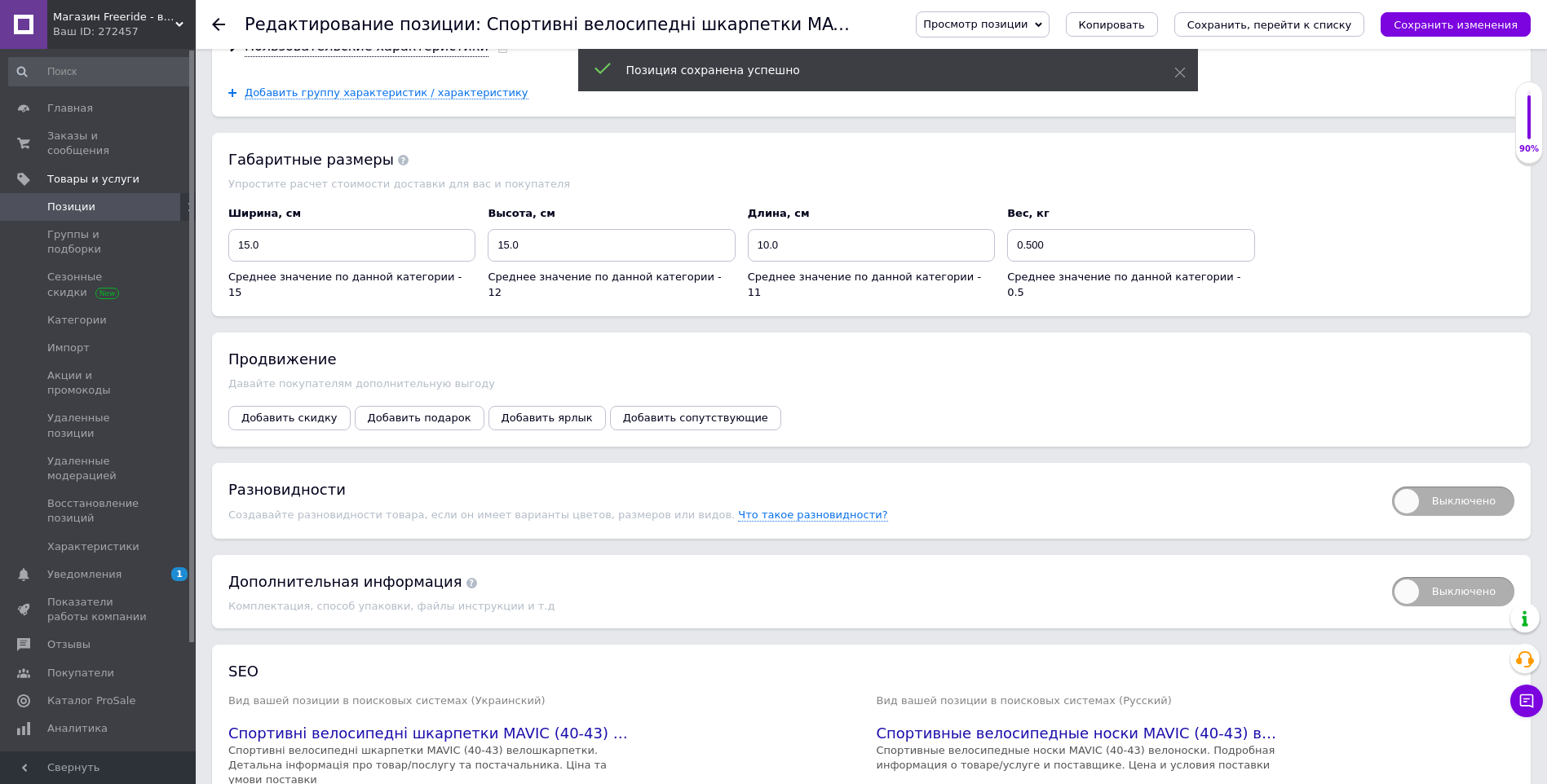
click at [220, 25] on use at bounding box center [219, 25] width 13 height 13
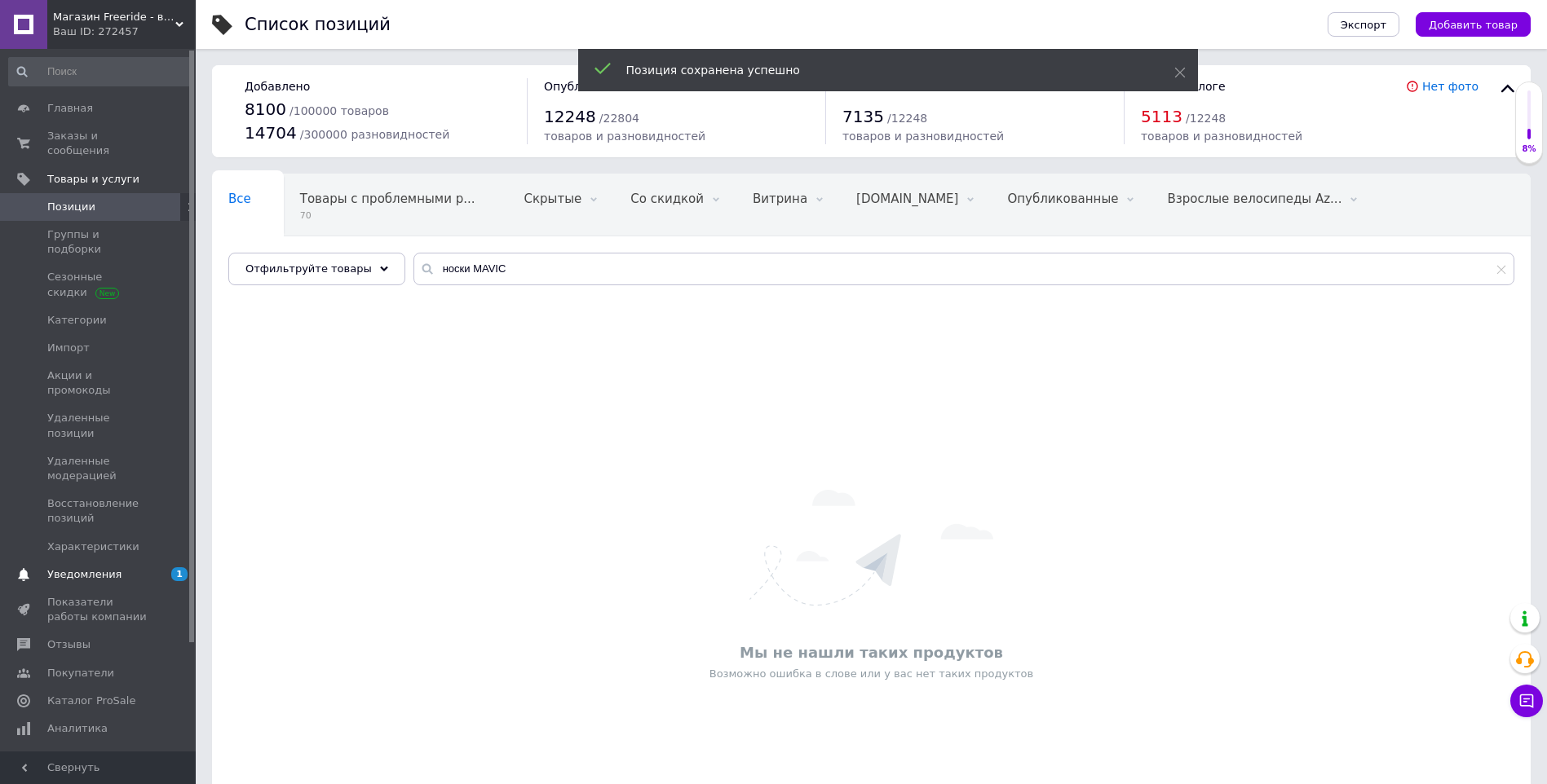
click at [93, 567] on span "Уведомления" at bounding box center [84, 575] width 75 height 15
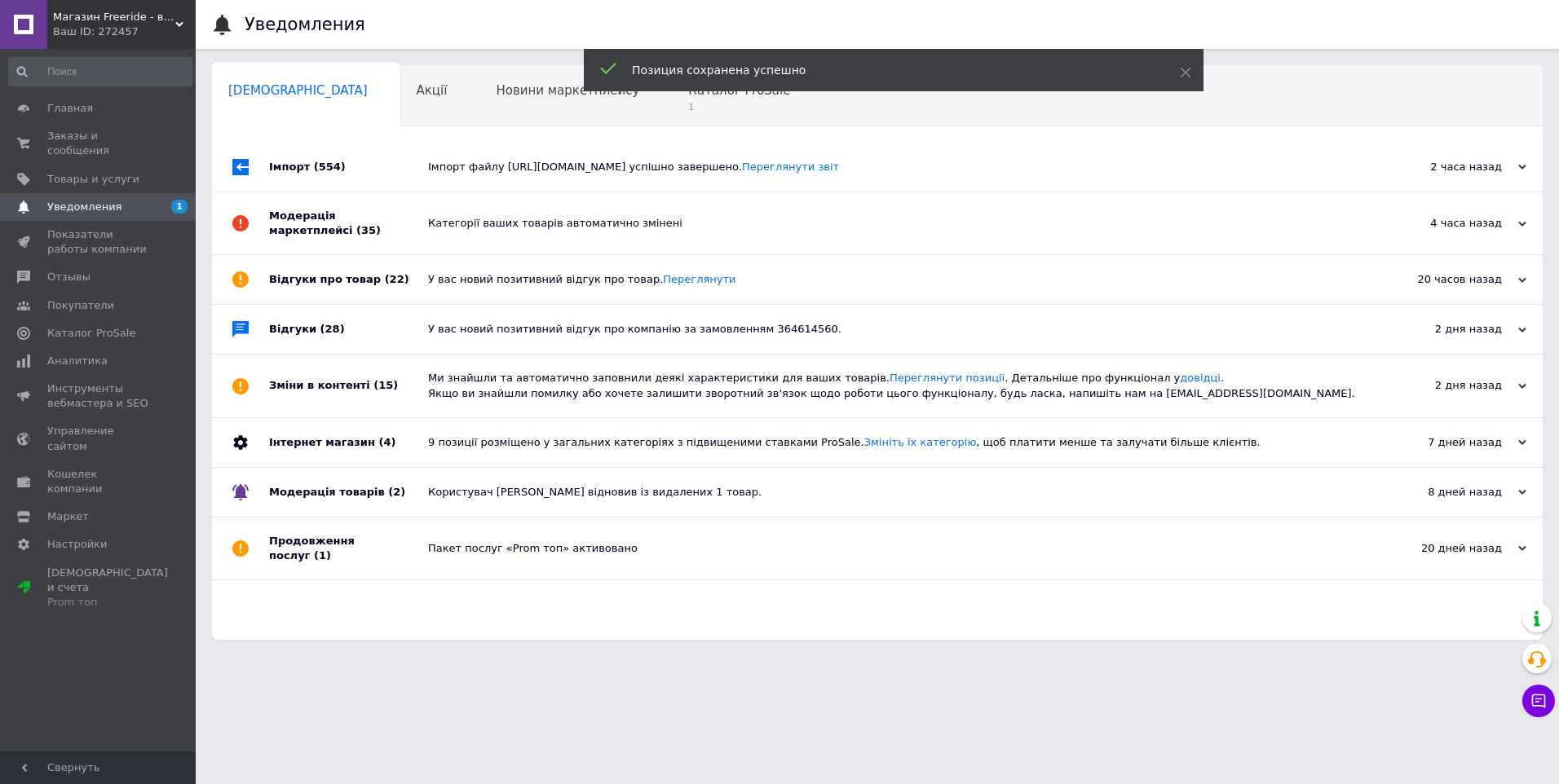
click at [402, 157] on div "Імпорт (554)" at bounding box center [349, 166] width 159 height 49
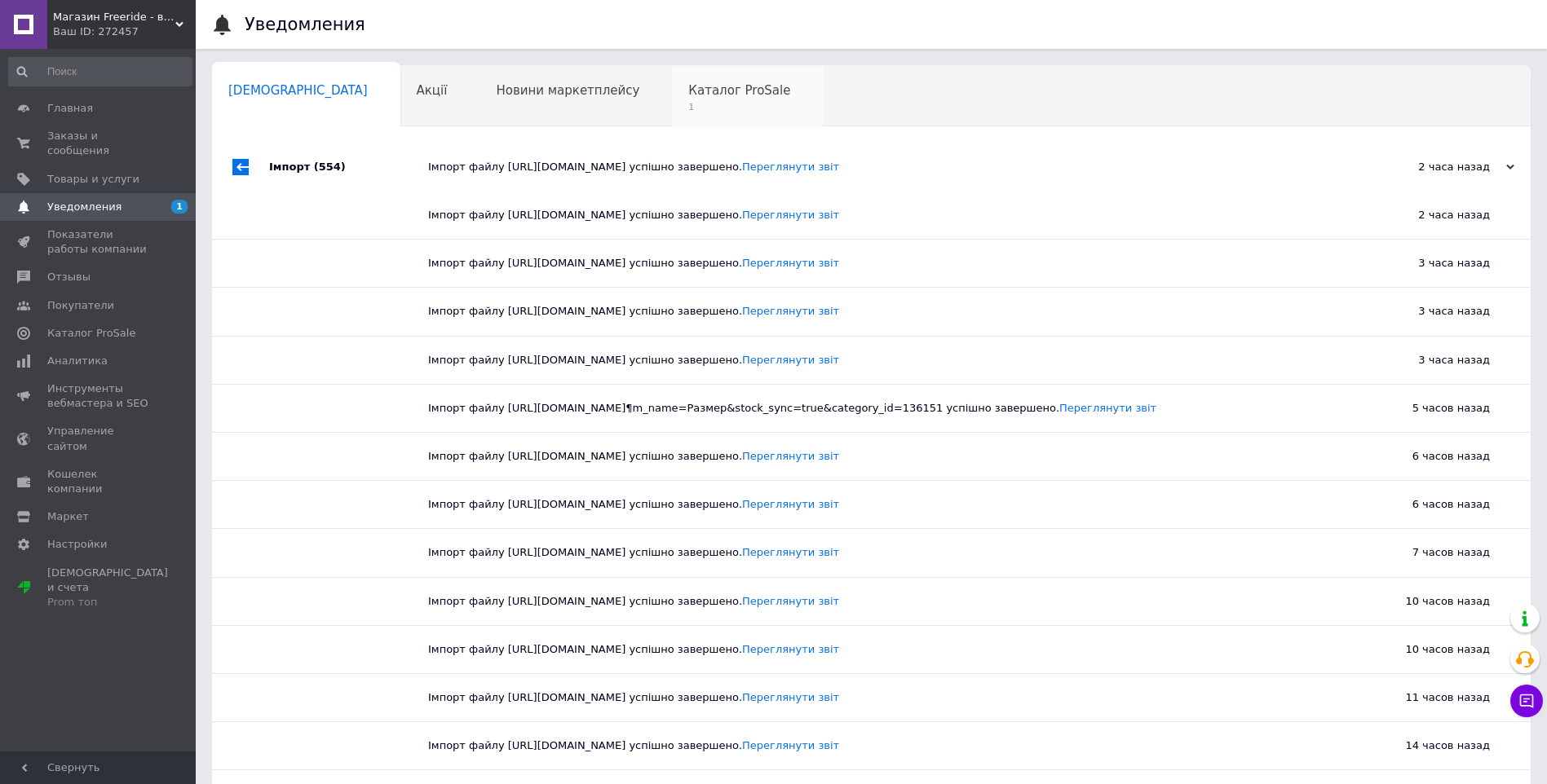
click at [672, 118] on div "Каталог ProSale 1" at bounding box center [747, 97] width 151 height 62
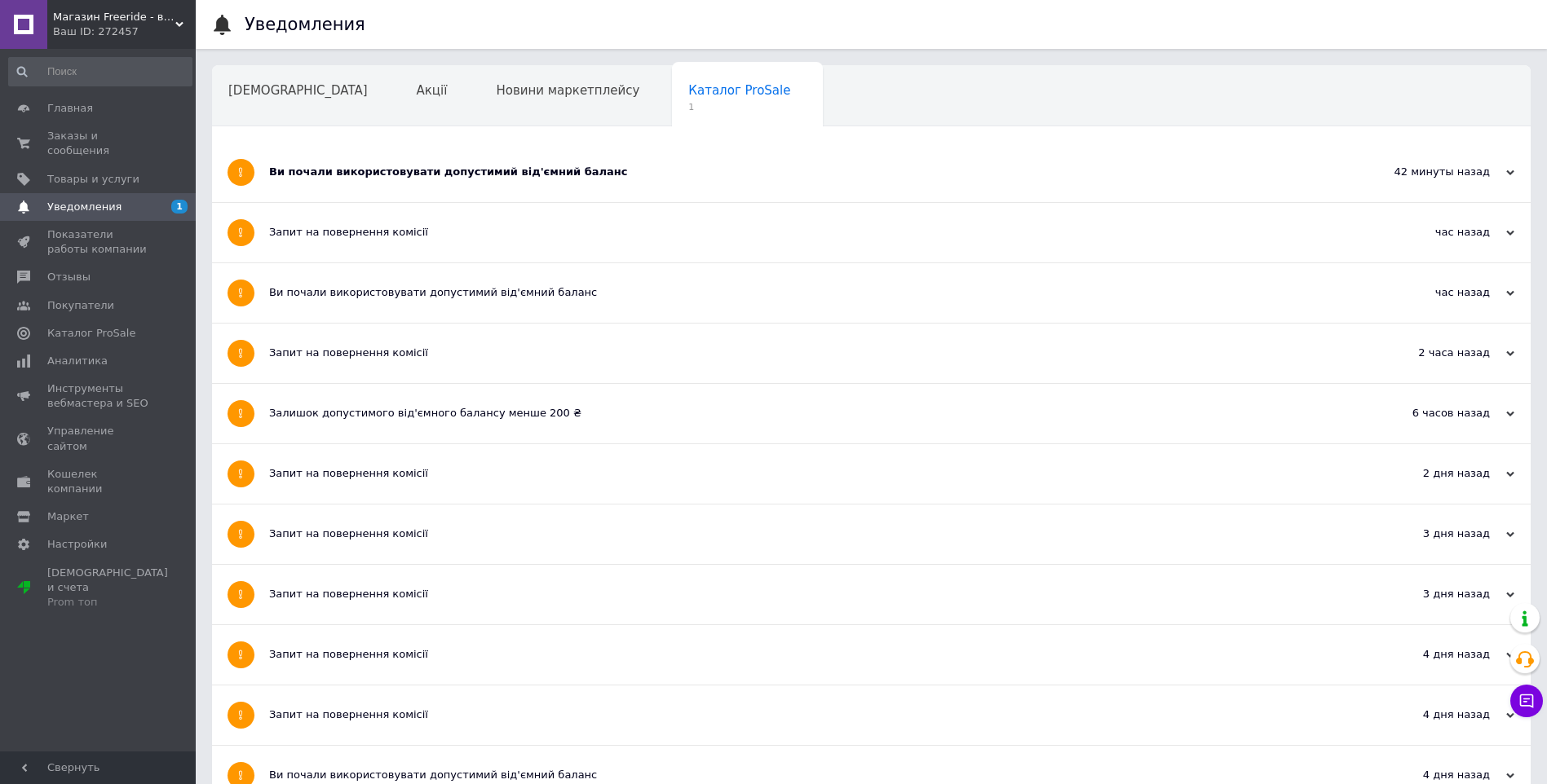
click at [477, 171] on div "Ви почали використовувати допустимий від'ємний баланс" at bounding box center [810, 172] width 1082 height 15
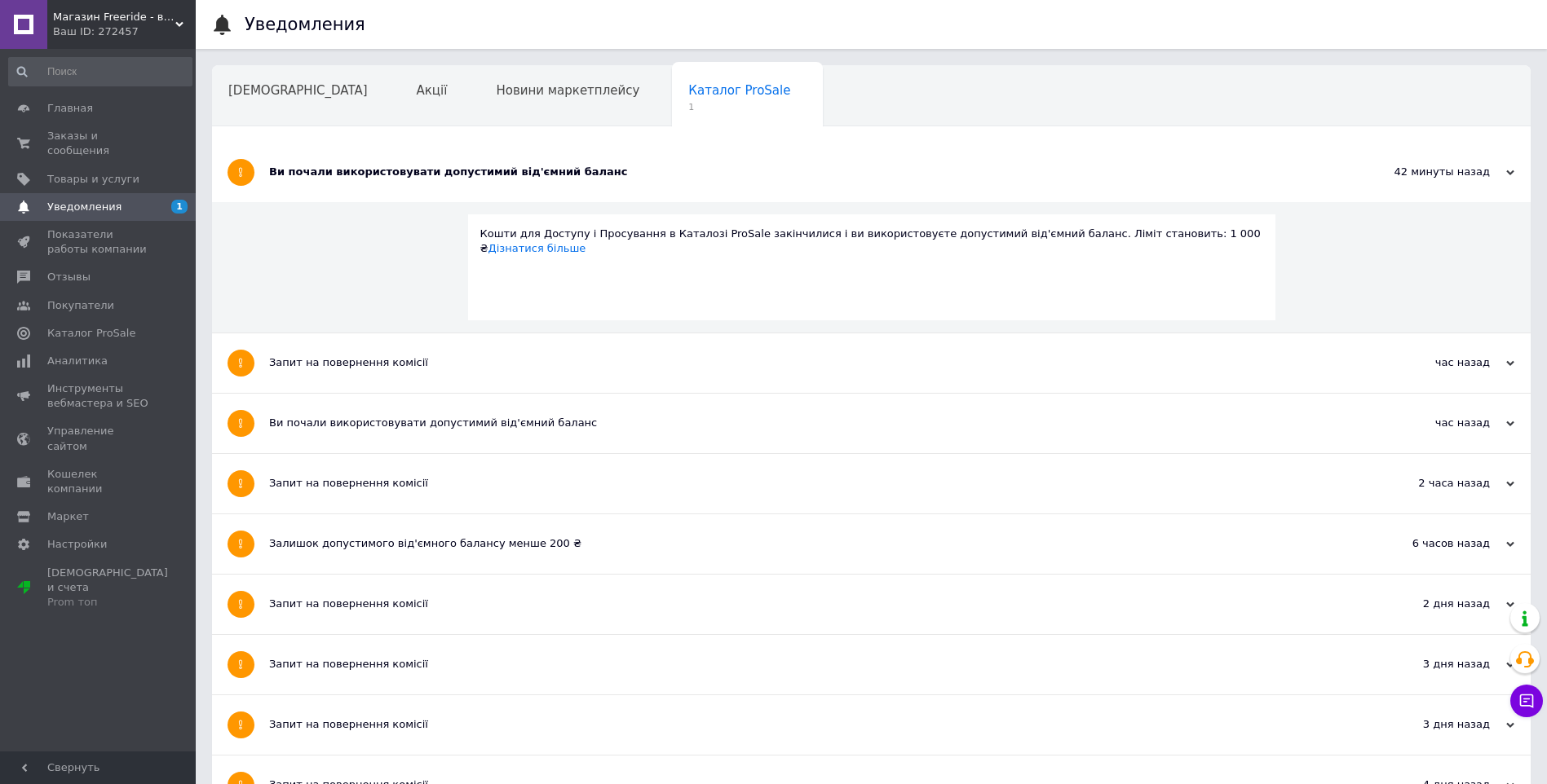
click at [353, 377] on div "Запит на повернення комісії" at bounding box center [810, 363] width 1082 height 60
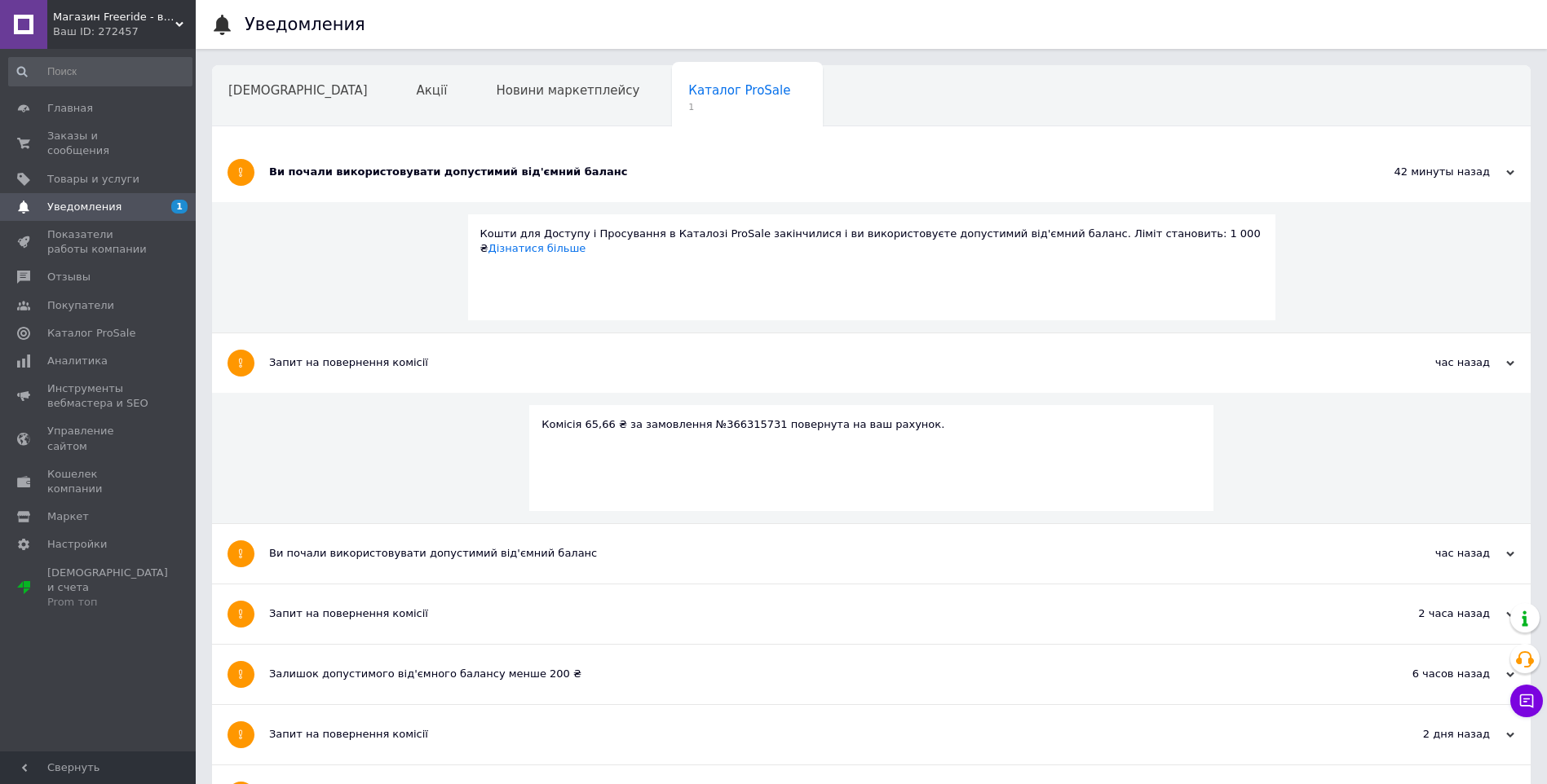
click at [405, 530] on div "Ви почали використовувати допустимий від'ємний баланс" at bounding box center [810, 554] width 1082 height 60
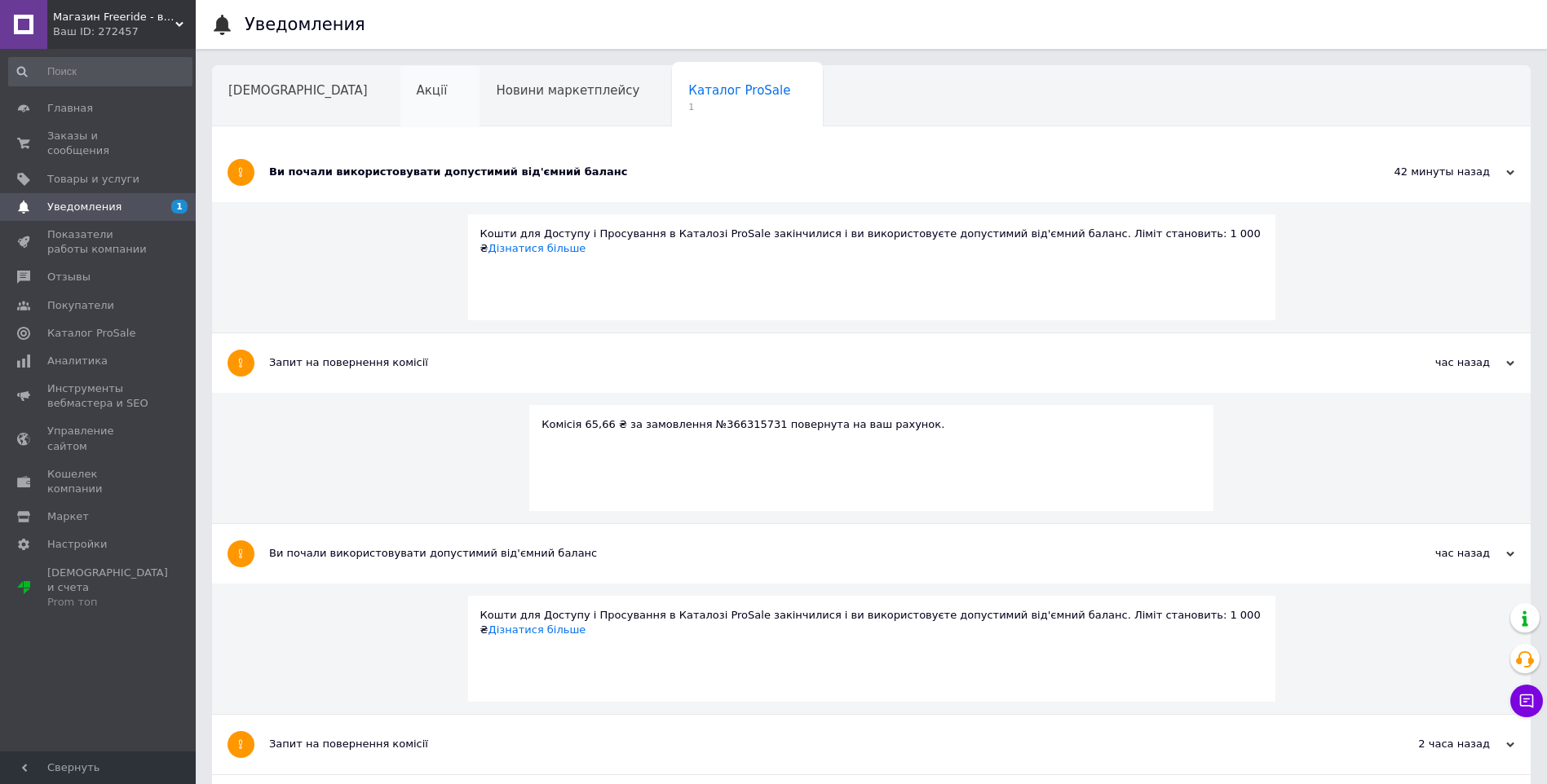
click at [400, 103] on div "Акції" at bounding box center [440, 97] width 80 height 62
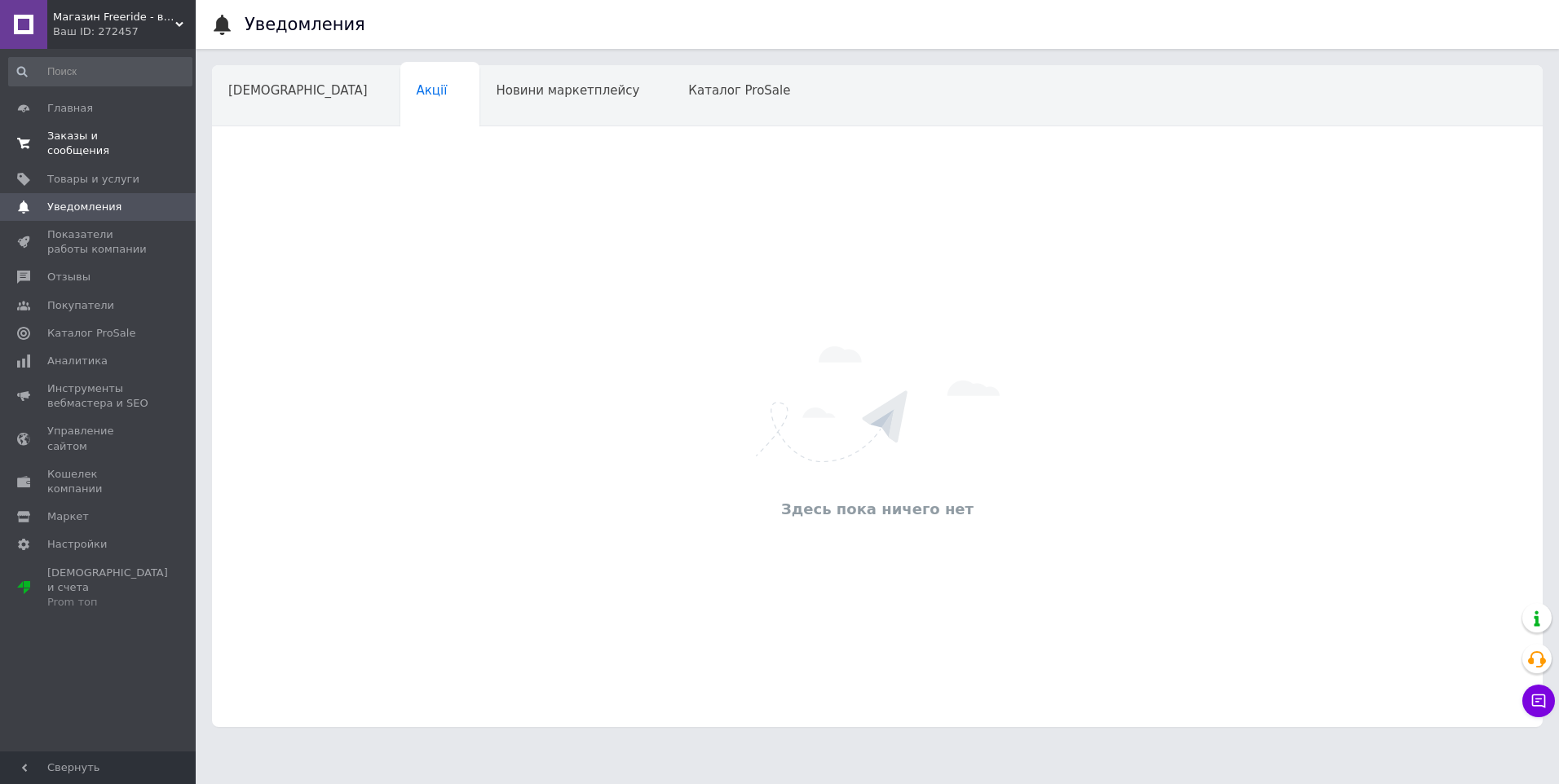
click at [87, 133] on span "Заказы и сообщения" at bounding box center [99, 143] width 104 height 29
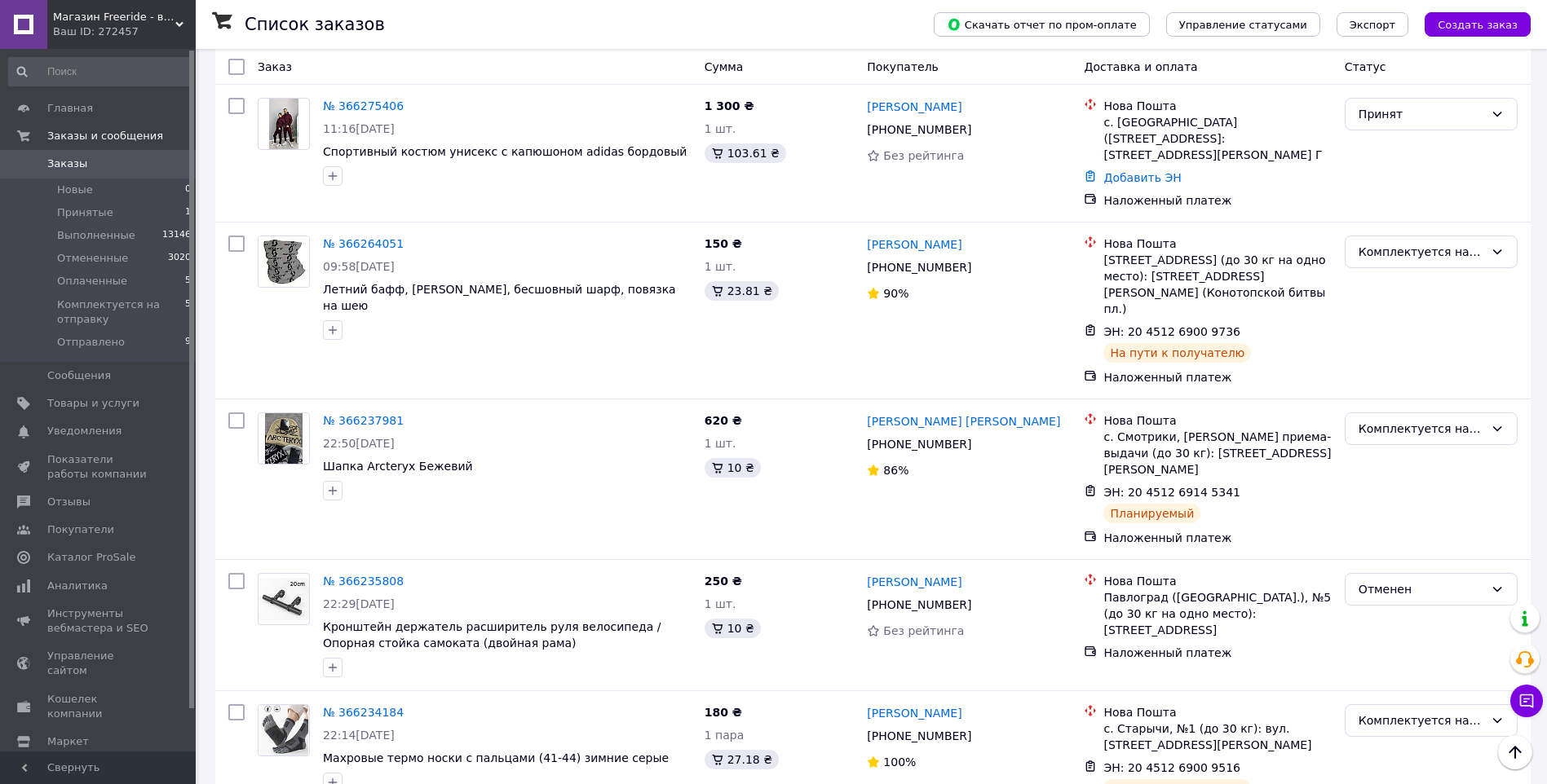
scroll to position [1412, 0]
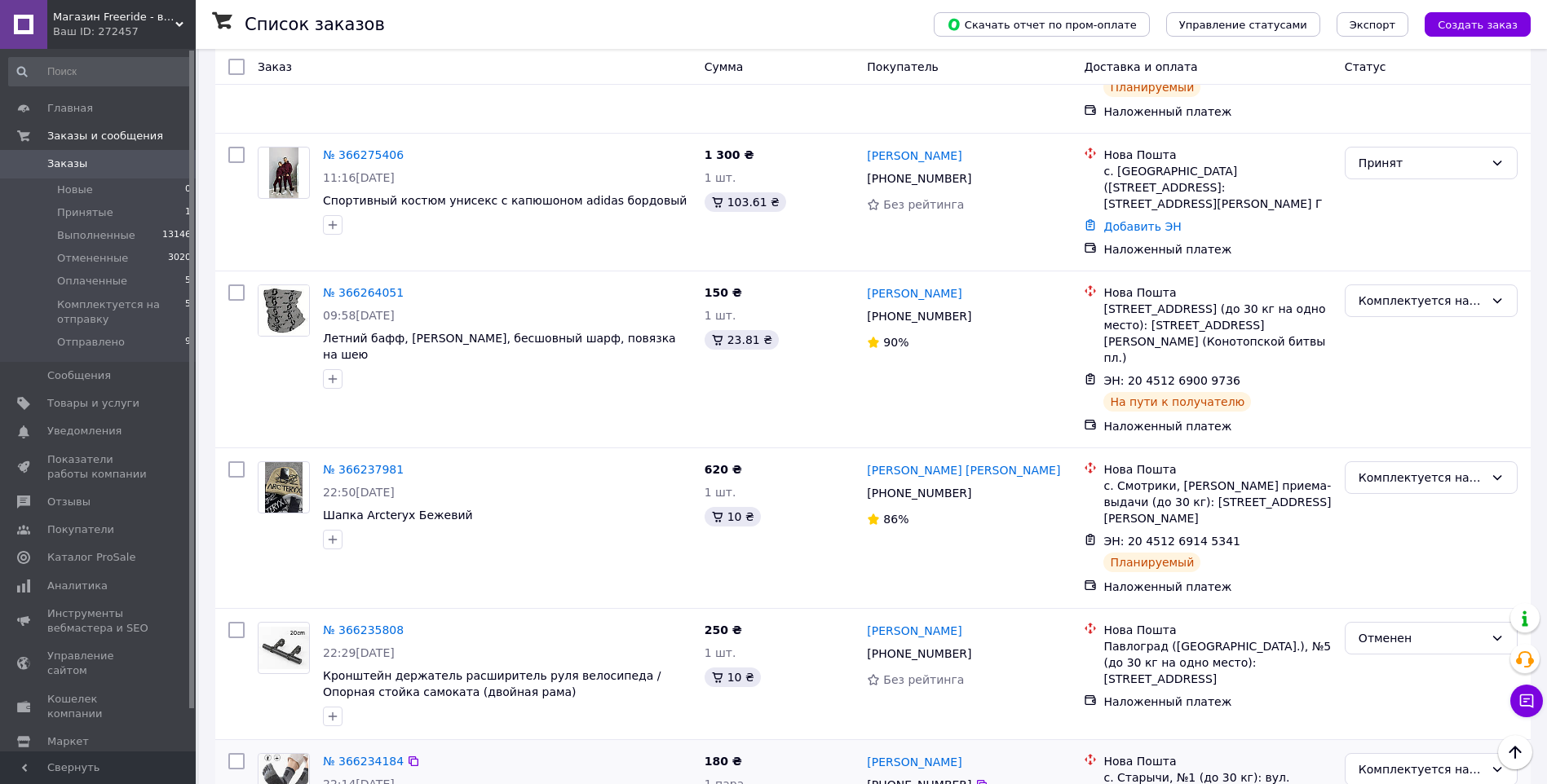
drag, startPoint x: 650, startPoint y: 690, endPoint x: 326, endPoint y: 689, distance: 324.0
copy span "Махровые термо носки с пальцами (41-44) зимние серые"
drag, startPoint x: 455, startPoint y: 413, endPoint x: 325, endPoint y: 411, distance: 130.0
click at [325, 507] on span "Шапка Arcteryx Бежевий" at bounding box center [507, 515] width 369 height 17
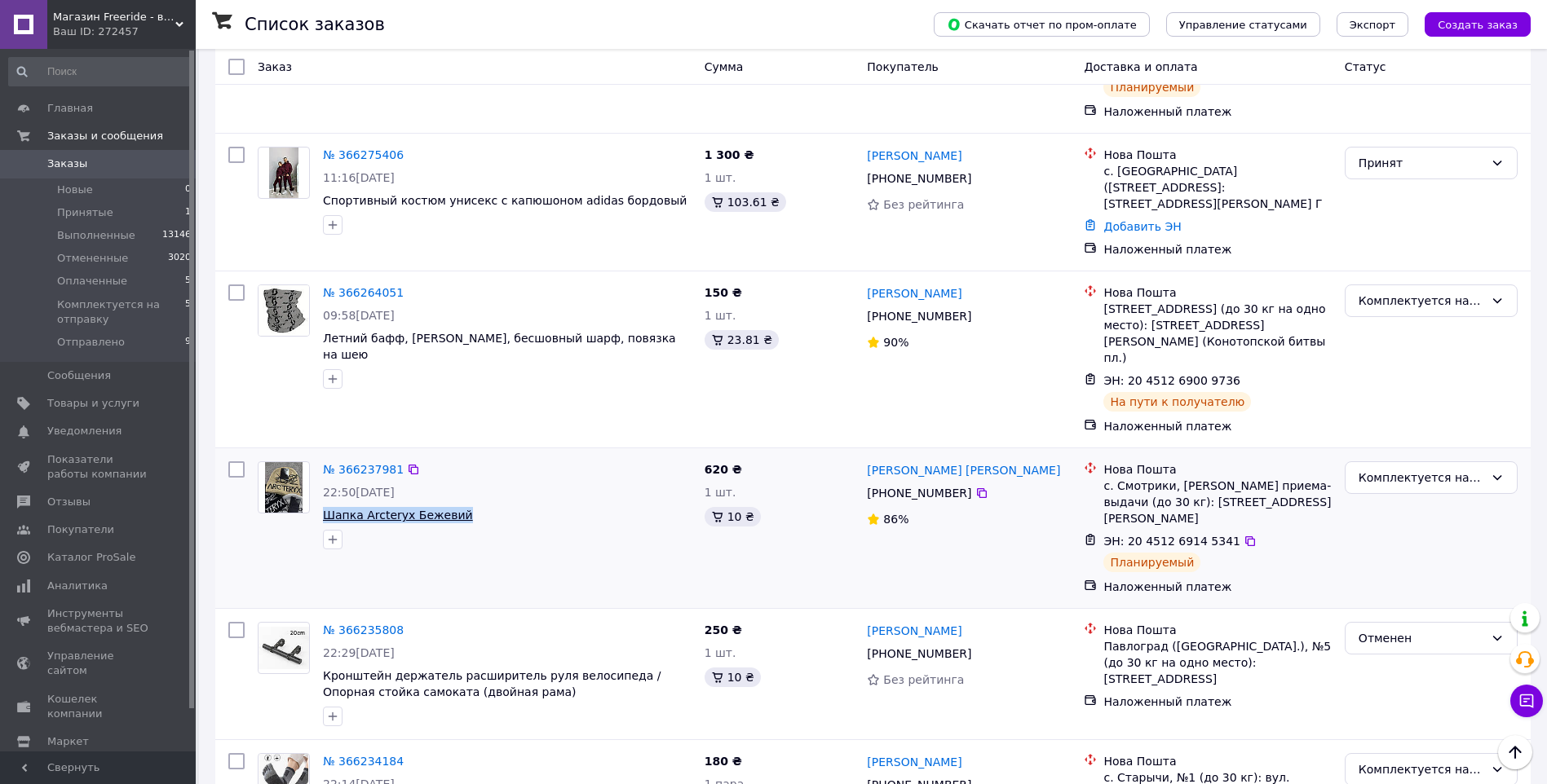
copy span "Шапка Arcteryx Бежевий"
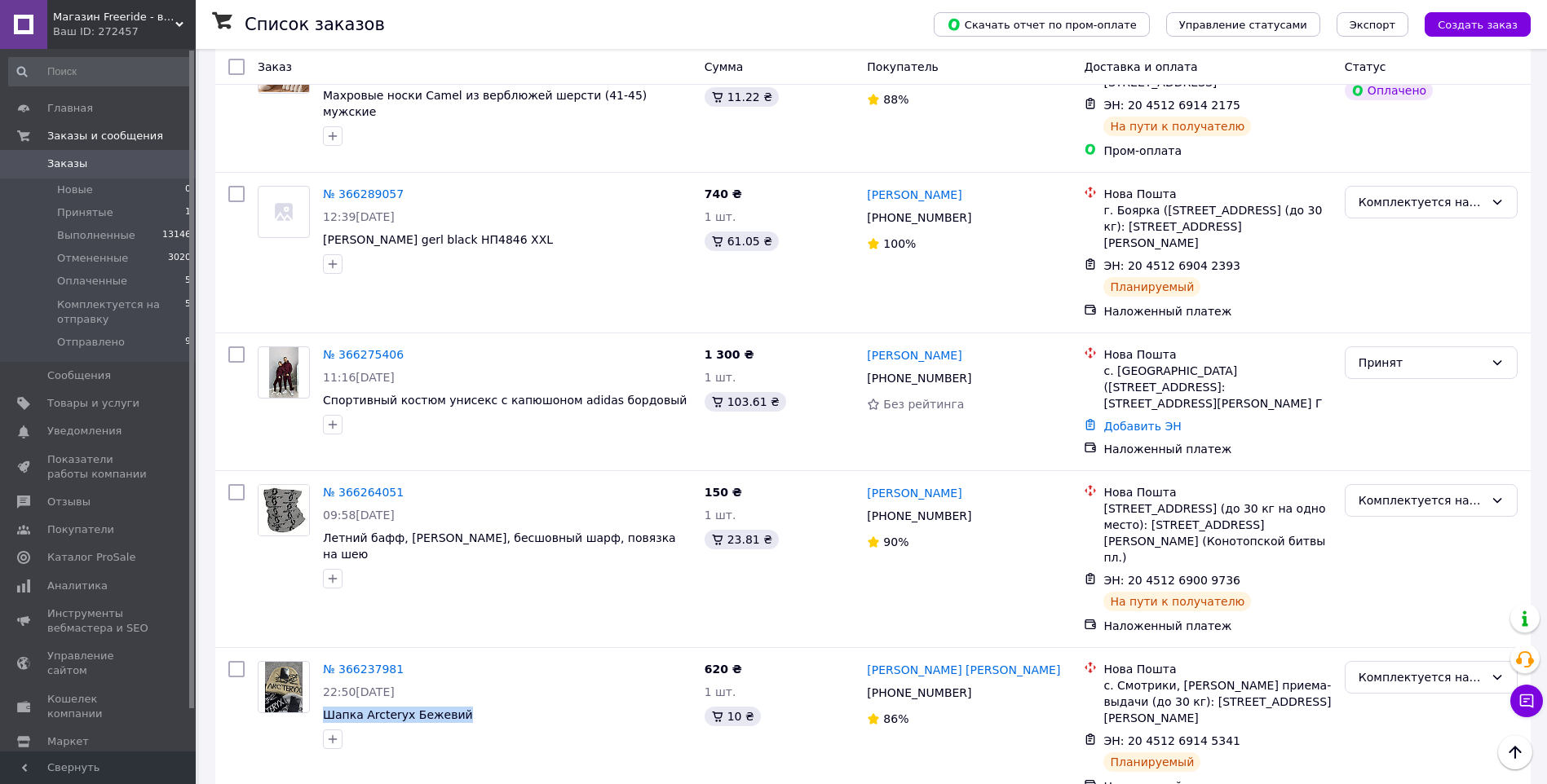
scroll to position [1195, 0]
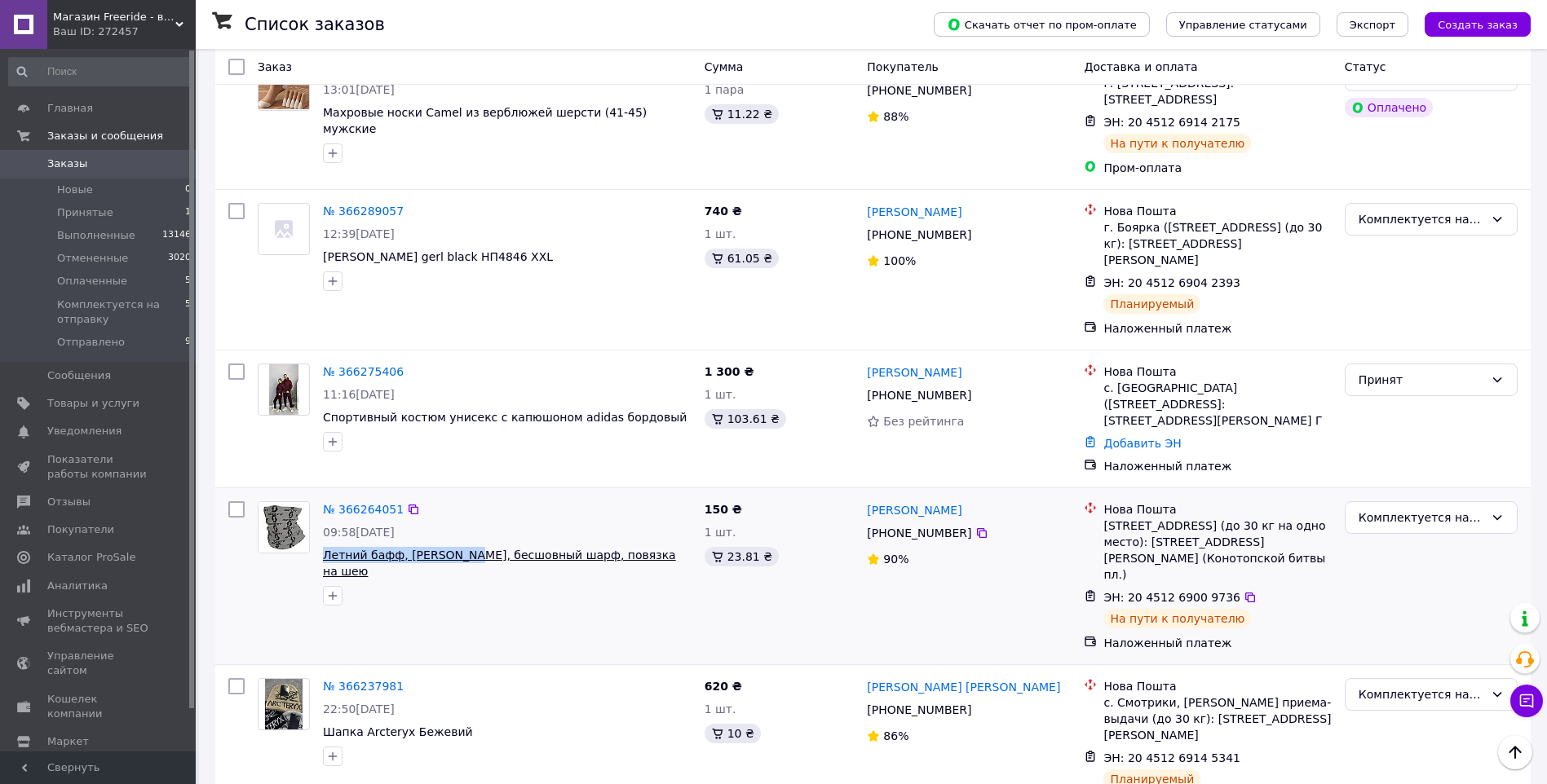
drag, startPoint x: 320, startPoint y: 468, endPoint x: 451, endPoint y: 463, distance: 131.1
click at [451, 495] on div "№ 366264051 09:58[DATE] Летний бафф, [PERSON_NAME], бесшовный шарф, повязка на …" at bounding box center [507, 554] width 382 height 118
copy span "Летний бафф, [PERSON_NAME]"
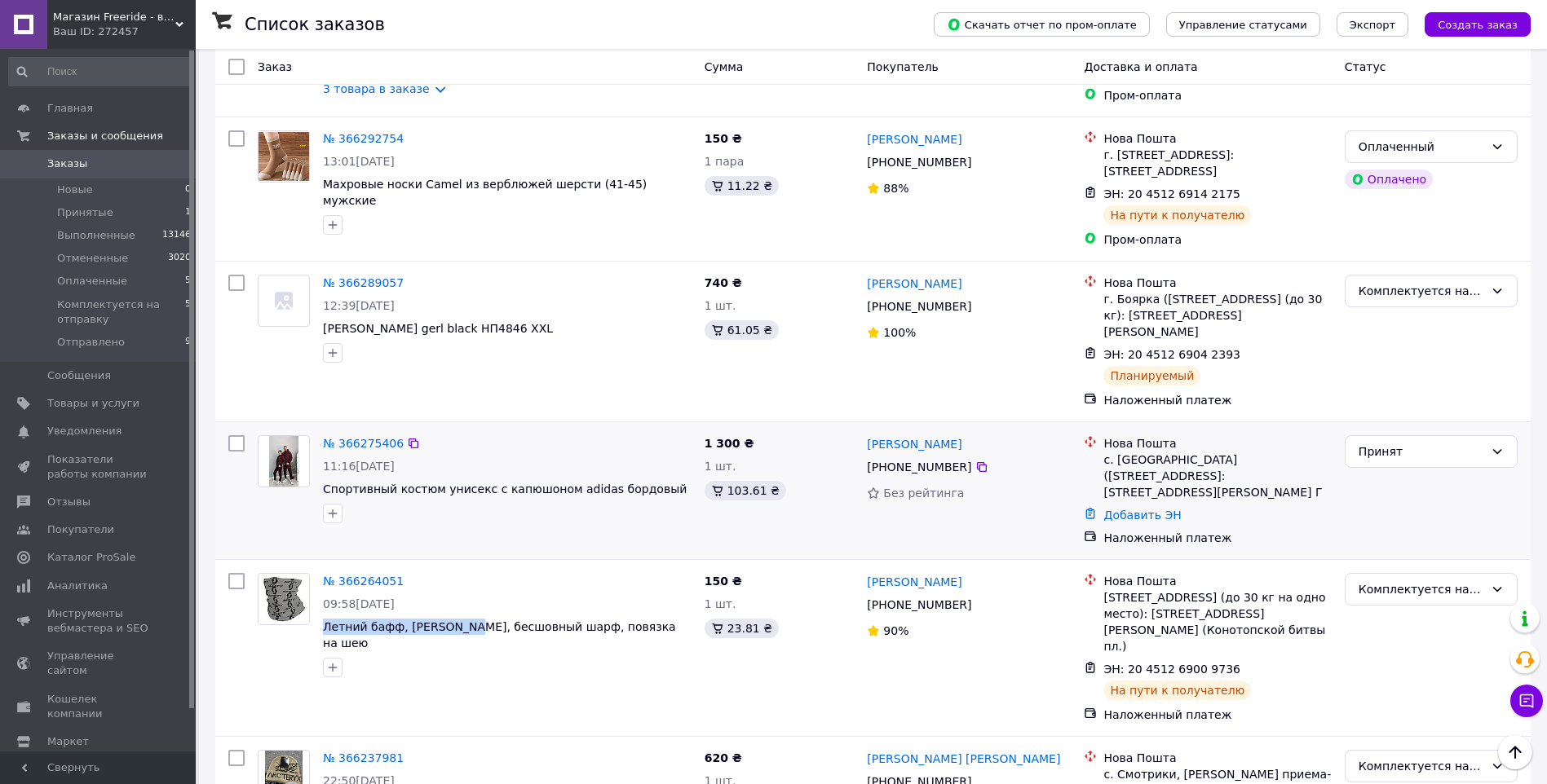
scroll to position [1086, 0]
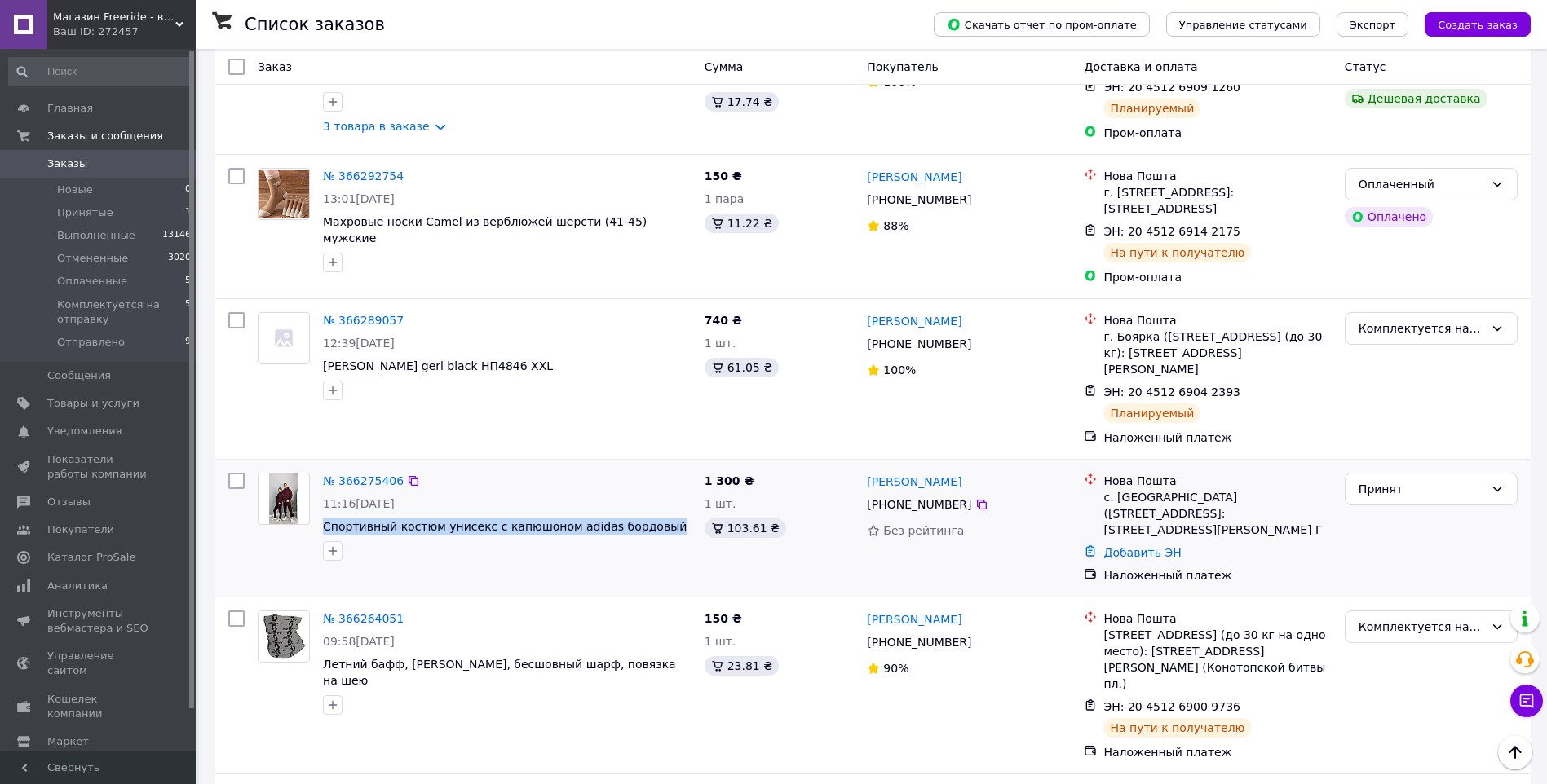
drag, startPoint x: 652, startPoint y: 435, endPoint x: 321, endPoint y: 426, distance: 331.1
click at [321, 466] on div "№ 366275406 11:16[DATE] Спортивный костюм унисекс с капюшоном adidas бордовый" at bounding box center [507, 517] width 382 height 101
copy span "Спортивный костюм унисекс с капюшоном adidas бордовый"
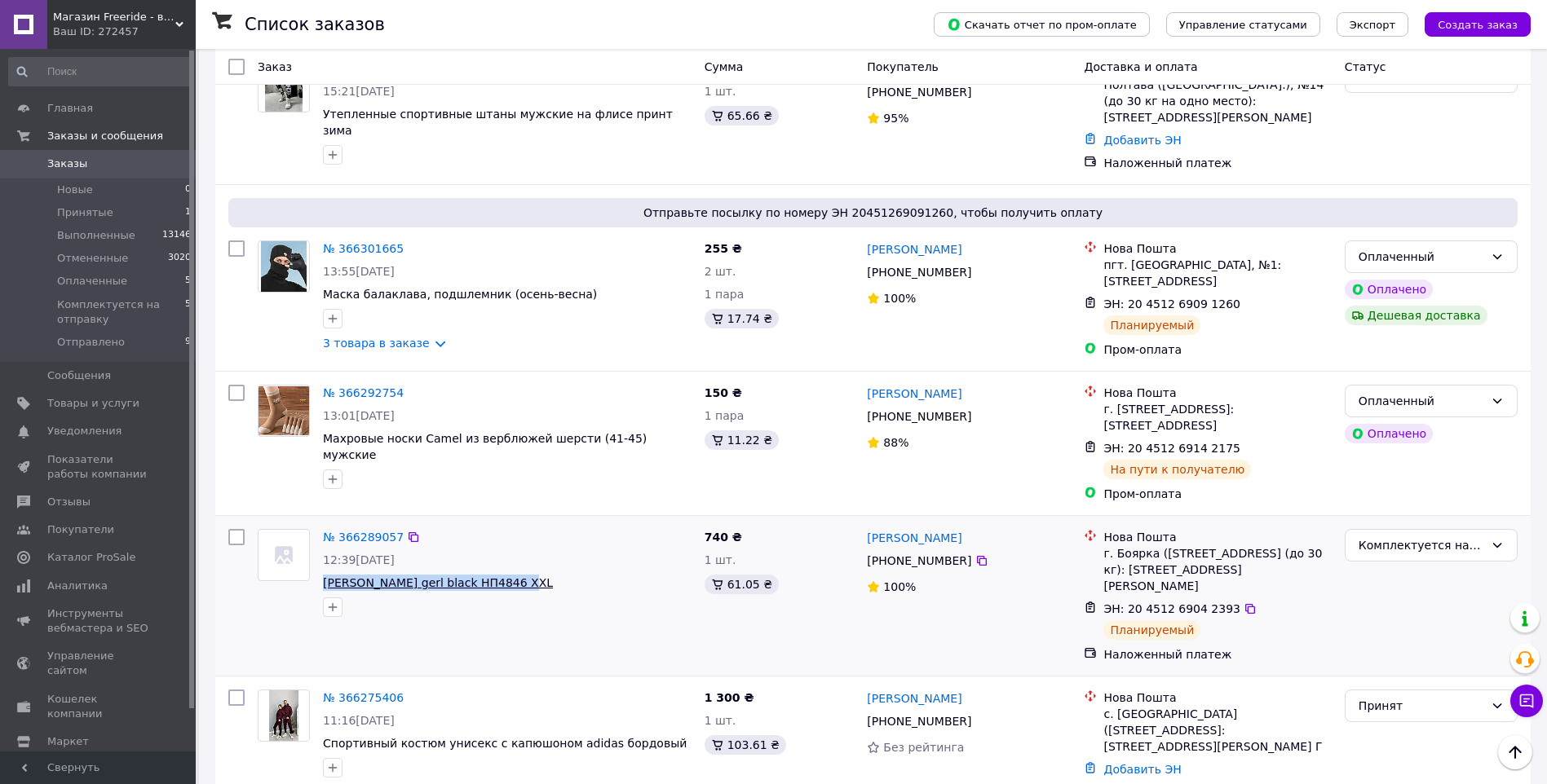
drag, startPoint x: 529, startPoint y: 509, endPoint x: 325, endPoint y: 509, distance: 204.0
click at [325, 575] on span "[PERSON_NAME] gerl black НП4846 XXL" at bounding box center [507, 583] width 369 height 17
copy span "[PERSON_NAME] gerl black НП4846 XXL"
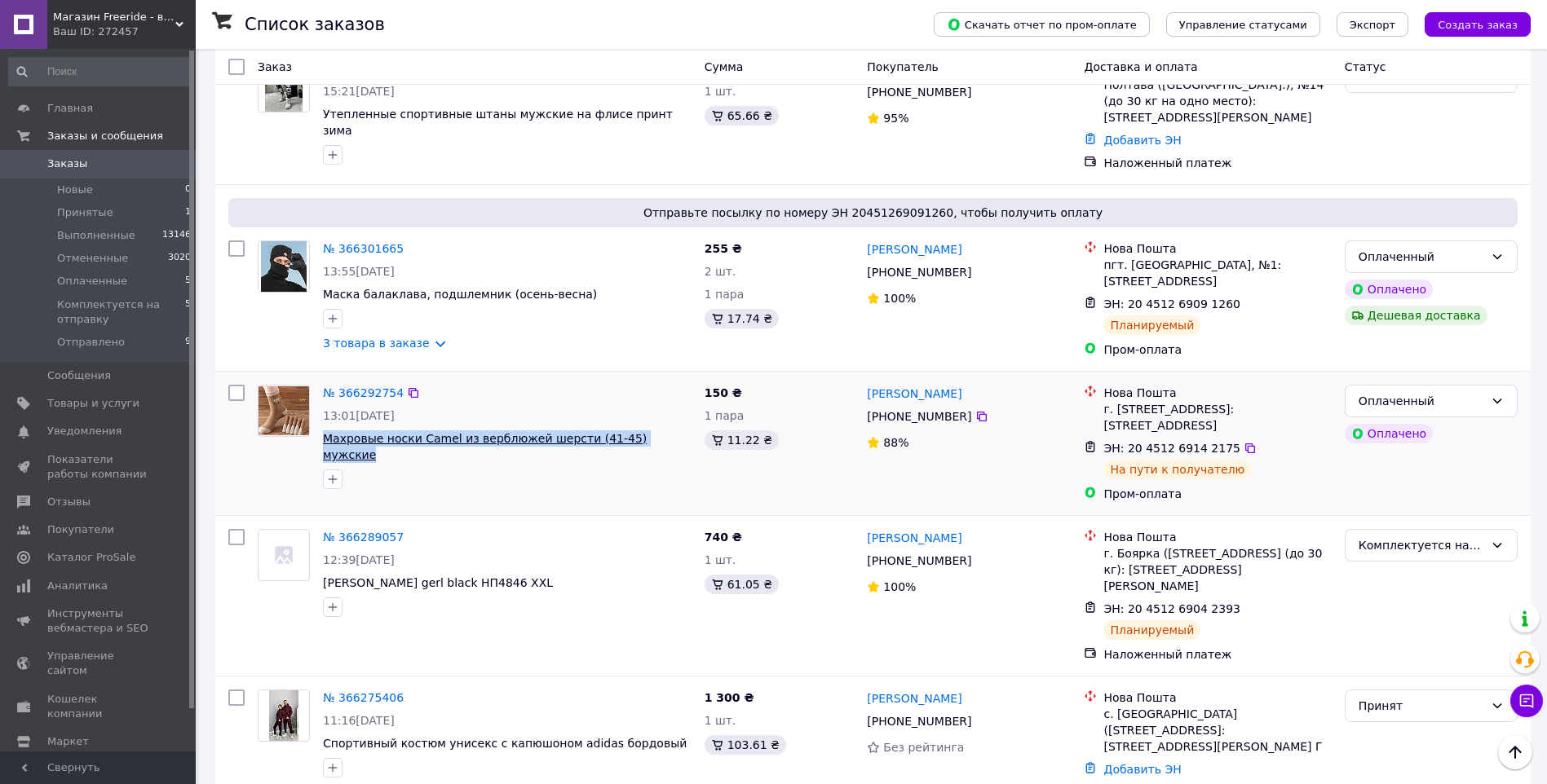
drag, startPoint x: 667, startPoint y: 366, endPoint x: 326, endPoint y: 370, distance: 341.0
click at [326, 430] on span "Махровые носки Camel из верблюжей шерсти (41-45) мужские" at bounding box center [507, 446] width 369 height 32
copy span "Махровые носки Camel из верблюжей шерсти (41-45) мужские"
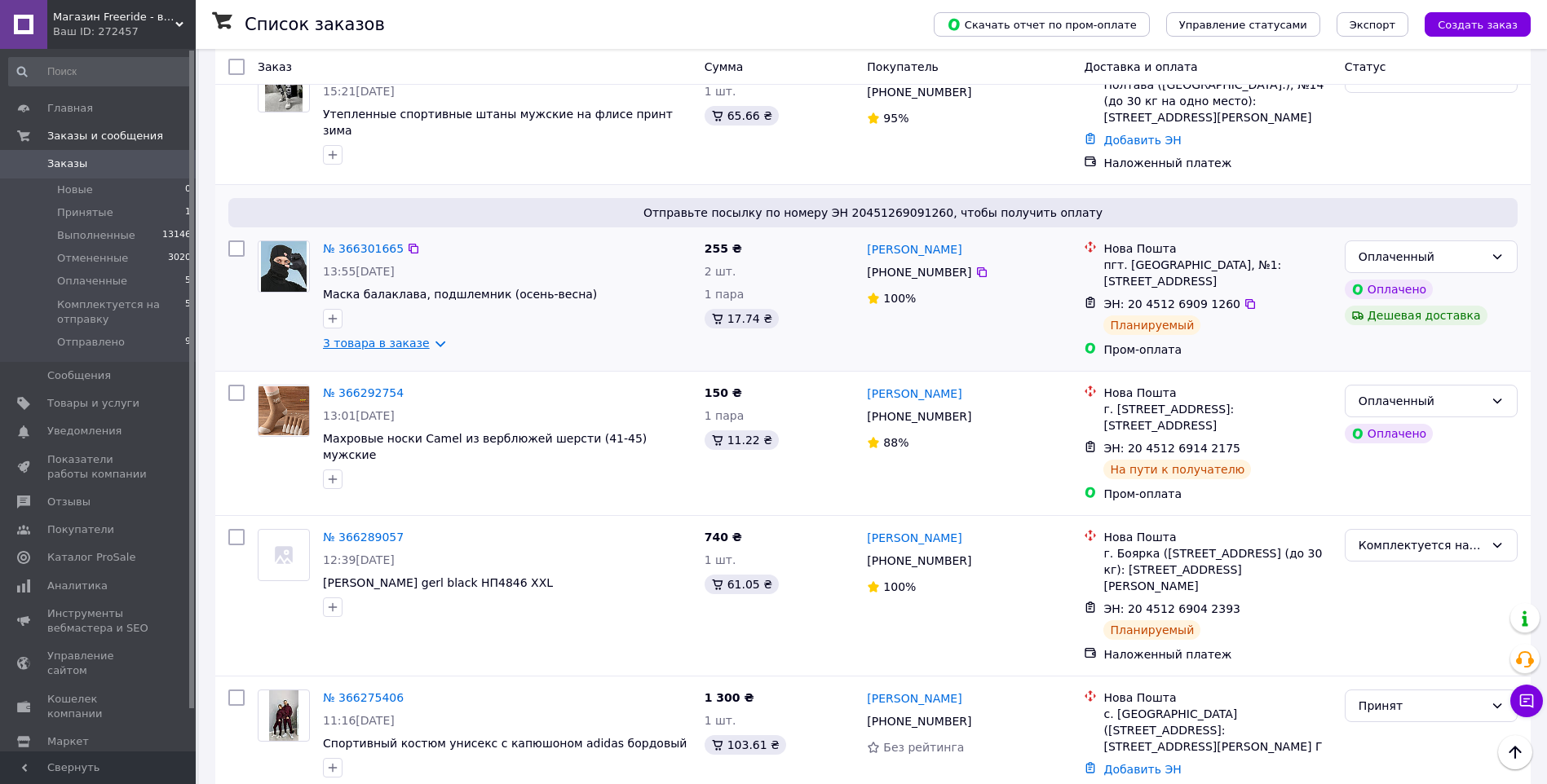
click at [423, 337] on link "3 товара в заказе" at bounding box center [376, 344] width 107 height 13
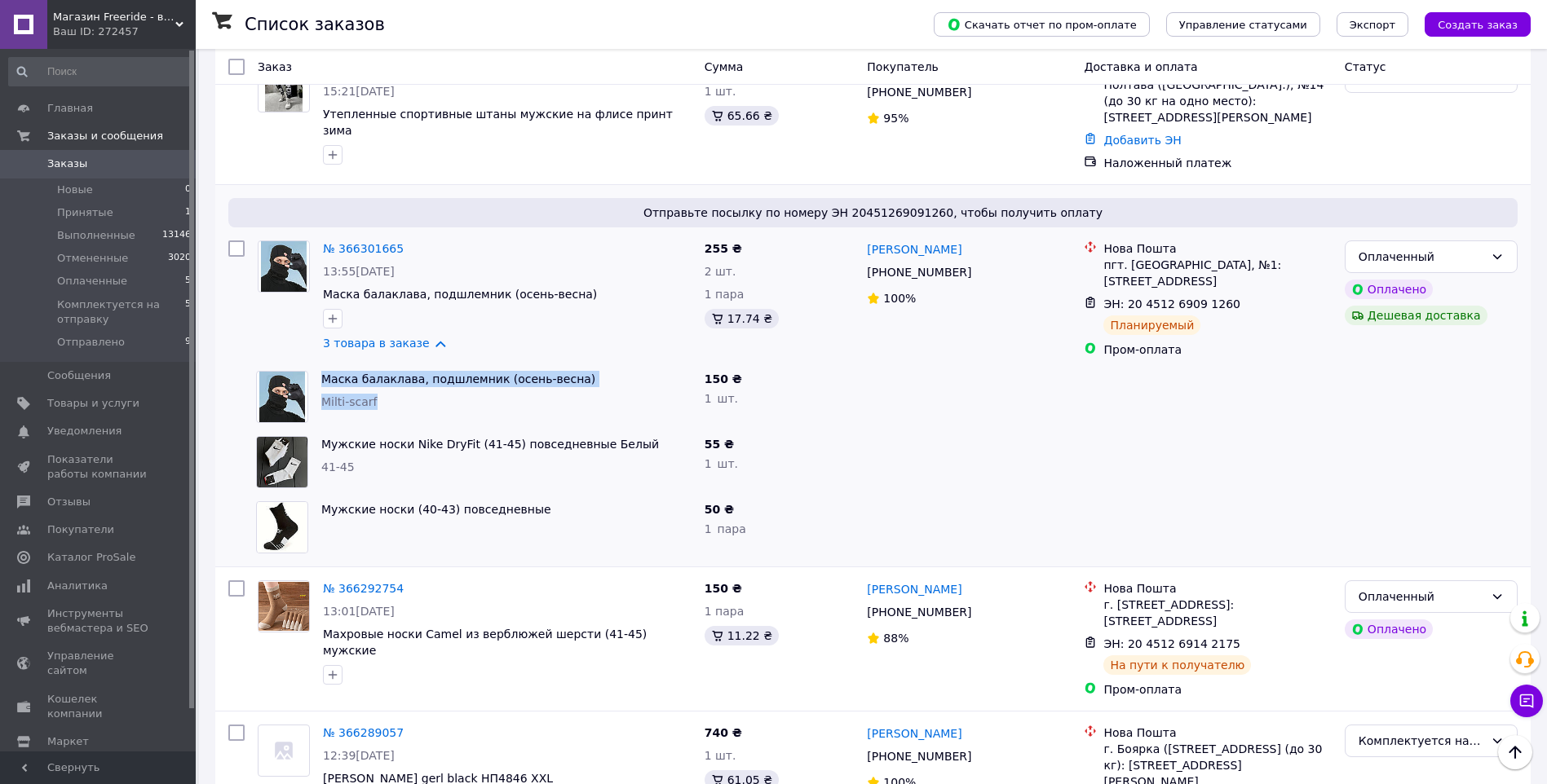
drag, startPoint x: 318, startPoint y: 300, endPoint x: 387, endPoint y: 325, distance: 73.4
click at [387, 364] on div "Маска балаклава, подшлемник (осень-весна) Milti-scarf" at bounding box center [506, 397] width 383 height 65
copy div "Маска балаклава, подшлемник (осень-весна) Milti-scarf"
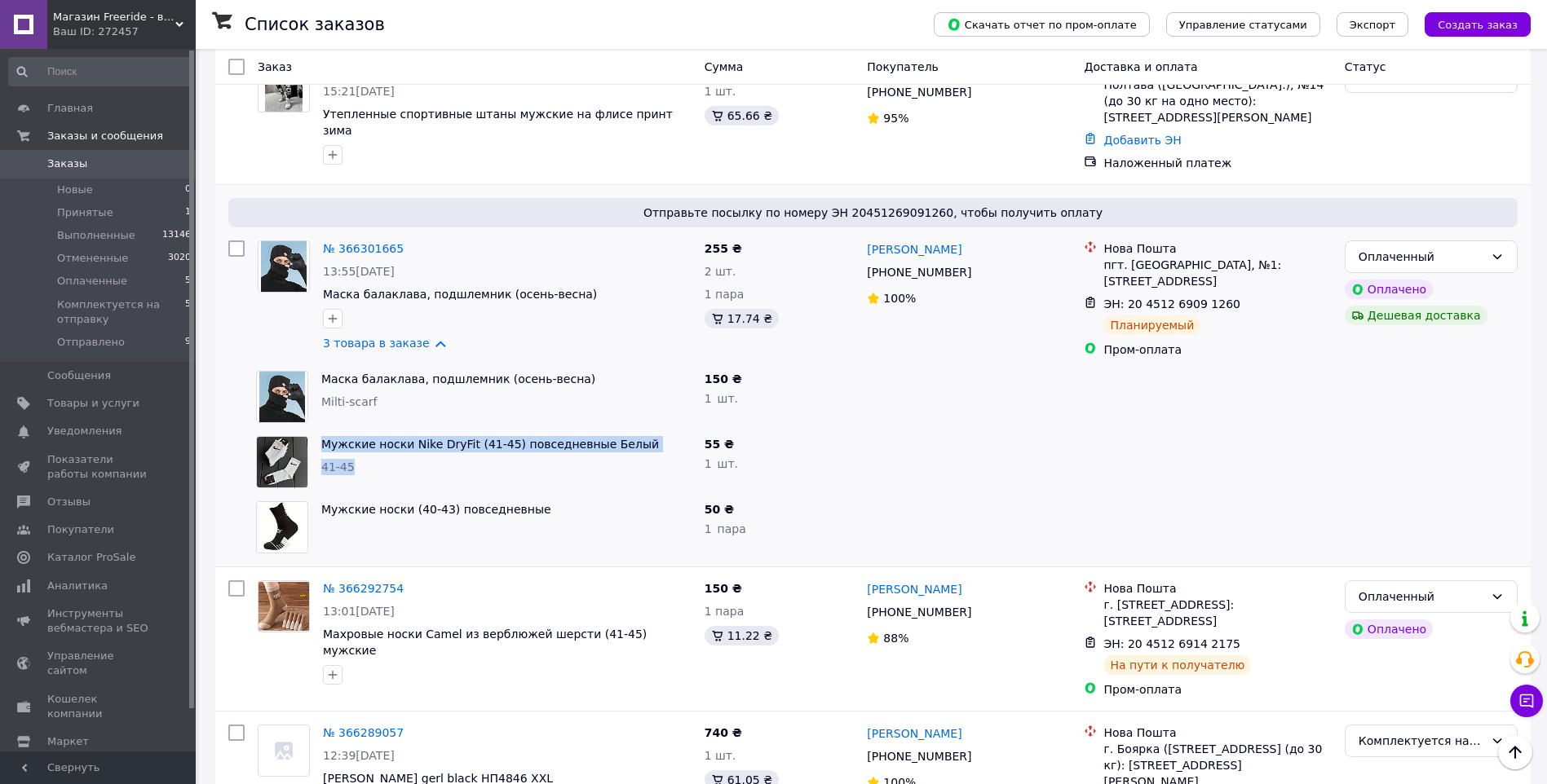
drag, startPoint x: 315, startPoint y: 370, endPoint x: 500, endPoint y: 390, distance: 186.1
click at [500, 430] on div "Мужские носки Nike DryFit (41-45) повседневные Белый 41-45" at bounding box center [506, 462] width 383 height 65
copy div "Мужские носки Nike DryFit (41-45) повседневные Белый 41-45"
click at [493, 430] on div "Мужские носки Nike DryFit (41-45) повседневные Белый 41-45" at bounding box center [506, 462] width 383 height 65
drag, startPoint x: 318, startPoint y: 369, endPoint x: 501, endPoint y: 366, distance: 183.0
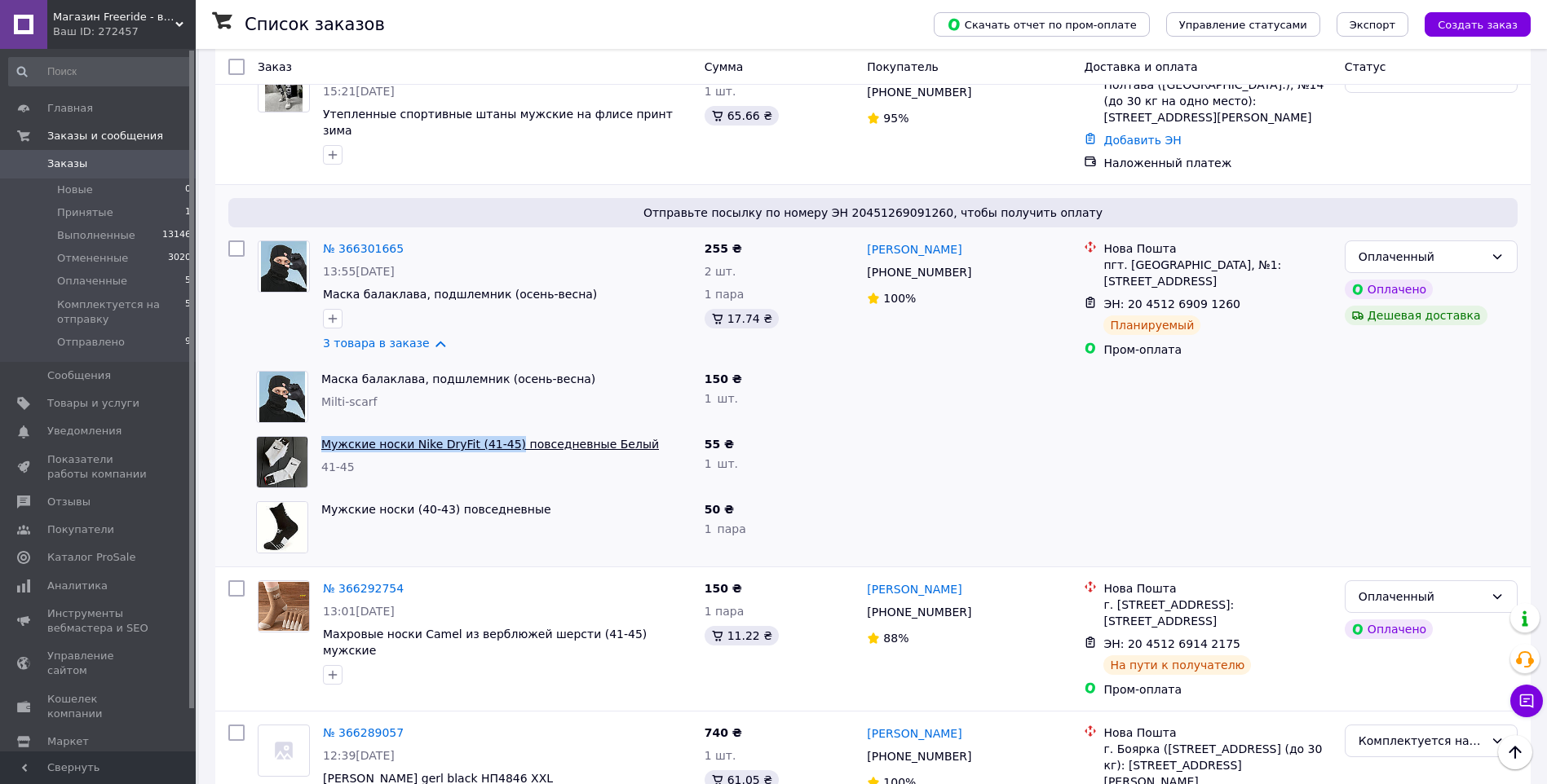
click at [501, 430] on div "Мужские носки Nike DryFit (41-45) повседневные Белый 41-45" at bounding box center [506, 462] width 383 height 65
copy link "Мужские носки Nike DryFit (41-45)"
drag, startPoint x: 319, startPoint y: 442, endPoint x: 535, endPoint y: 440, distance: 216.0
click at [535, 495] on div "Мужские носки (40-43) повседневные" at bounding box center [506, 527] width 383 height 65
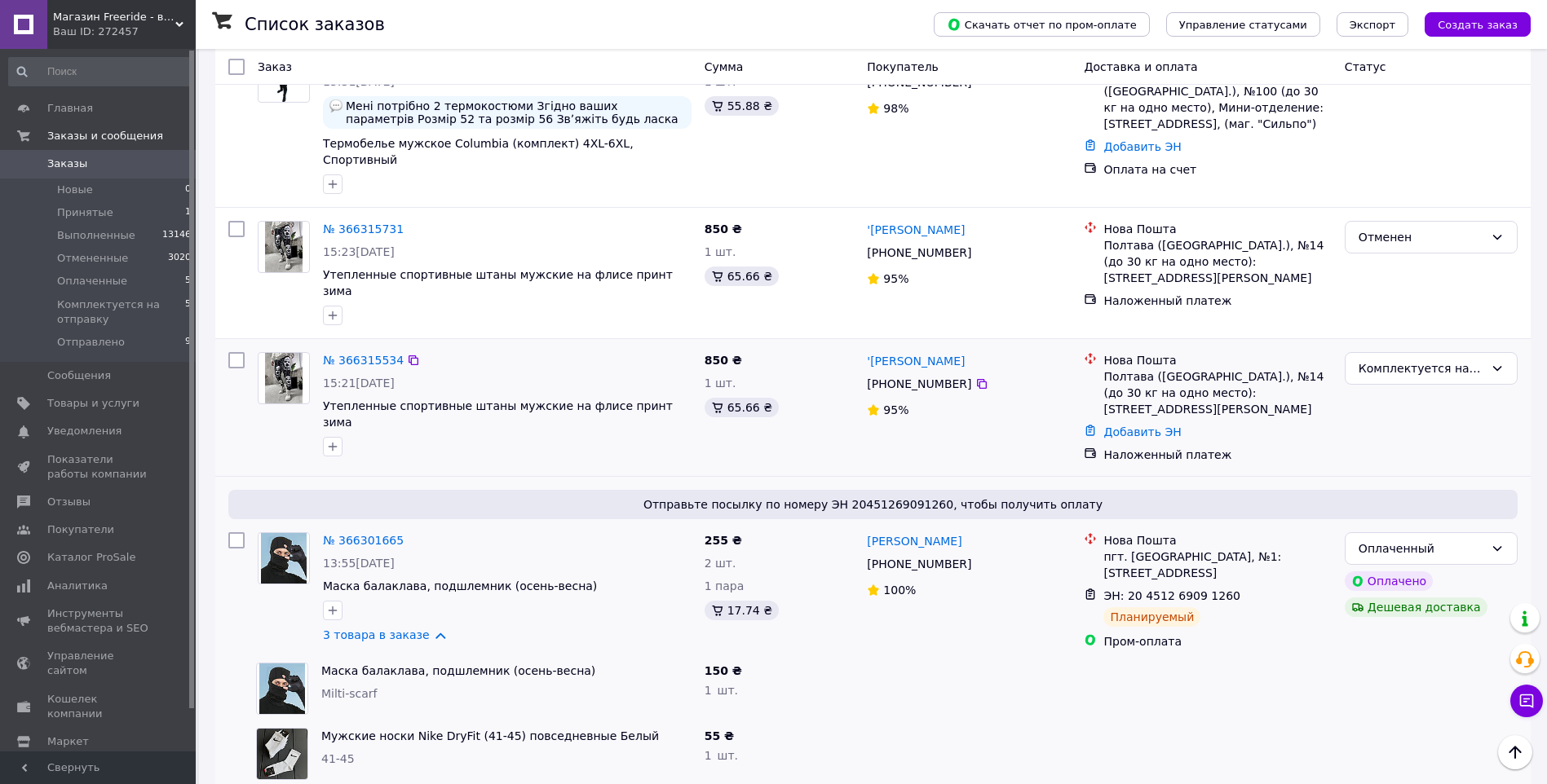
scroll to position [544, 0]
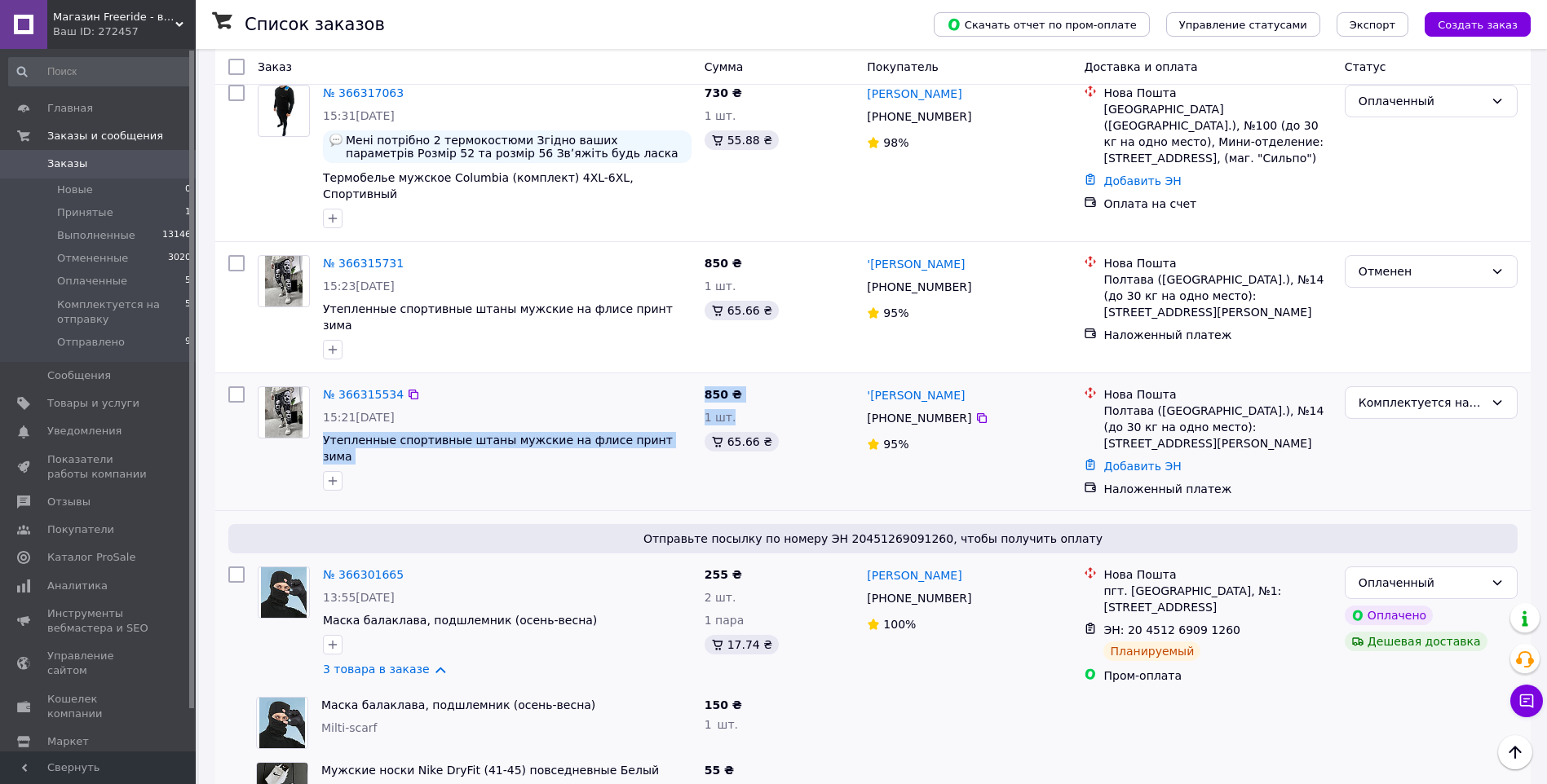
drag, startPoint x: 320, startPoint y: 396, endPoint x: 703, endPoint y: 396, distance: 383.0
click at [703, 396] on div "№ 366315534 15:21[DATE] Утепленные спортивные штаны мужские на флисе принт зима…" at bounding box center [873, 442] width 1302 height 124
click at [670, 468] on div at bounding box center [507, 481] width 375 height 26
drag, startPoint x: 660, startPoint y: 399, endPoint x: 322, endPoint y: 397, distance: 338.0
click at [322, 397] on div "№ 366315534 15:21[DATE] Утепленные спортивные штаны мужские на флисе принт зима" at bounding box center [507, 439] width 382 height 118
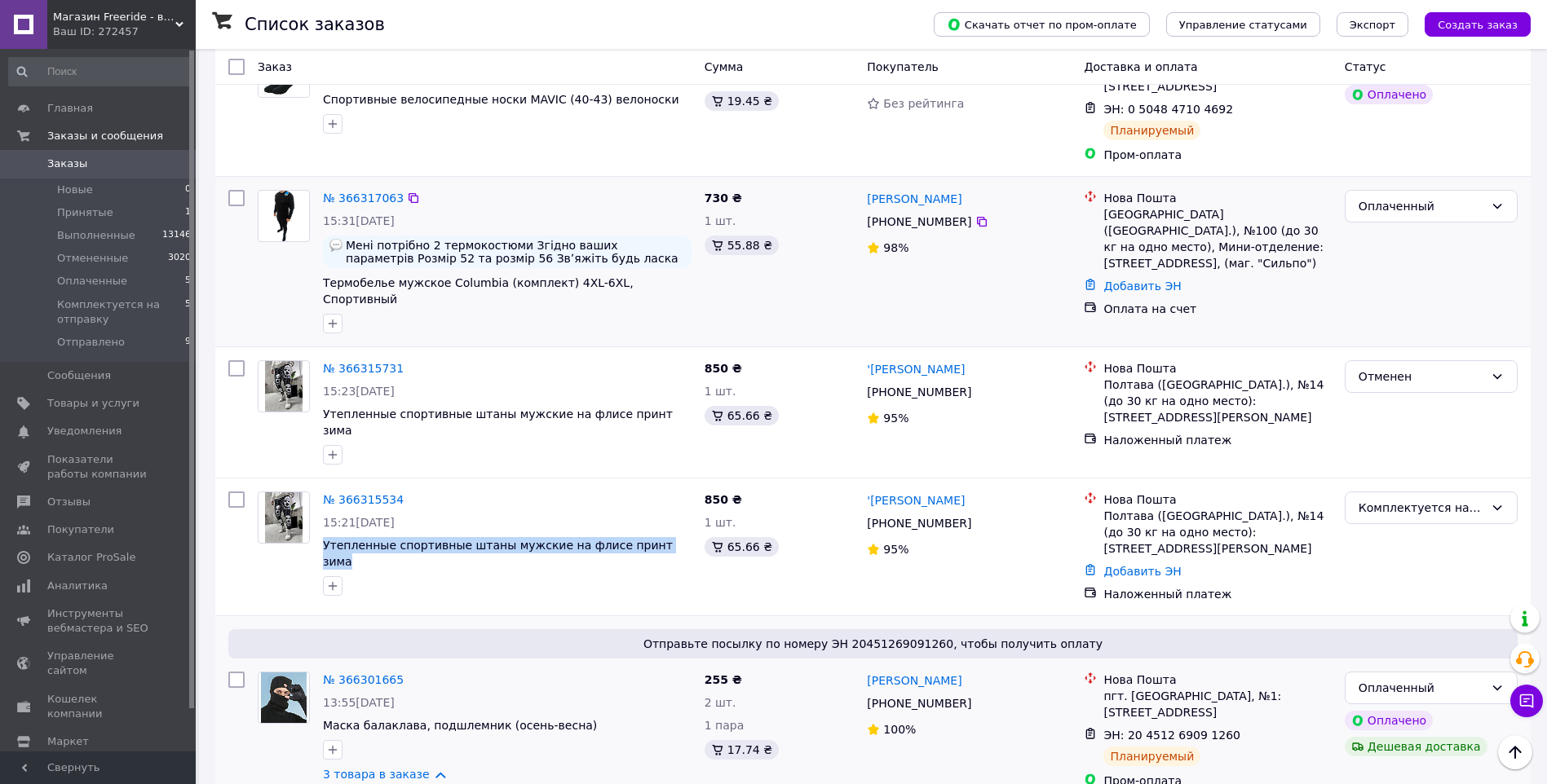
scroll to position [218, 0]
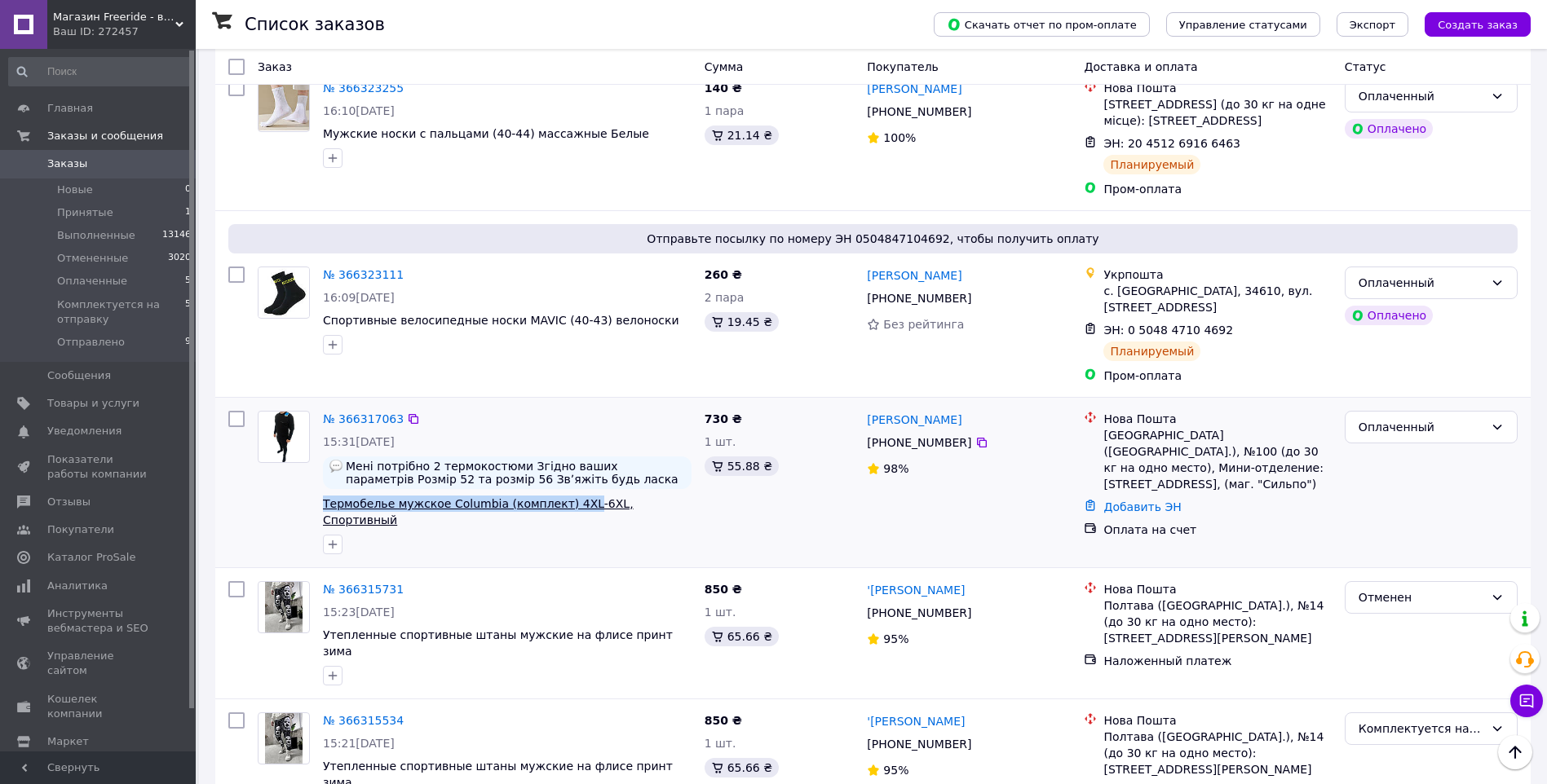
drag, startPoint x: 317, startPoint y: 484, endPoint x: 565, endPoint y: 483, distance: 248.0
click at [565, 483] on div "№ 366317063 15:31[DATE] Мені потрібно 2 термокостюми Згідно ваших параметрів Ро…" at bounding box center [507, 482] width 382 height 156
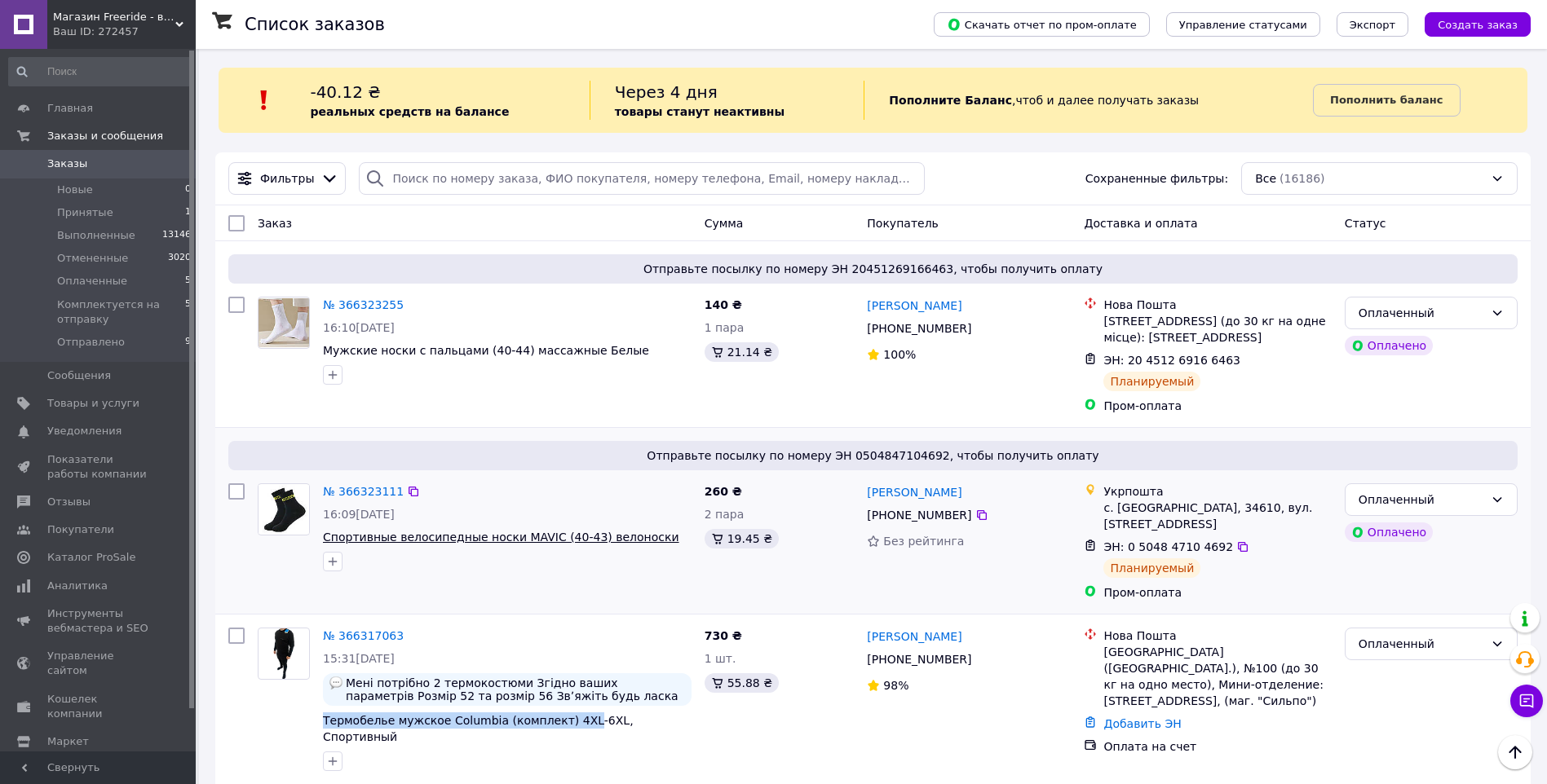
scroll to position [0, 0]
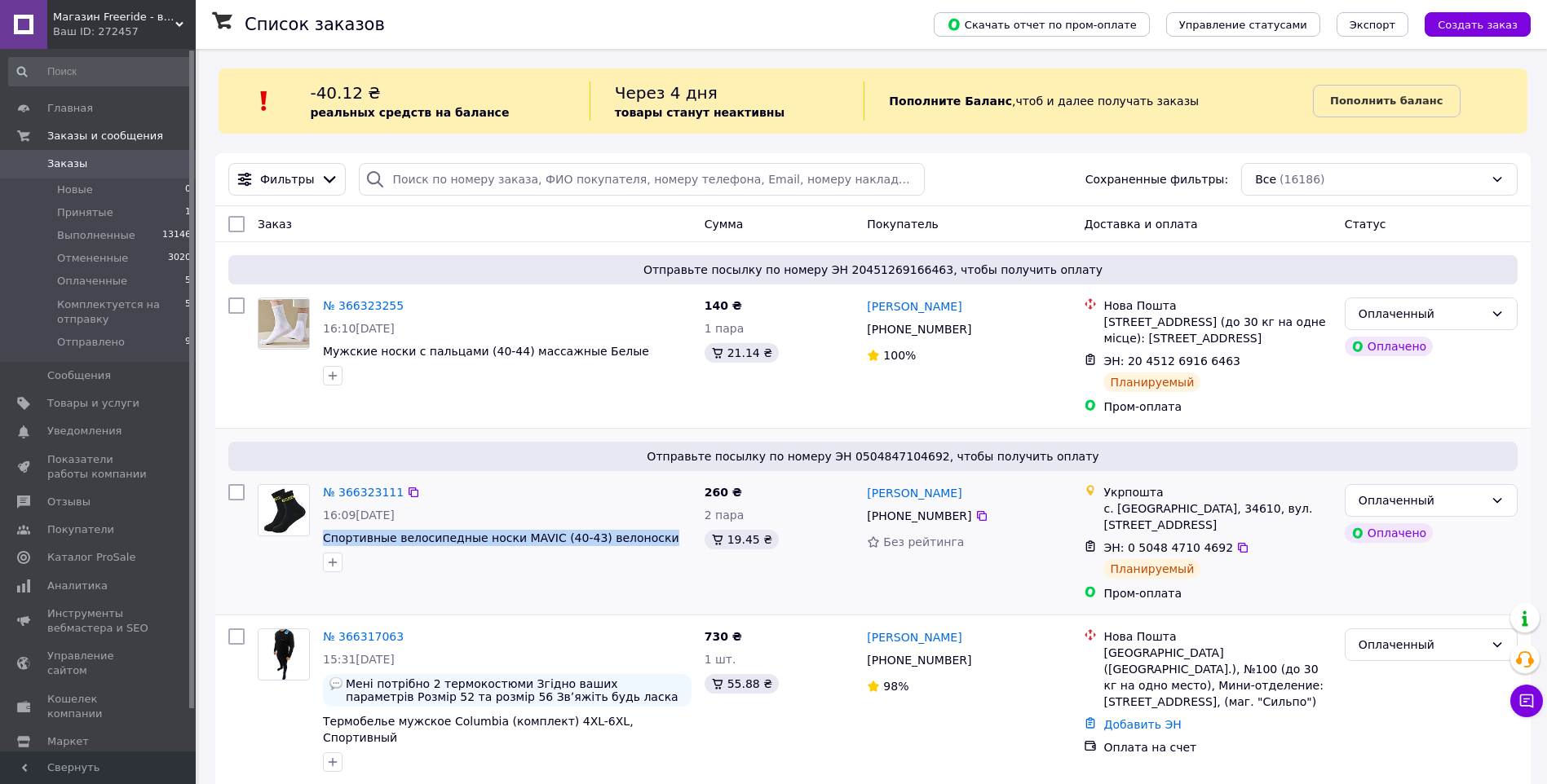
drag, startPoint x: 321, startPoint y: 544, endPoint x: 647, endPoint y: 539, distance: 326.0
click at [647, 539] on div "№ 366323111 16:09[DATE] Спортивные велосипедные носки MAVIC (40-43) велоноски" at bounding box center [507, 528] width 382 height 101
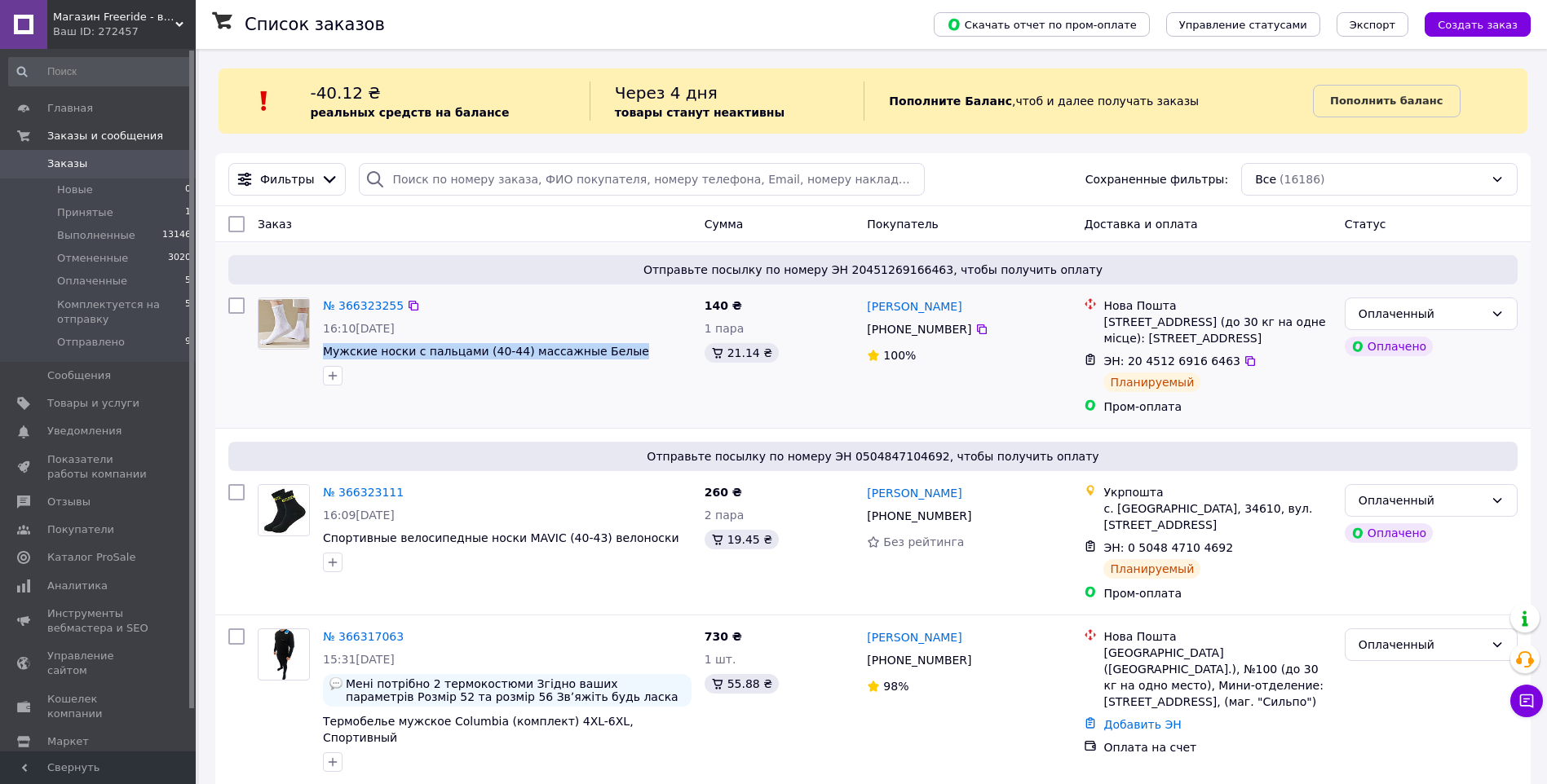
drag, startPoint x: 626, startPoint y: 354, endPoint x: 317, endPoint y: 351, distance: 309.0
click at [317, 351] on div "№ 366323255 16:10[DATE] Мужские носки с пальцами (40-44) массажные Белые" at bounding box center [507, 341] width 382 height 101
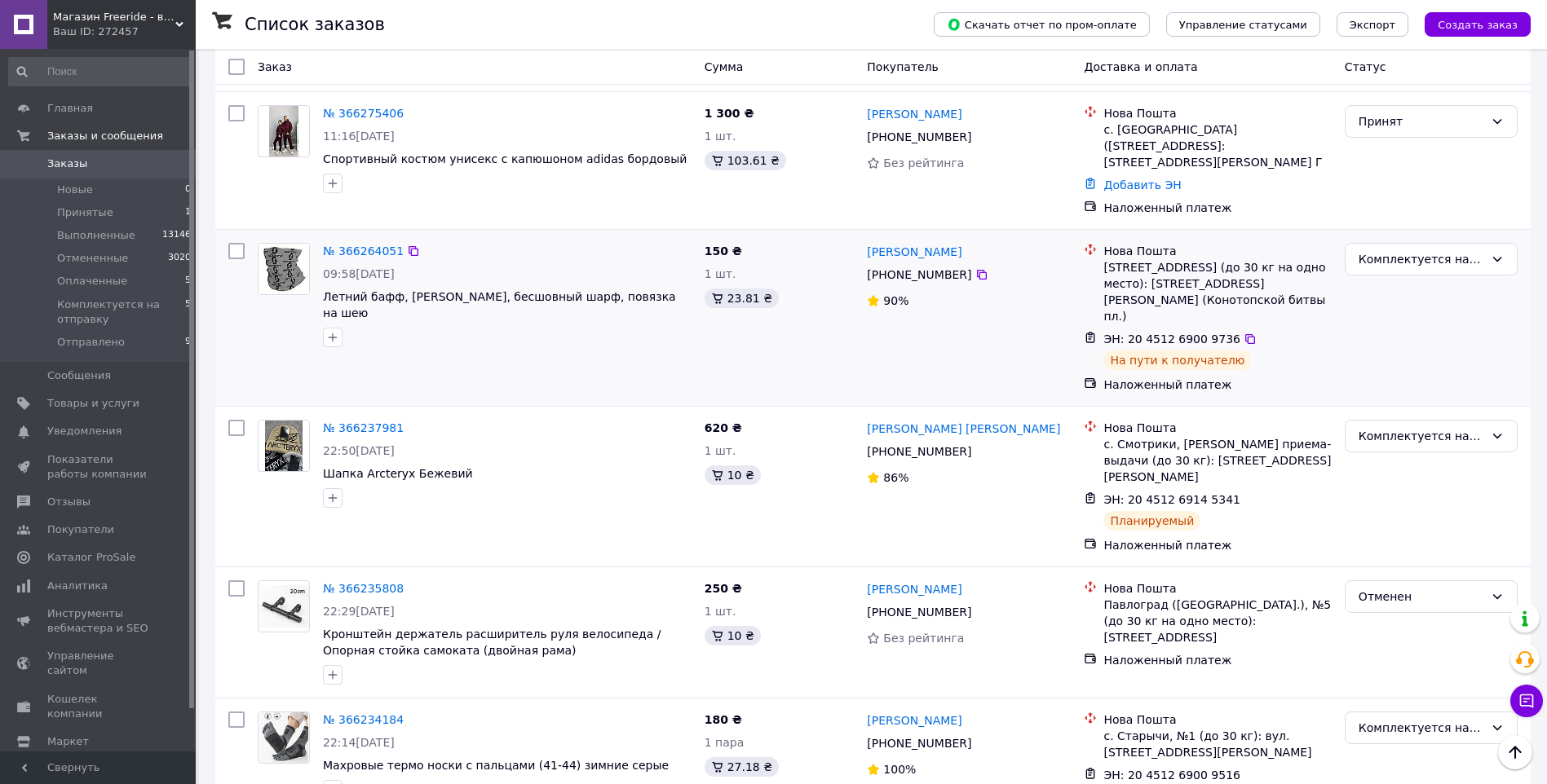
scroll to position [1739, 0]
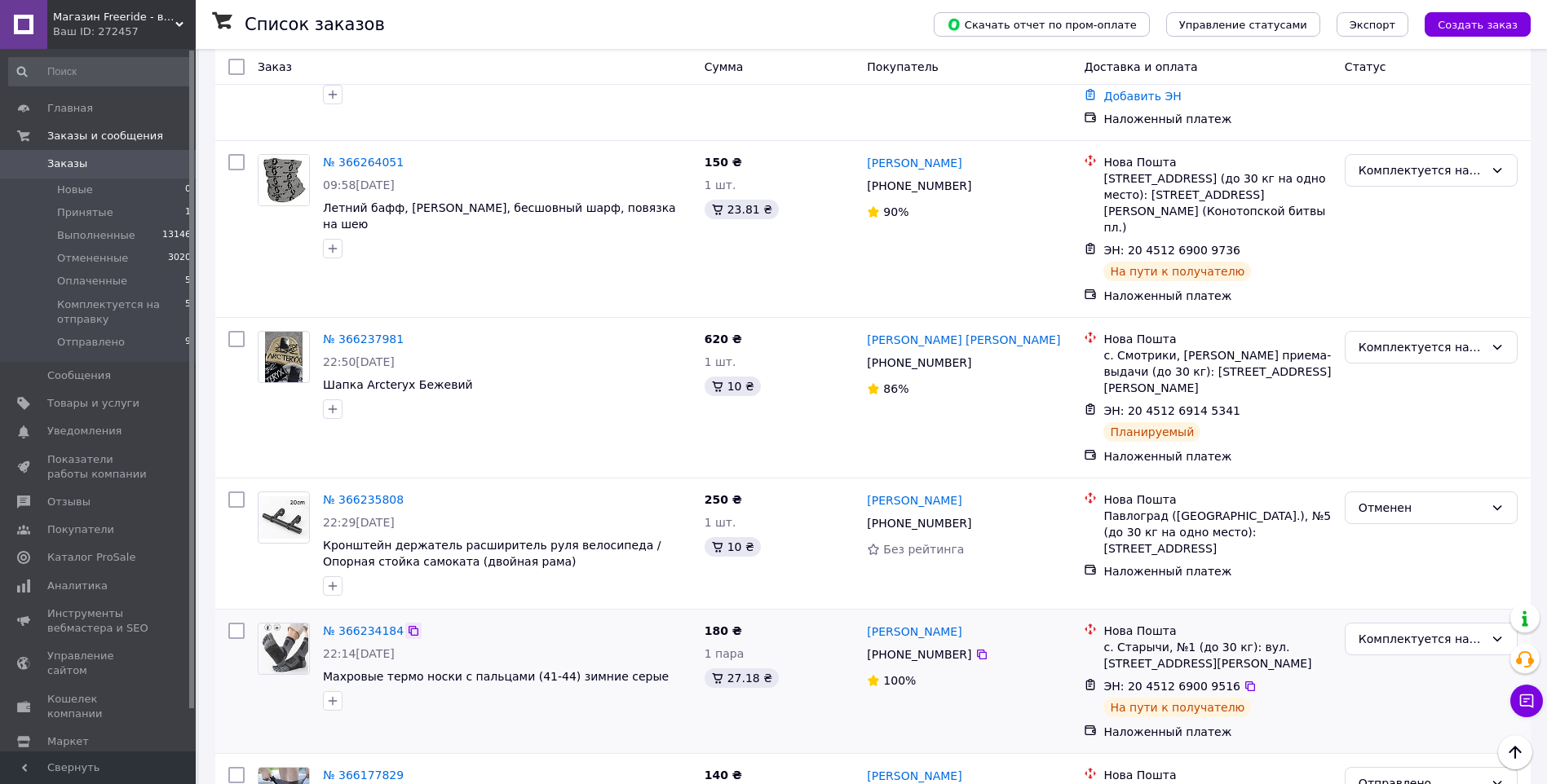
click at [407, 624] on icon at bounding box center [413, 631] width 13 height 13
click at [408, 626] on icon at bounding box center [413, 631] width 10 height 10
drag, startPoint x: 976, startPoint y: 512, endPoint x: 863, endPoint y: 503, distance: 113.4
click at [868, 621] on div "[PERSON_NAME]" at bounding box center [969, 631] width 207 height 21
click at [977, 650] on icon at bounding box center [982, 655] width 10 height 10
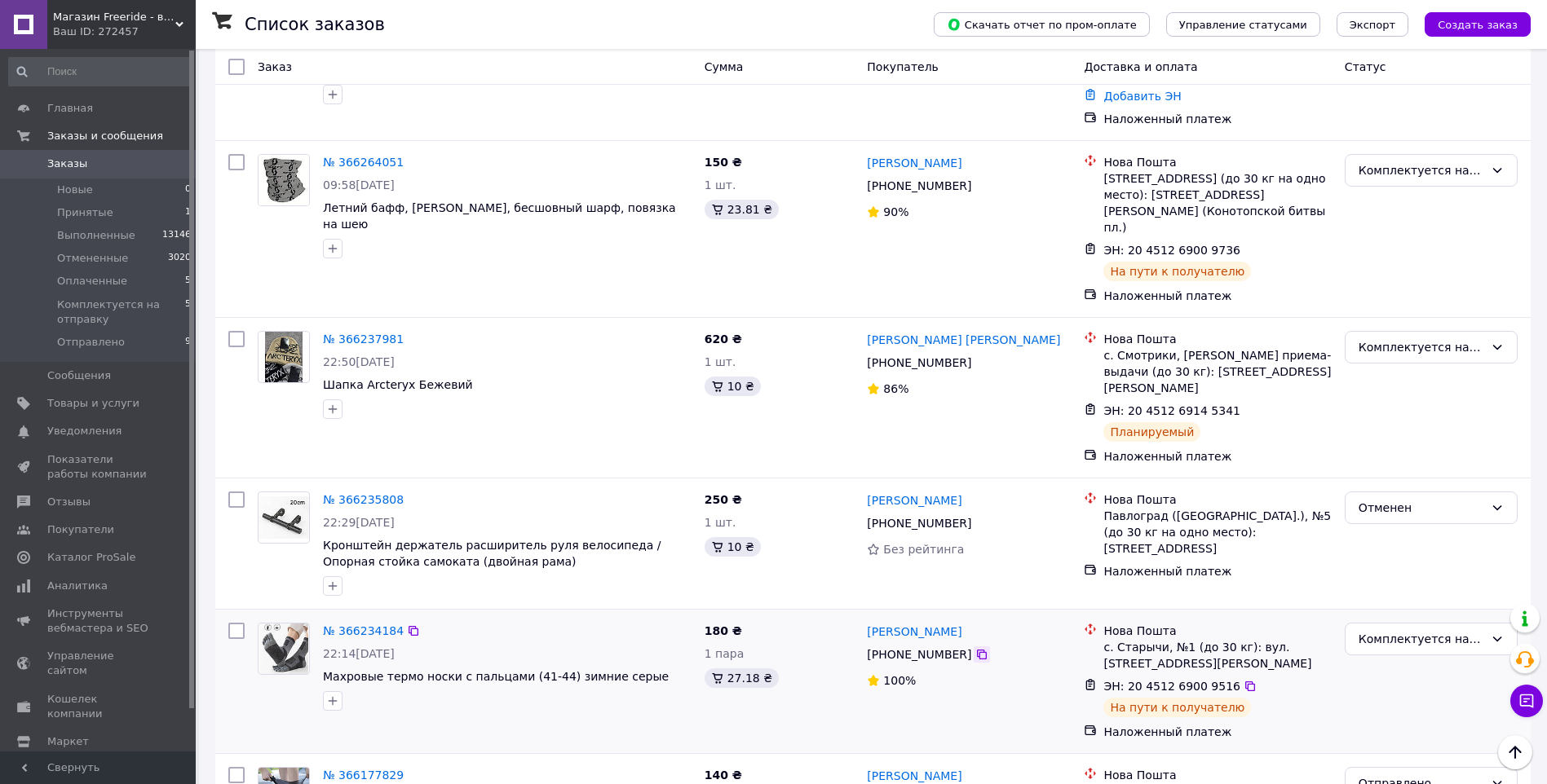
click at [976, 648] on icon at bounding box center [982, 655] width 13 height 13
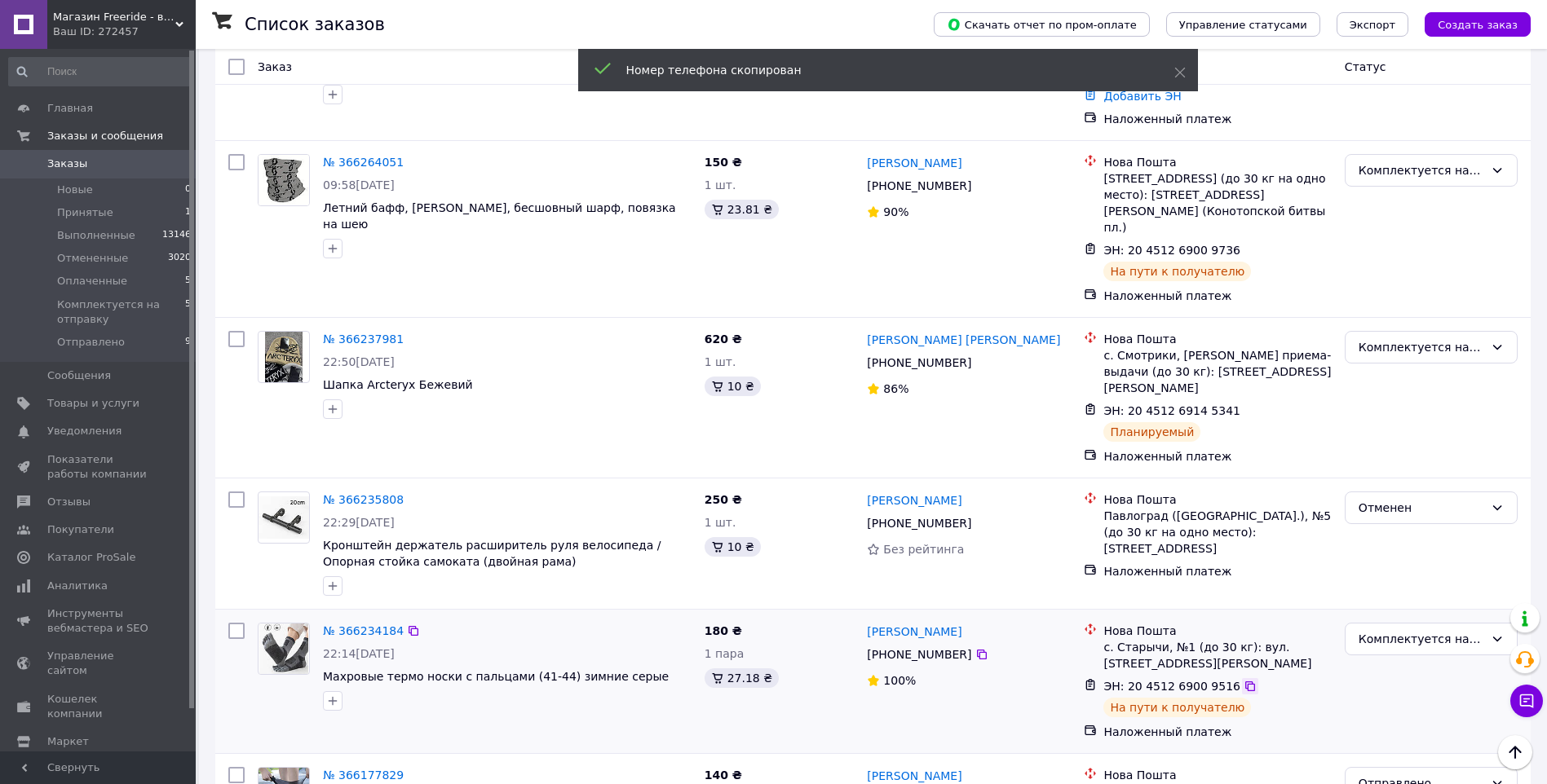
click at [1245, 681] on icon at bounding box center [1250, 686] width 10 height 10
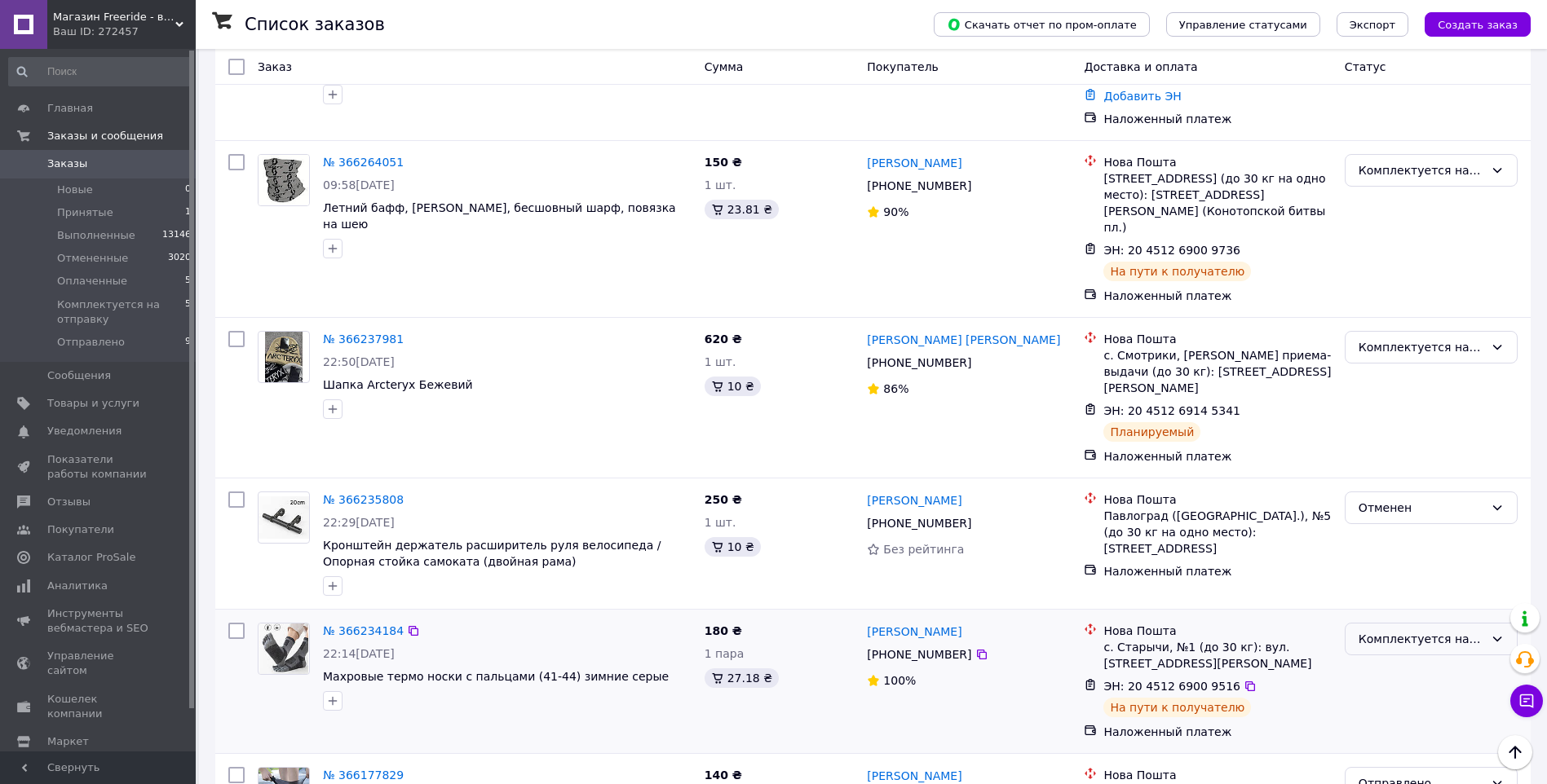
click at [1361, 630] on div "Комплектуется на отправку" at bounding box center [1421, 639] width 126 height 18
click at [1406, 669] on li "Отправлено" at bounding box center [1431, 671] width 171 height 29
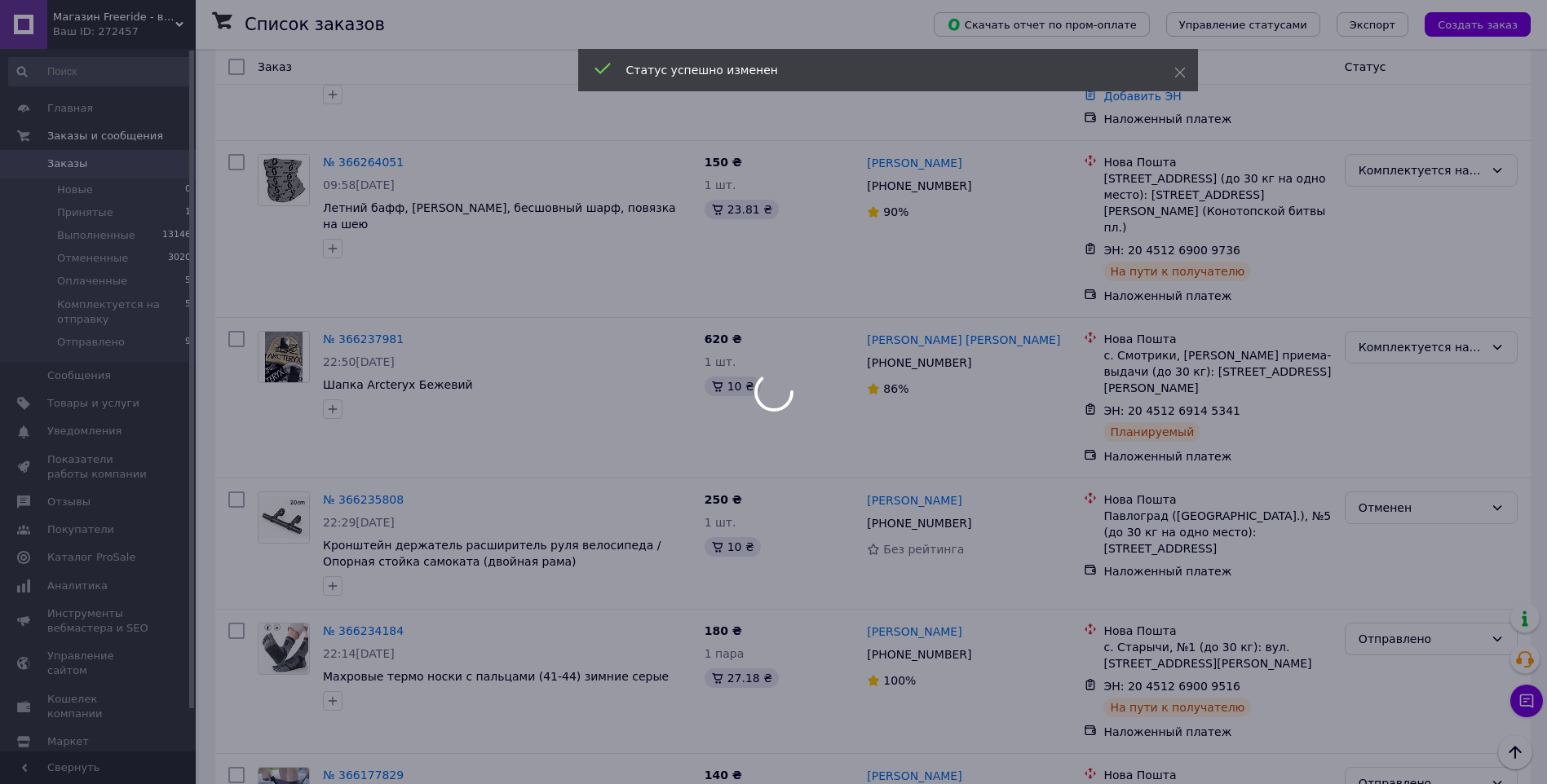
click at [1140, 527] on div at bounding box center [774, 392] width 1547 height 784
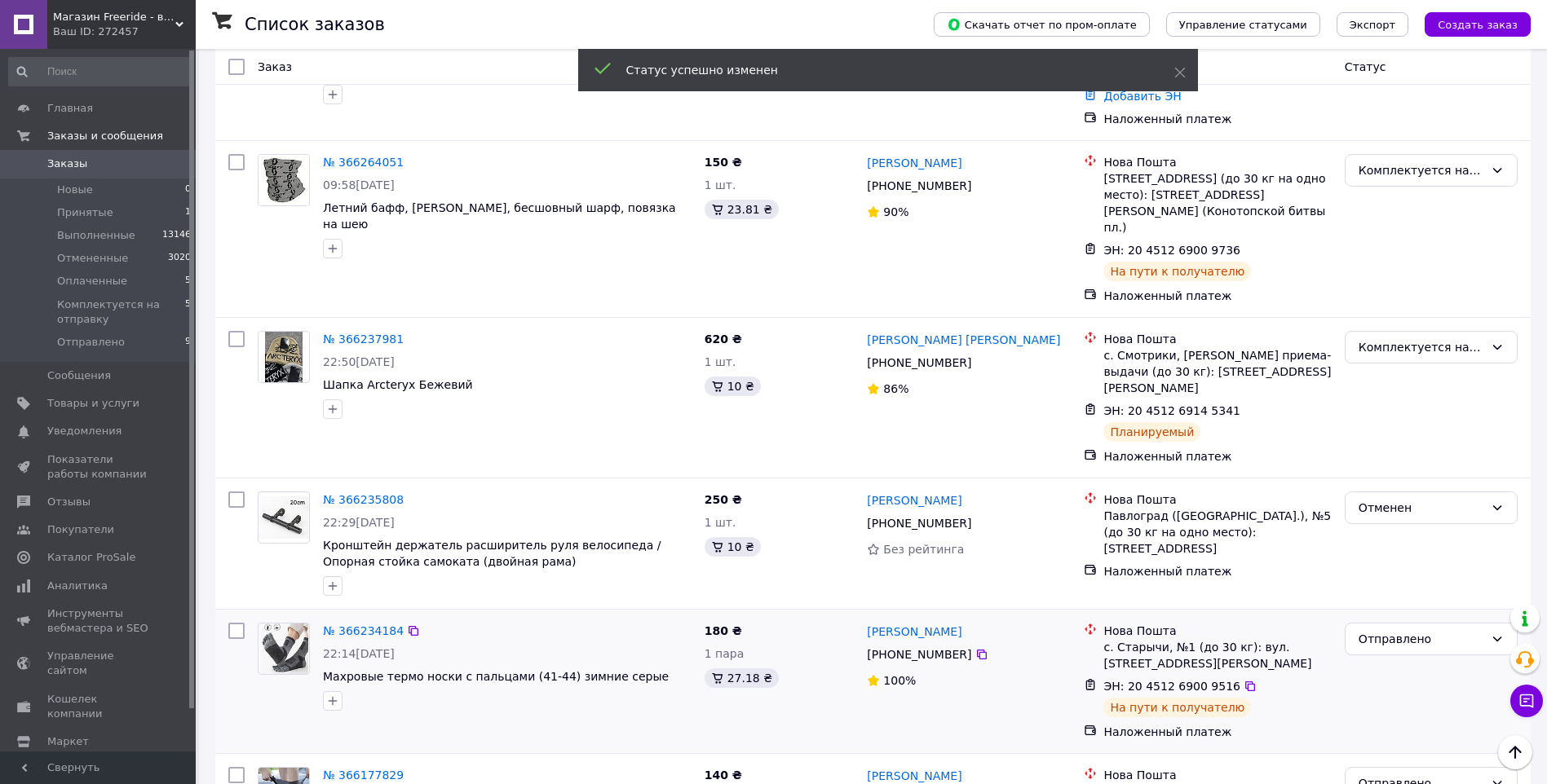
click at [1140, 639] on div "с. Старычи, №1 (до 30 кг): вул. [STREET_ADDRESS][PERSON_NAME]" at bounding box center [1217, 655] width 228 height 32
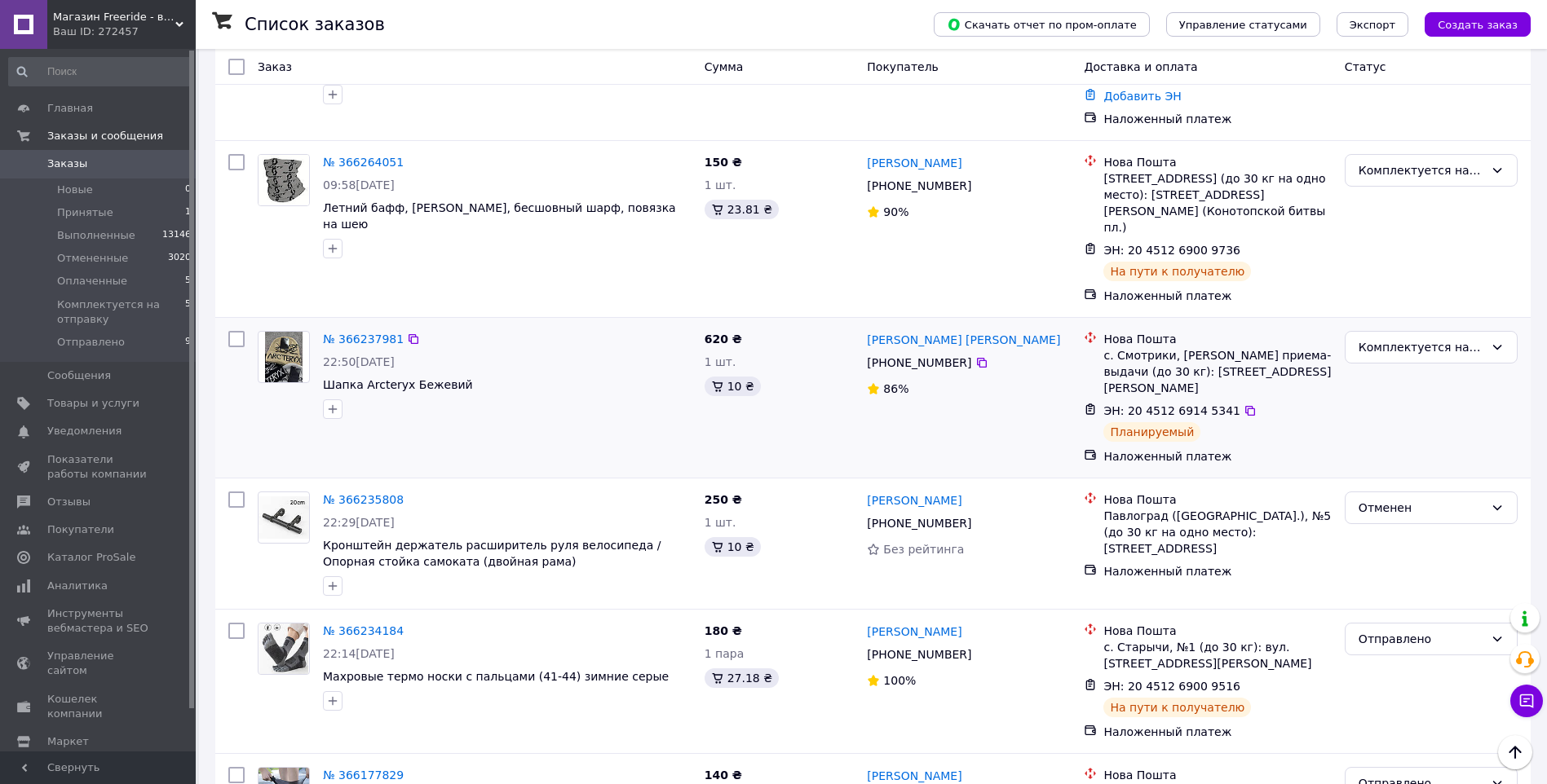
click at [1138, 347] on div "с. Смотрики, [PERSON_NAME] приема-выдачи (до 30 кг): [STREET_ADDRESS][PERSON_NA…" at bounding box center [1217, 371] width 228 height 49
click at [407, 333] on icon at bounding box center [413, 339] width 13 height 13
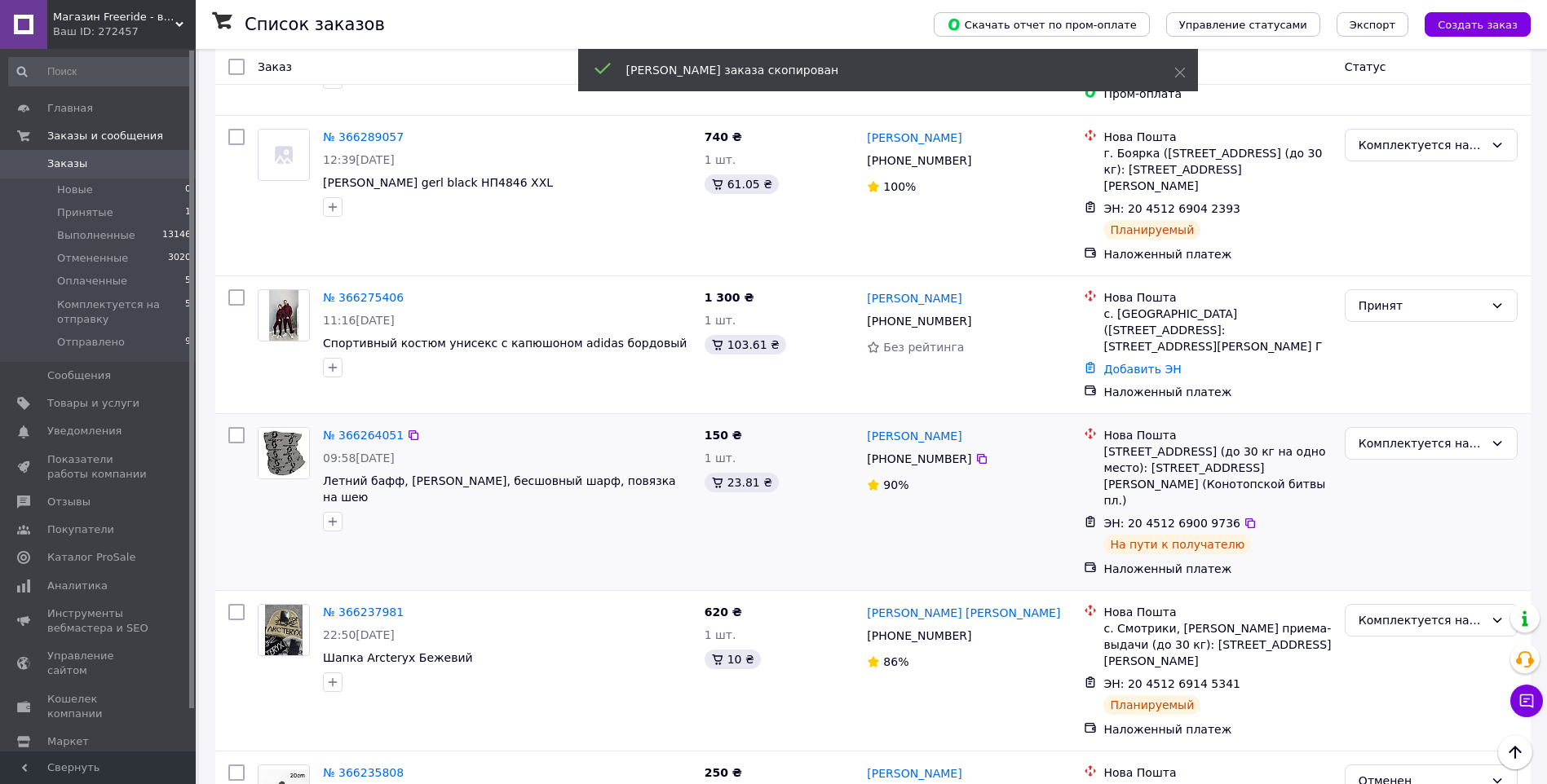
scroll to position [1412, 0]
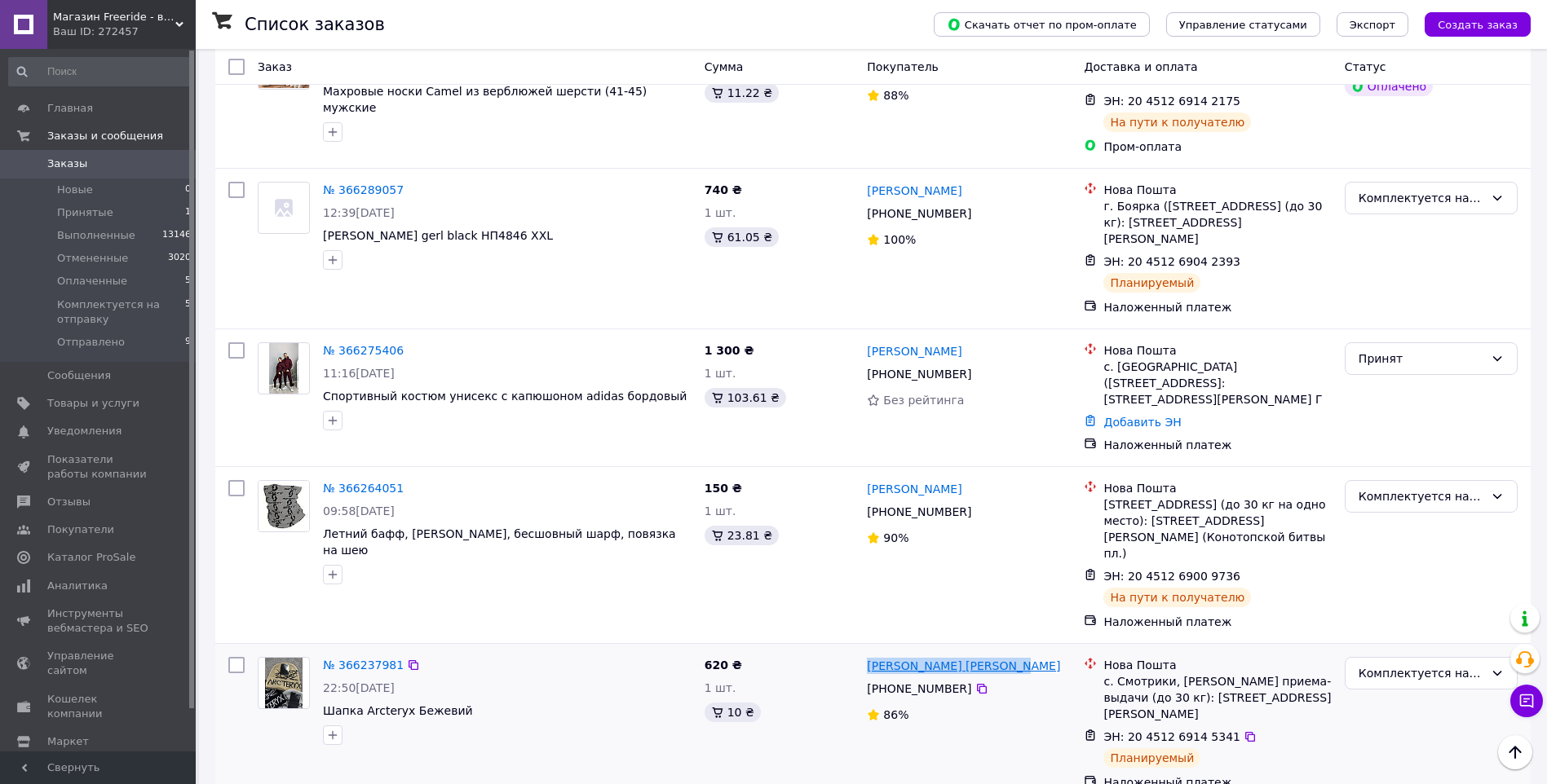
drag, startPoint x: 865, startPoint y: 553, endPoint x: 1003, endPoint y: 557, distance: 138.1
click at [1003, 651] on div "[PERSON_NAME] [PERSON_NAME] [PHONE_NUMBER]%" at bounding box center [969, 724] width 217 height 147
click at [977, 684] on icon at bounding box center [982, 689] width 10 height 10
drag, startPoint x: 981, startPoint y: 400, endPoint x: 853, endPoint y: 401, distance: 128.0
click at [870, 479] on div "[PERSON_NAME]" at bounding box center [969, 488] width 207 height 21
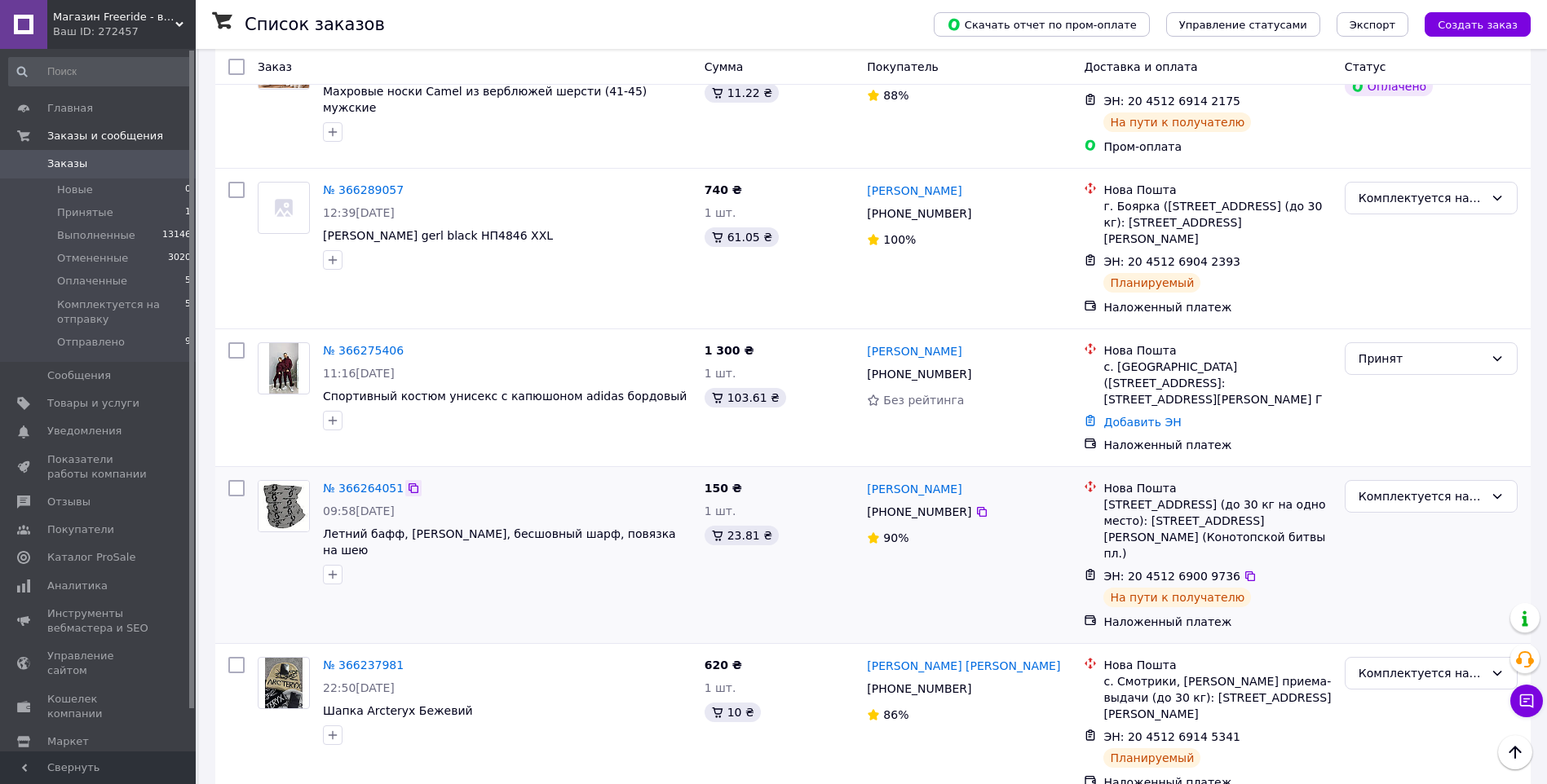
click at [409, 482] on icon at bounding box center [413, 488] width 13 height 13
click at [976, 505] on icon at bounding box center [982, 512] width 13 height 13
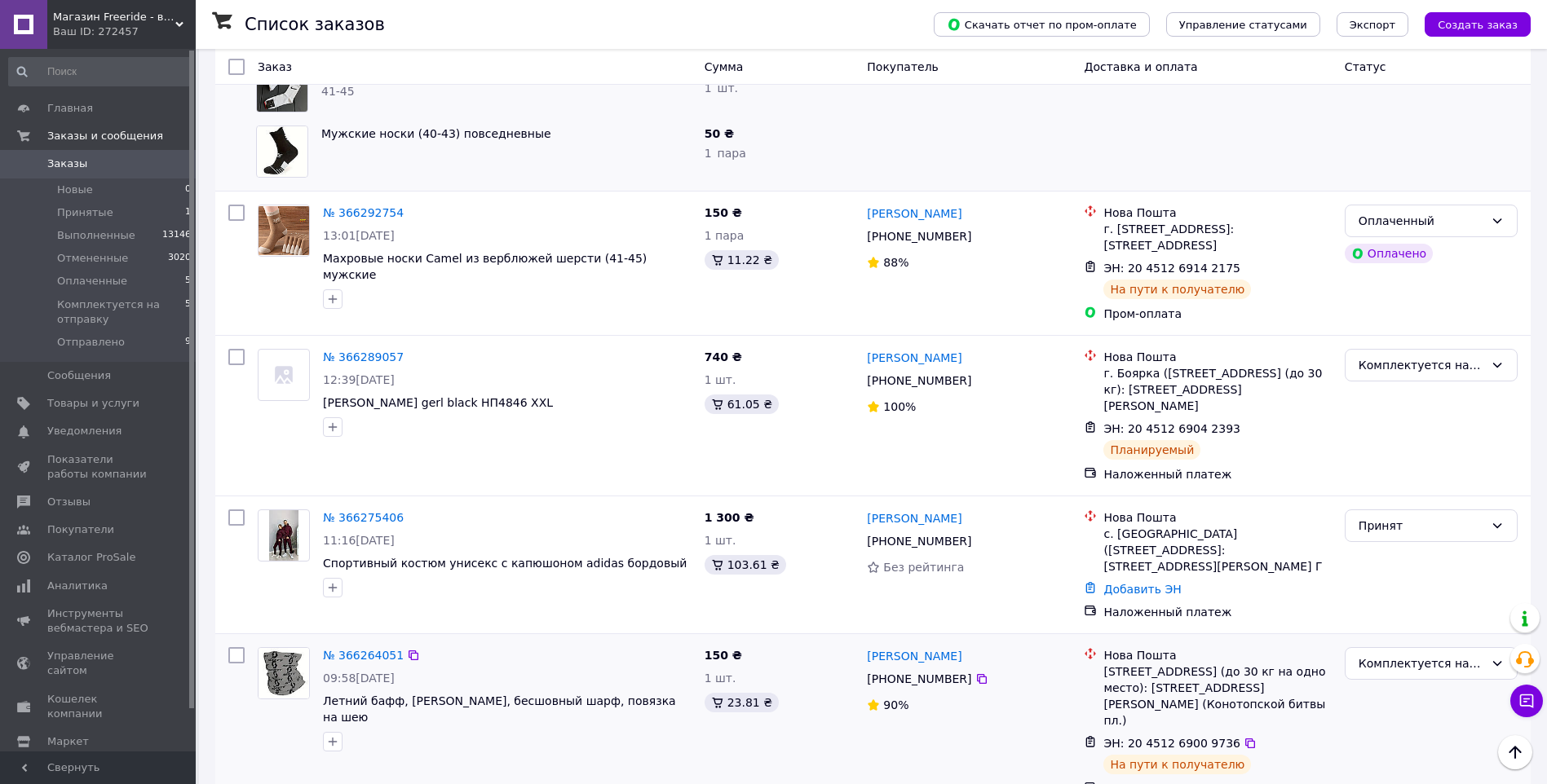
scroll to position [1195, 0]
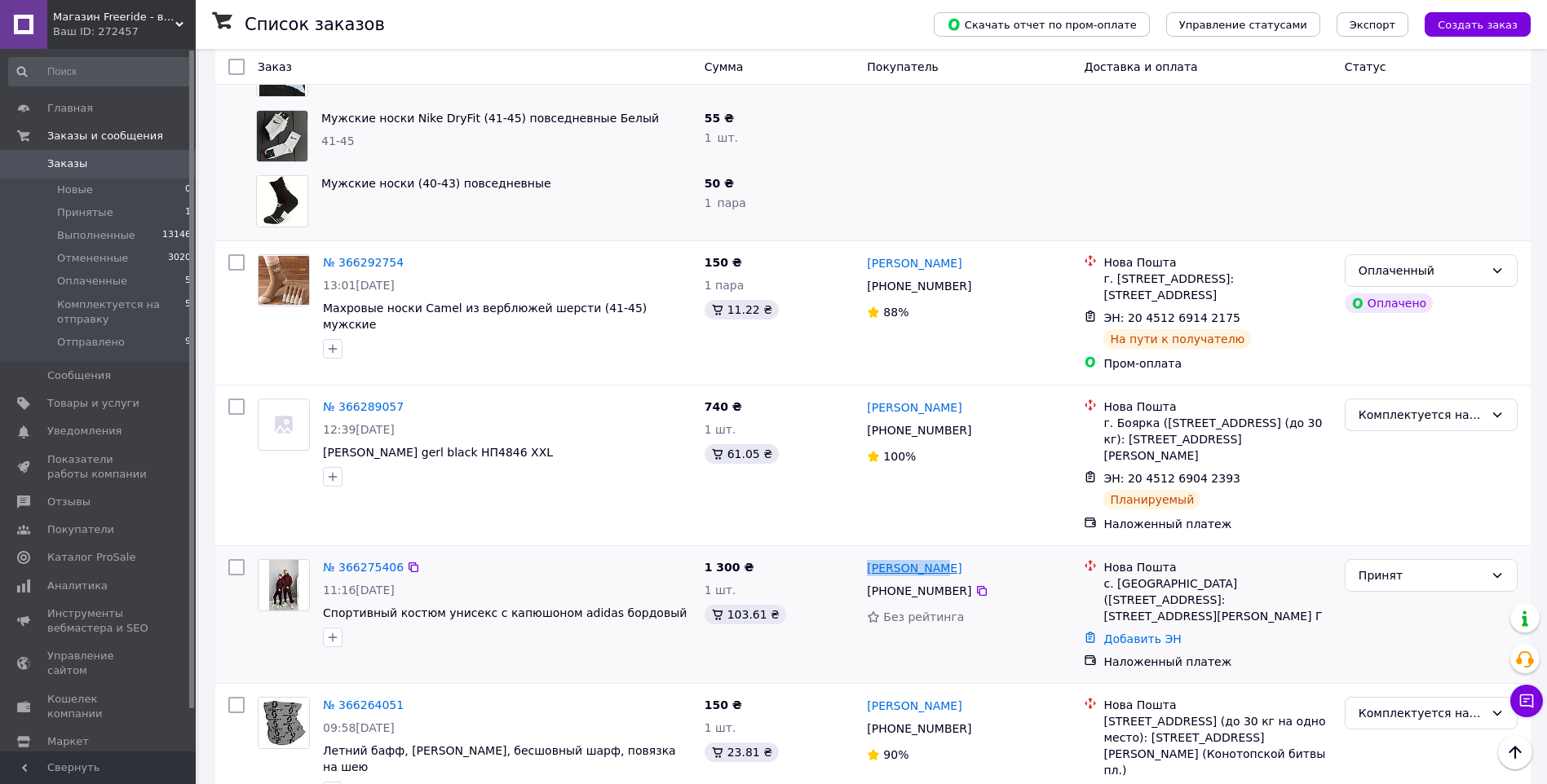
drag, startPoint x: 958, startPoint y: 481, endPoint x: 868, endPoint y: 481, distance: 90.0
click at [868, 557] on div "[PERSON_NAME]" at bounding box center [969, 567] width 207 height 21
click at [976, 584] on icon at bounding box center [982, 591] width 13 height 13
click at [1140, 575] on div "с. [GEOGRAPHIC_DATA] ([STREET_ADDRESS]: [STREET_ADDRESS][PERSON_NAME] Г" at bounding box center [1217, 599] width 228 height 49
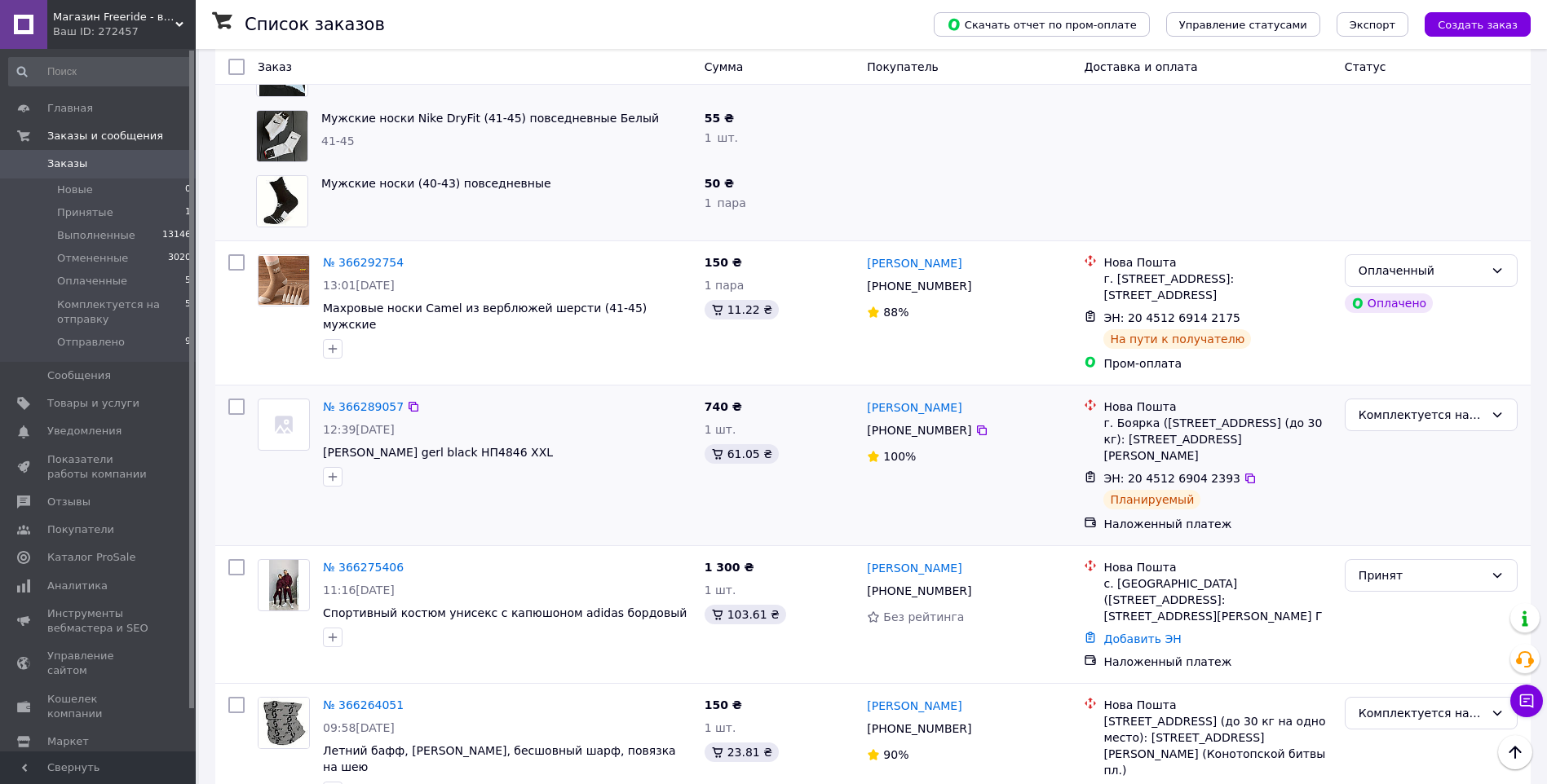
click at [1120, 415] on div "г. Боярка ([STREET_ADDRESS] (до 30 кг): [STREET_ADDRESS][PERSON_NAME]" at bounding box center [1217, 439] width 228 height 49
click at [407, 560] on icon at bounding box center [413, 567] width 13 height 13
click at [407, 400] on icon at bounding box center [413, 406] width 13 height 13
drag, startPoint x: 989, startPoint y: 336, endPoint x: 865, endPoint y: 335, distance: 124.0
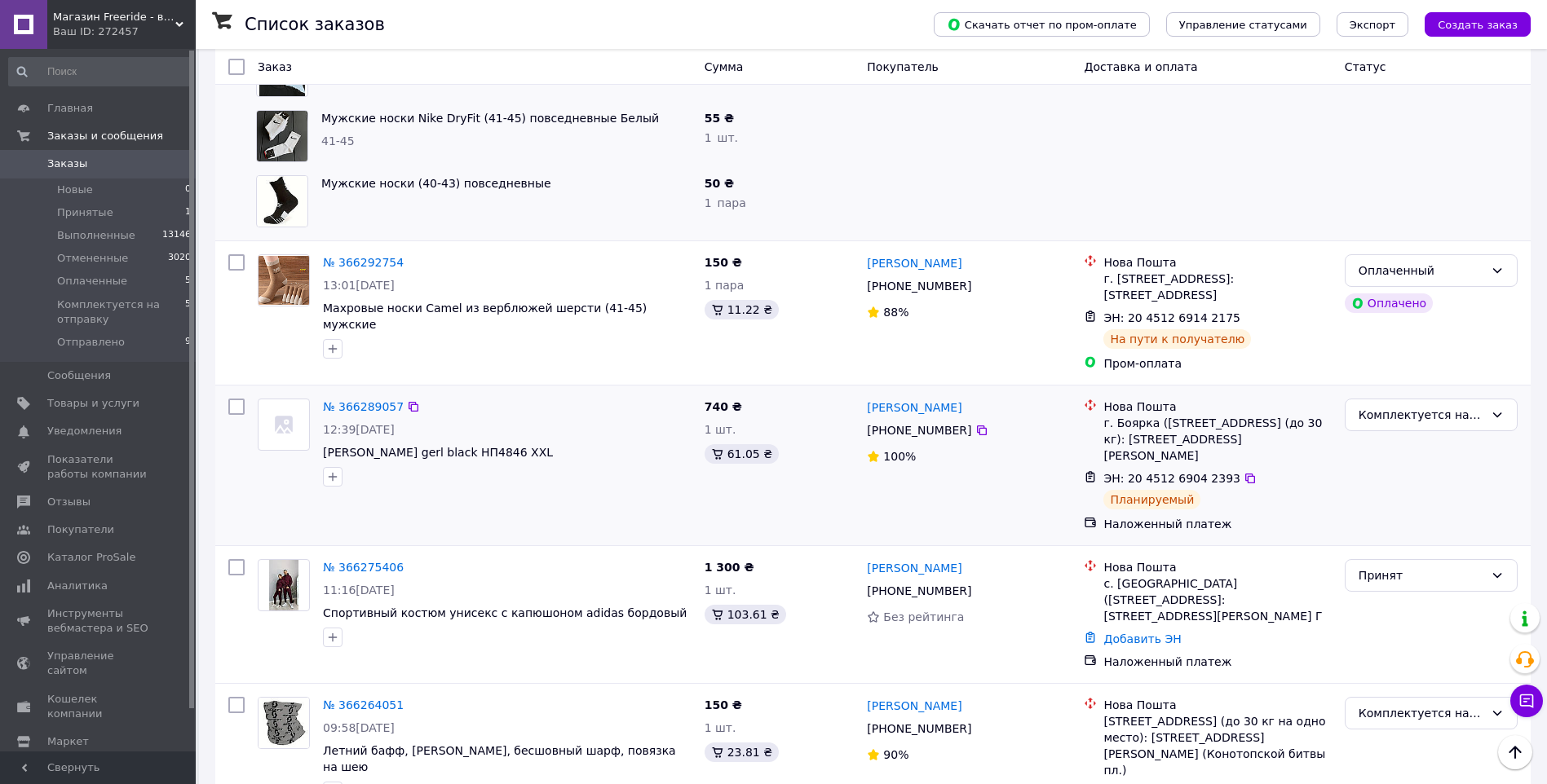
click at [865, 392] on div "[PERSON_NAME] [PHONE_NUMBER]%" at bounding box center [969, 465] width 217 height 147
click at [977, 426] on icon at bounding box center [982, 430] width 10 height 10
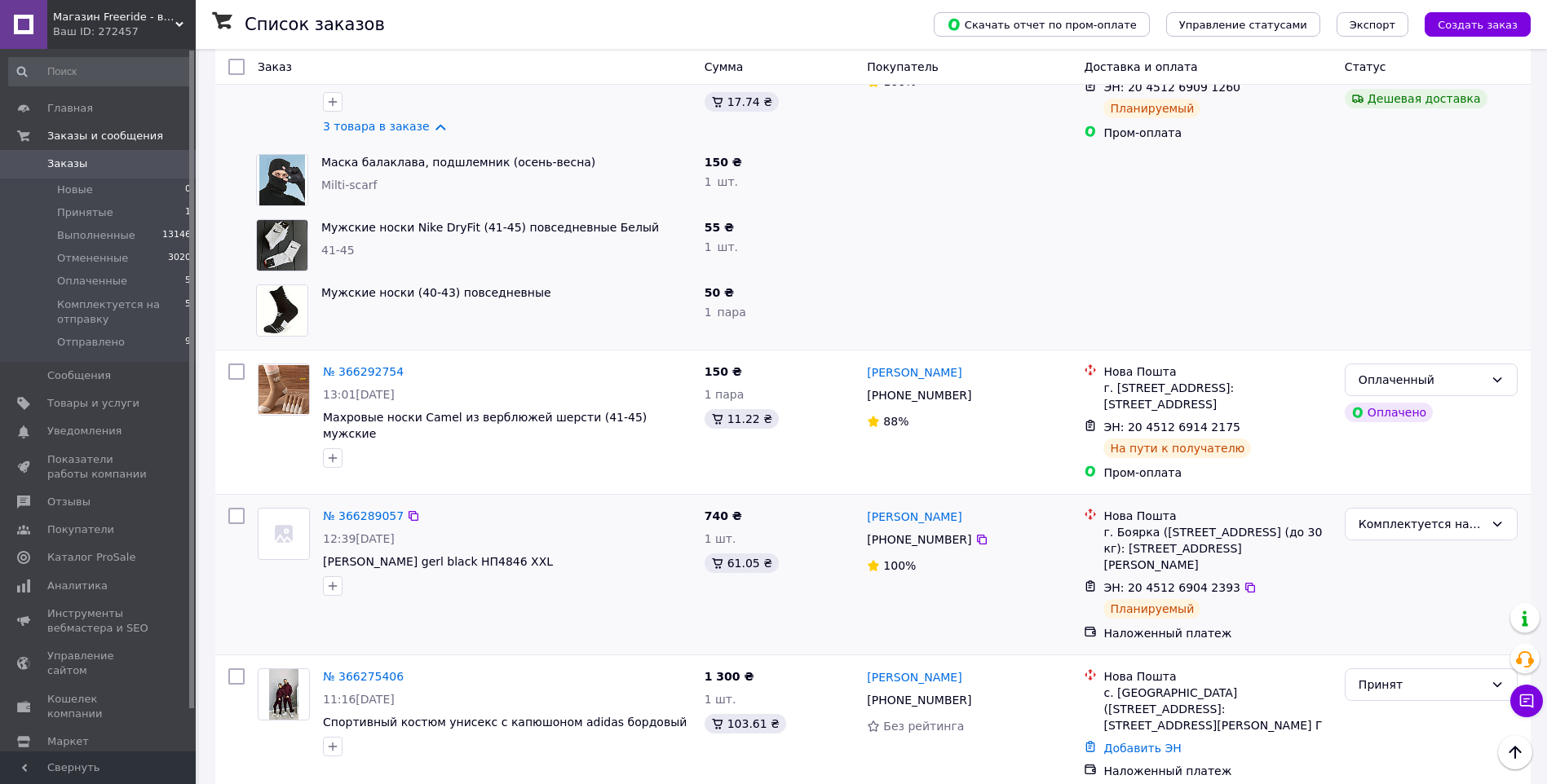
scroll to position [978, 0]
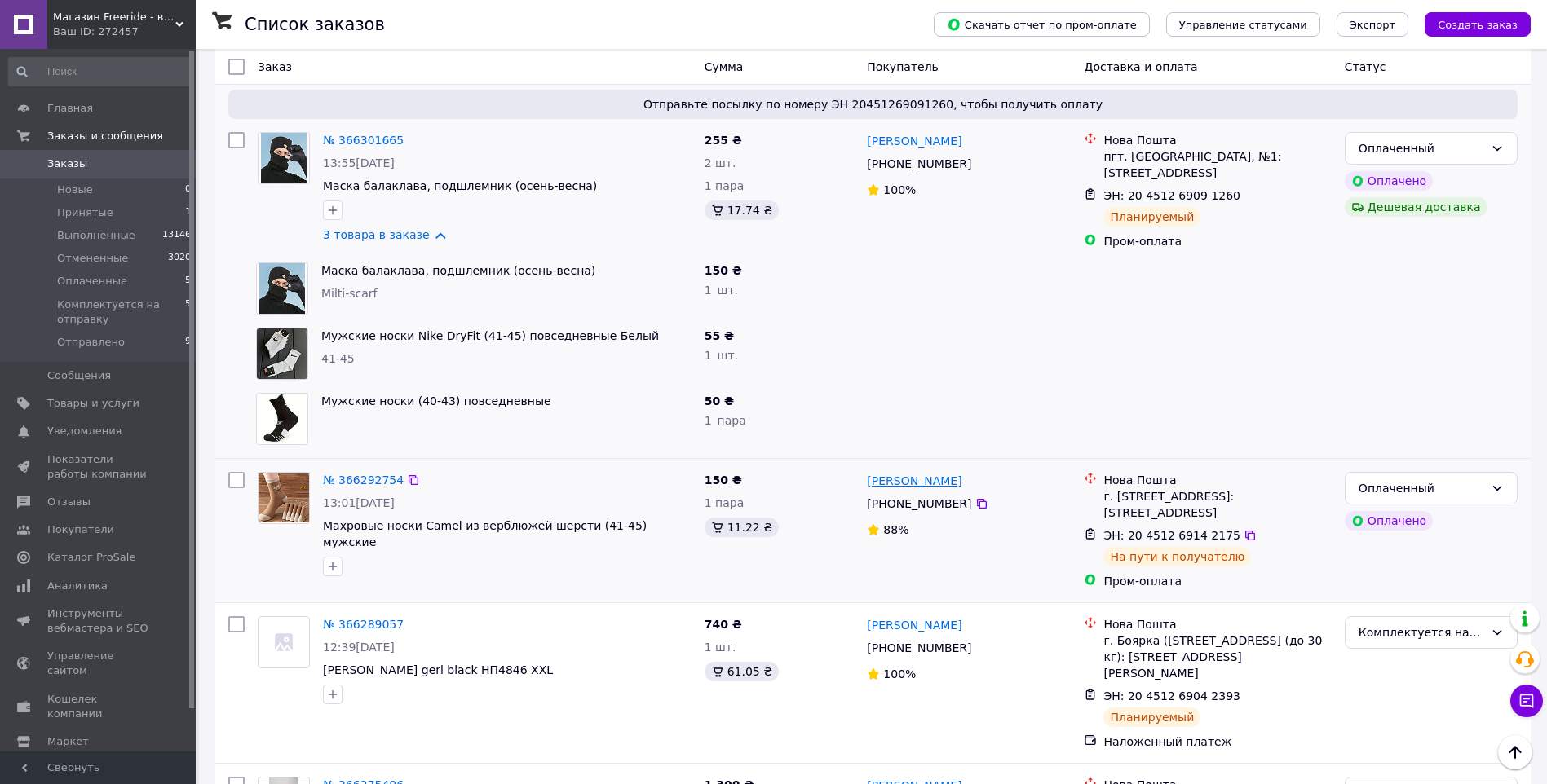
drag, startPoint x: 974, startPoint y: 411, endPoint x: 870, endPoint y: 411, distance: 104.0
click at [870, 470] on div "[PERSON_NAME]" at bounding box center [969, 480] width 207 height 21
click at [977, 499] on icon at bounding box center [982, 504] width 10 height 10
click at [1136, 488] on div "г. [STREET_ADDRESS]: [STREET_ADDRESS]" at bounding box center [1217, 504] width 228 height 32
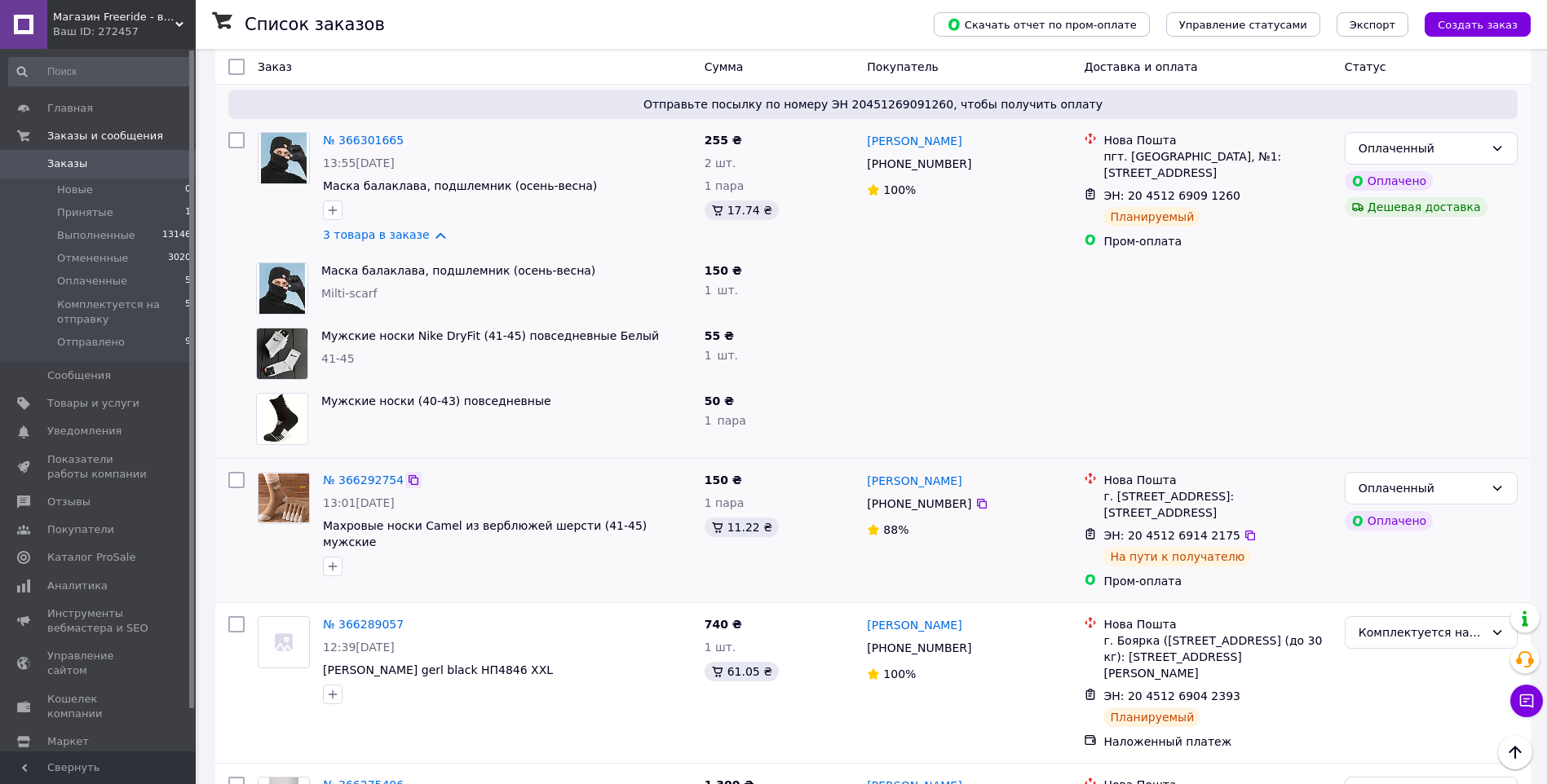
click at [407, 474] on icon at bounding box center [413, 480] width 13 height 13
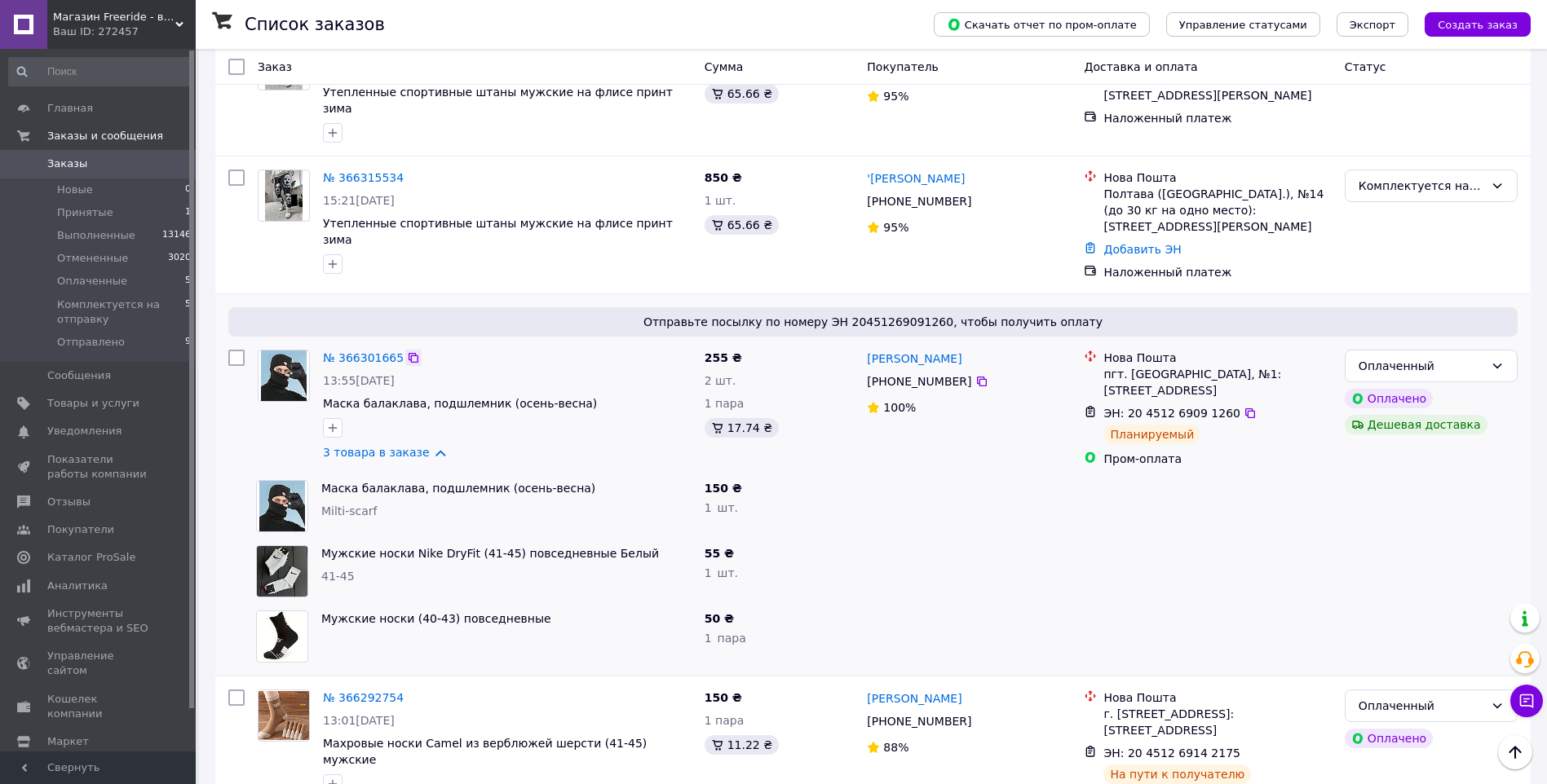
click at [407, 351] on icon at bounding box center [413, 358] width 13 height 13
drag, startPoint x: 960, startPoint y: 302, endPoint x: 870, endPoint y: 291, distance: 90.7
click at [870, 348] on div "[PERSON_NAME]" at bounding box center [969, 358] width 207 height 21
click at [977, 377] on icon at bounding box center [982, 382] width 10 height 10
drag, startPoint x: 1128, startPoint y: 305, endPoint x: 1207, endPoint y: 305, distance: 79.0
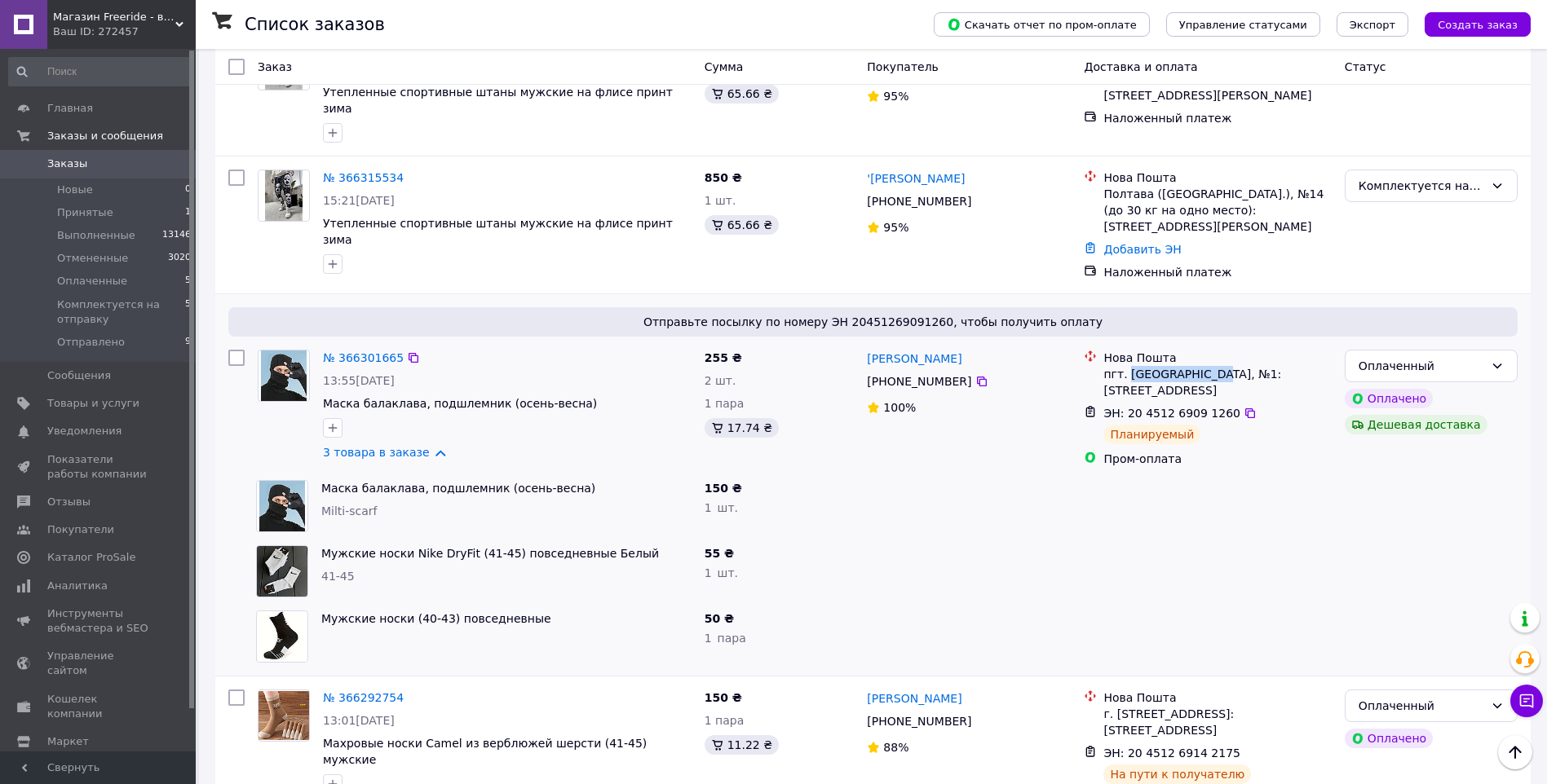
click at [1207, 366] on div "пгт. [GEOGRAPHIC_DATA], №1: [STREET_ADDRESS]" at bounding box center [1217, 382] width 228 height 32
click at [425, 446] on link "3 товара в заказе" at bounding box center [376, 453] width 107 height 13
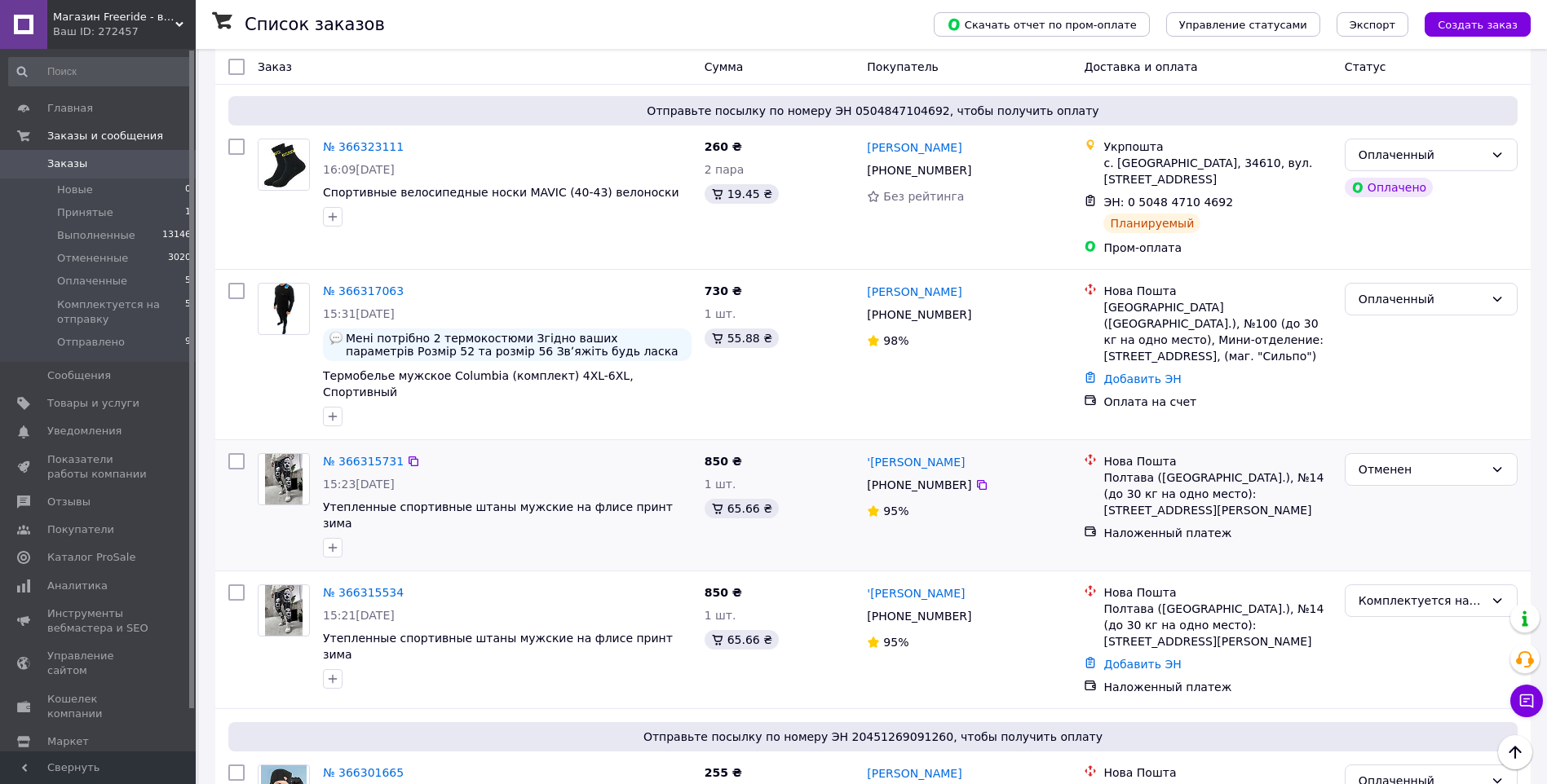
scroll to position [326, 0]
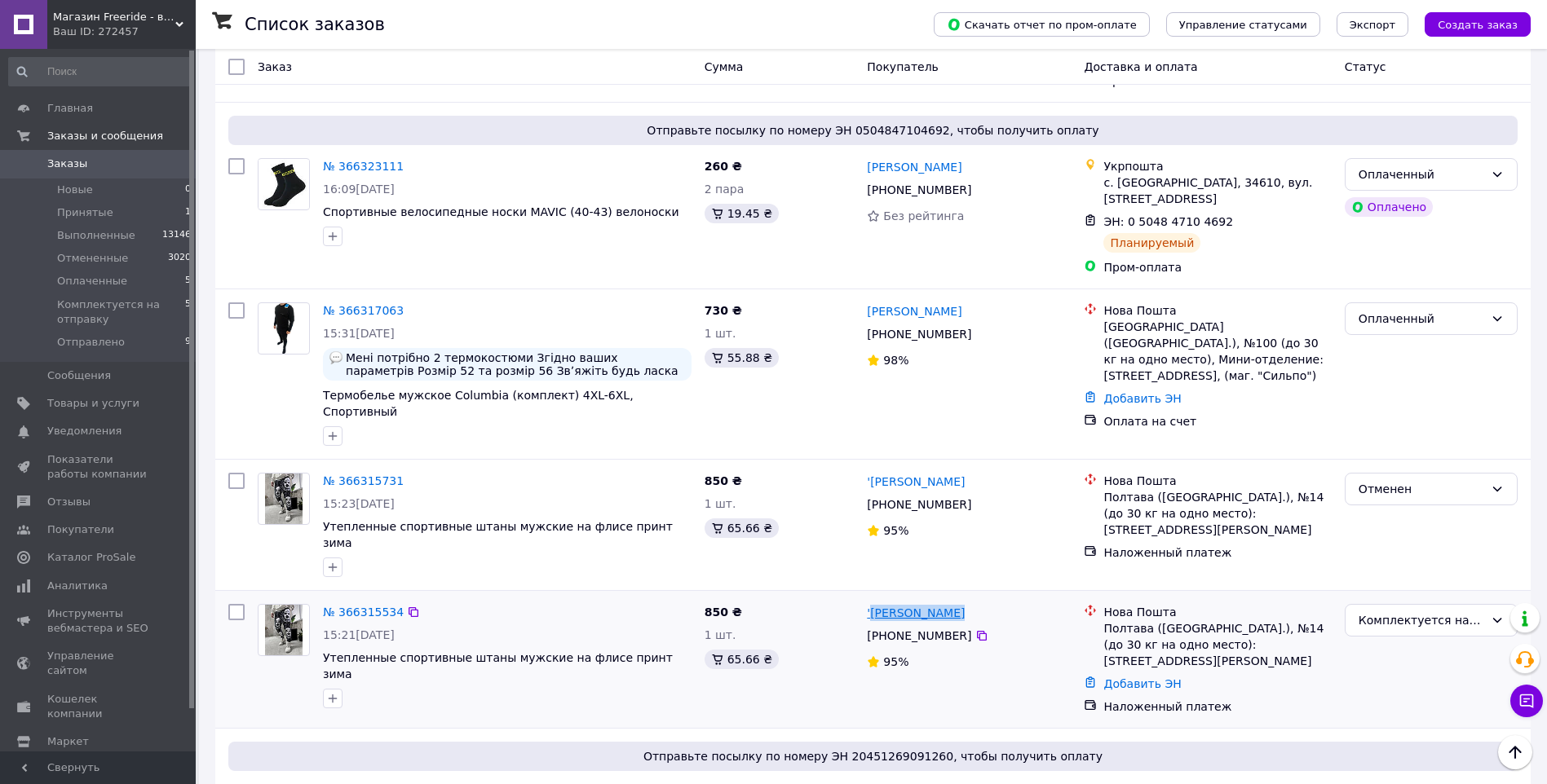
drag, startPoint x: 966, startPoint y: 560, endPoint x: 871, endPoint y: 557, distance: 95.0
click at [871, 603] on div "'[PERSON_NAME]" at bounding box center [969, 613] width 207 height 21
click at [1111, 620] on div "Полтава ([GEOGRAPHIC_DATA].), №14 (до 30 кг на одно место): [STREET_ADDRESS][PE…" at bounding box center [1217, 644] width 228 height 49
click at [977, 500] on icon at bounding box center [982, 505] width 10 height 10
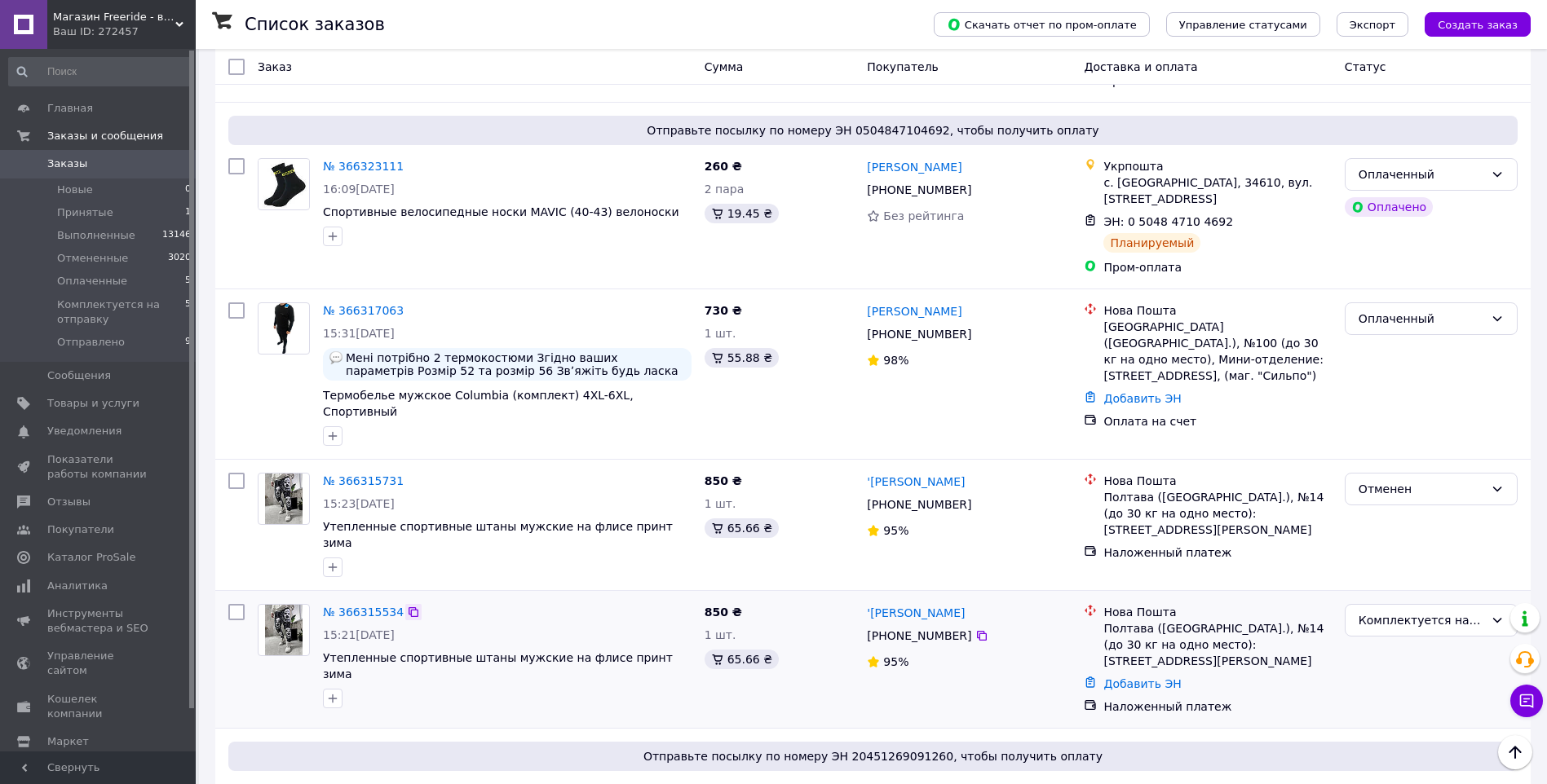
click at [408, 607] on icon at bounding box center [413, 612] width 10 height 10
drag, startPoint x: 986, startPoint y: 295, endPoint x: 870, endPoint y: 291, distance: 116.1
click at [870, 301] on div "[PERSON_NAME]" at bounding box center [969, 310] width 207 height 21
click at [407, 304] on icon at bounding box center [413, 310] width 13 height 13
drag, startPoint x: 979, startPoint y: 290, endPoint x: 866, endPoint y: 287, distance: 113.0
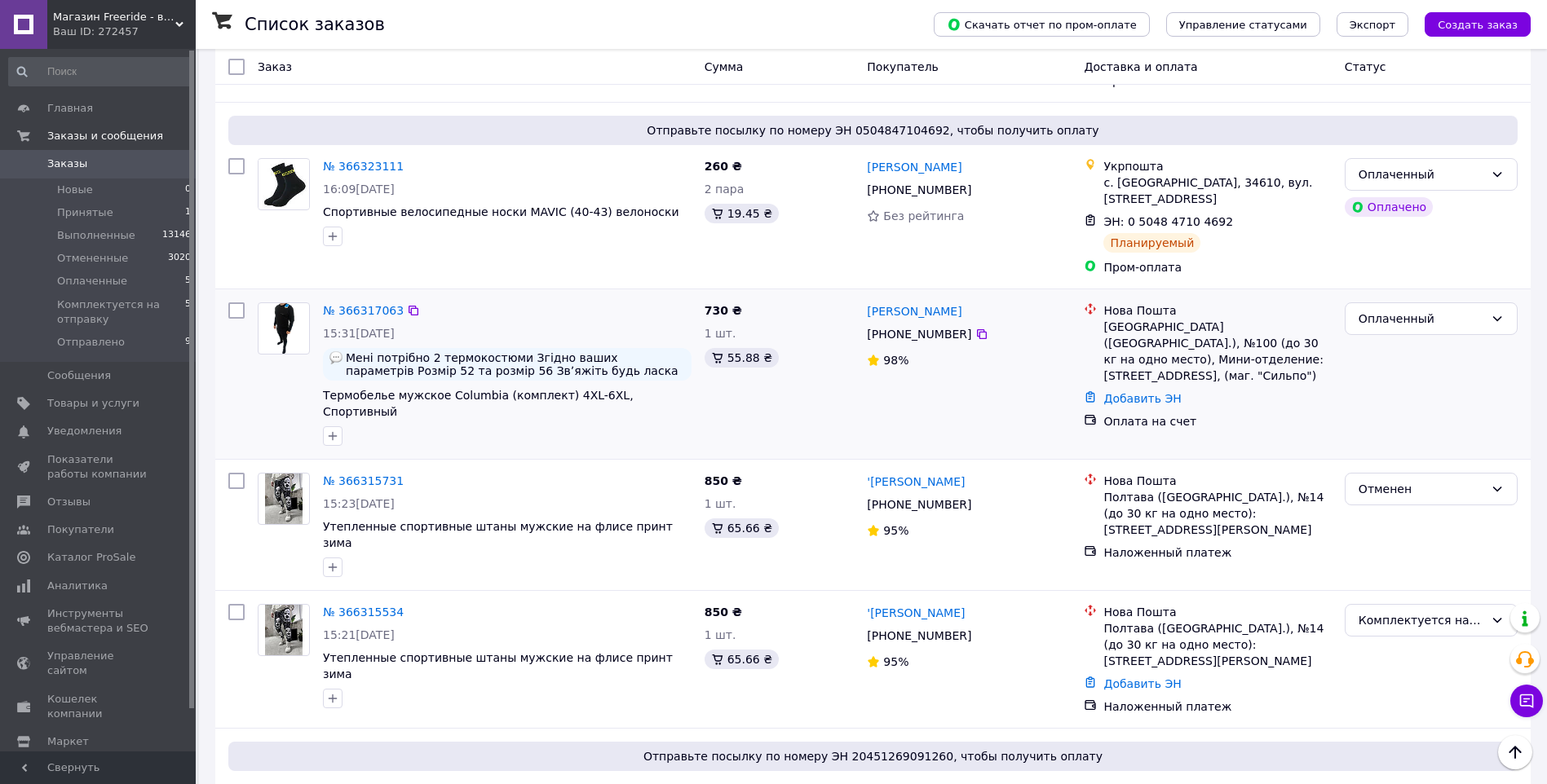
click at [866, 301] on div "[PERSON_NAME]" at bounding box center [969, 310] width 207 height 21
click at [977, 329] on icon at bounding box center [982, 334] width 10 height 10
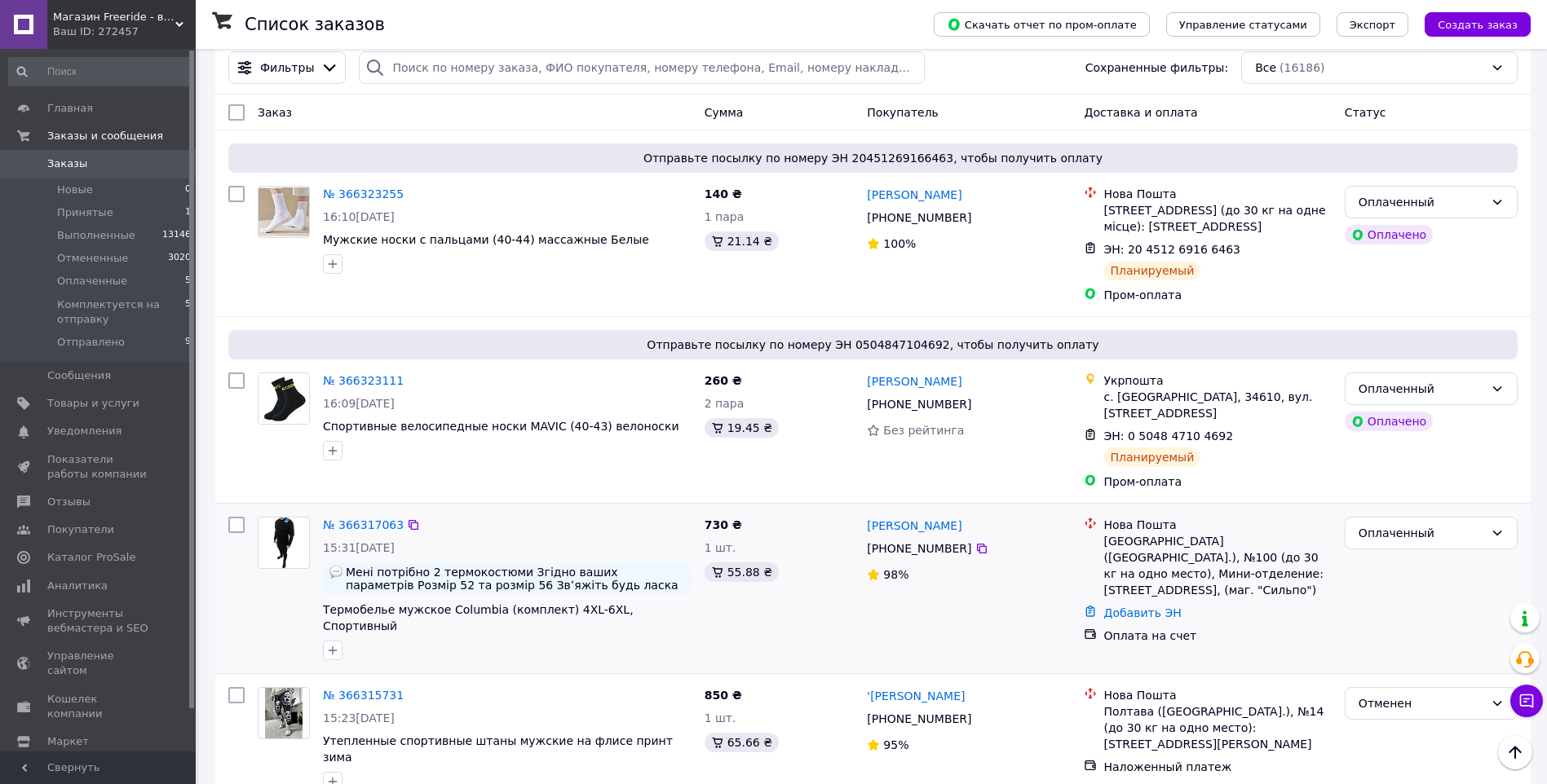
scroll to position [108, 0]
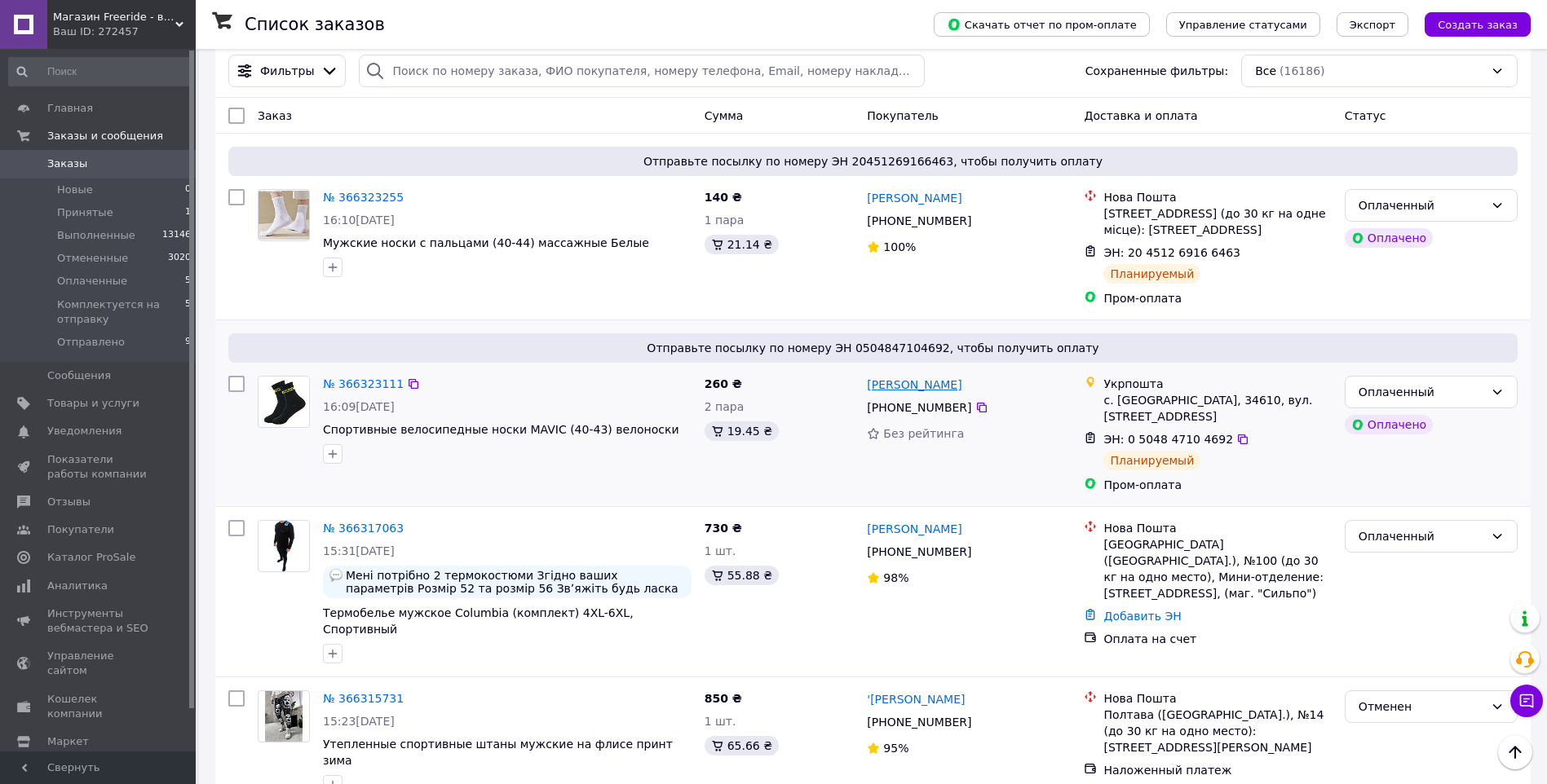
drag, startPoint x: 976, startPoint y: 380, endPoint x: 867, endPoint y: 381, distance: 109.0
click at [867, 381] on div "[PERSON_NAME]" at bounding box center [969, 384] width 207 height 21
click at [976, 402] on icon at bounding box center [982, 407] width 13 height 13
click at [1142, 402] on div "с. [GEOGRAPHIC_DATA], 34610, вул. [STREET_ADDRESS]" at bounding box center [1217, 408] width 228 height 32
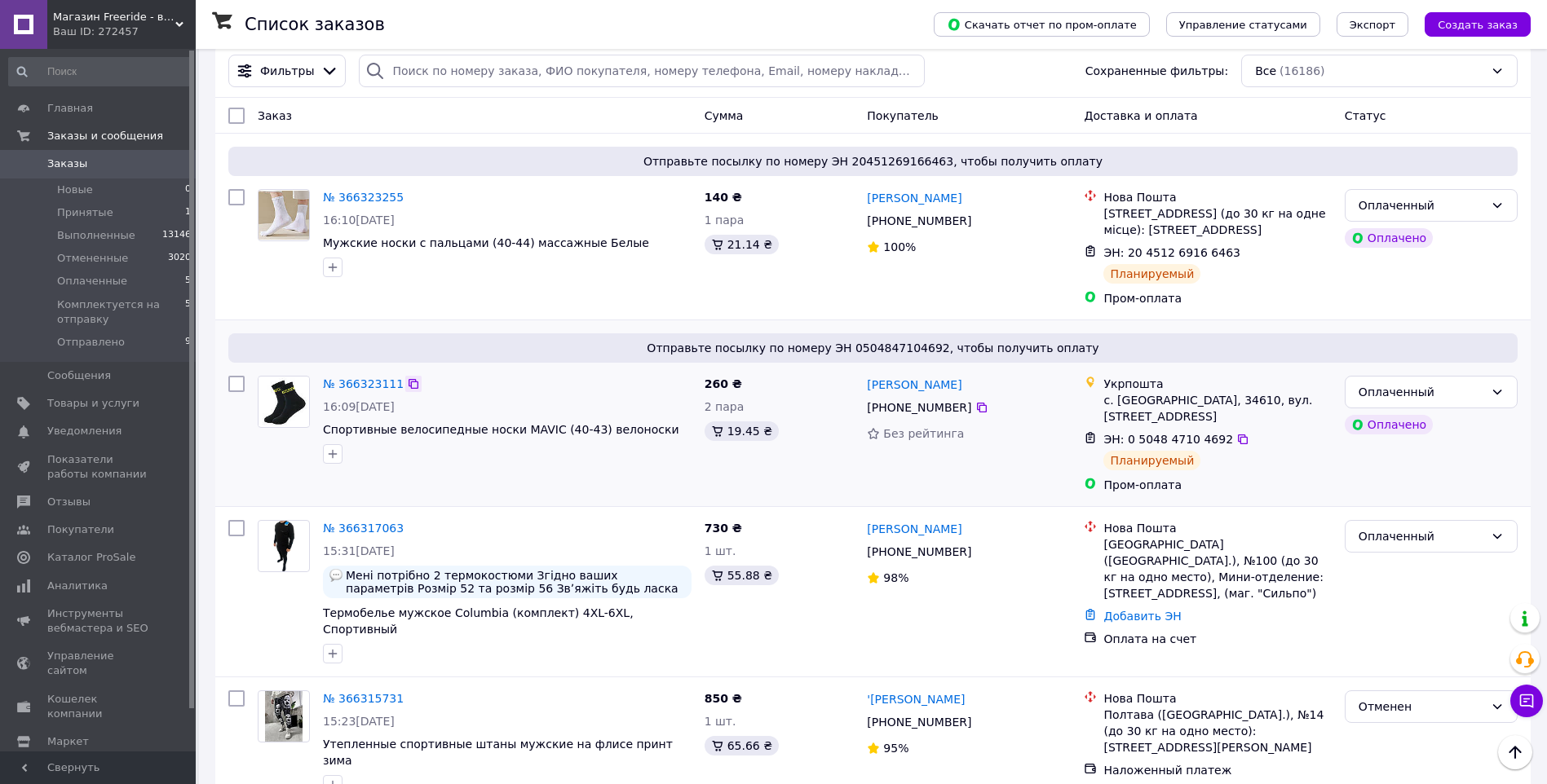
click at [408, 380] on icon at bounding box center [413, 384] width 10 height 10
click at [408, 195] on icon at bounding box center [413, 197] width 13 height 13
drag, startPoint x: 977, startPoint y: 199, endPoint x: 867, endPoint y: 197, distance: 110.0
click at [867, 197] on div "[PERSON_NAME]" at bounding box center [969, 197] width 207 height 21
click at [976, 219] on icon at bounding box center [982, 221] width 13 height 13
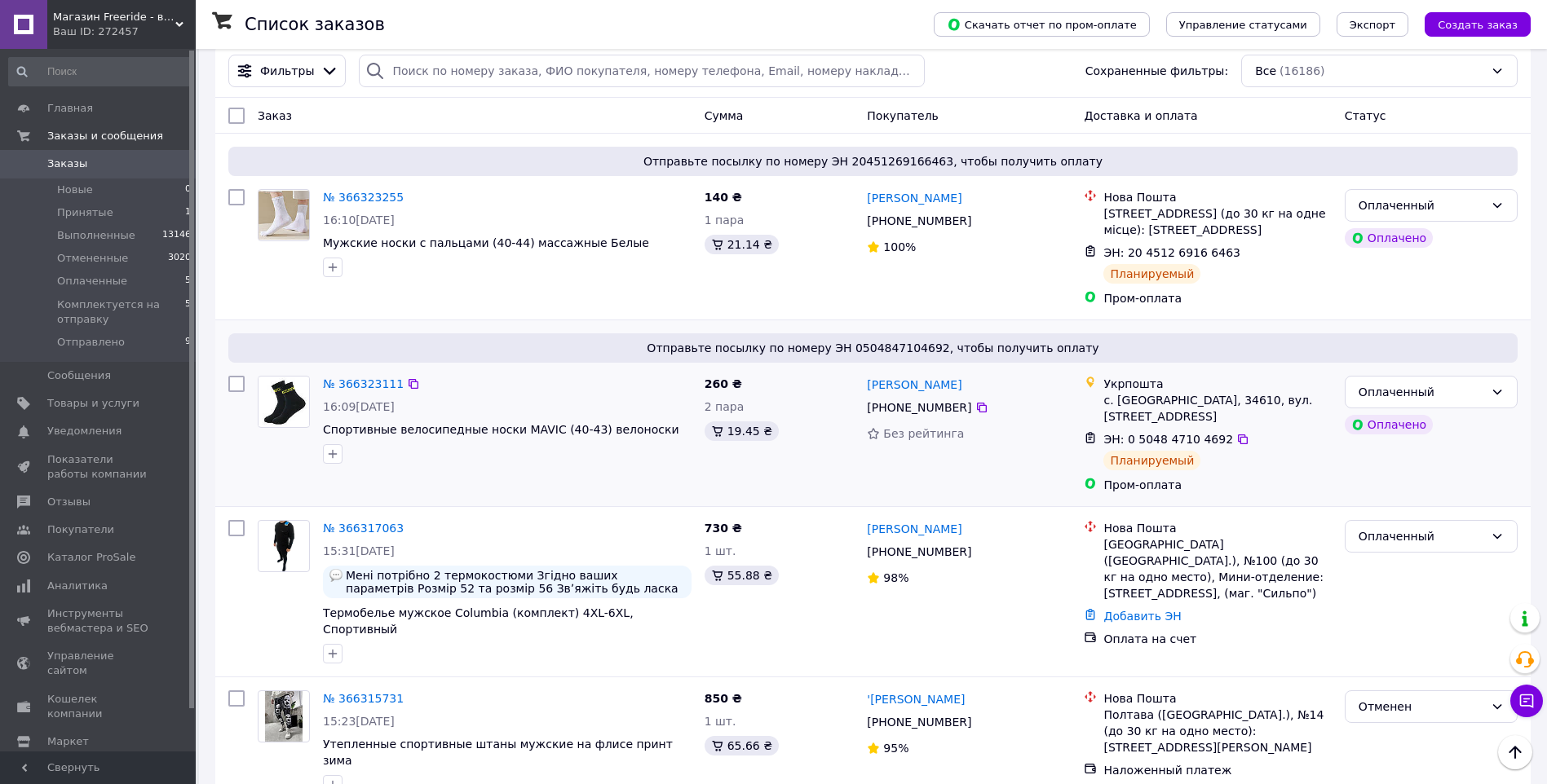
scroll to position [0, 0]
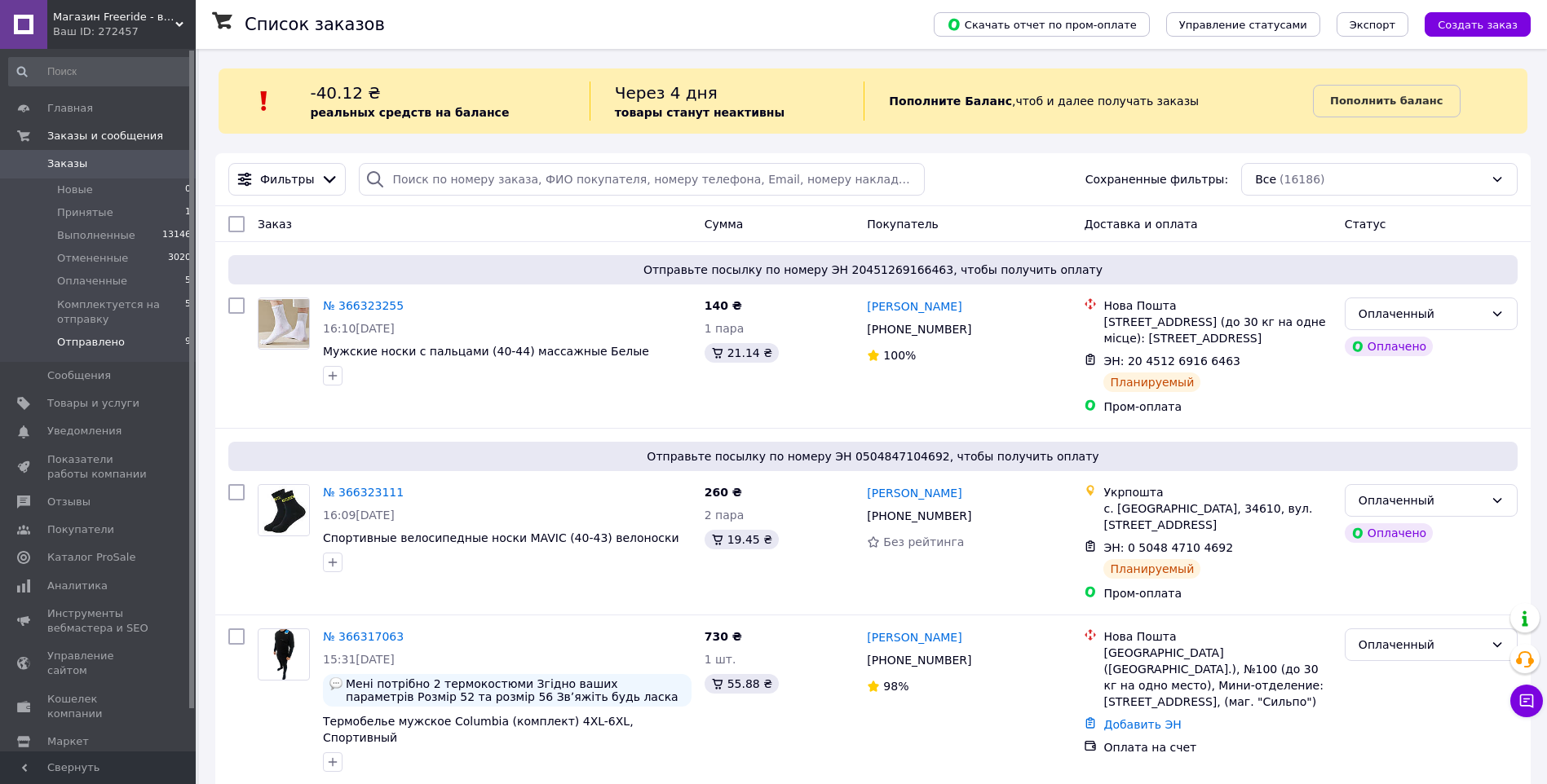
click at [108, 339] on span "Отправлено" at bounding box center [91, 343] width 68 height 15
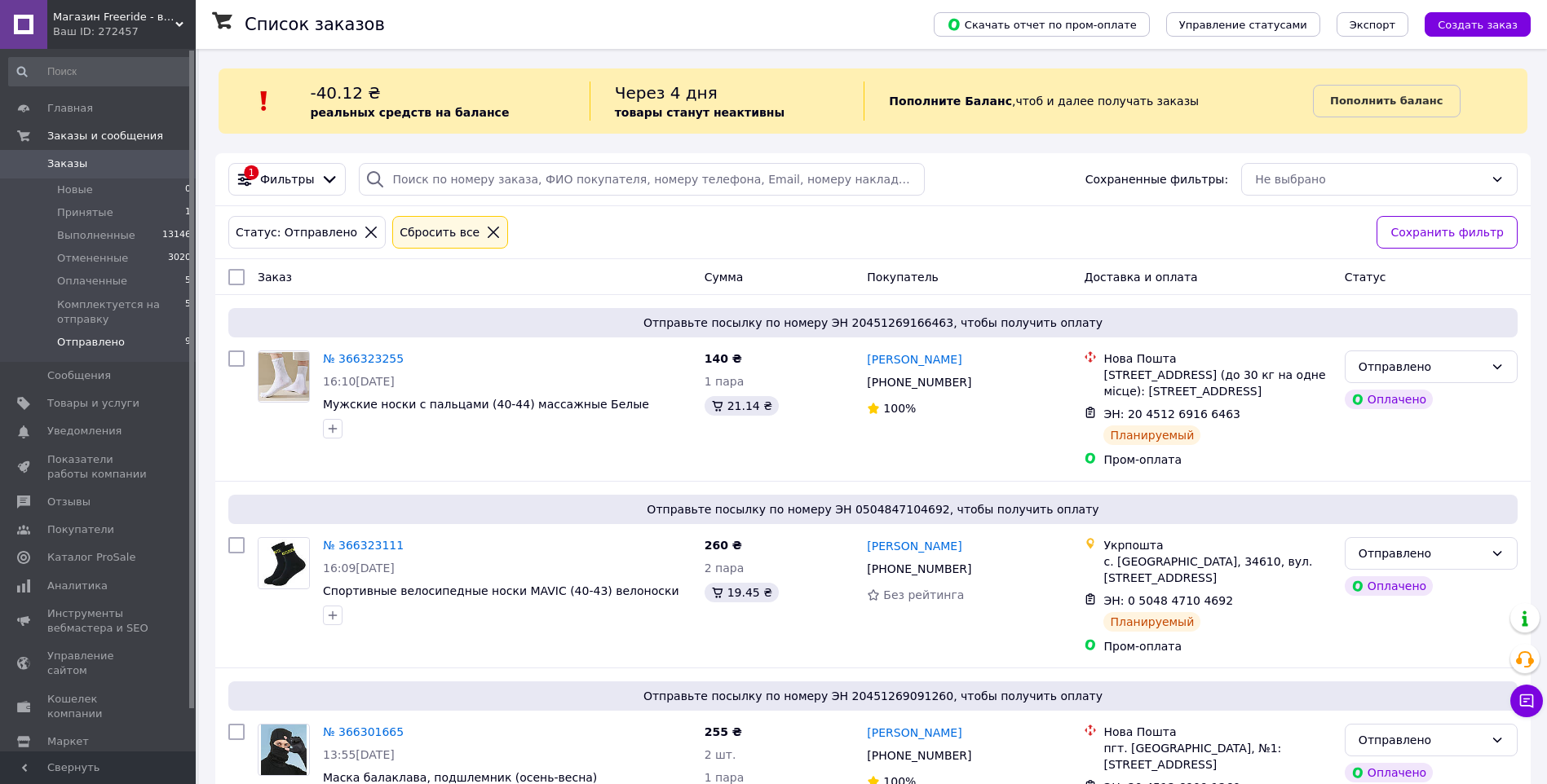
click at [488, 229] on icon at bounding box center [494, 233] width 12 height 12
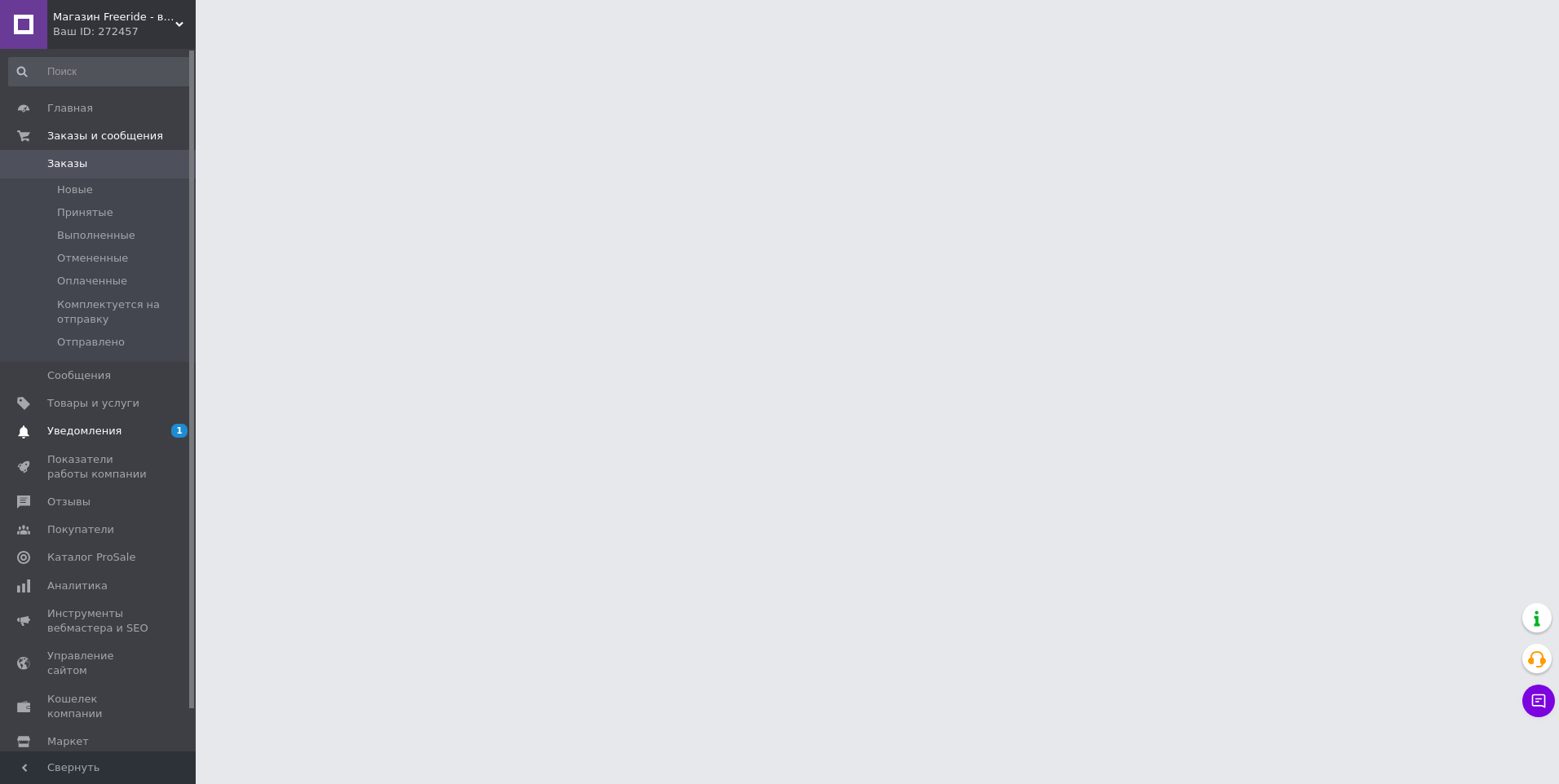
click at [91, 434] on span "Уведомления" at bounding box center [84, 431] width 75 height 15
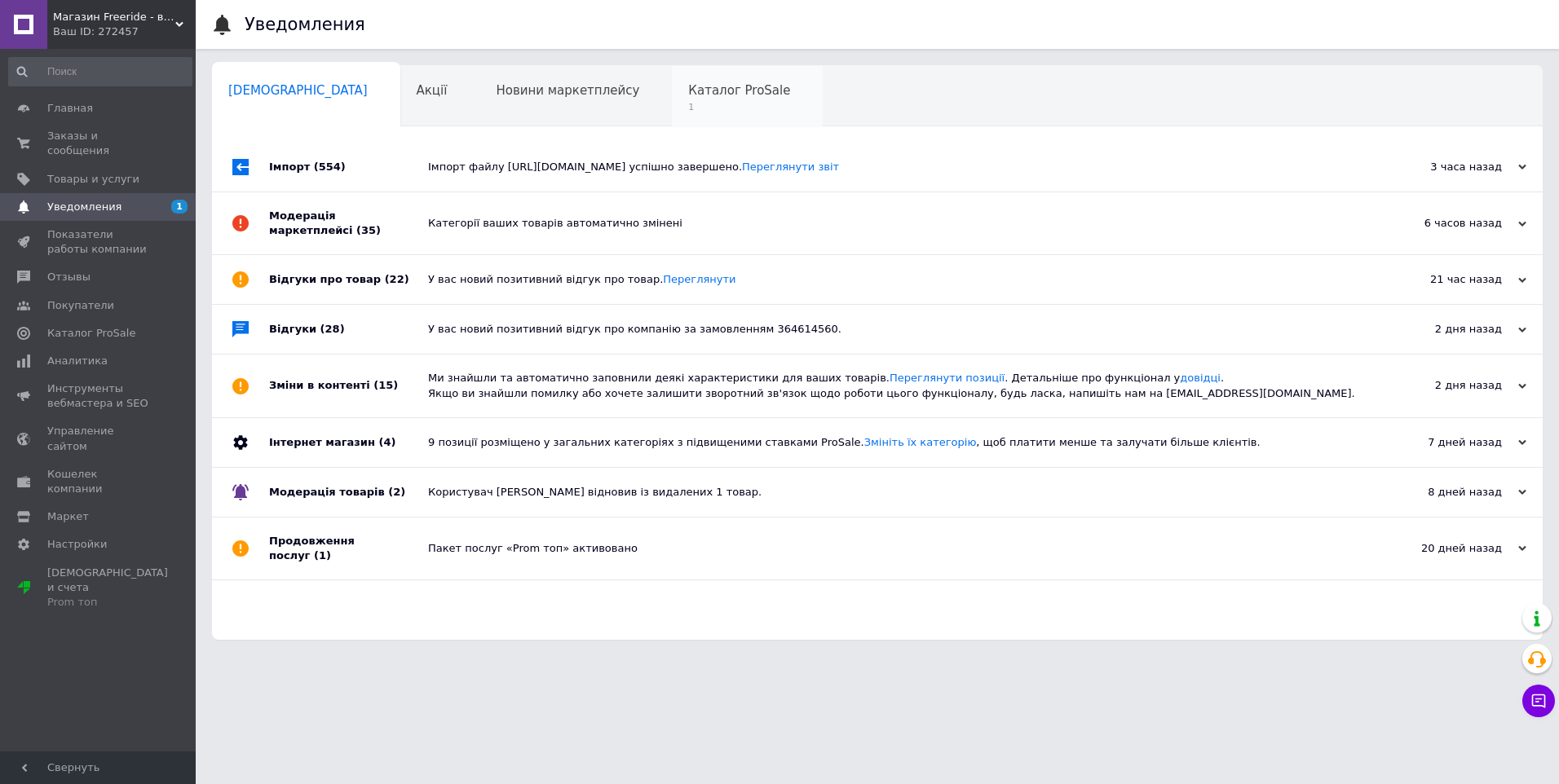
click at [688, 88] on span "Каталог ProSale" at bounding box center [739, 90] width 102 height 15
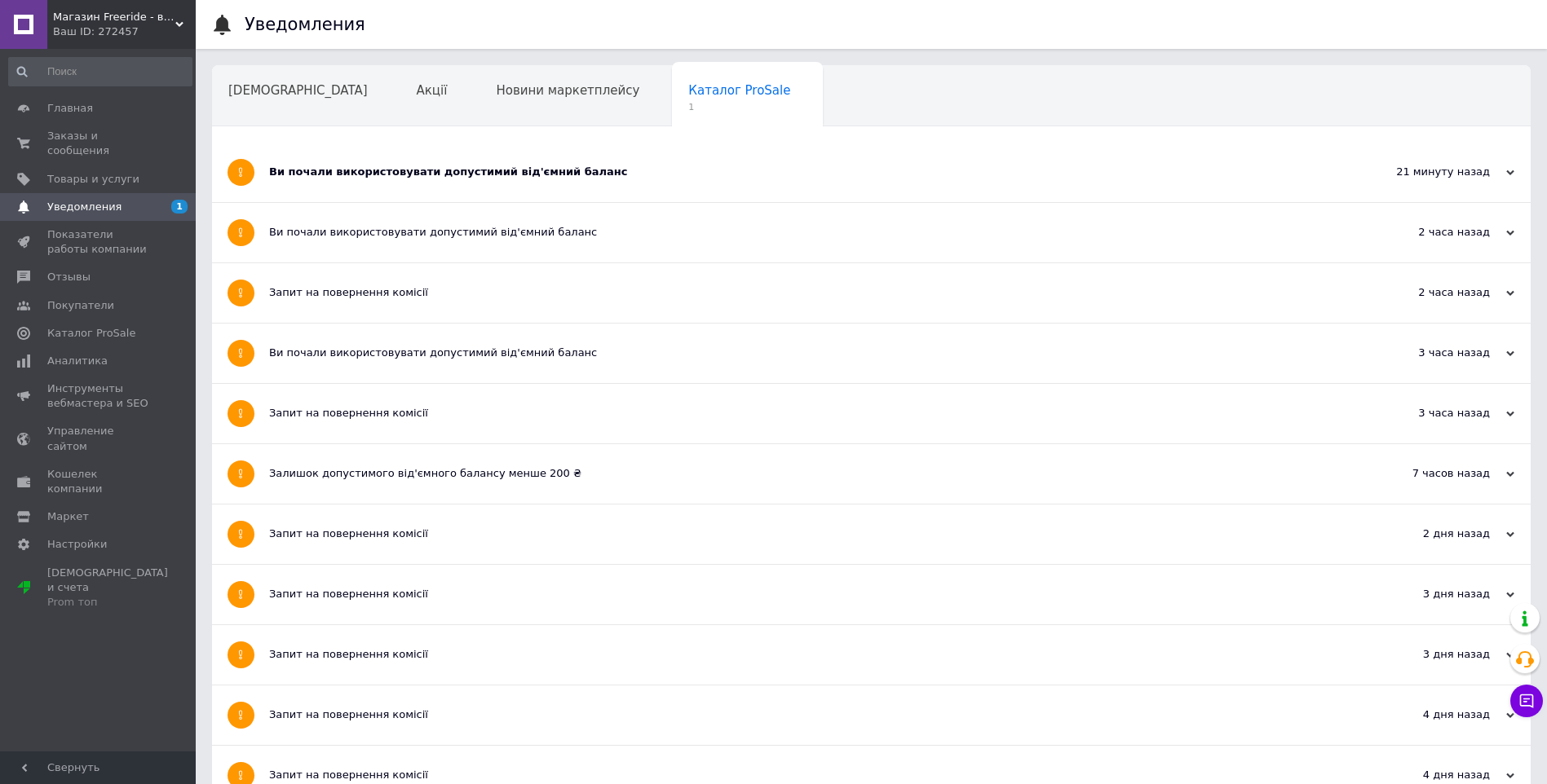
click at [478, 157] on div "Ви почали використовувати допустимий від'ємний баланс" at bounding box center [810, 172] width 1082 height 60
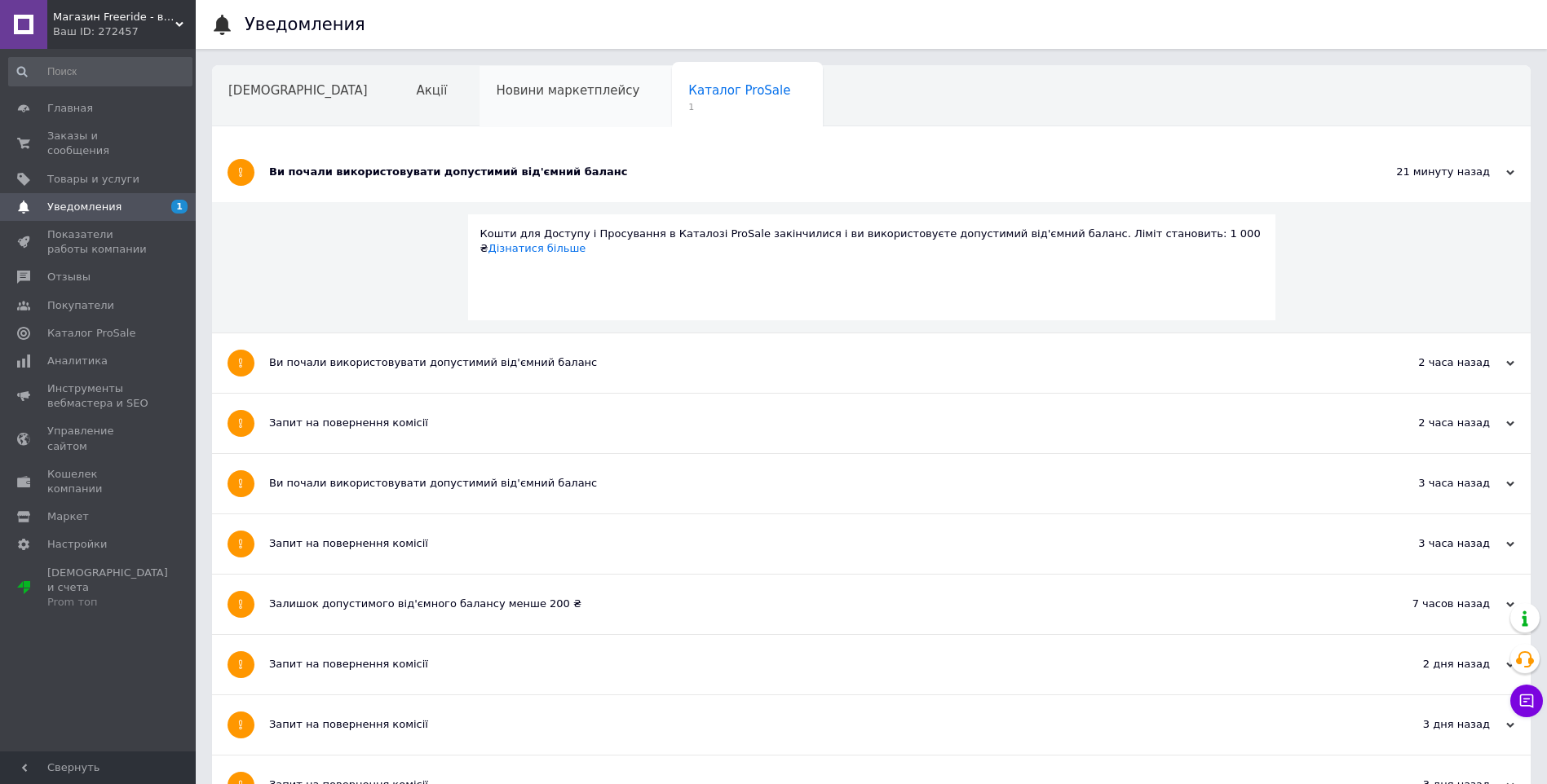
click at [496, 83] on span "Новини маркетплейсу" at bounding box center [567, 90] width 143 height 15
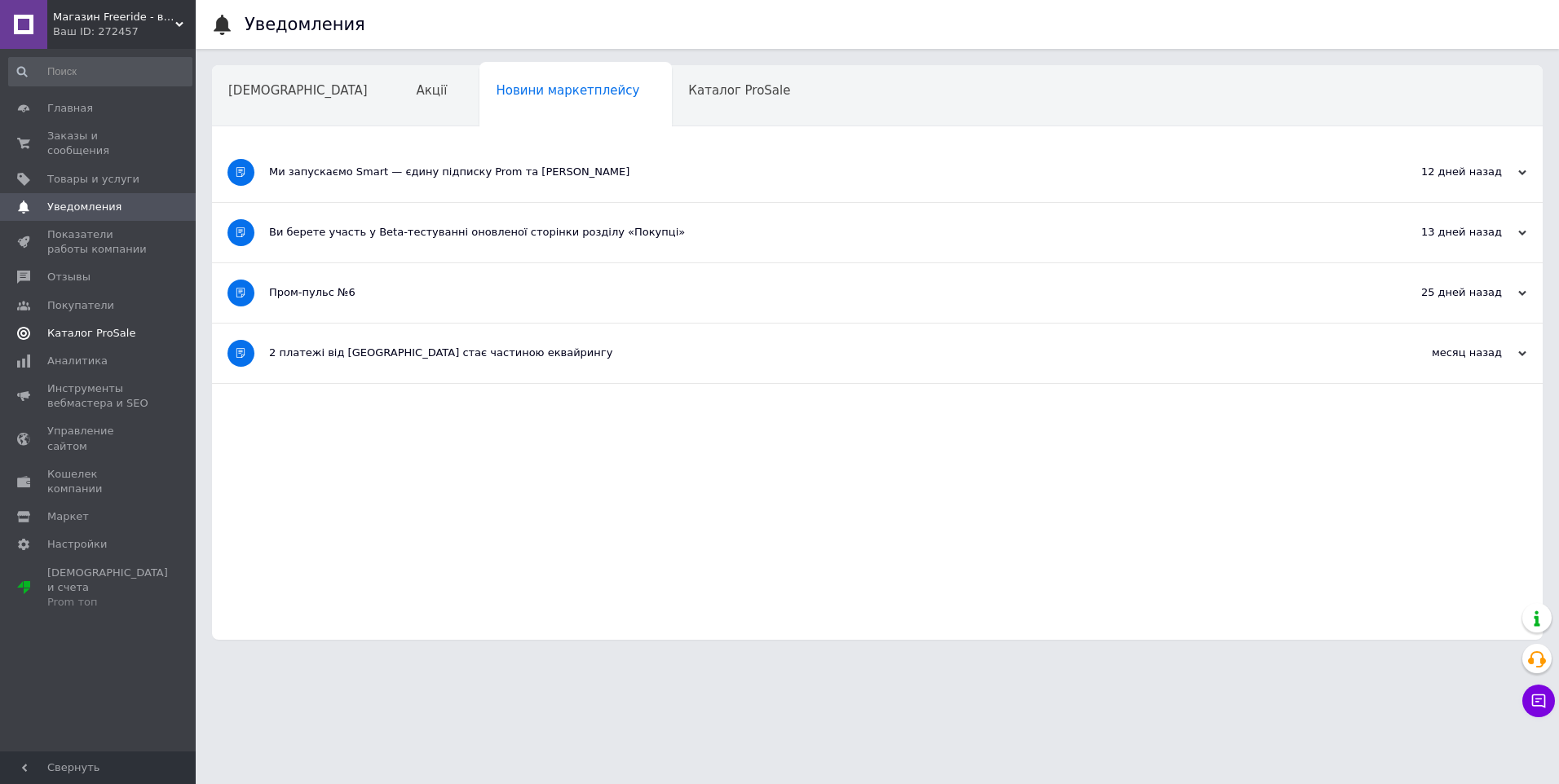
click at [85, 326] on span "Каталог ProSale" at bounding box center [91, 334] width 88 height 15
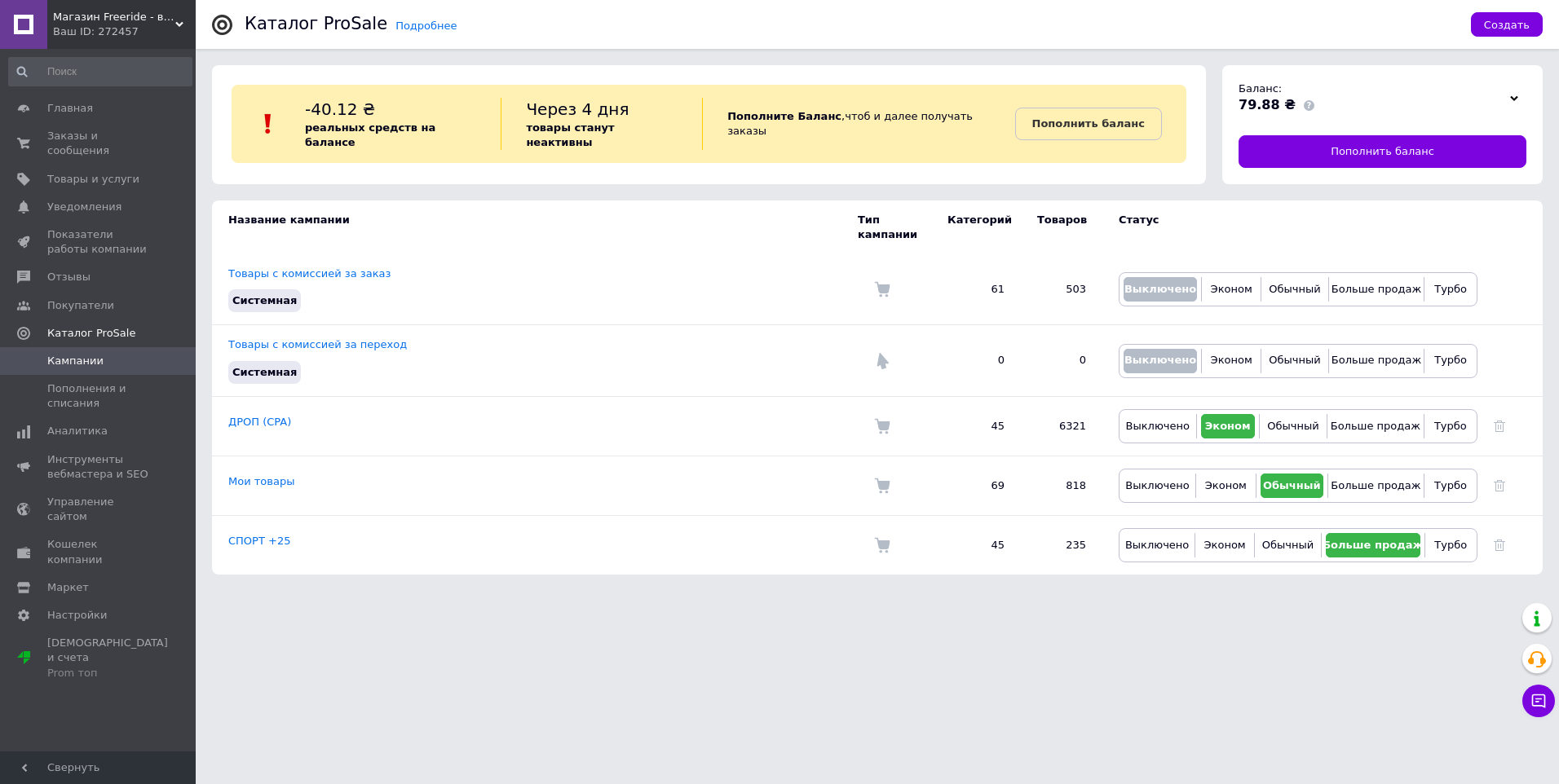
click at [1516, 100] on icon at bounding box center [1514, 99] width 8 height 8
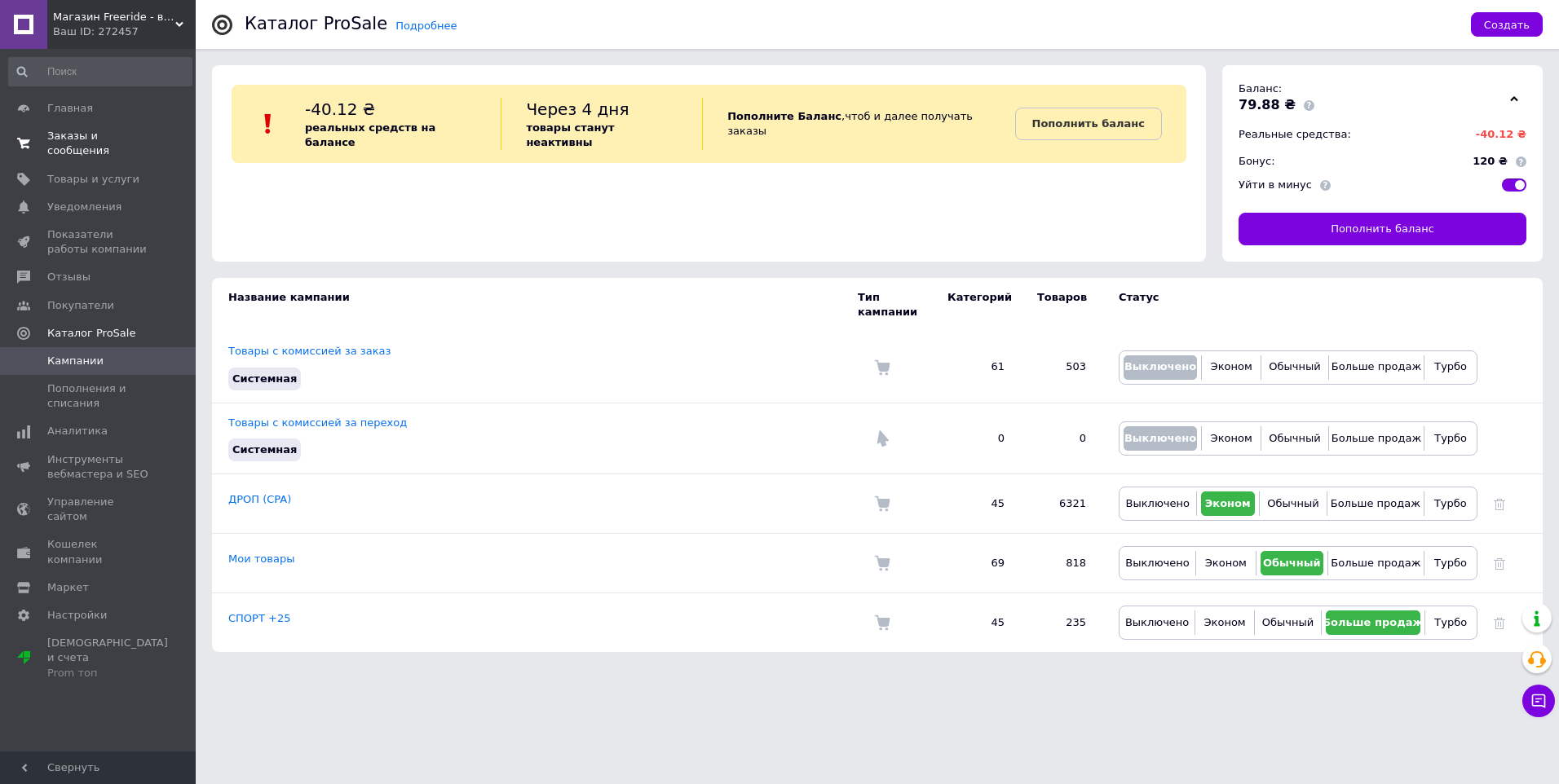
click at [65, 138] on span "Заказы и сообщения" at bounding box center [99, 143] width 104 height 29
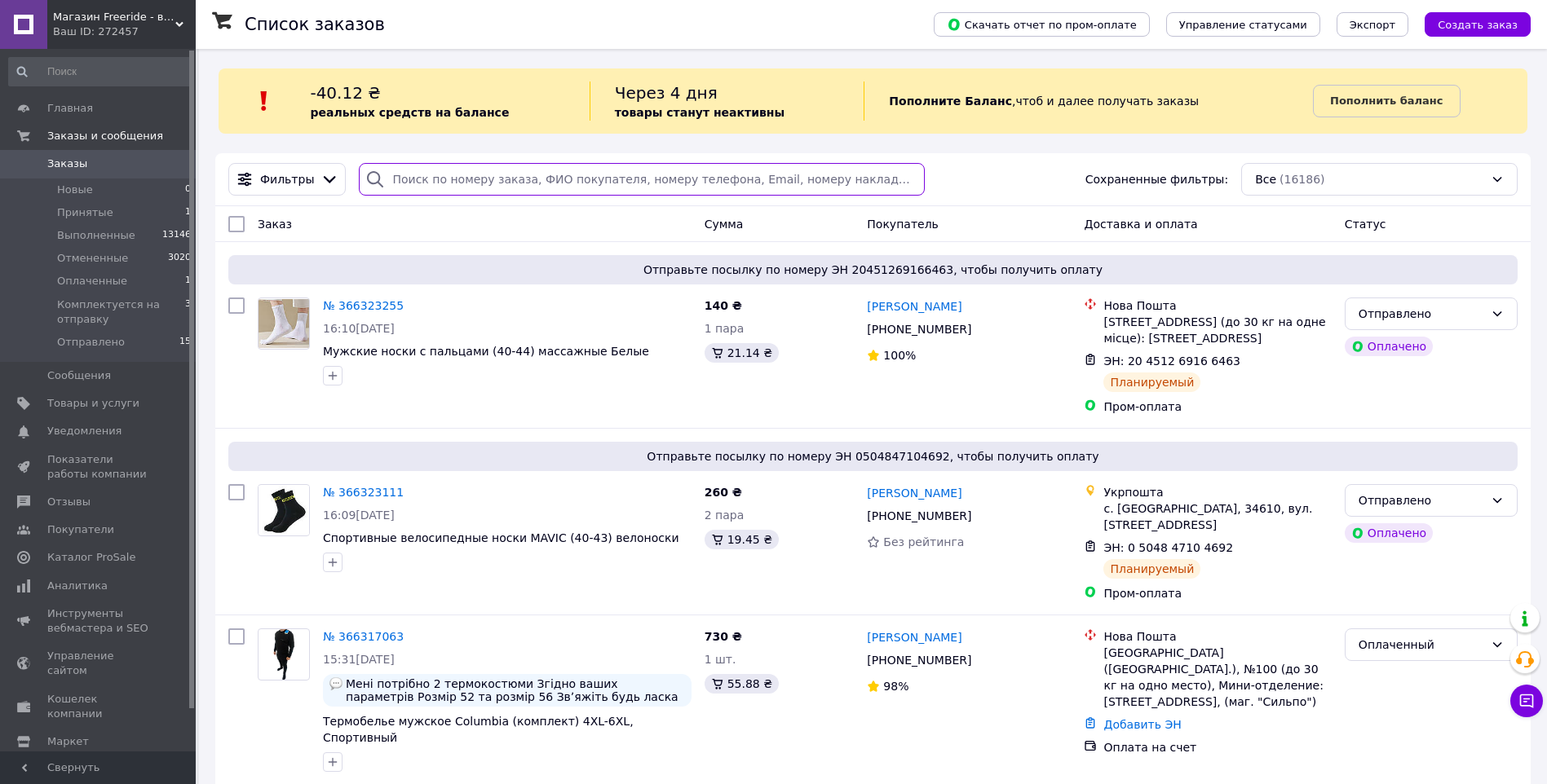
click at [398, 182] on input "search" at bounding box center [641, 179] width 566 height 32
paste input "Мацик"
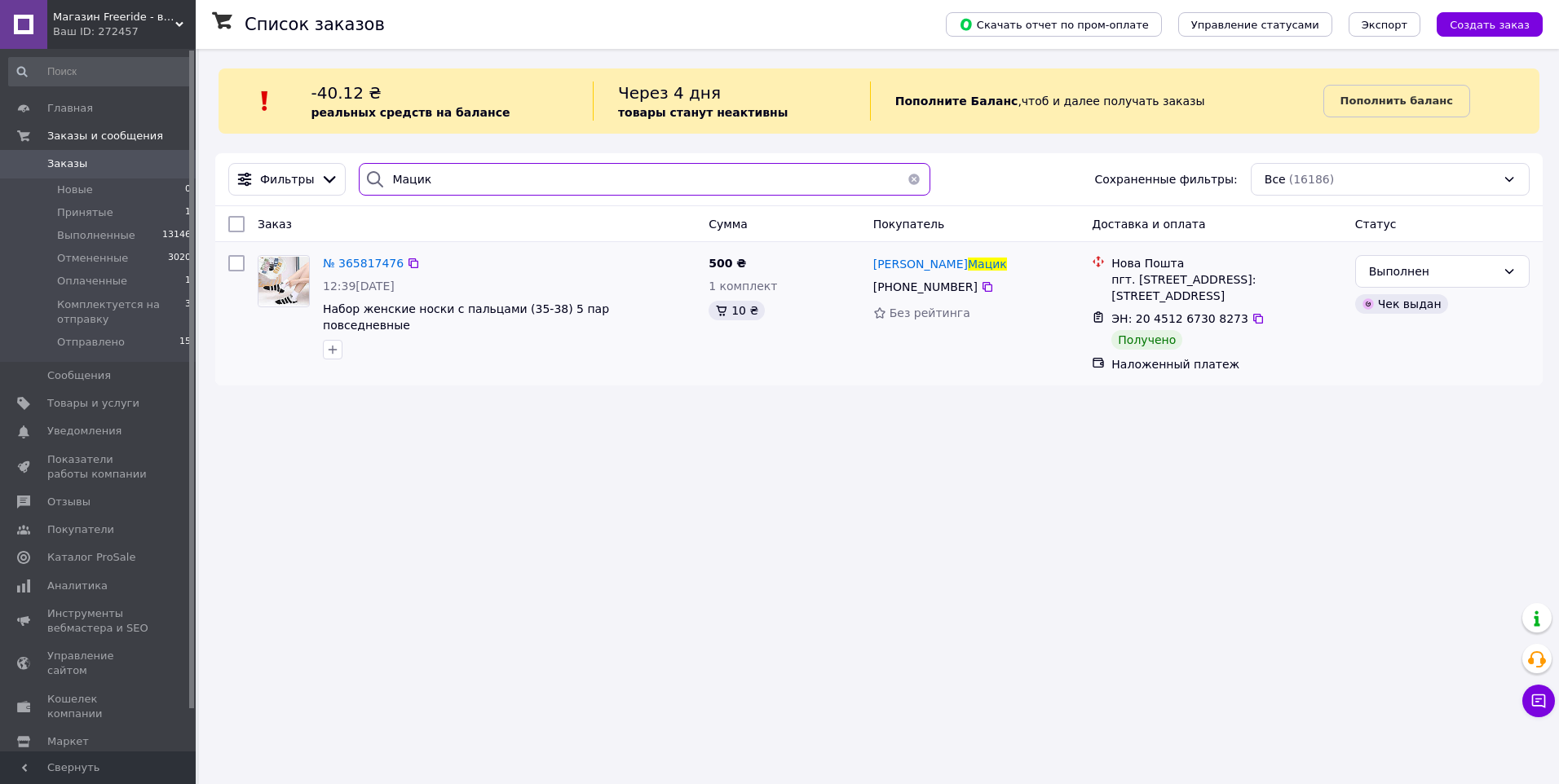
type input "Мацик"
click at [901, 180] on button "button" at bounding box center [914, 179] width 32 height 32
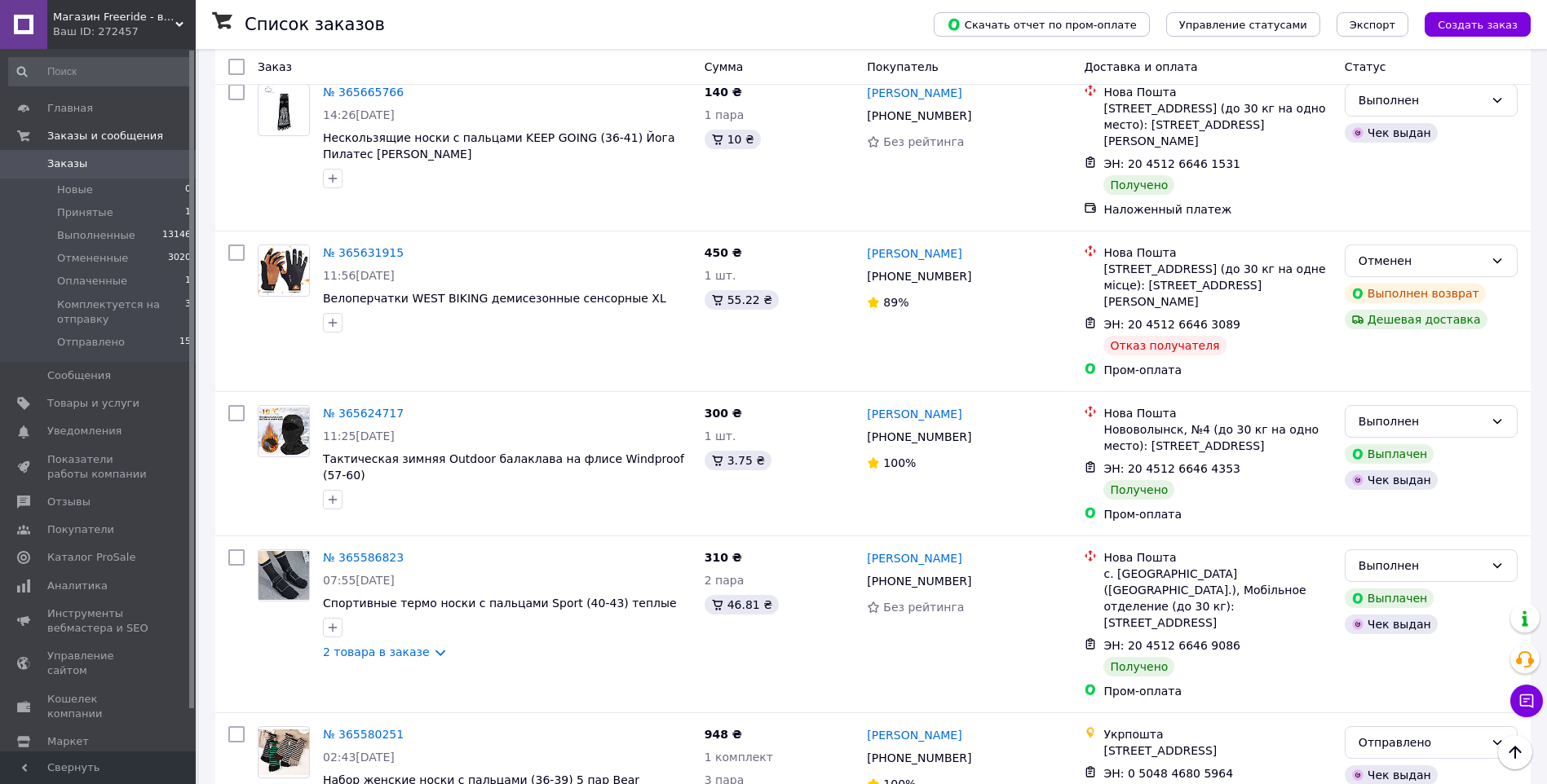
scroll to position [5869, 0]
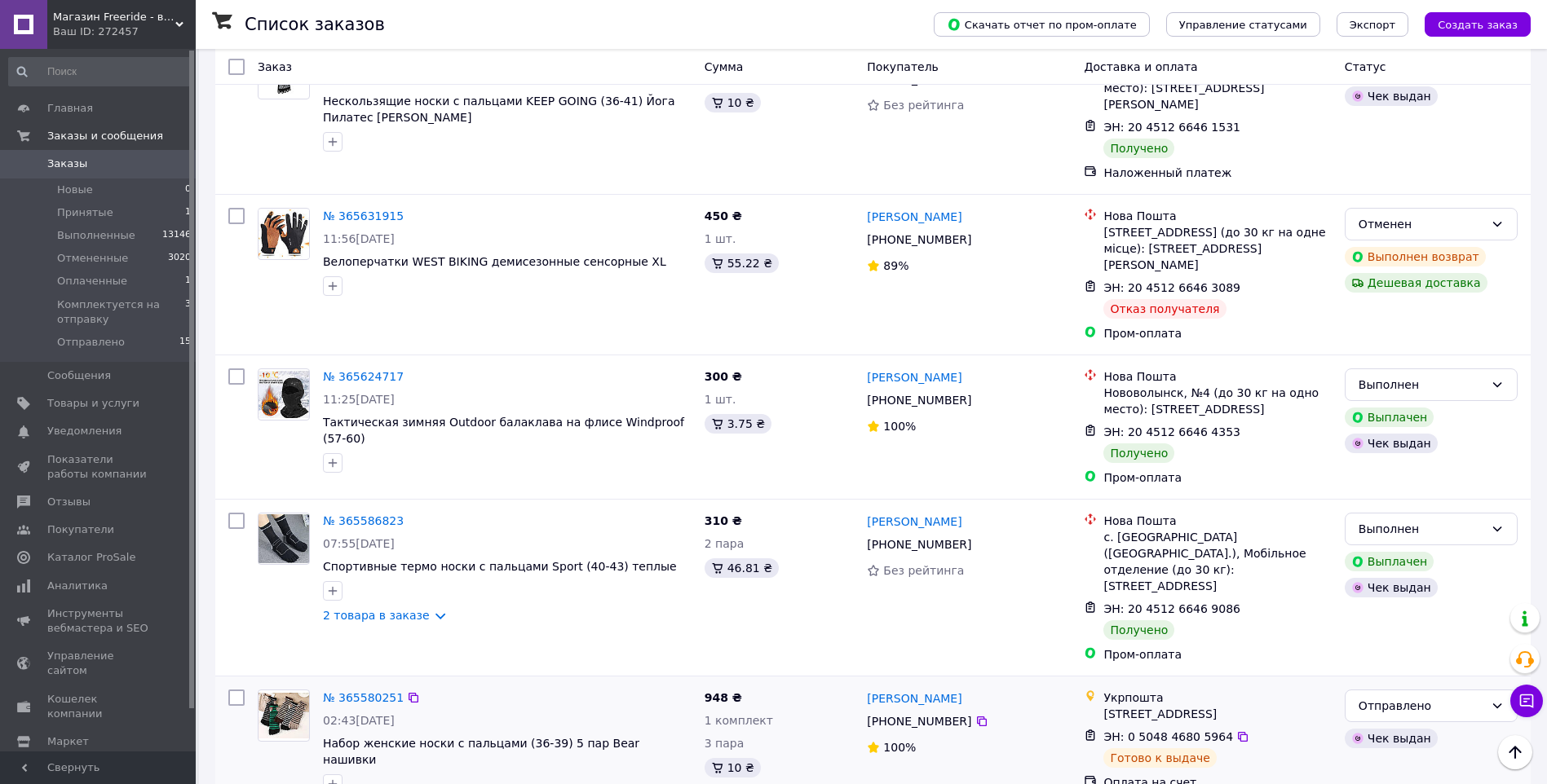
click at [88, 339] on span "Отправлено" at bounding box center [91, 343] width 68 height 15
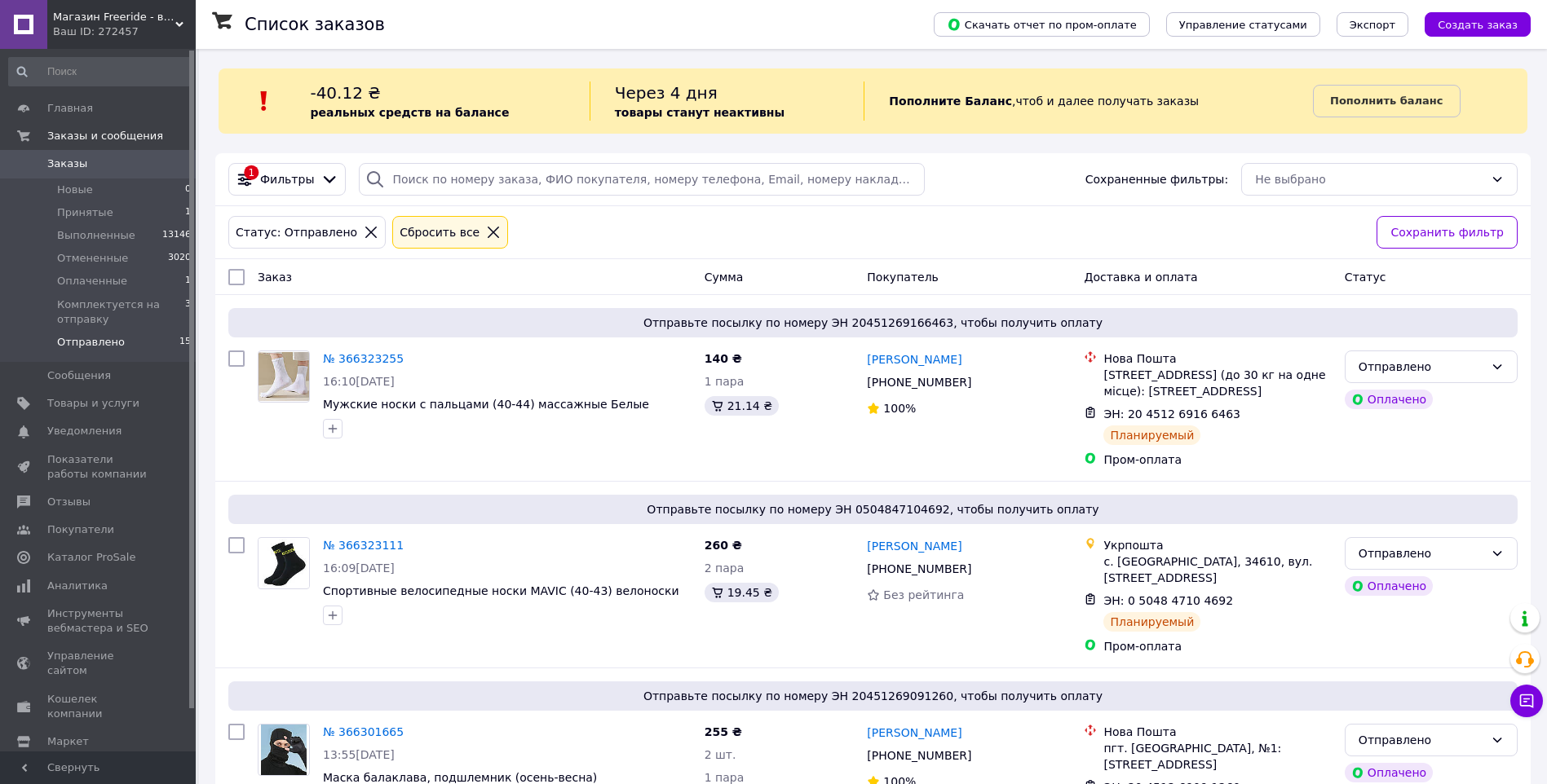
click at [486, 229] on icon at bounding box center [494, 233] width 15 height 15
